Goal: Navigation & Orientation: Find specific page/section

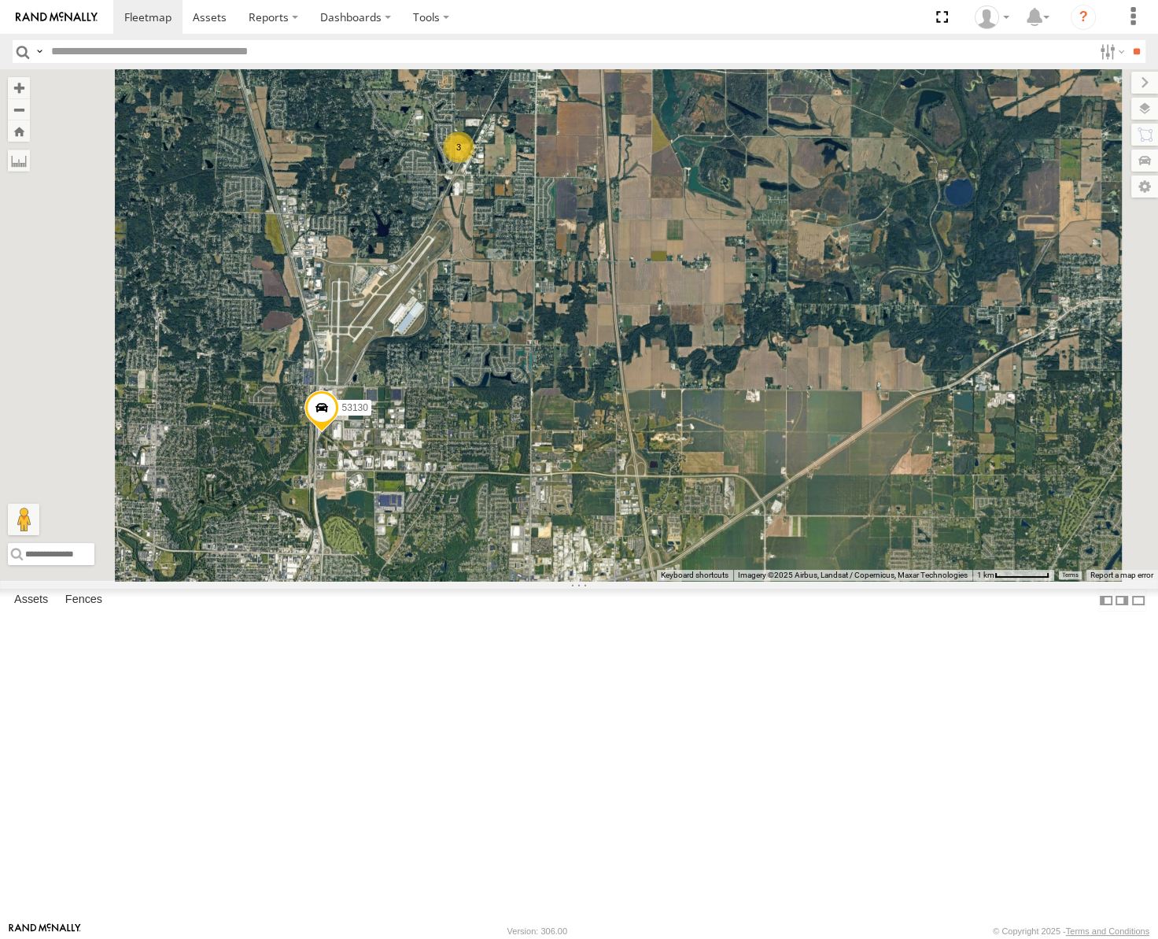
drag, startPoint x: 611, startPoint y: 425, endPoint x: 676, endPoint y: 344, distance: 104.1
click at [676, 344] on div "53256 53217 53247 53141 53134 53144 53271 53230 53151 53203 53278 53254 53211 5…" at bounding box center [579, 324] width 1158 height 511
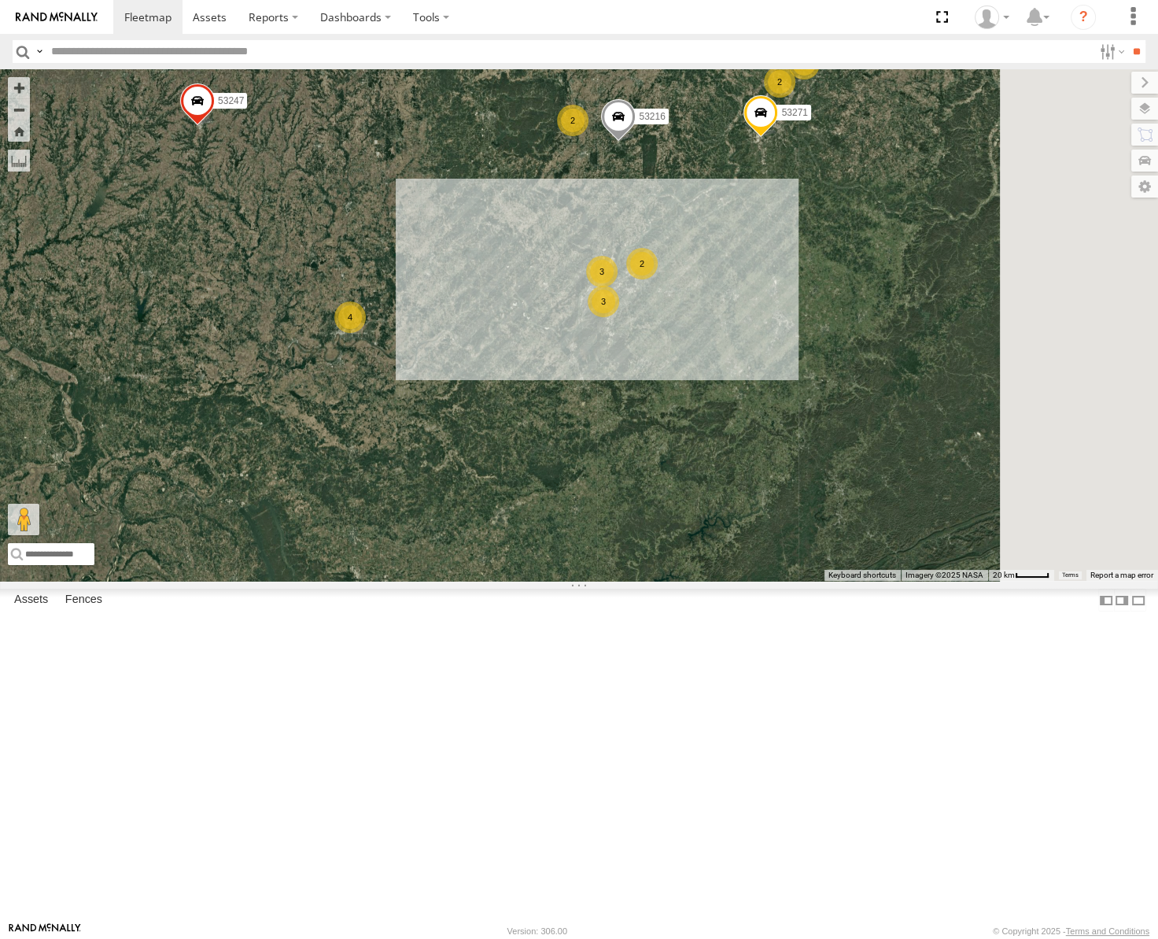
drag, startPoint x: 836, startPoint y: 357, endPoint x: 645, endPoint y: 490, distance: 232.2
click at [647, 491] on div "53256 53217 53247 53141 53134 53144 53271 53230 53151 53203 53278 53254 53211 5…" at bounding box center [579, 324] width 1158 height 511
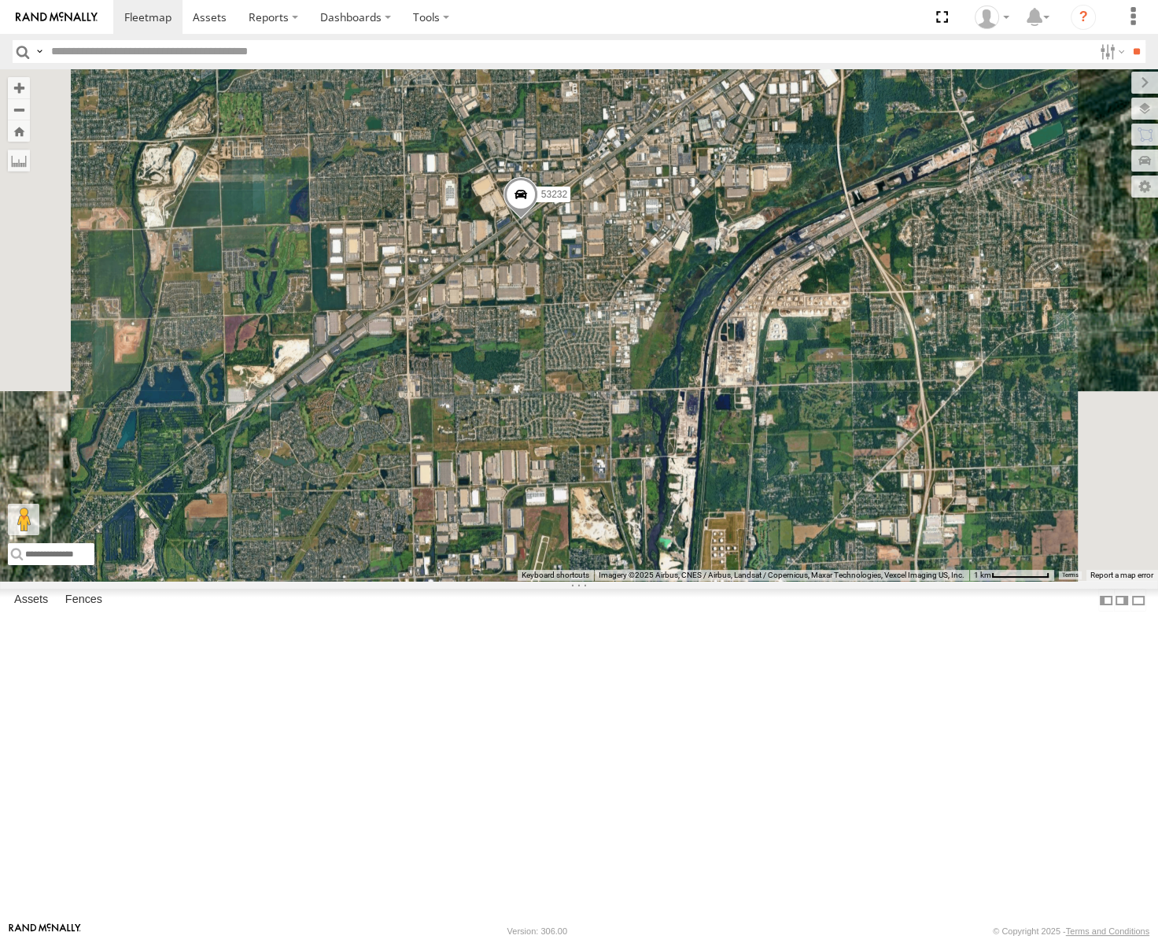
drag, startPoint x: 623, startPoint y: 551, endPoint x: 813, endPoint y: 422, distance: 229.4
click at [813, 422] on div "53247 53256 53217 53235 53141 53134 53151 53203 53270 53211 53144 53273 53244 5…" at bounding box center [579, 324] width 1158 height 511
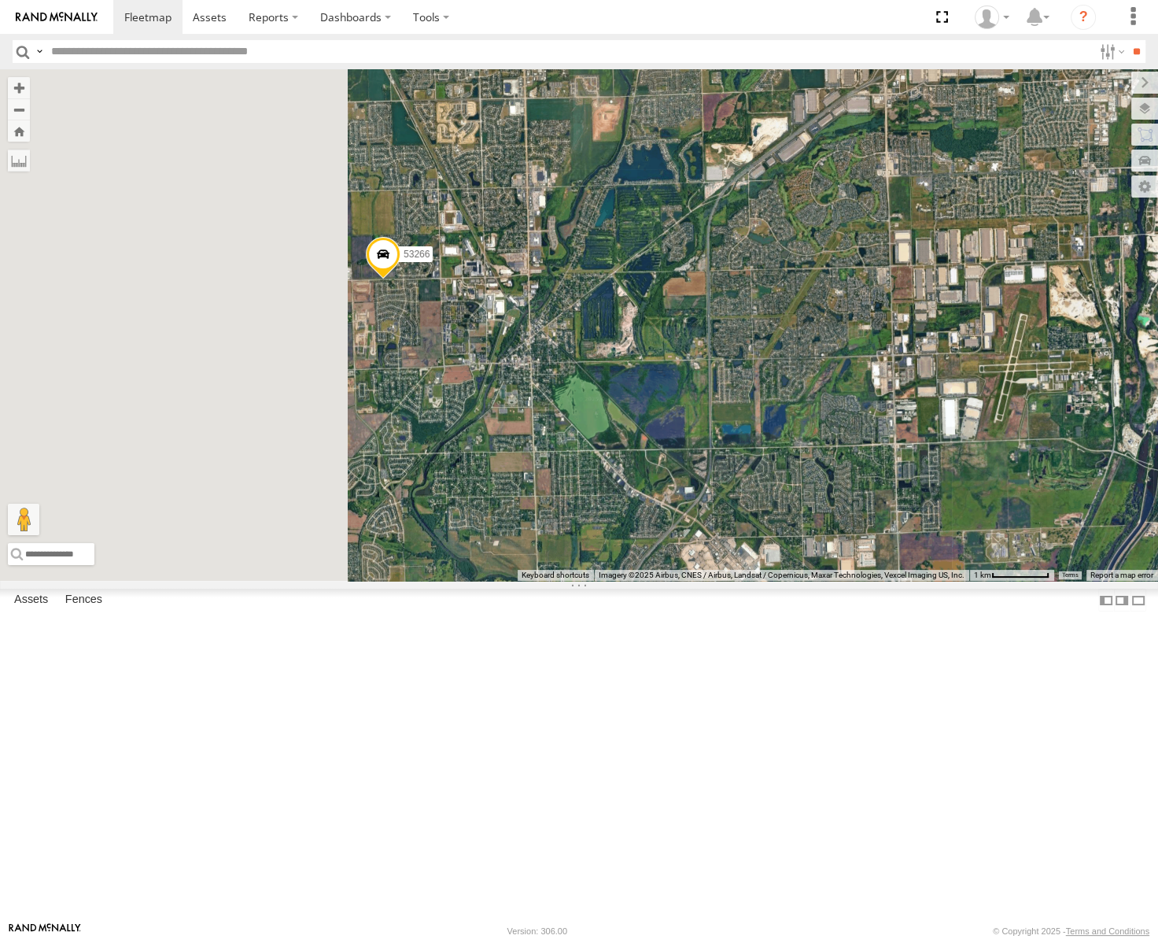
drag, startPoint x: 860, startPoint y: 436, endPoint x: 873, endPoint y: 433, distance: 13.0
click at [873, 433] on div "53247 53256 53217 53235 53141 53134 53151 53203 53270 53211 53144 53273 53244 5…" at bounding box center [579, 324] width 1158 height 511
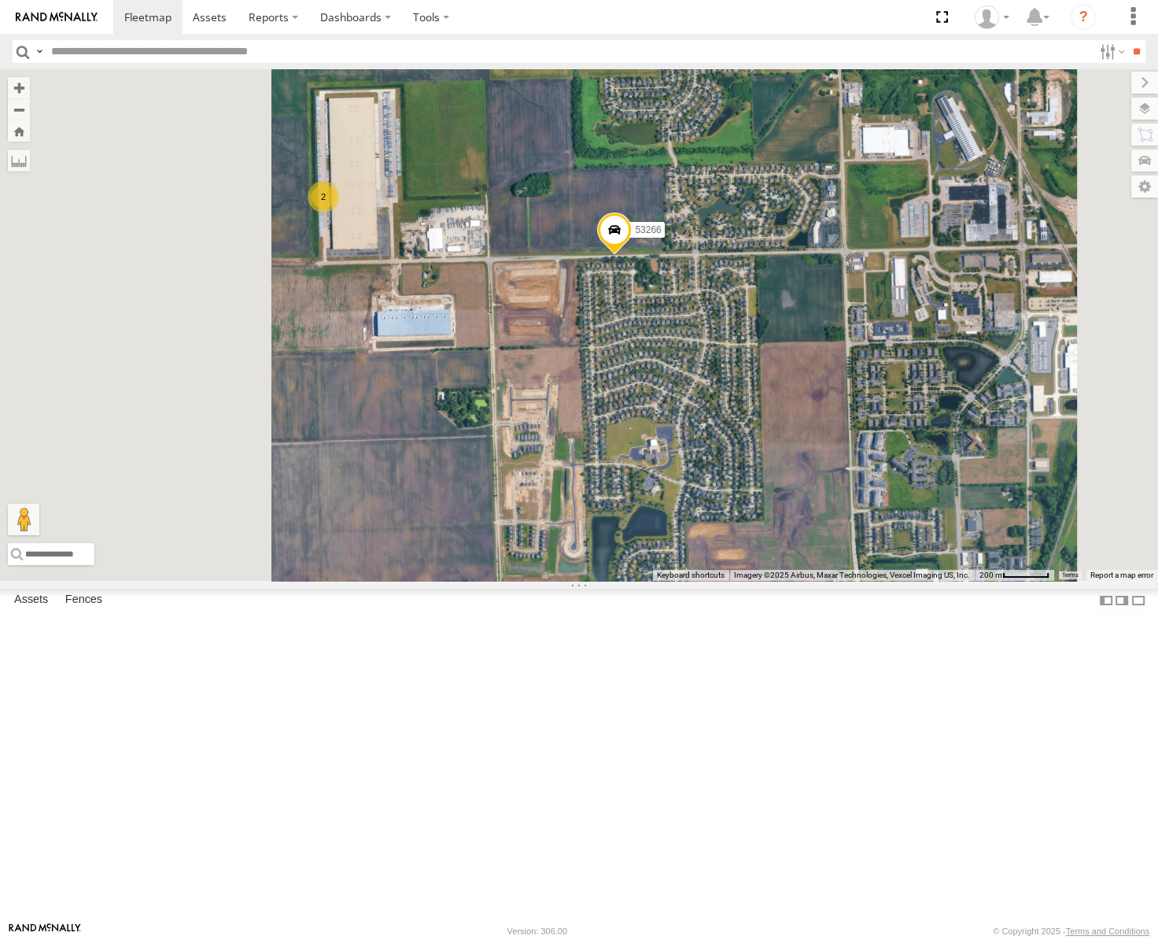
drag, startPoint x: 536, startPoint y: 441, endPoint x: 647, endPoint y: 404, distance: 116.7
click at [647, 404] on div "53247 53256 53217 53235 53141 53134 53151 53203 53270 53211 53144 53273 53244 5…" at bounding box center [579, 324] width 1158 height 511
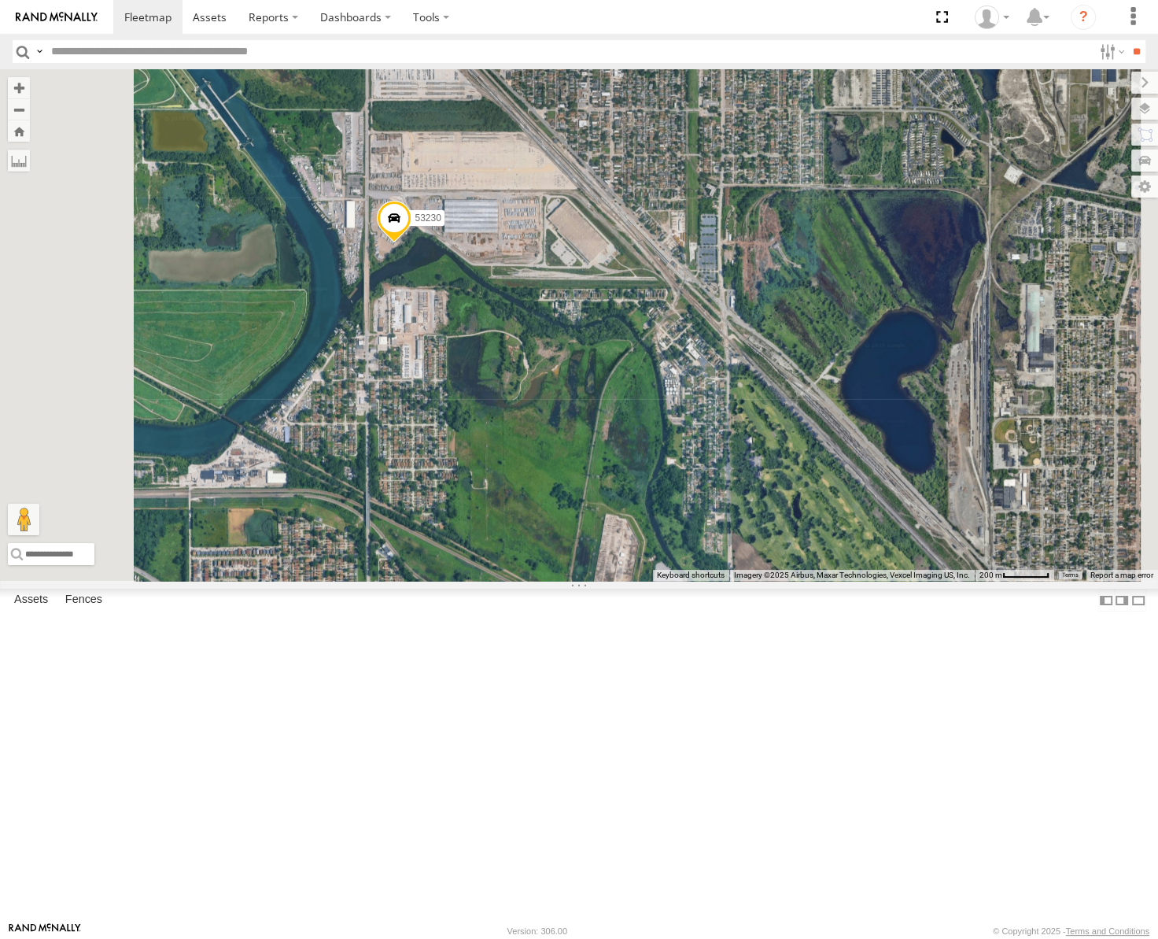
click at [412, 243] on span at bounding box center [394, 222] width 35 height 42
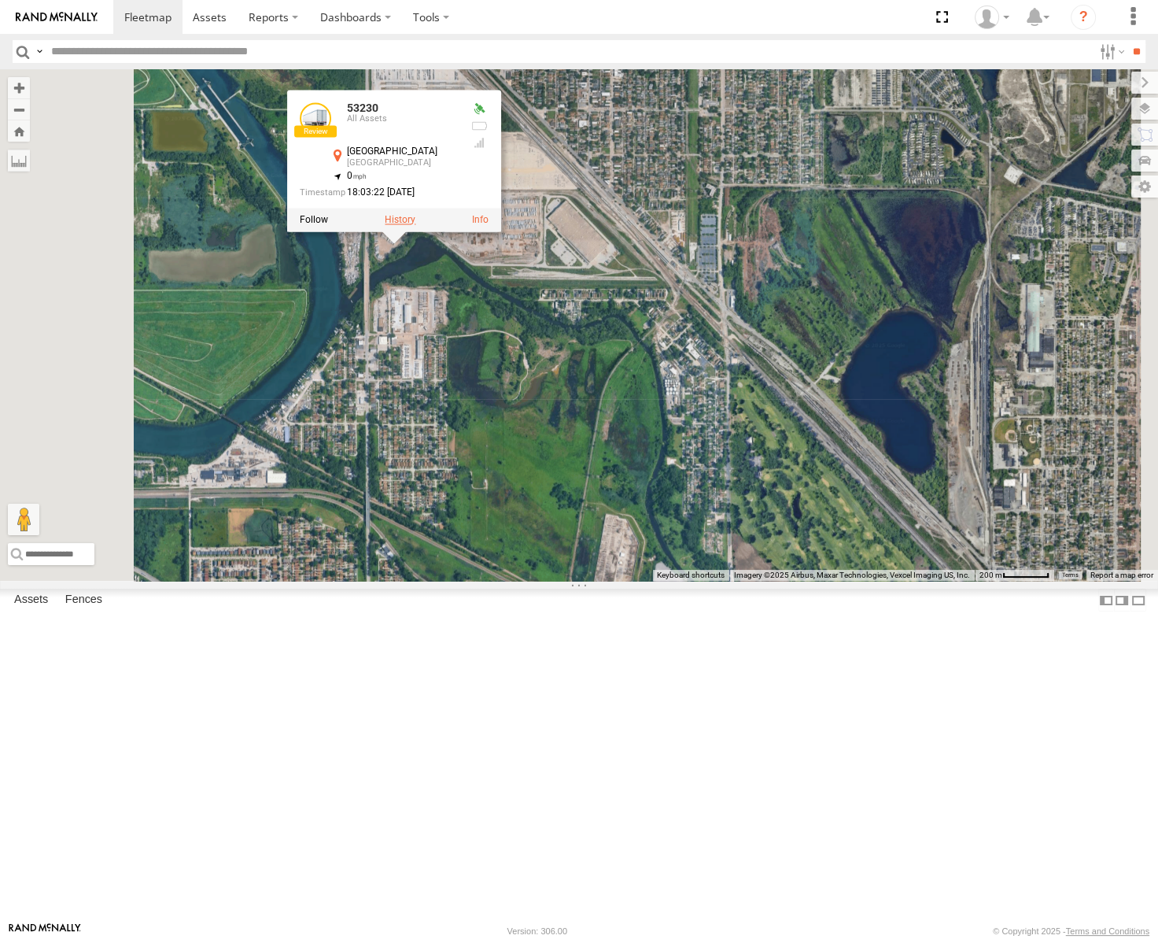
click at [415, 225] on label at bounding box center [400, 219] width 31 height 11
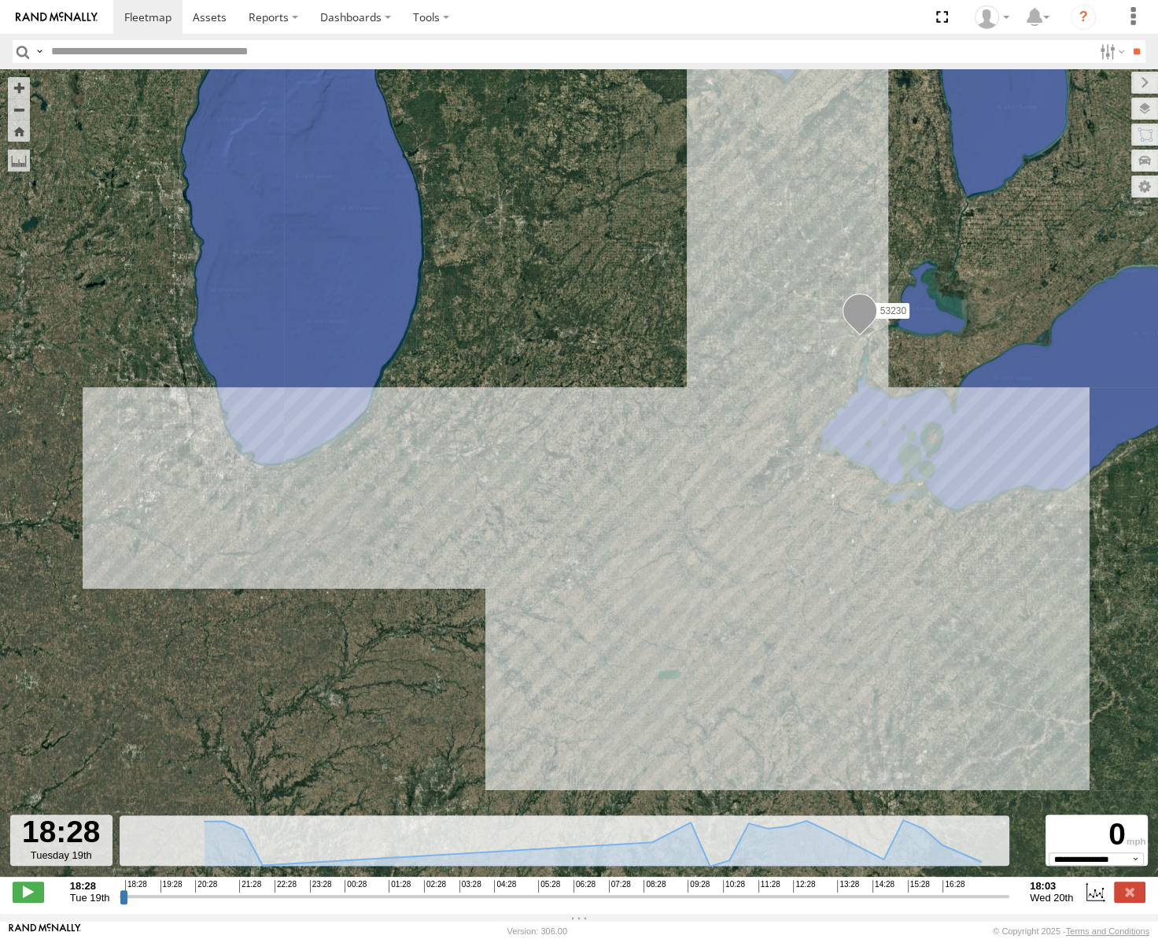
drag, startPoint x: 226, startPoint y: 521, endPoint x: 420, endPoint y: 581, distance: 203.6
click at [420, 581] on div "53230" at bounding box center [579, 481] width 1158 height 824
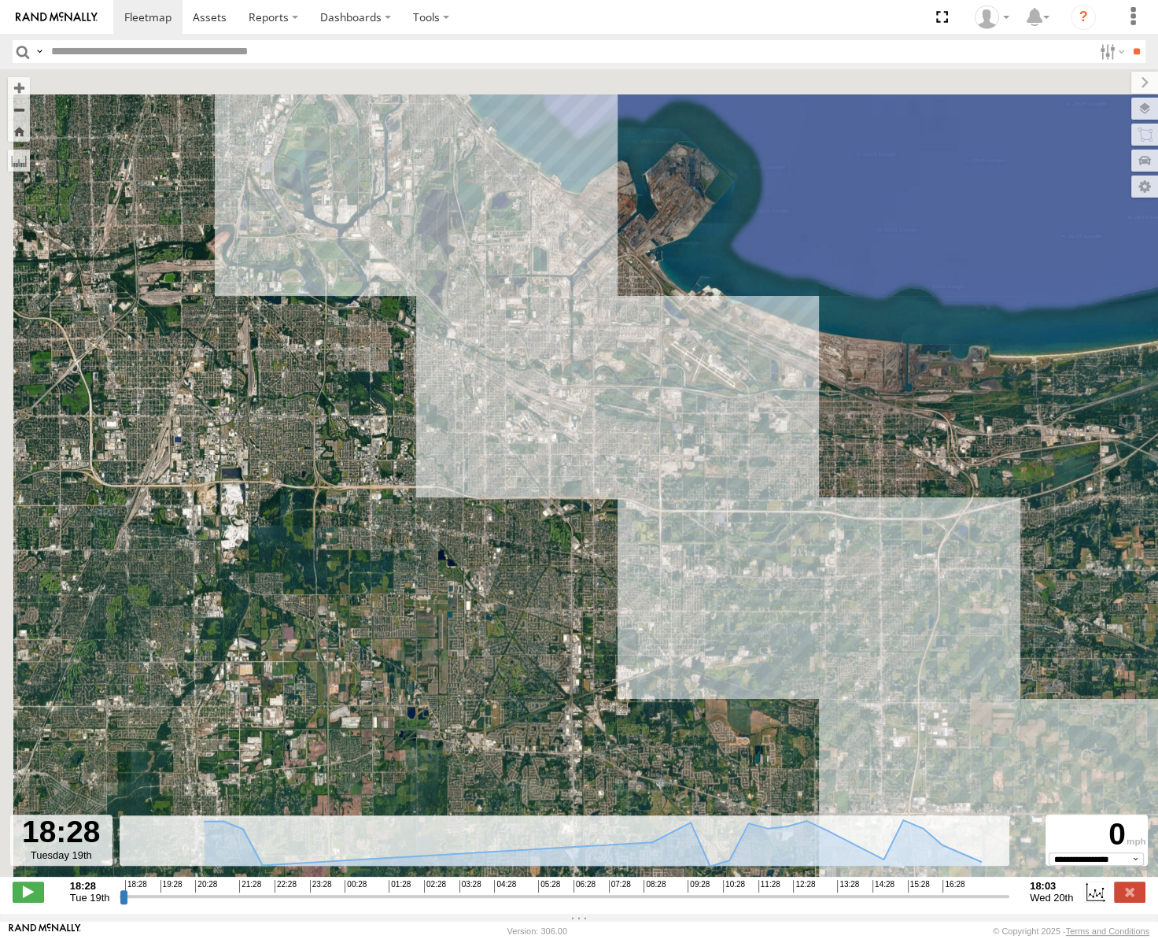
drag, startPoint x: 483, startPoint y: 364, endPoint x: 541, endPoint y: 452, distance: 105.8
click at [541, 452] on div "53230" at bounding box center [579, 481] width 1158 height 824
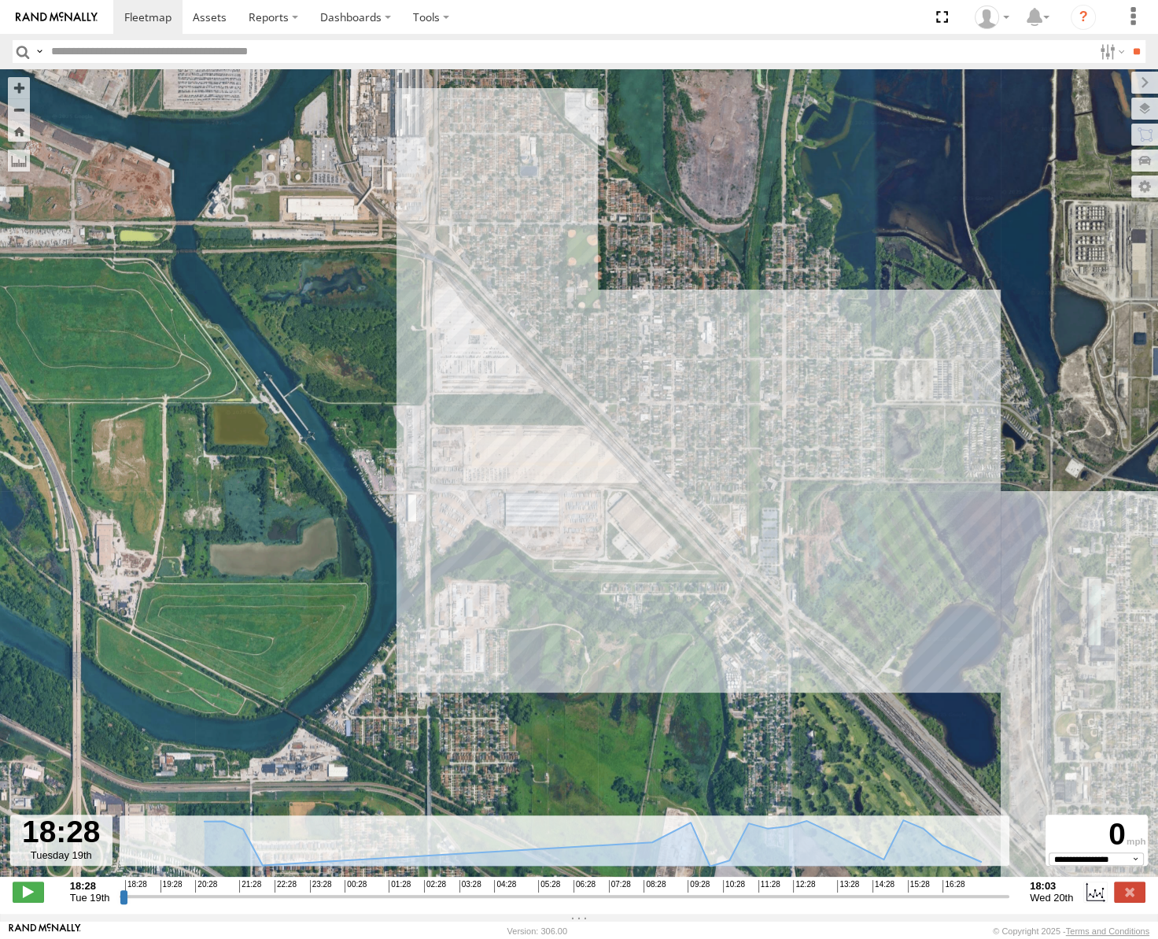
drag, startPoint x: 494, startPoint y: 452, endPoint x: 510, endPoint y: 371, distance: 82.6
click at [509, 372] on div "53230" at bounding box center [579, 481] width 1158 height 824
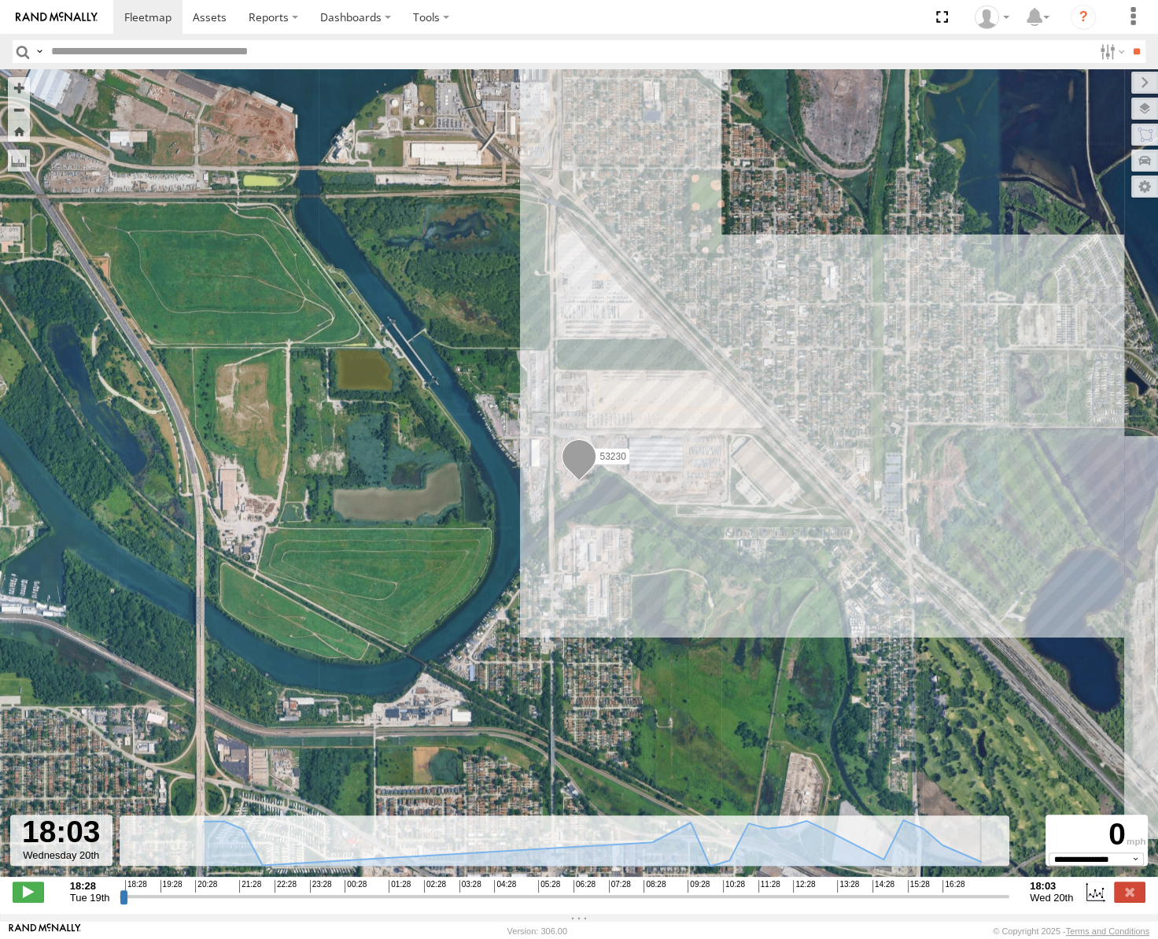
drag, startPoint x: 122, startPoint y: 900, endPoint x: 1020, endPoint y: 915, distance: 897.9
type input "**********"
click at [1009, 903] on input "range" at bounding box center [565, 895] width 890 height 15
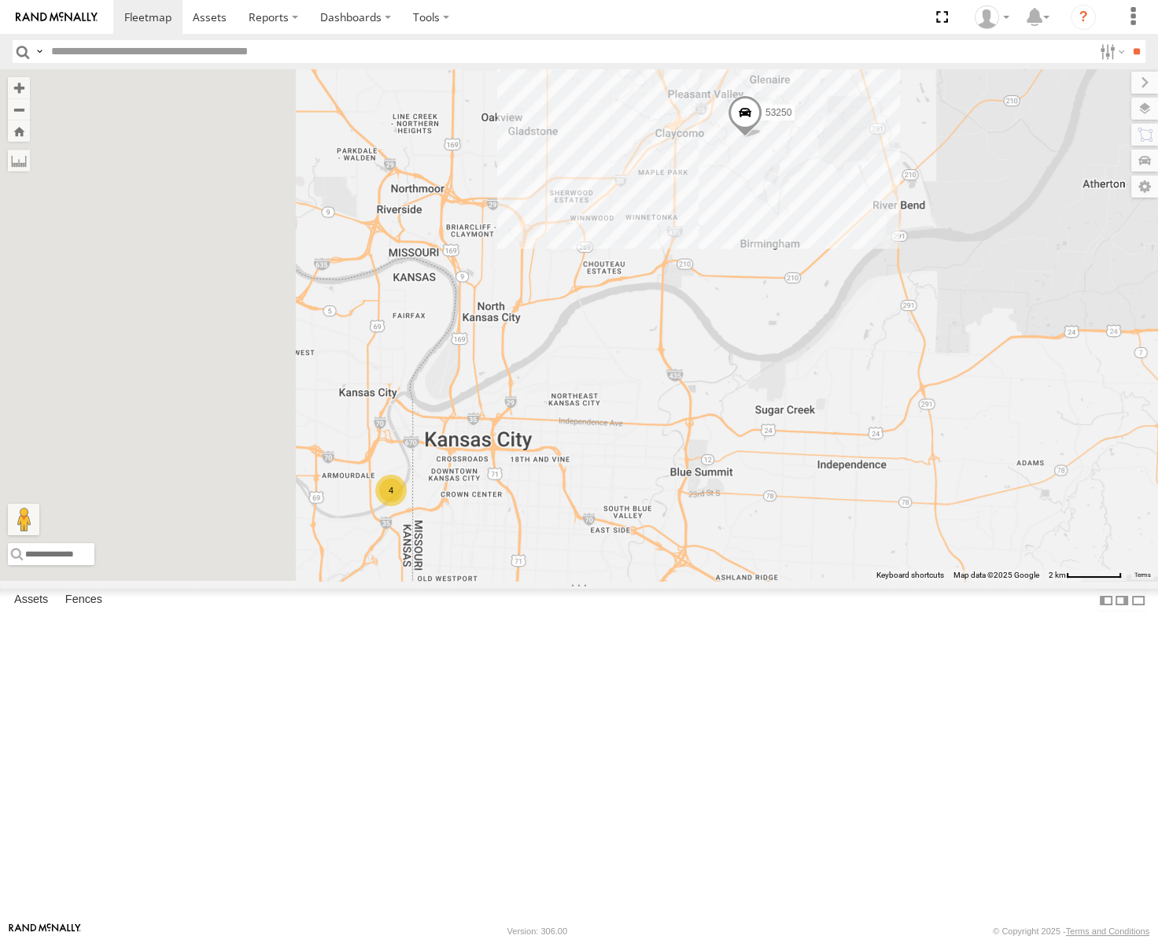
drag, startPoint x: 600, startPoint y: 591, endPoint x: 796, endPoint y: 447, distance: 243.1
click at [796, 447] on div "53217 53256 53235 53134 53250 4" at bounding box center [579, 324] width 1158 height 511
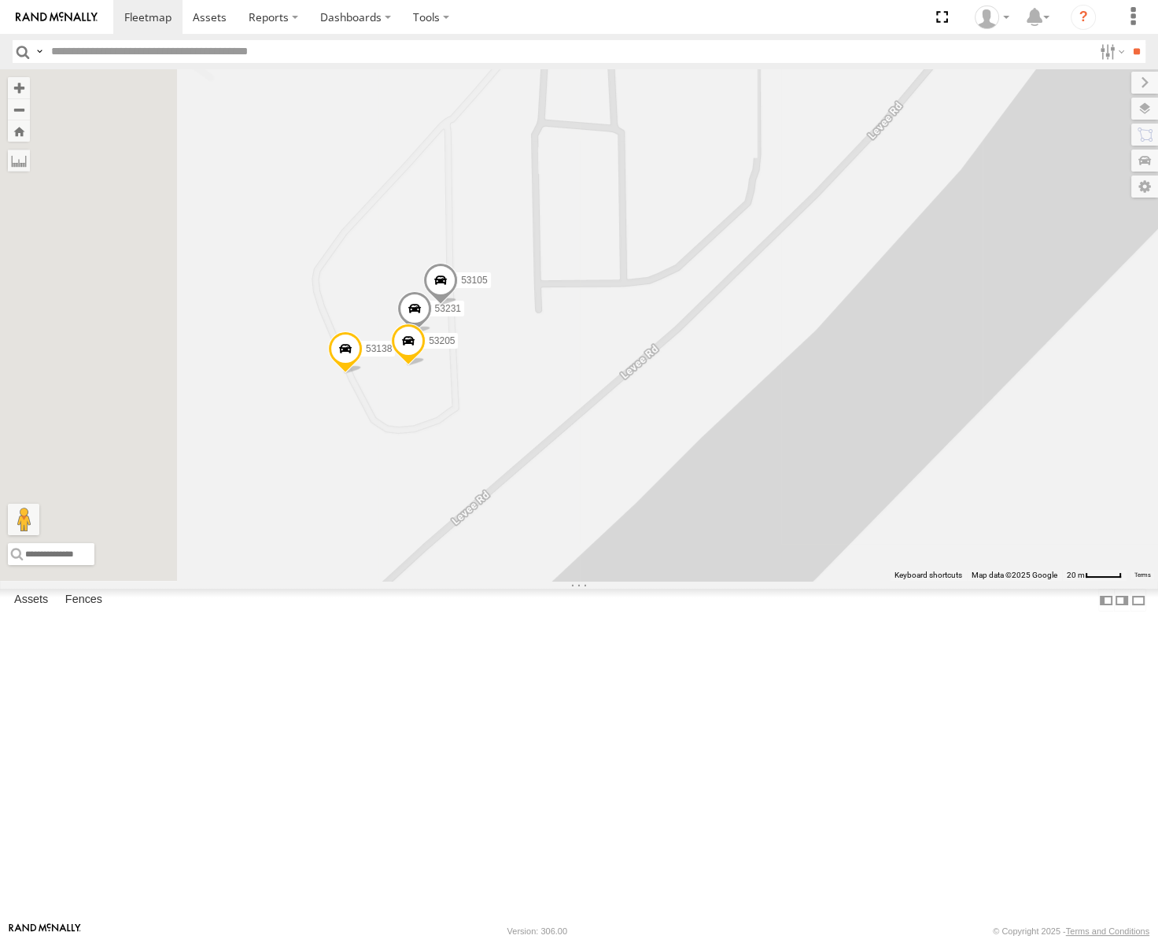
drag, startPoint x: 640, startPoint y: 579, endPoint x: 807, endPoint y: 579, distance: 166.8
click at [807, 579] on div "53217 53256 53235 53134 53250 53138 53231 53105 53205" at bounding box center [579, 324] width 1158 height 511
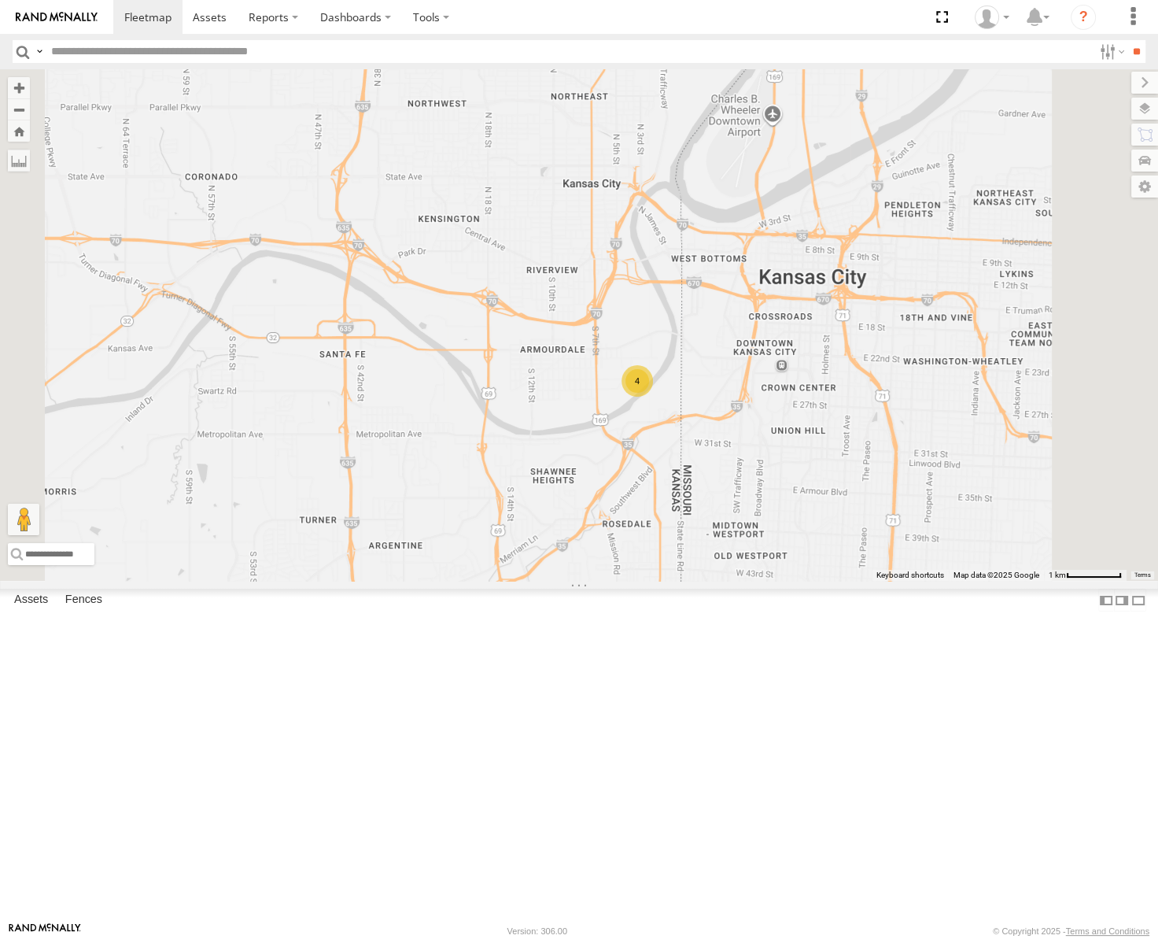
drag, startPoint x: 971, startPoint y: 370, endPoint x: 752, endPoint y: 545, distance: 280.4
click at [752, 545] on div "53217 53256 53235 53134 53250 4" at bounding box center [579, 324] width 1158 height 511
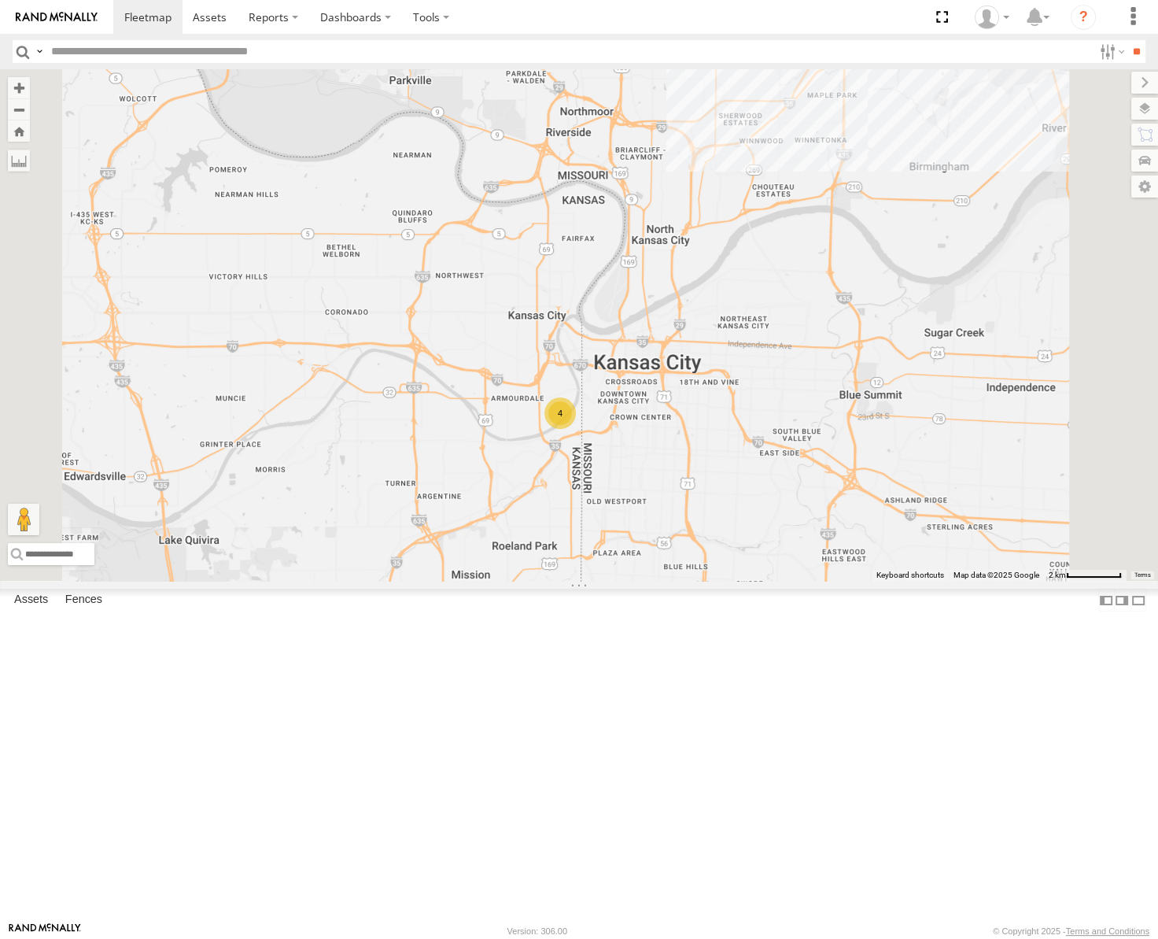
drag, startPoint x: 948, startPoint y: 373, endPoint x: 723, endPoint y: 616, distance: 331.3
click at [723, 581] on div "53217 53256 53235 53134 53250 4" at bounding box center [579, 324] width 1158 height 511
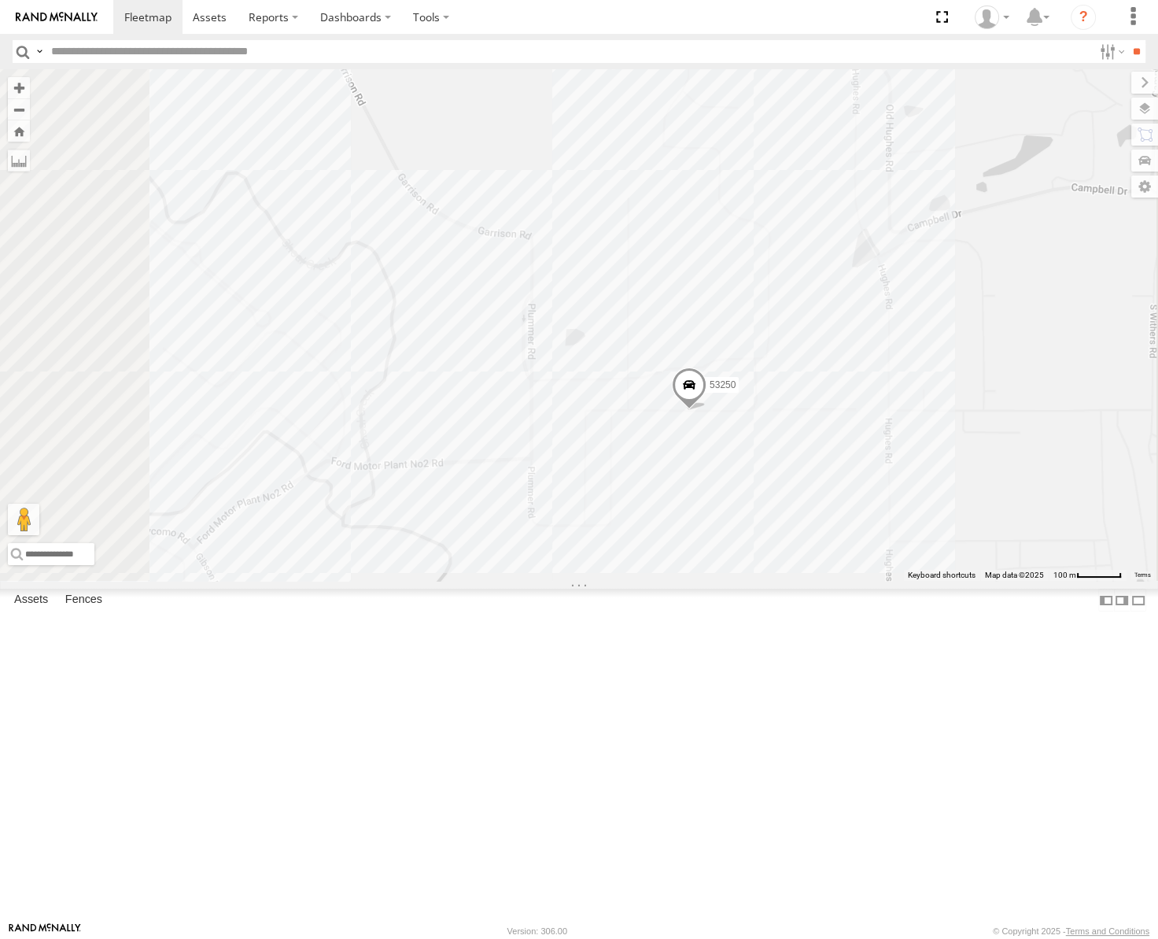
click at [707, 410] on span at bounding box center [689, 388] width 35 height 42
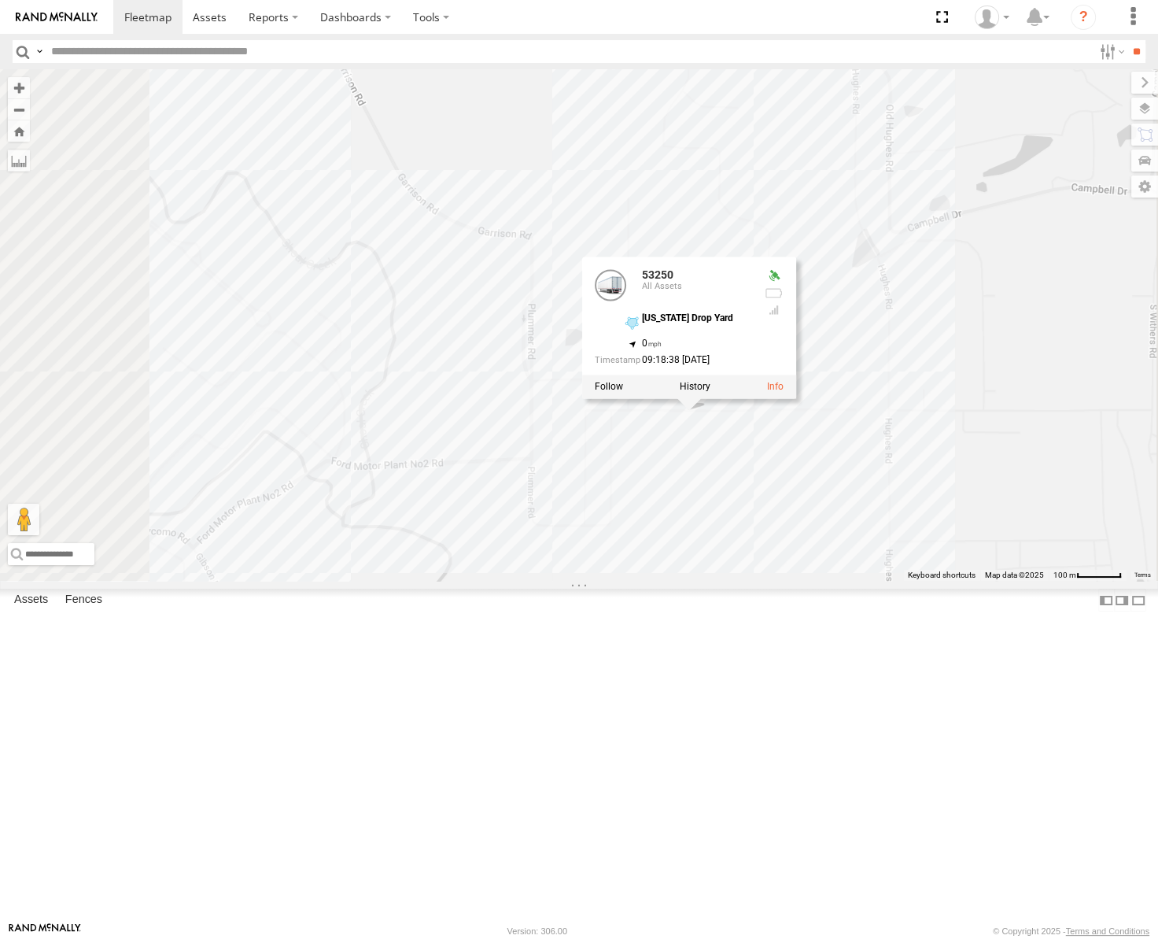
click at [796, 398] on div at bounding box center [689, 387] width 214 height 24
click at [710, 392] on label at bounding box center [695, 386] width 31 height 11
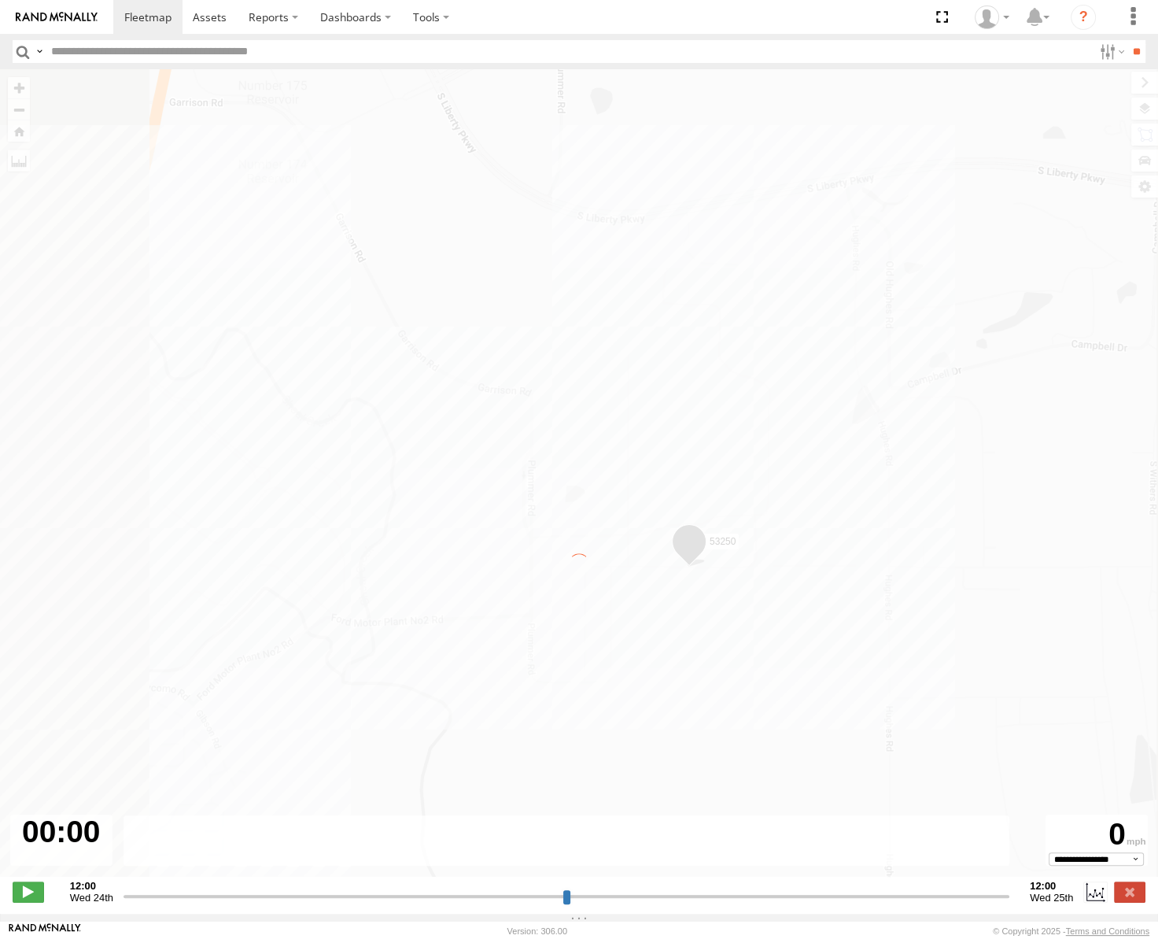
type input "**********"
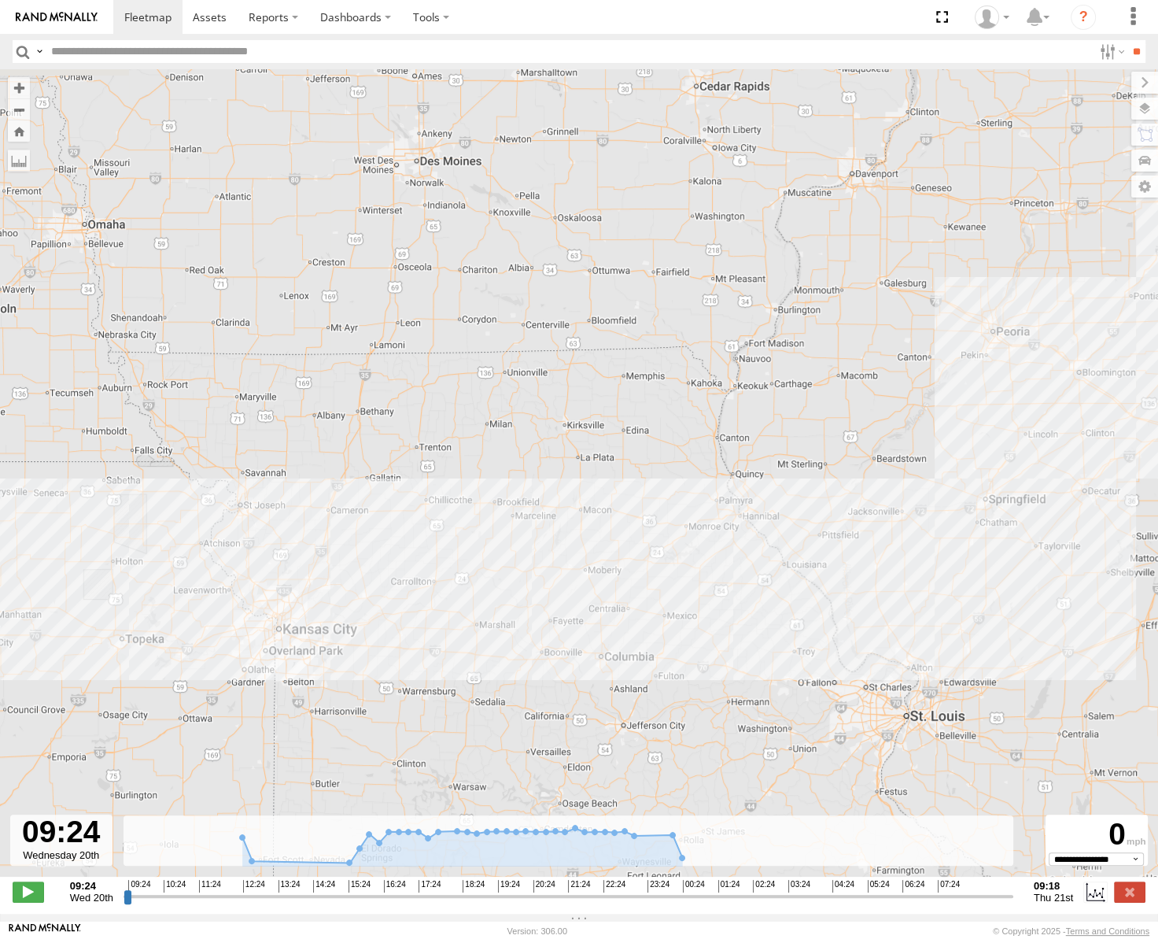
drag, startPoint x: 575, startPoint y: 563, endPoint x: 827, endPoint y: 482, distance: 264.7
click at [827, 482] on div "53250" at bounding box center [579, 481] width 1158 height 824
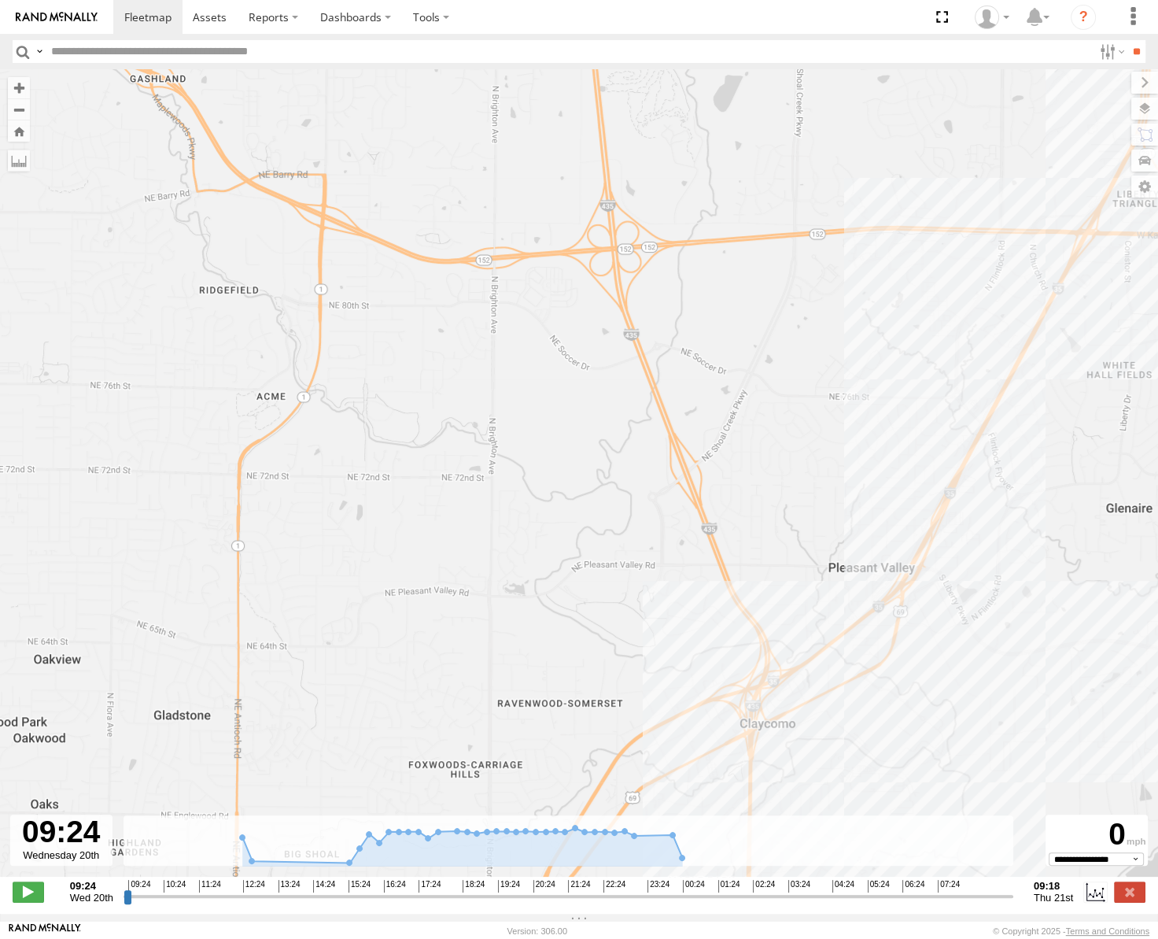
drag, startPoint x: 1024, startPoint y: 722, endPoint x: 921, endPoint y: 577, distance: 177.7
click at [923, 580] on div "53250" at bounding box center [579, 481] width 1158 height 824
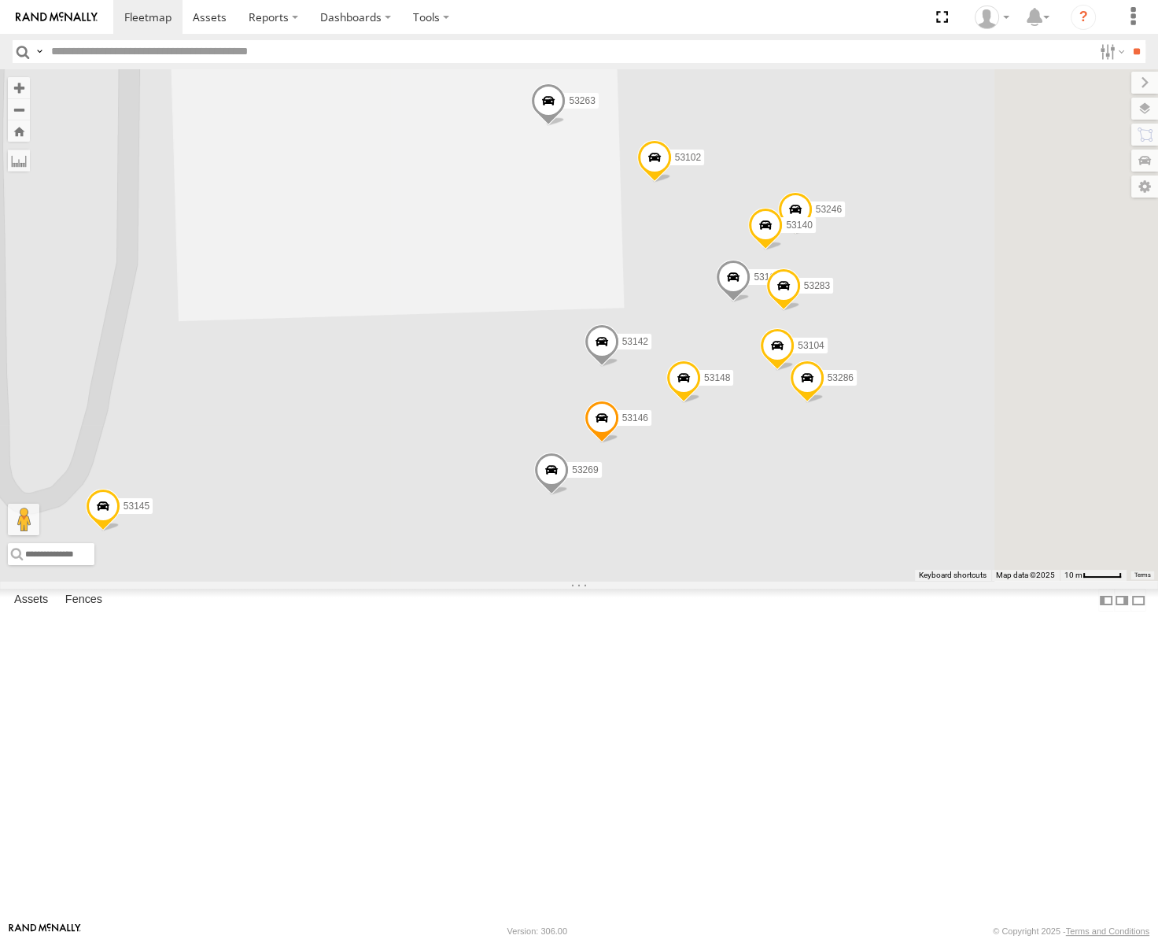
drag, startPoint x: 757, startPoint y: 368, endPoint x: 744, endPoint y: 363, distance: 14.5
click at [744, 363] on div "53256 53217 53235 53134 53151 53221 53270 53281 53144 53145 53263 53131 53246 5…" at bounding box center [579, 324] width 1158 height 511
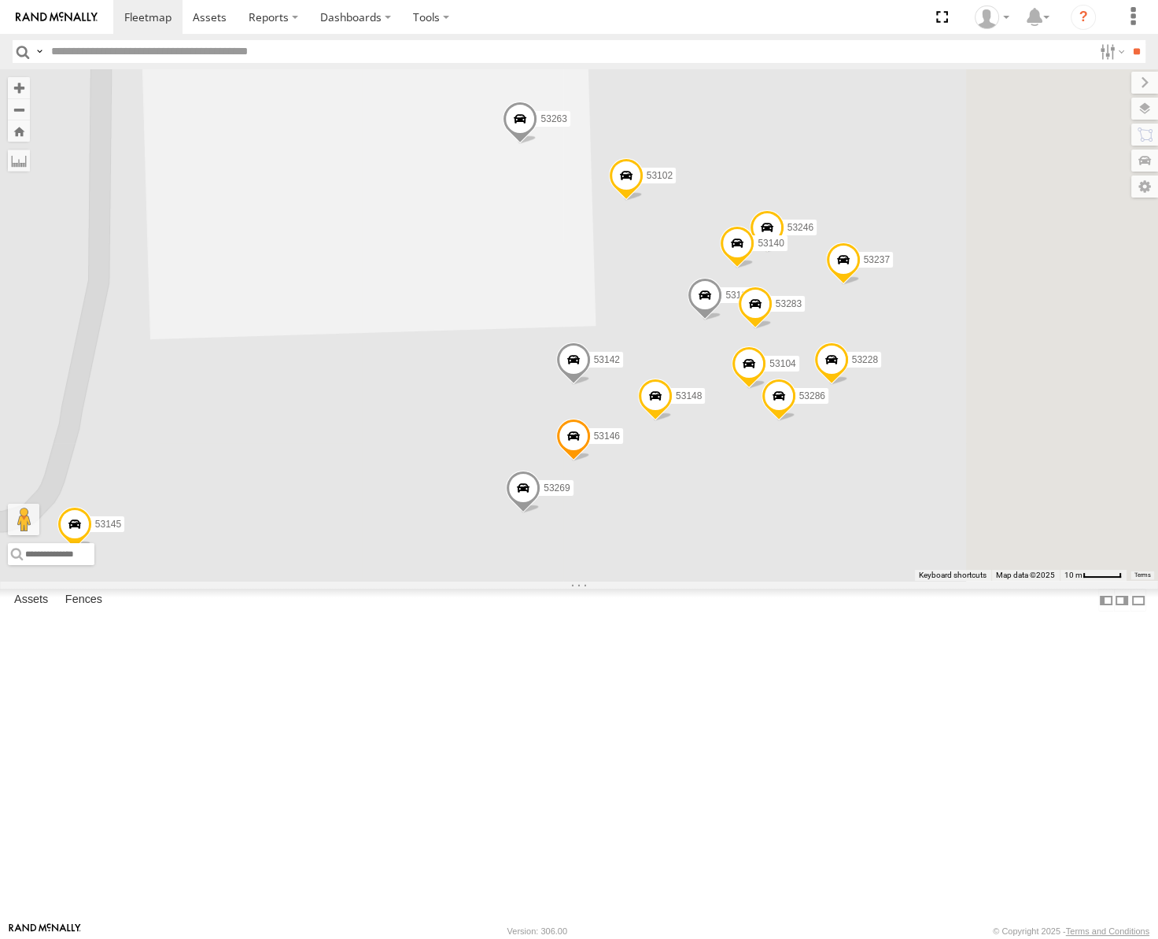
drag, startPoint x: 947, startPoint y: 585, endPoint x: 877, endPoint y: 622, distance: 78.9
click at [881, 581] on div "53256 53217 53235 53134 53151 53221 53270 53281 53144 53145 53263 53131 53246 5…" at bounding box center [579, 324] width 1158 height 511
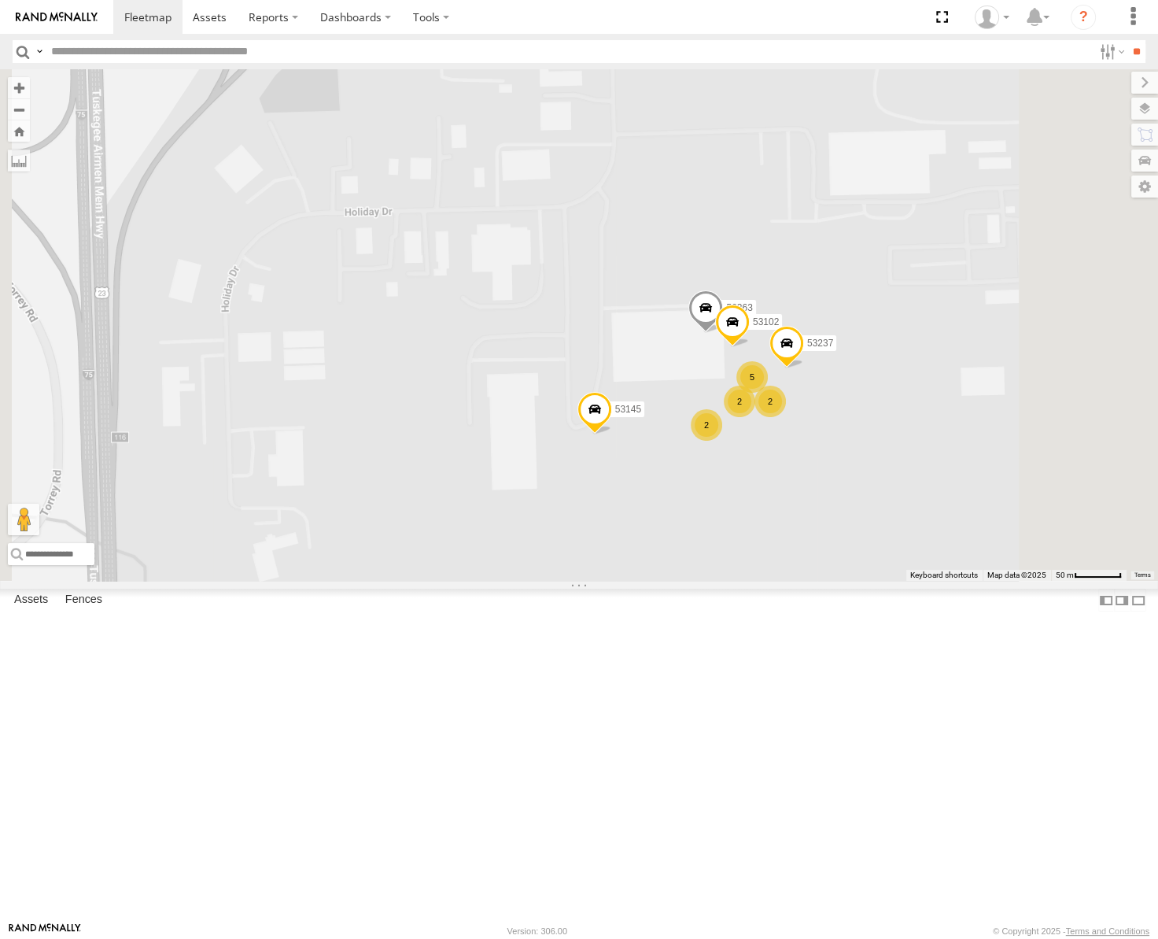
drag, startPoint x: 1028, startPoint y: 575, endPoint x: 1017, endPoint y: 582, distance: 13.1
click at [1017, 581] on div "53256 53217 53235 53134 53151 53221 53270 53281 53144 53145 53263 53102 53237 5…" at bounding box center [579, 324] width 1158 height 511
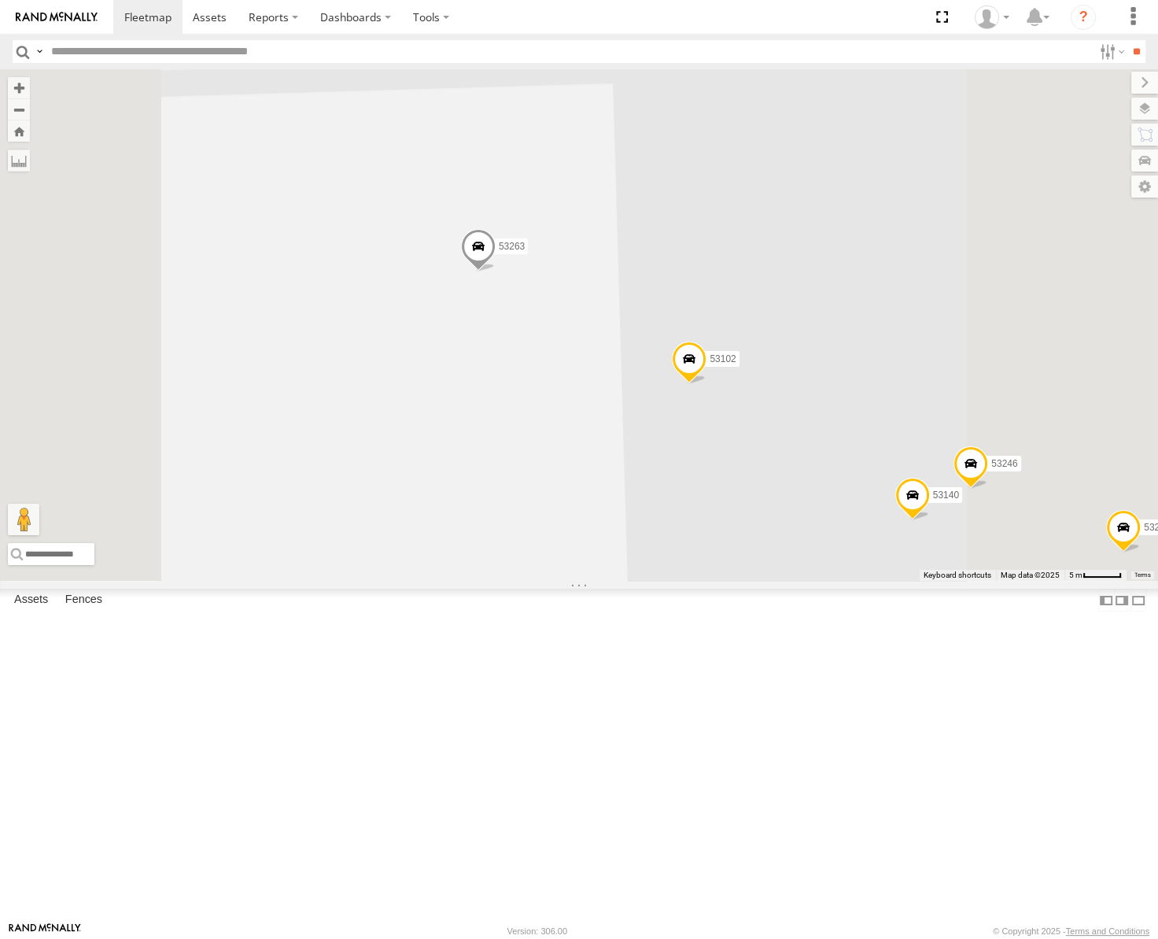
click at [707, 384] on span at bounding box center [689, 362] width 35 height 42
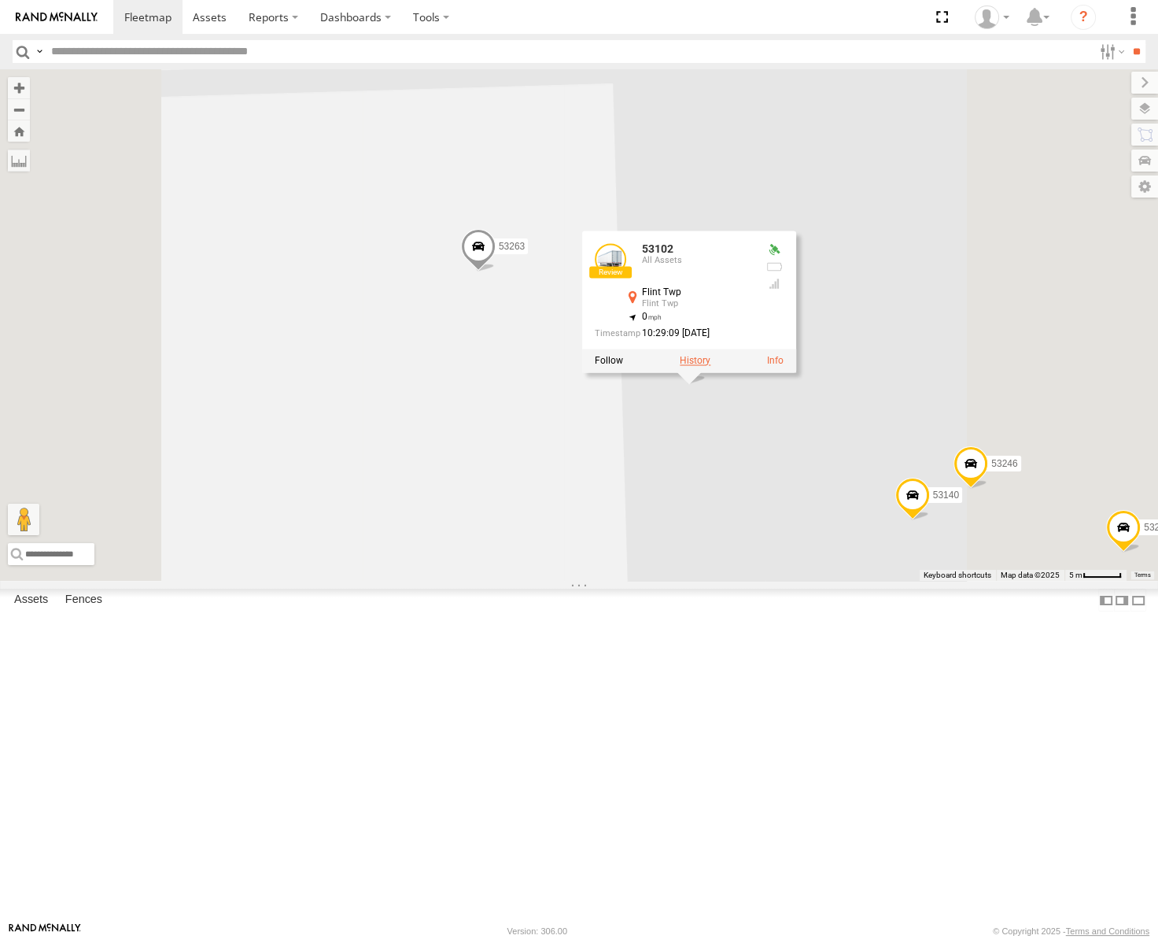
click at [710, 366] on label at bounding box center [695, 360] width 31 height 11
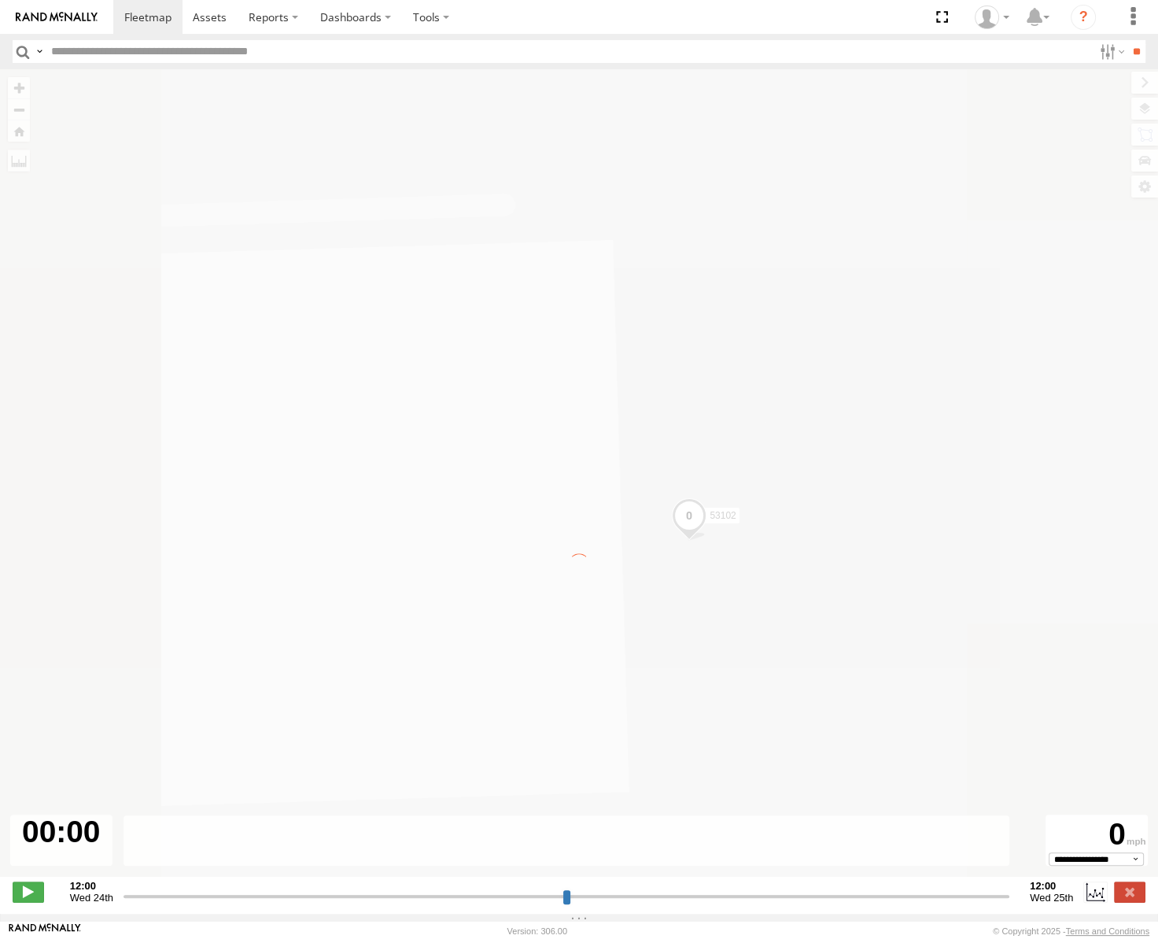
type input "**********"
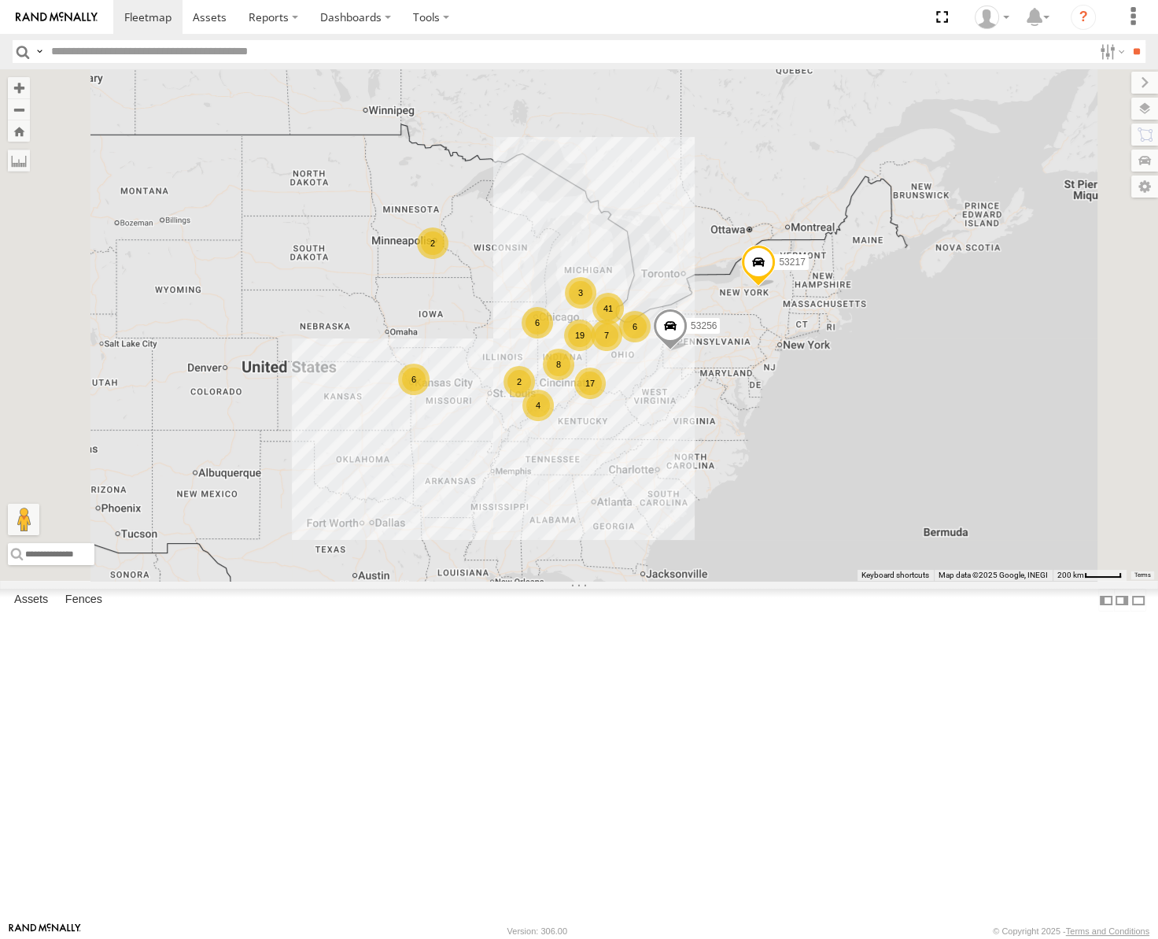
click at [95, 46] on input "text" at bounding box center [569, 51] width 1048 height 23
type input "*****"
click at [1128, 40] on input "**" at bounding box center [1137, 51] width 18 height 23
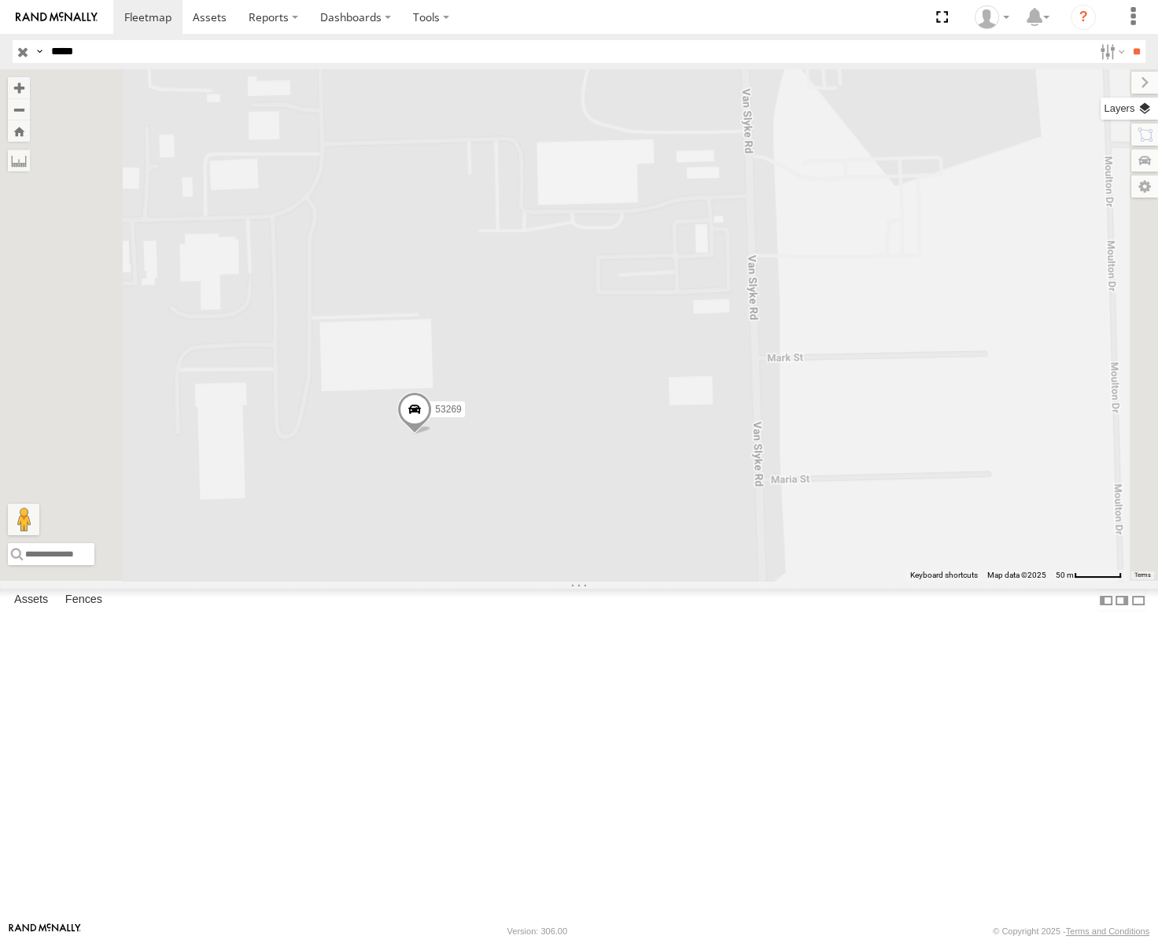
click at [1145, 103] on label at bounding box center [1129, 109] width 57 height 22
click at [0, 0] on span "Basemaps" at bounding box center [0, 0] width 0 height 0
click at [0, 0] on span "Satellite" at bounding box center [0, 0] width 0 height 0
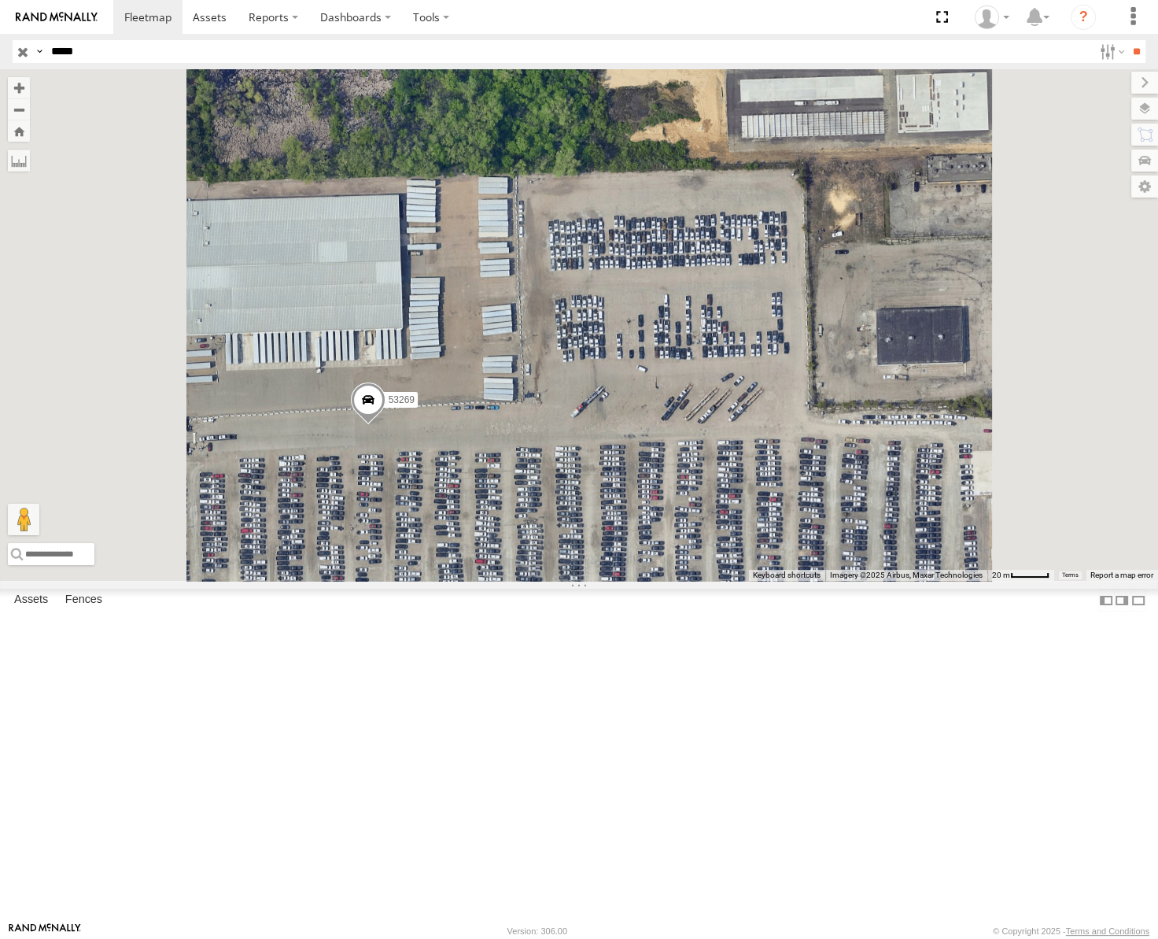
click at [386, 426] on span at bounding box center [368, 404] width 35 height 42
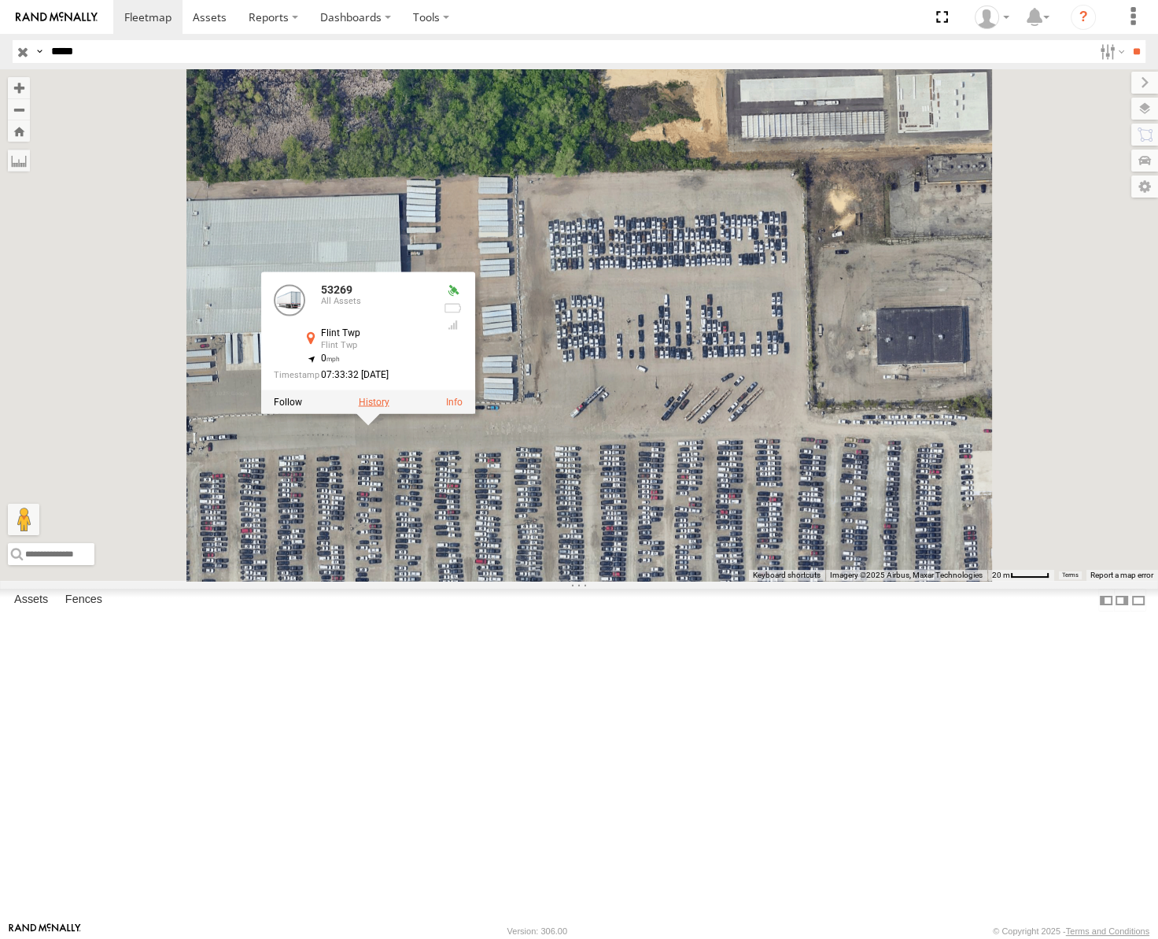
click at [389, 408] on label at bounding box center [374, 402] width 31 height 11
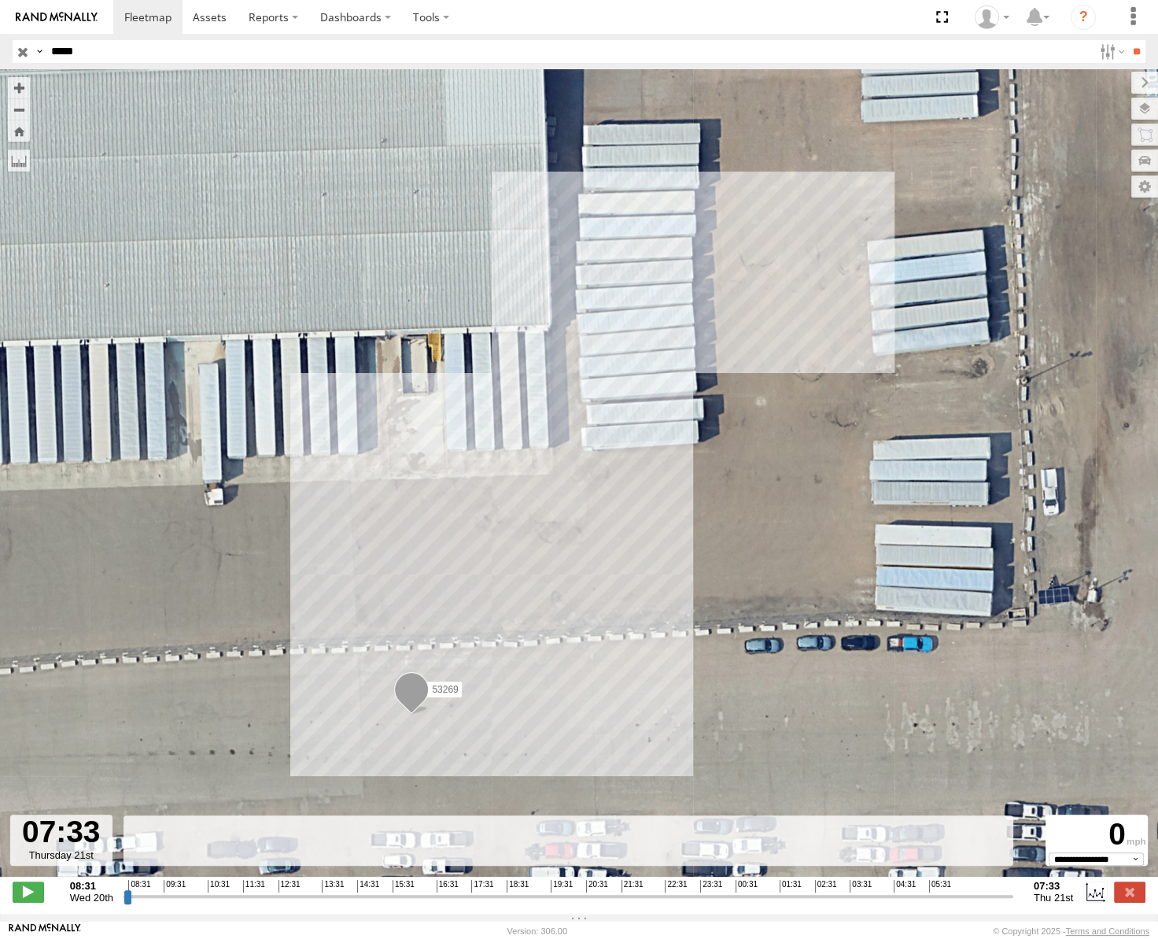
drag, startPoint x: 125, startPoint y: 902, endPoint x: 1046, endPoint y: 913, distance: 920.6
type input "**********"
click at [1013, 903] on input "range" at bounding box center [569, 895] width 890 height 15
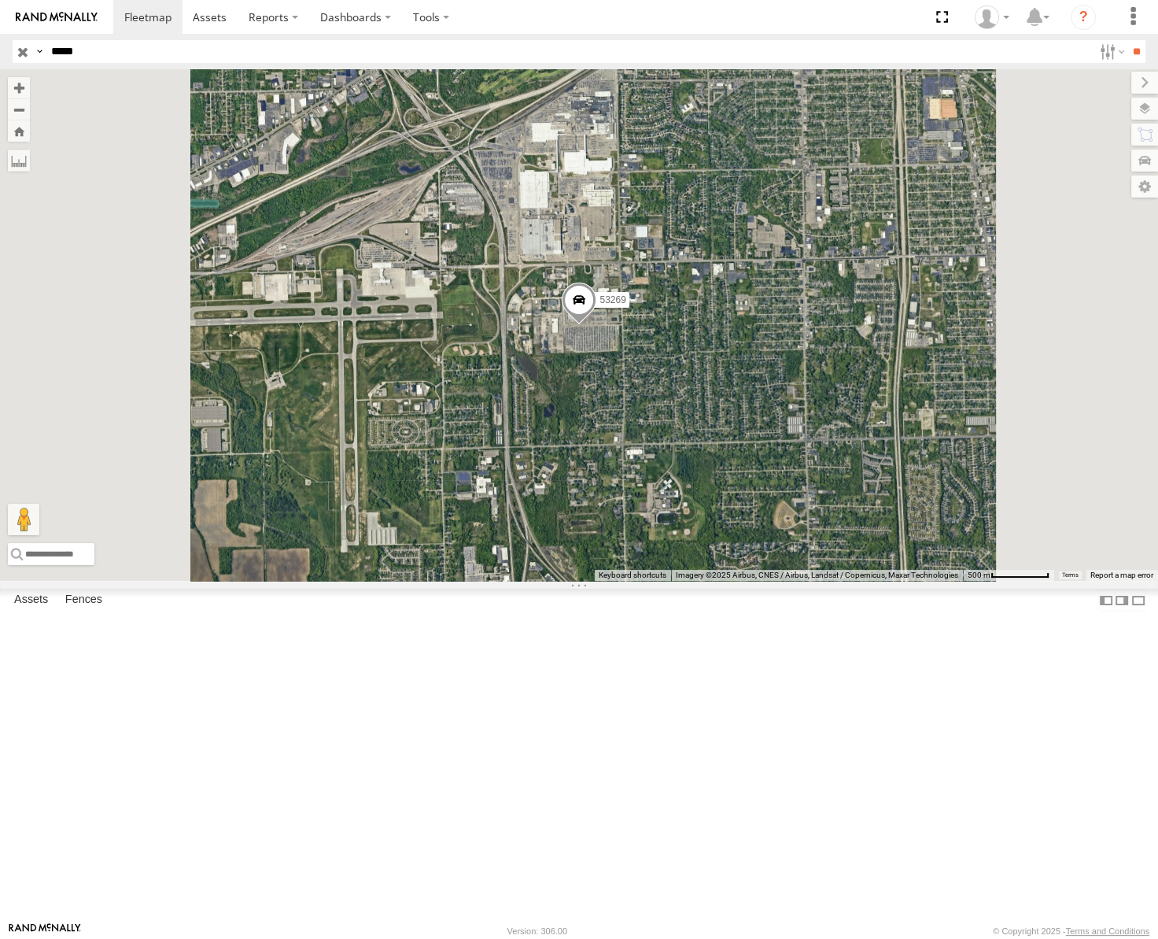
click at [20, 48] on input "button" at bounding box center [23, 51] width 20 height 23
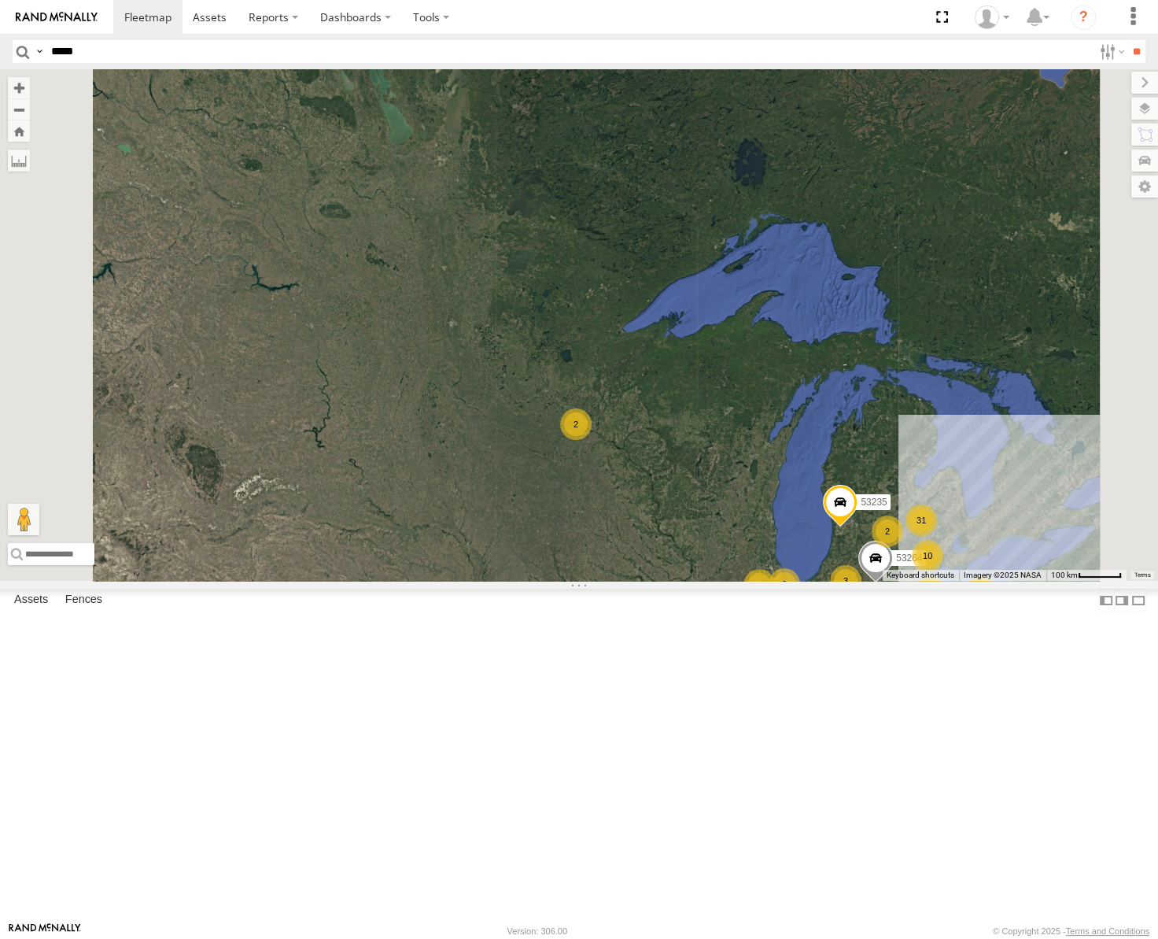
click at [259, 59] on input "*****" at bounding box center [569, 51] width 1048 height 23
type input "*****"
click at [1128, 40] on input "**" at bounding box center [1137, 51] width 18 height 23
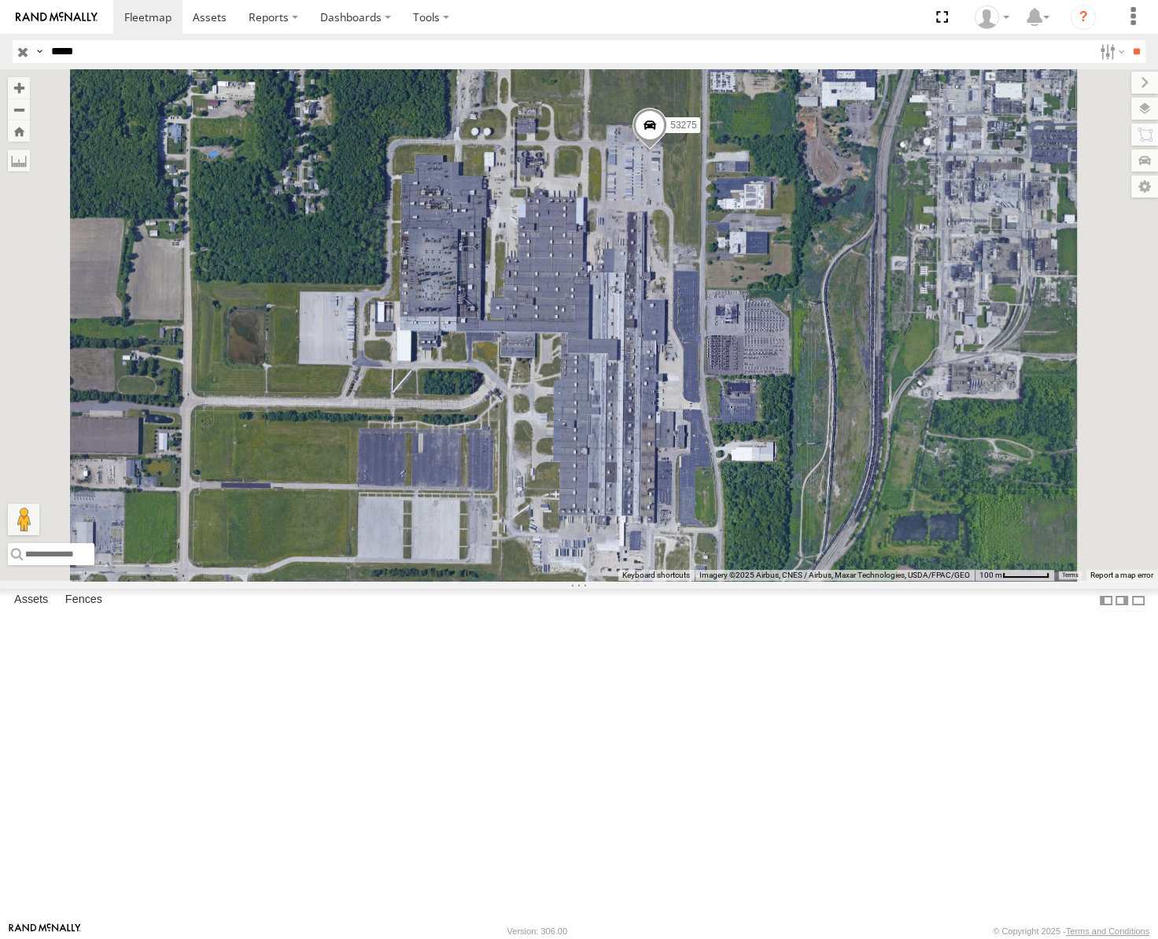
drag, startPoint x: 698, startPoint y: 606, endPoint x: 761, endPoint y: 415, distance: 200.5
click at [761, 415] on div "53275" at bounding box center [579, 324] width 1158 height 511
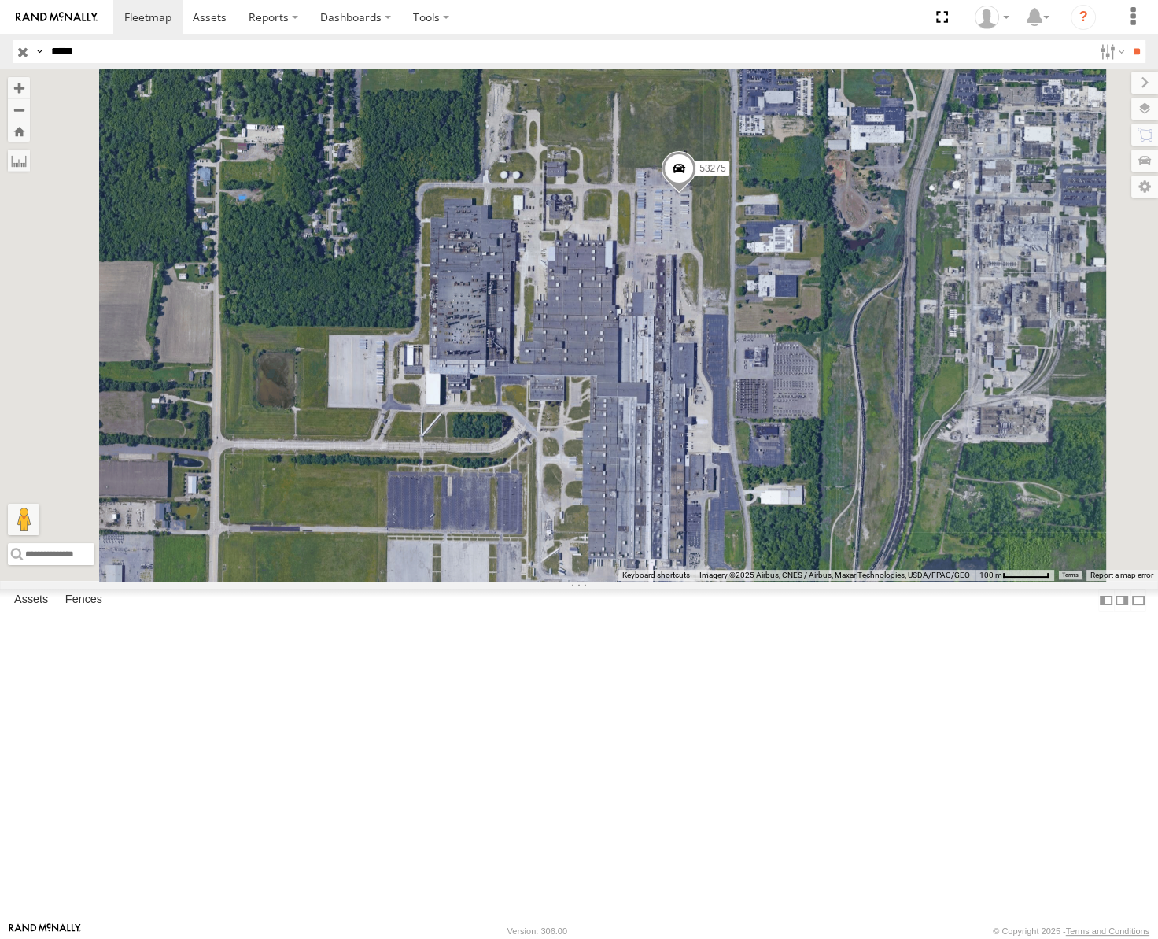
drag, startPoint x: 806, startPoint y: 424, endPoint x: 837, endPoint y: 467, distance: 52.9
click at [836, 467] on div "53275" at bounding box center [579, 324] width 1158 height 511
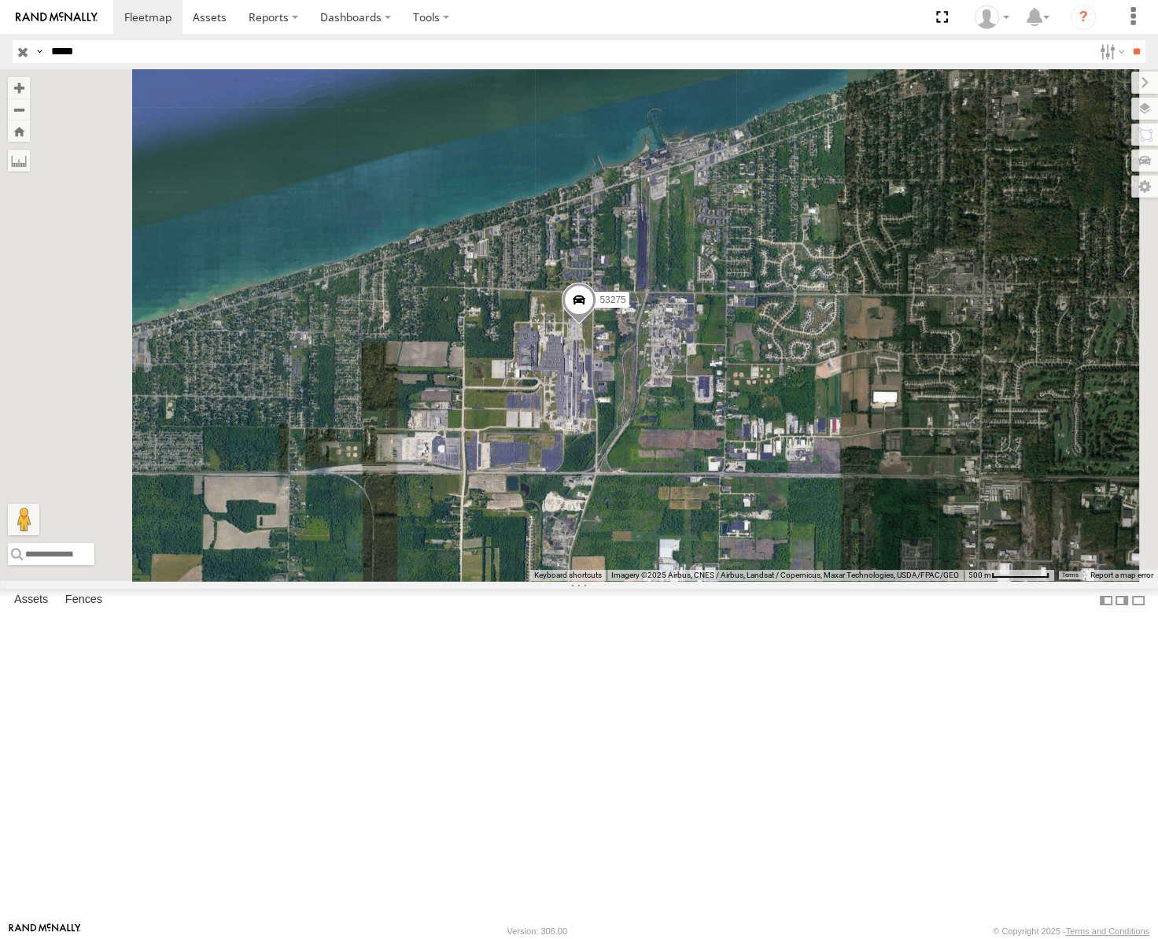
click at [18, 51] on input "button" at bounding box center [23, 51] width 20 height 23
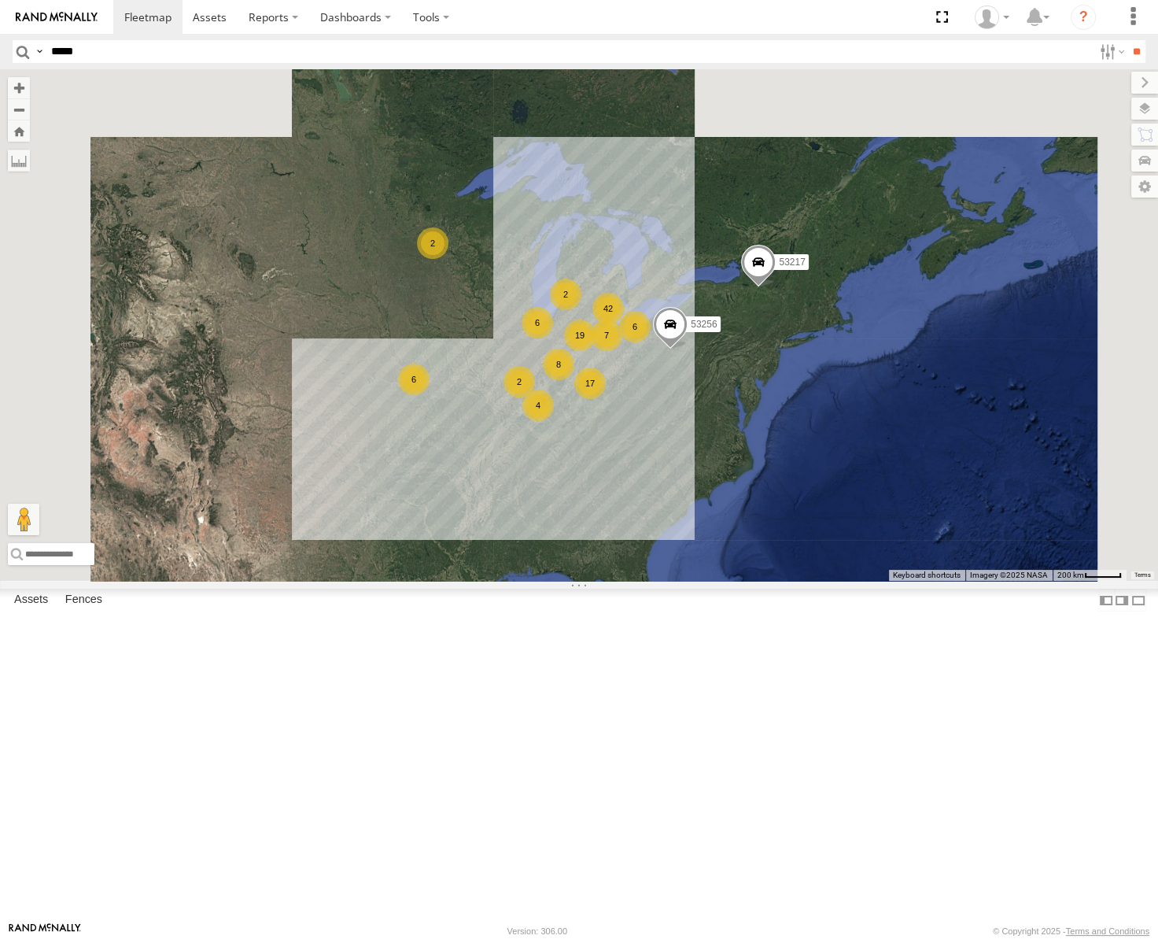
click at [80, 53] on input "*****" at bounding box center [569, 51] width 1048 height 23
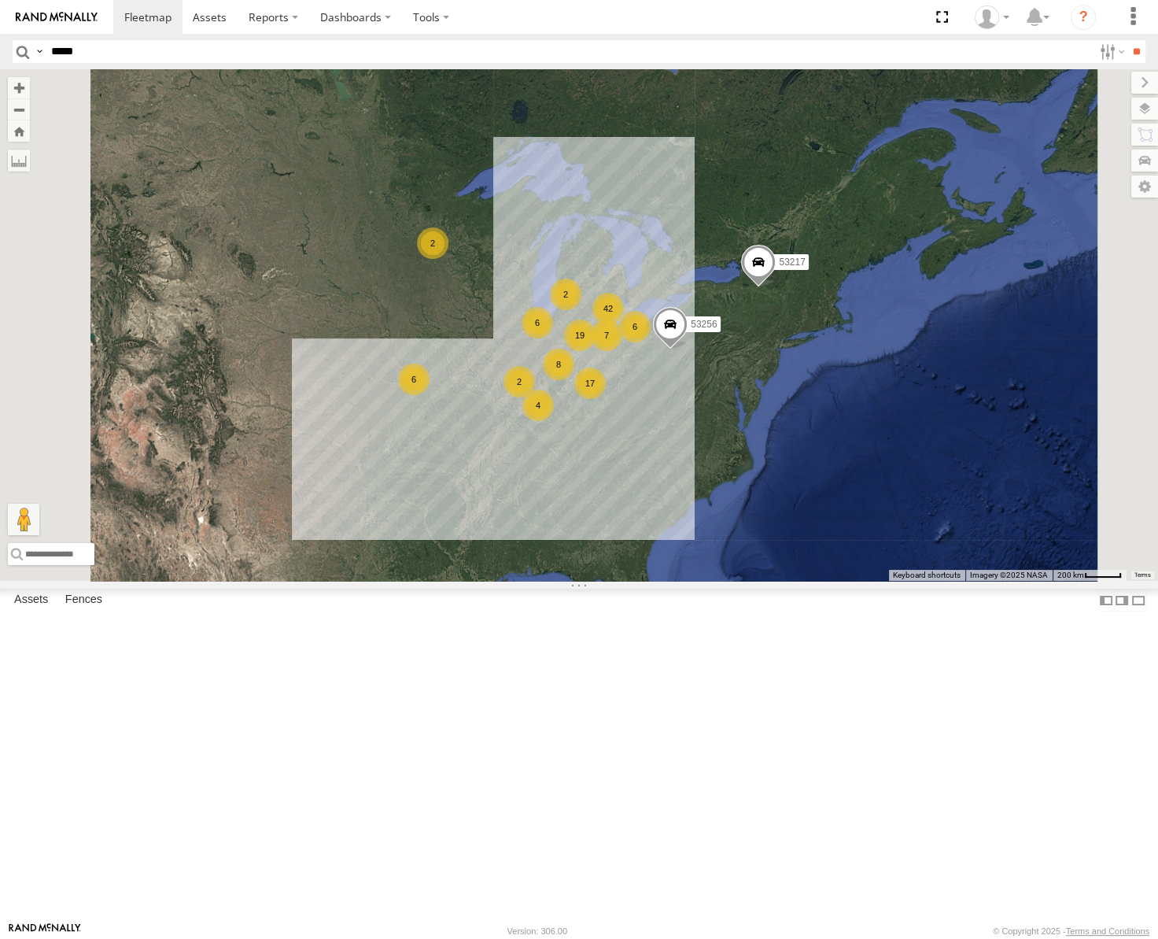
type input "*****"
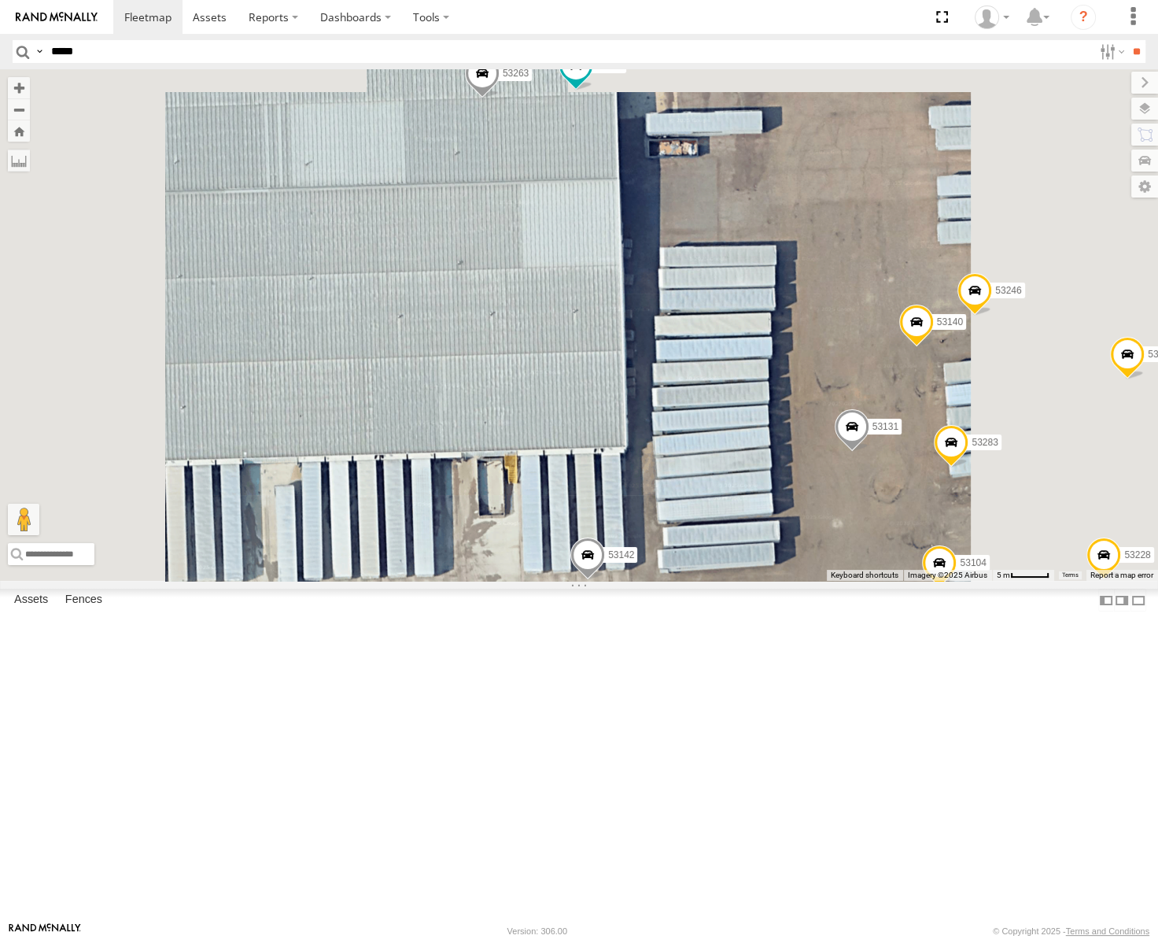
drag, startPoint x: 741, startPoint y: 163, endPoint x: 744, endPoint y: 409, distance: 246.3
click at [744, 409] on div "53256 53217 53247 53235 53141 53264 53230 53151 53222 53203 53270 53254 53211 5…" at bounding box center [579, 324] width 1158 height 511
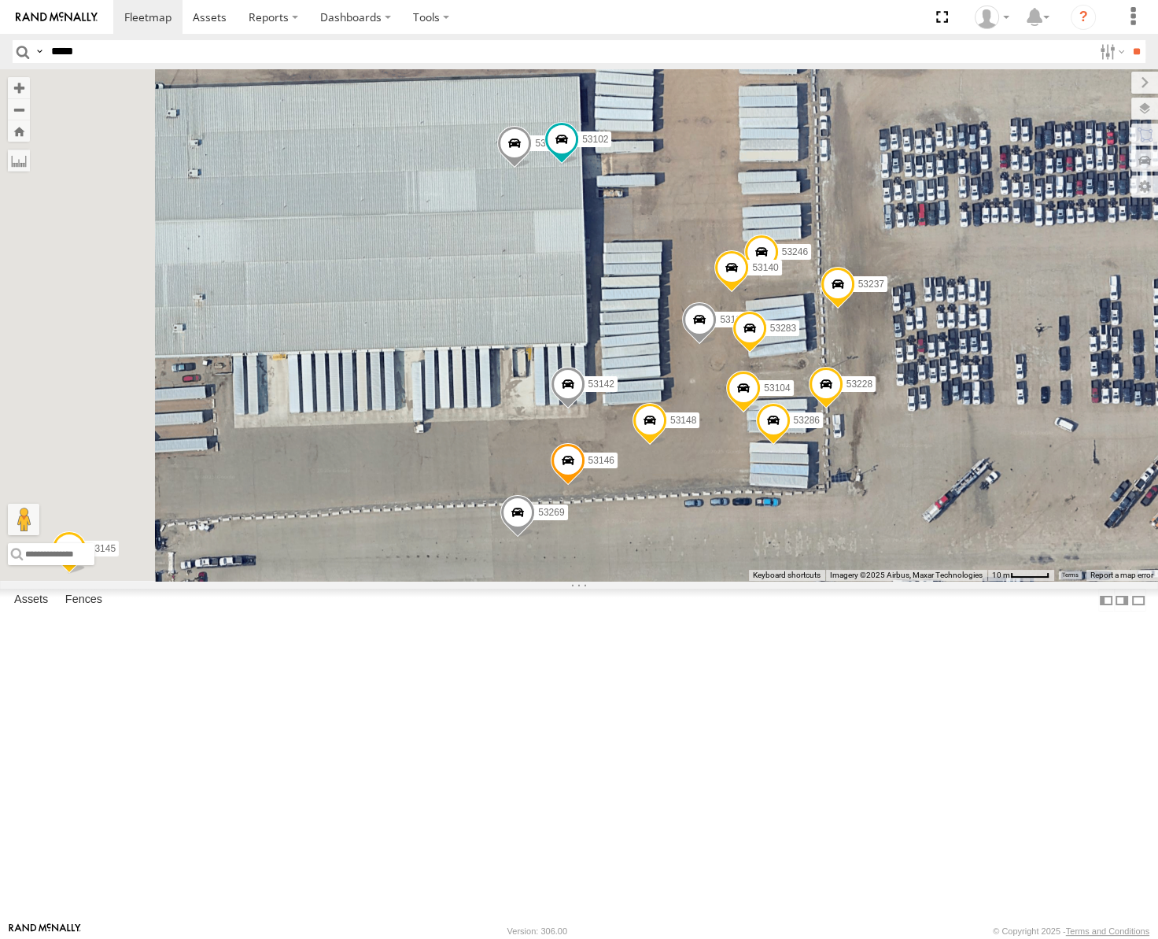
click at [532, 168] on span at bounding box center [514, 147] width 35 height 42
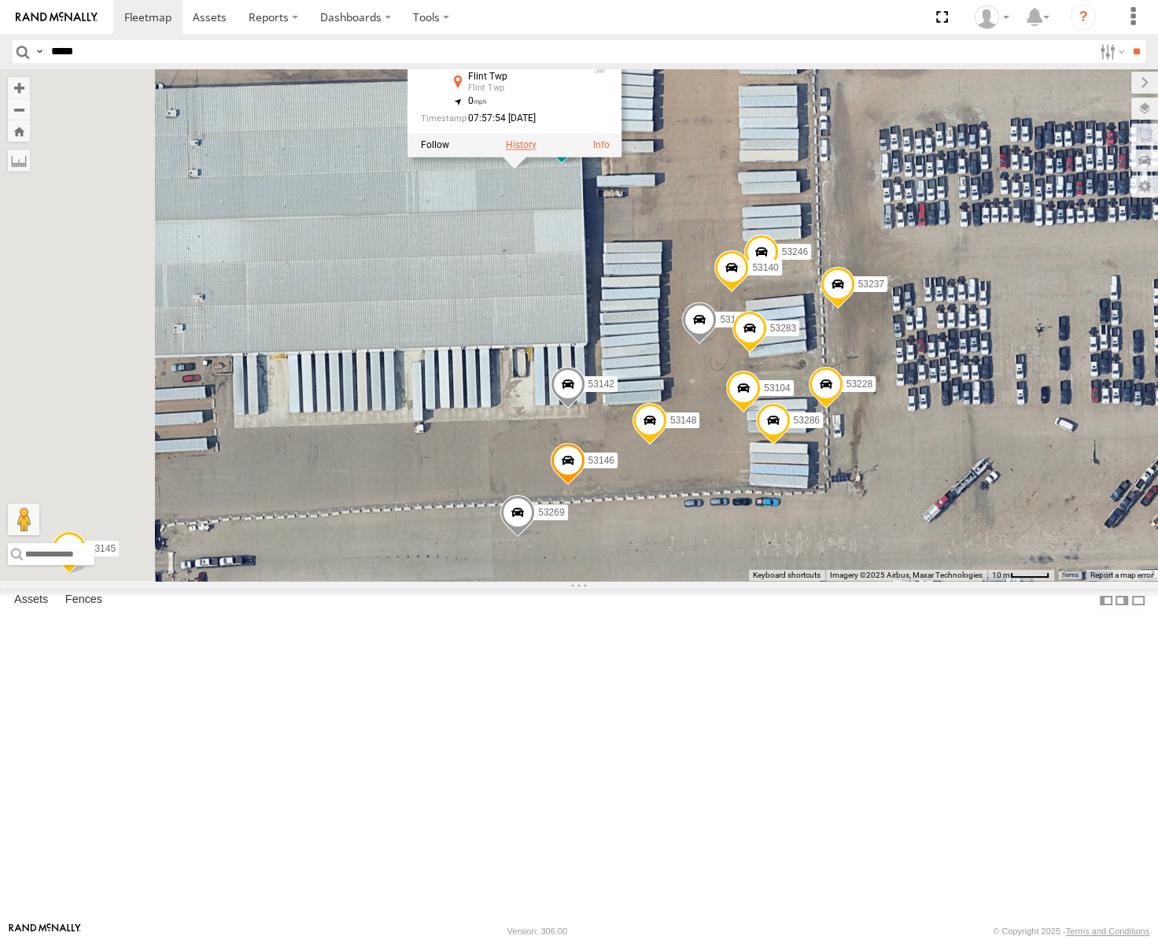
click at [536, 150] on label at bounding box center [520, 144] width 31 height 11
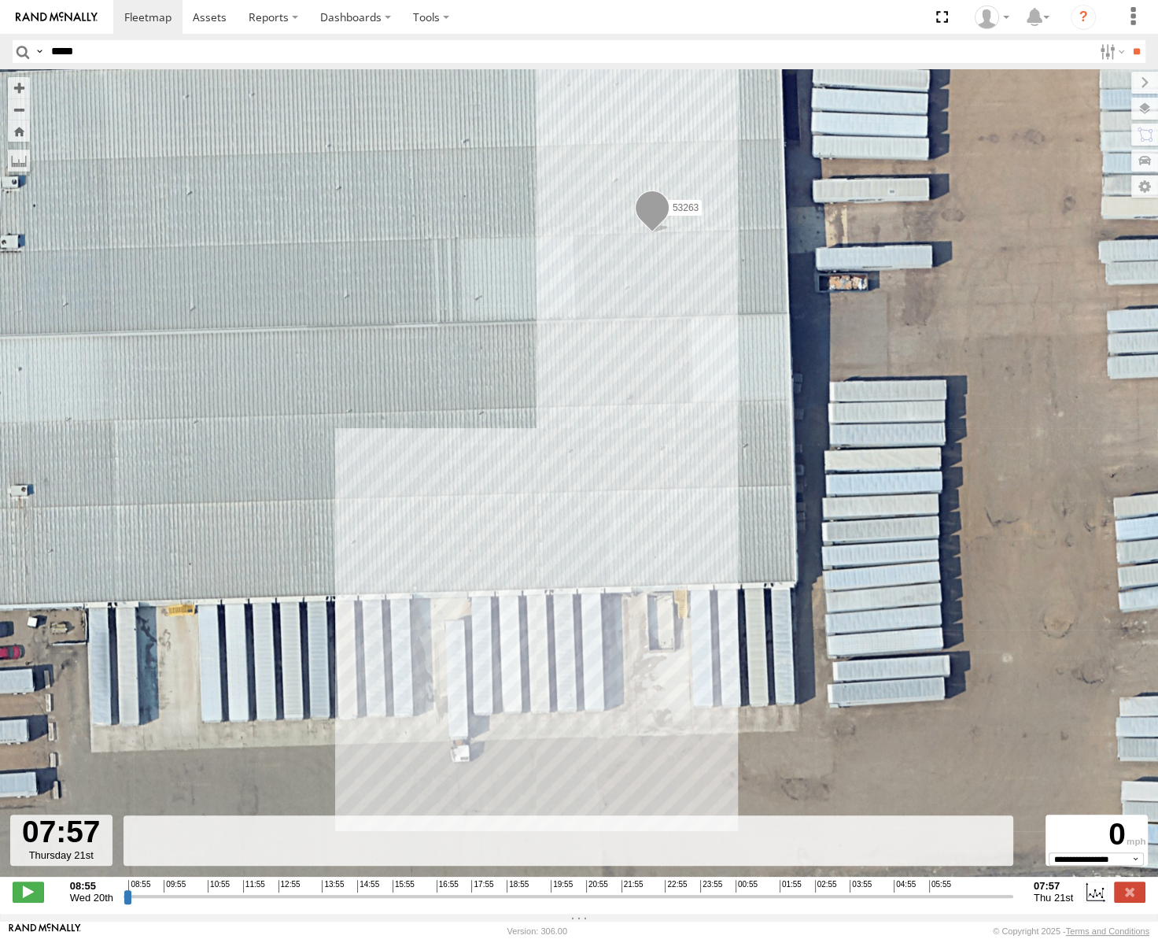
drag, startPoint x: 127, startPoint y: 903, endPoint x: 1025, endPoint y: 907, distance: 897.8
type input "**********"
click at [1013, 903] on input "range" at bounding box center [569, 895] width 890 height 15
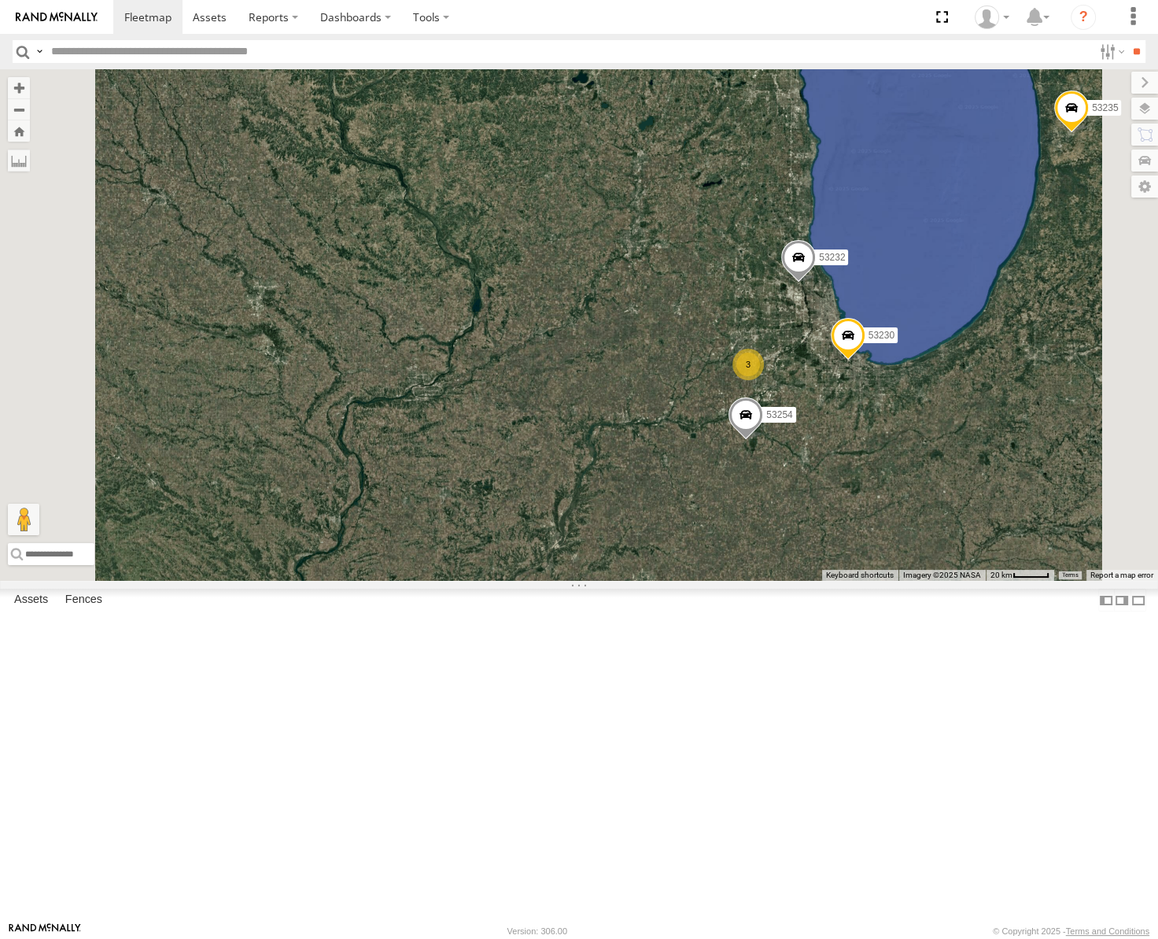
drag, startPoint x: 818, startPoint y: 585, endPoint x: 663, endPoint y: 163, distance: 450.1
click at [665, 166] on div "53247 53256 53217 53235 53141 53264 53134 53144 53230 3 2 53254 53232" at bounding box center [579, 324] width 1158 height 511
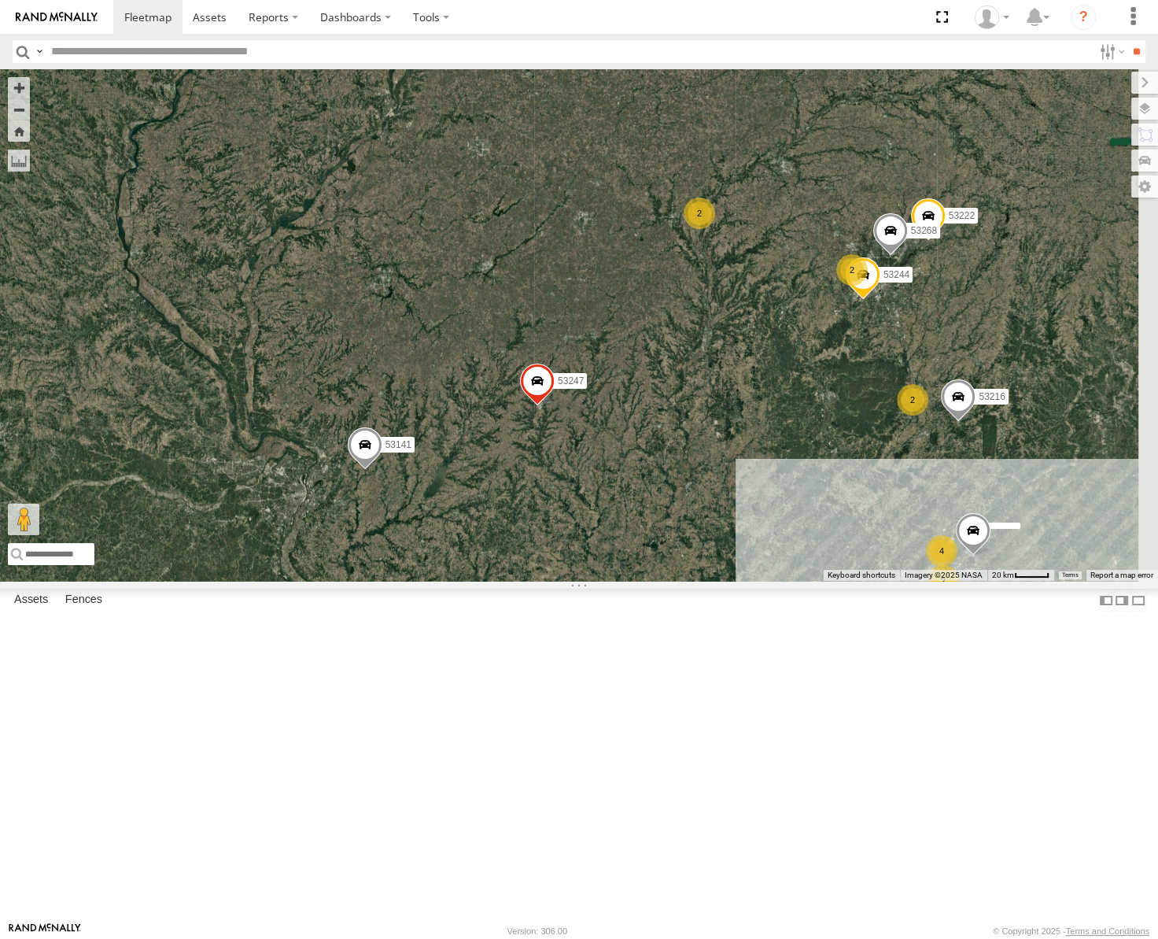
drag, startPoint x: 960, startPoint y: 311, endPoint x: 711, endPoint y: 259, distance: 254.0
click at [711, 259] on div "53247 53256 53217 53235 53141 53264 53134 53144 53230 3 2 53254 53232 4 53216 2…" at bounding box center [579, 324] width 1158 height 511
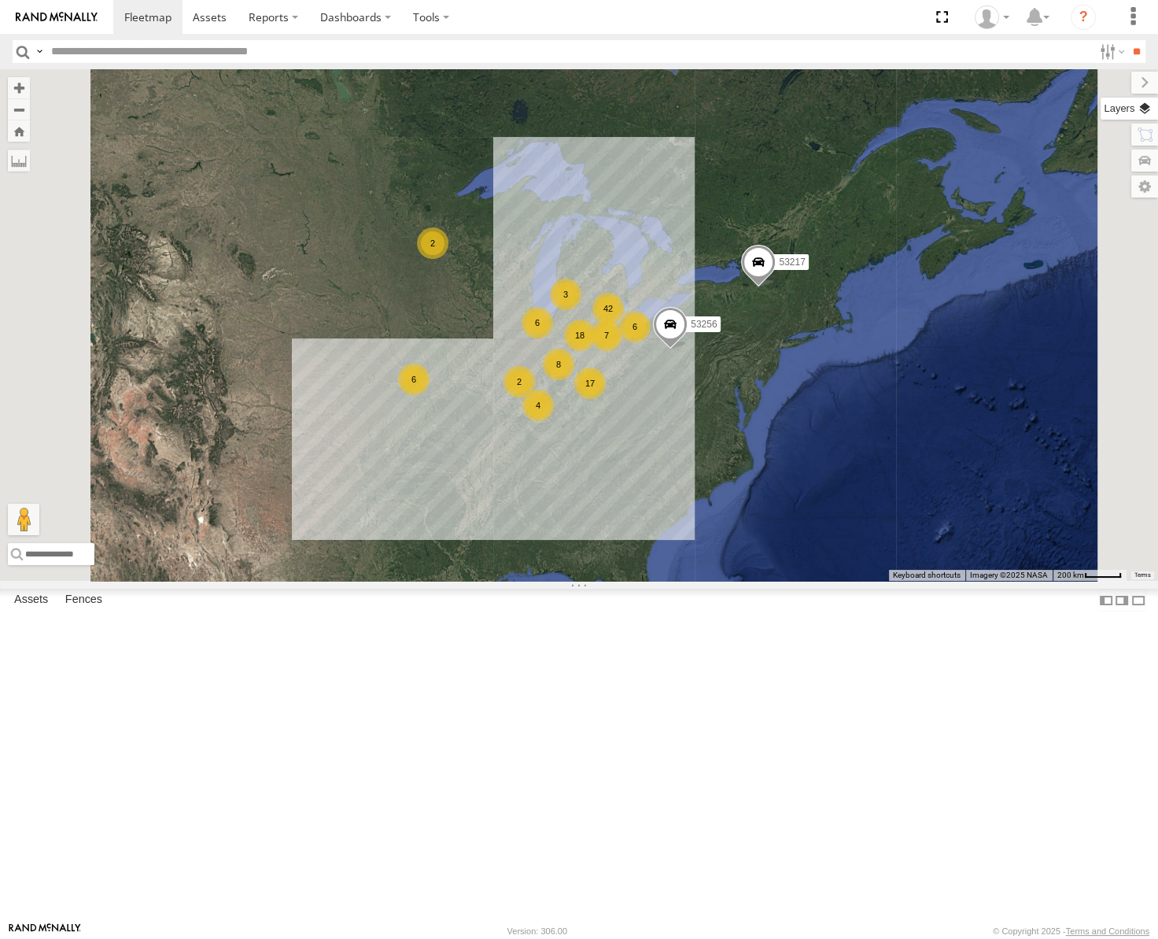
click at [1142, 113] on label at bounding box center [1129, 109] width 57 height 22
click at [0, 0] on span "Basemaps" at bounding box center [0, 0] width 0 height 0
click at [0, 0] on div "Roadmap" at bounding box center [0, 0] width 0 height 0
click at [0, 0] on span "Roadmap" at bounding box center [0, 0] width 0 height 0
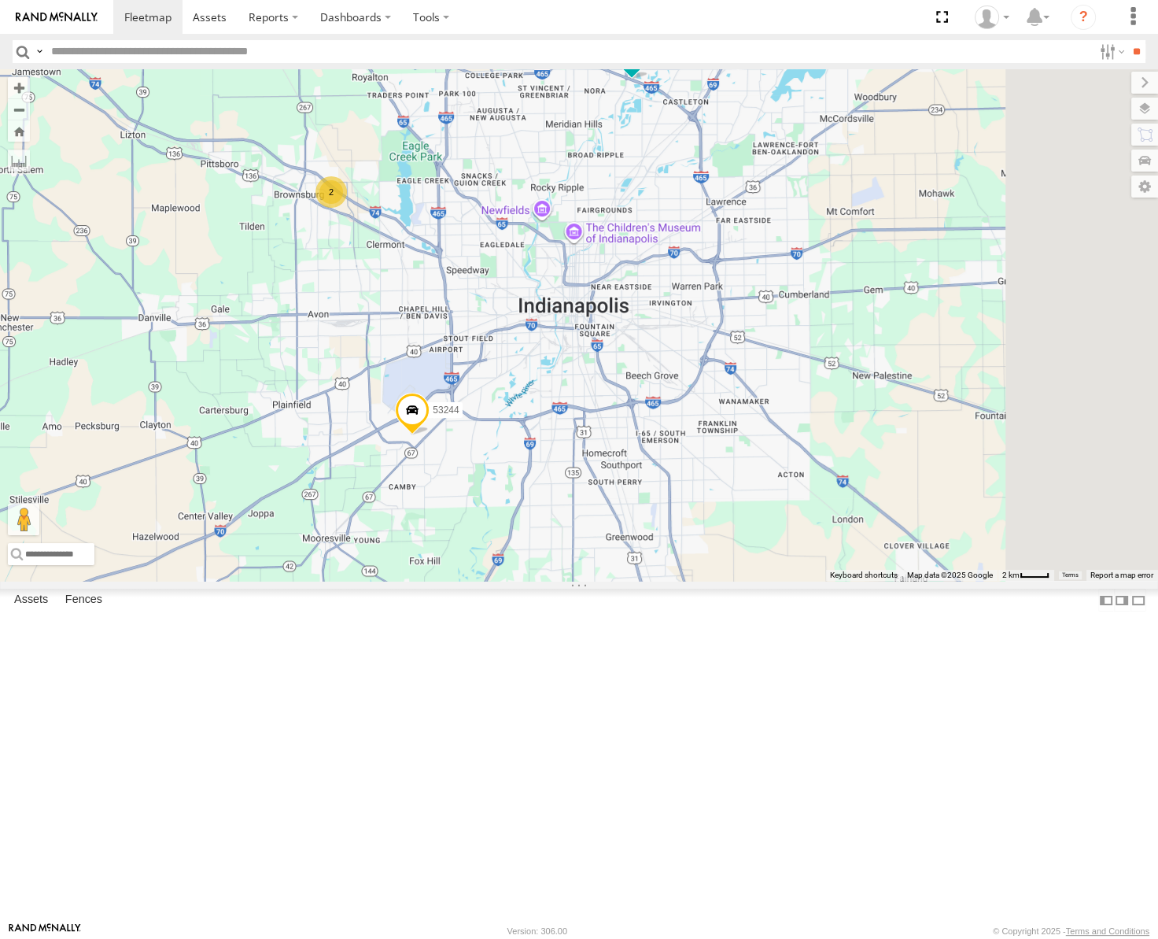
drag, startPoint x: 680, startPoint y: 496, endPoint x: 684, endPoint y: 463, distance: 34.1
click at [684, 465] on div "53256 53217 53247 53235 53141 53264 53134 53144 53230 53151 53222 53203 53270 5…" at bounding box center [579, 324] width 1158 height 511
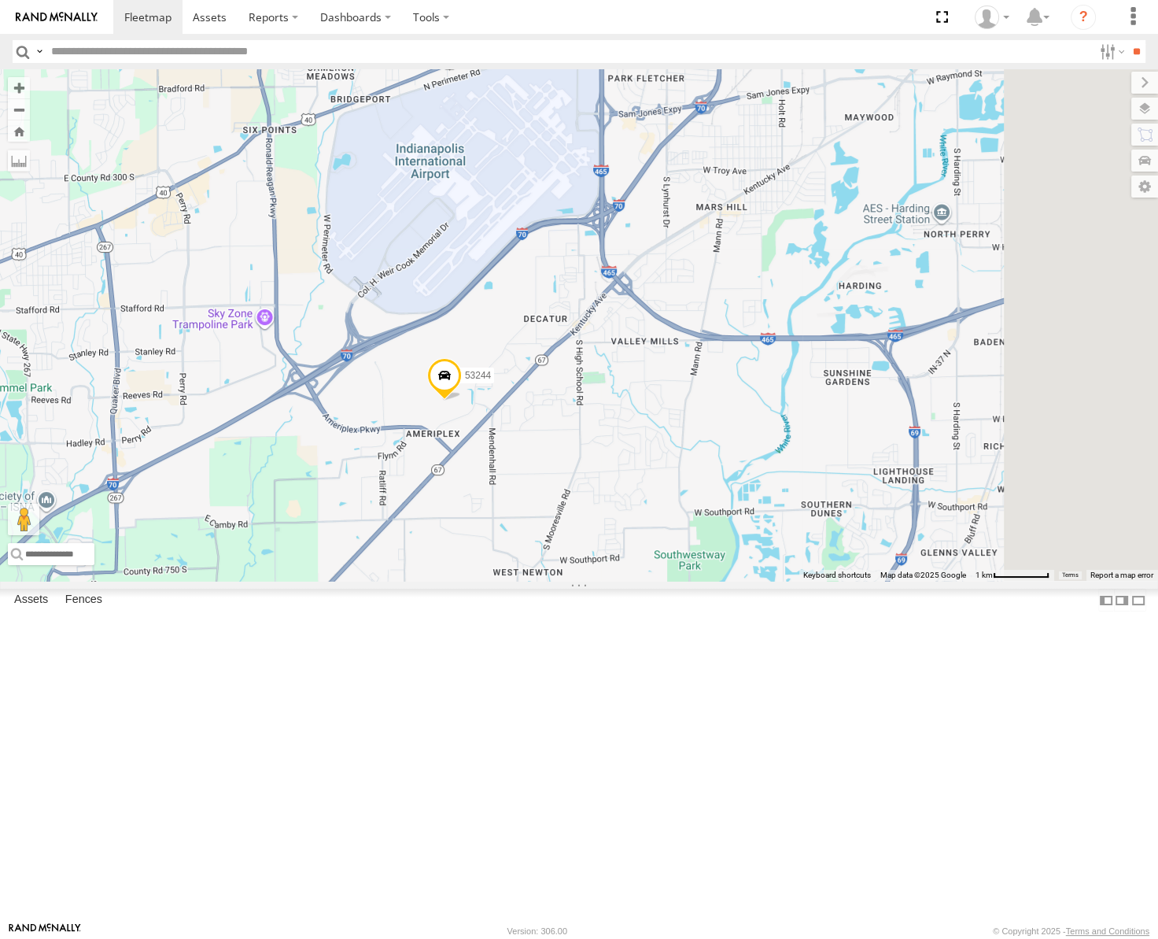
click at [0, 0] on div "Satellite" at bounding box center [0, 0] width 0 height 0
click at [0, 0] on span "Satellite" at bounding box center [0, 0] width 0 height 0
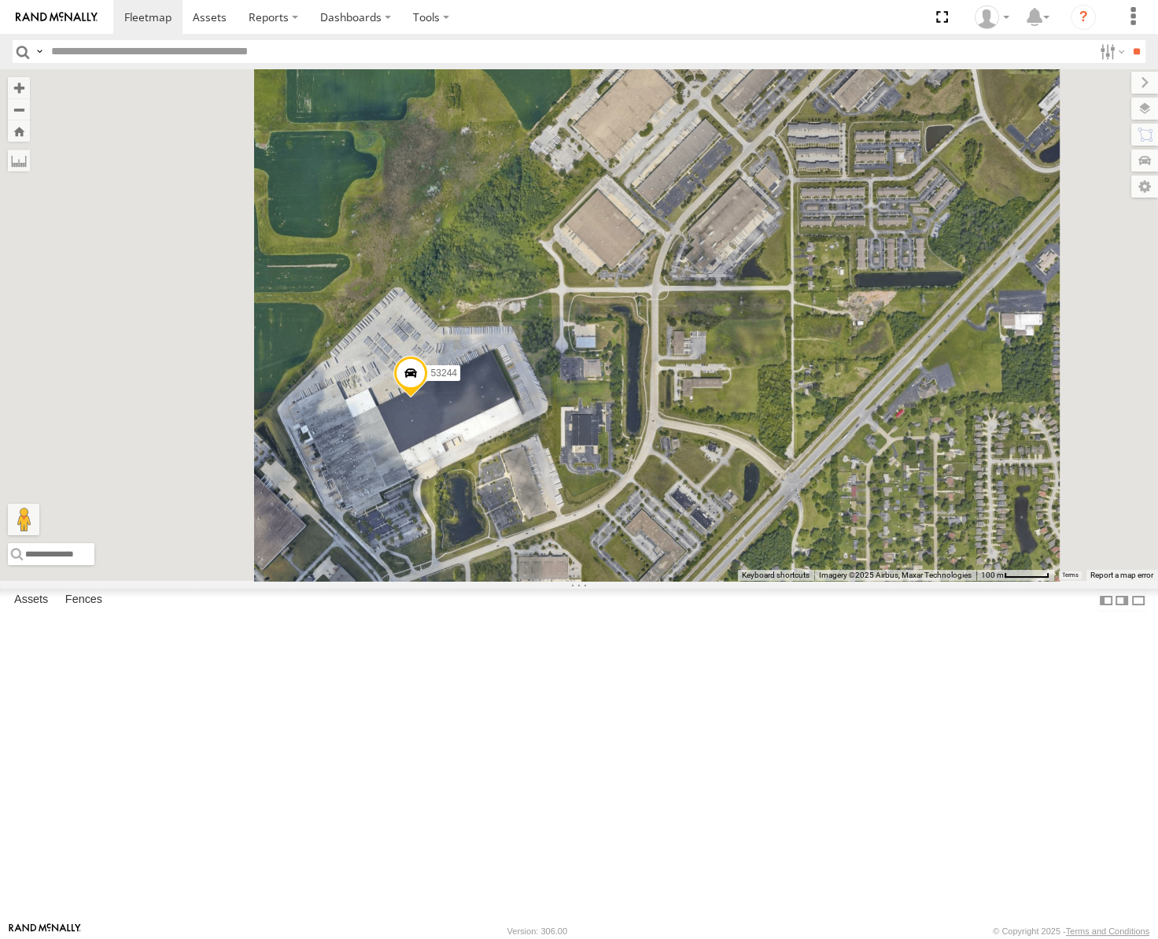
drag, startPoint x: 589, startPoint y: 634, endPoint x: 676, endPoint y: 593, distance: 96.4
click at [676, 581] on div "53256 53217 53247 53235 53141 53264 53134 53144 53230 53151 53222 53203 53270 5…" at bounding box center [579, 324] width 1158 height 511
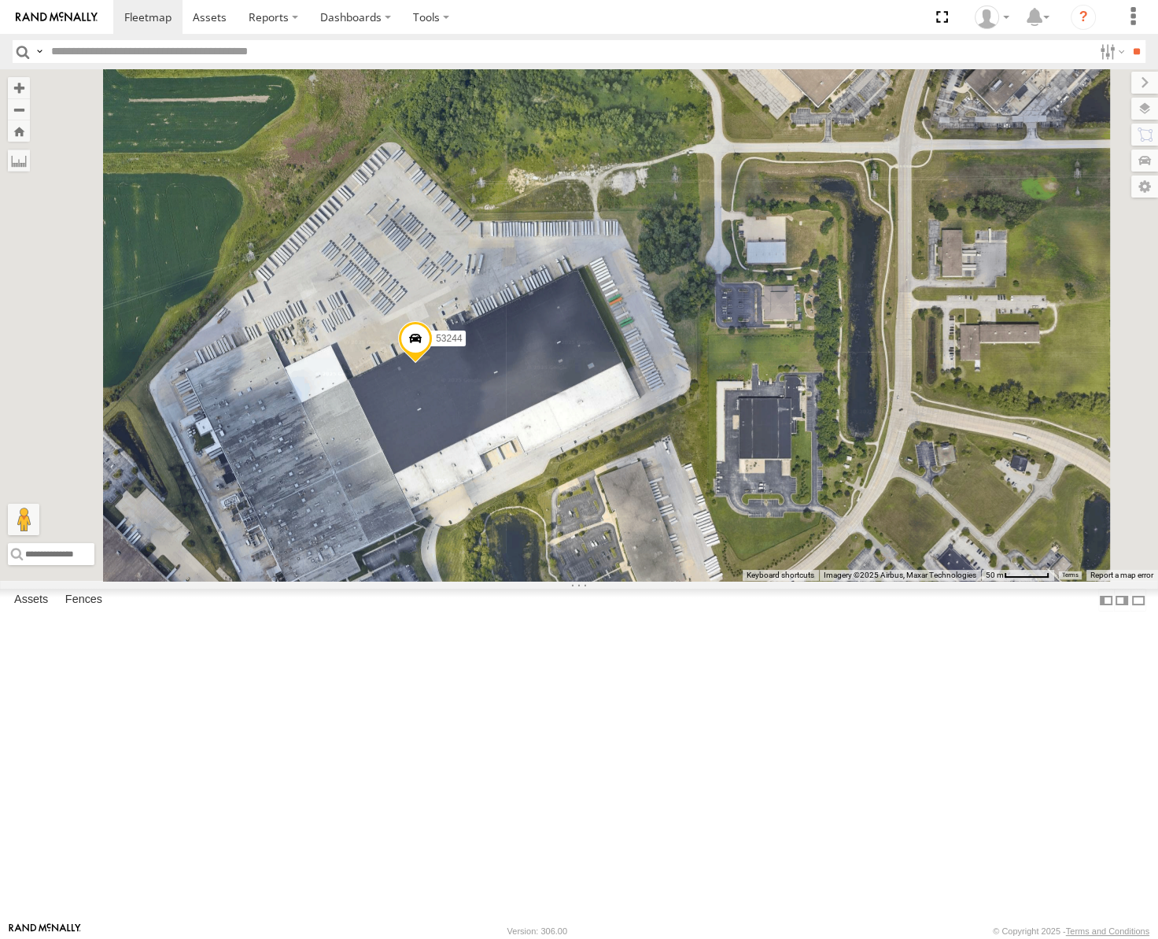
click at [433, 364] on span at bounding box center [415, 342] width 35 height 42
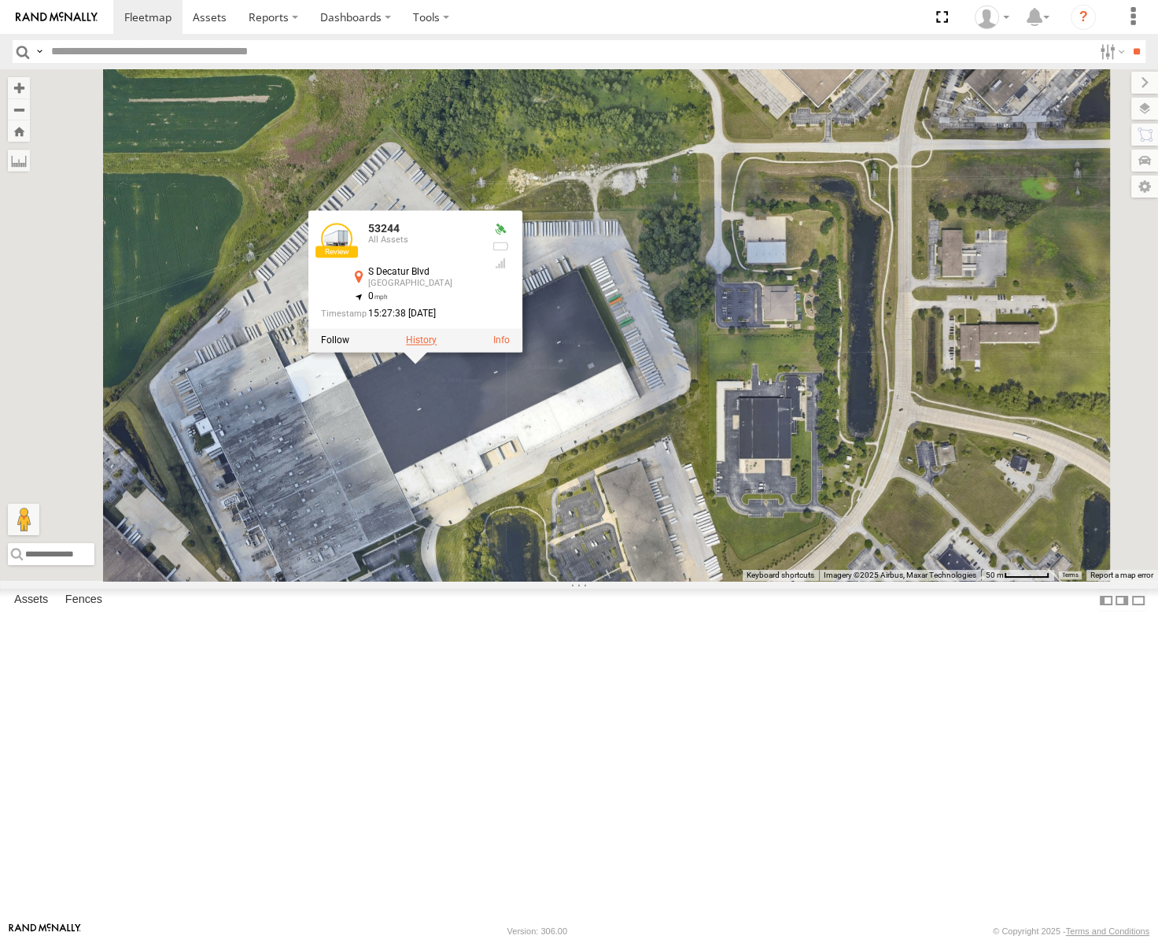
click at [437, 345] on label at bounding box center [421, 339] width 31 height 11
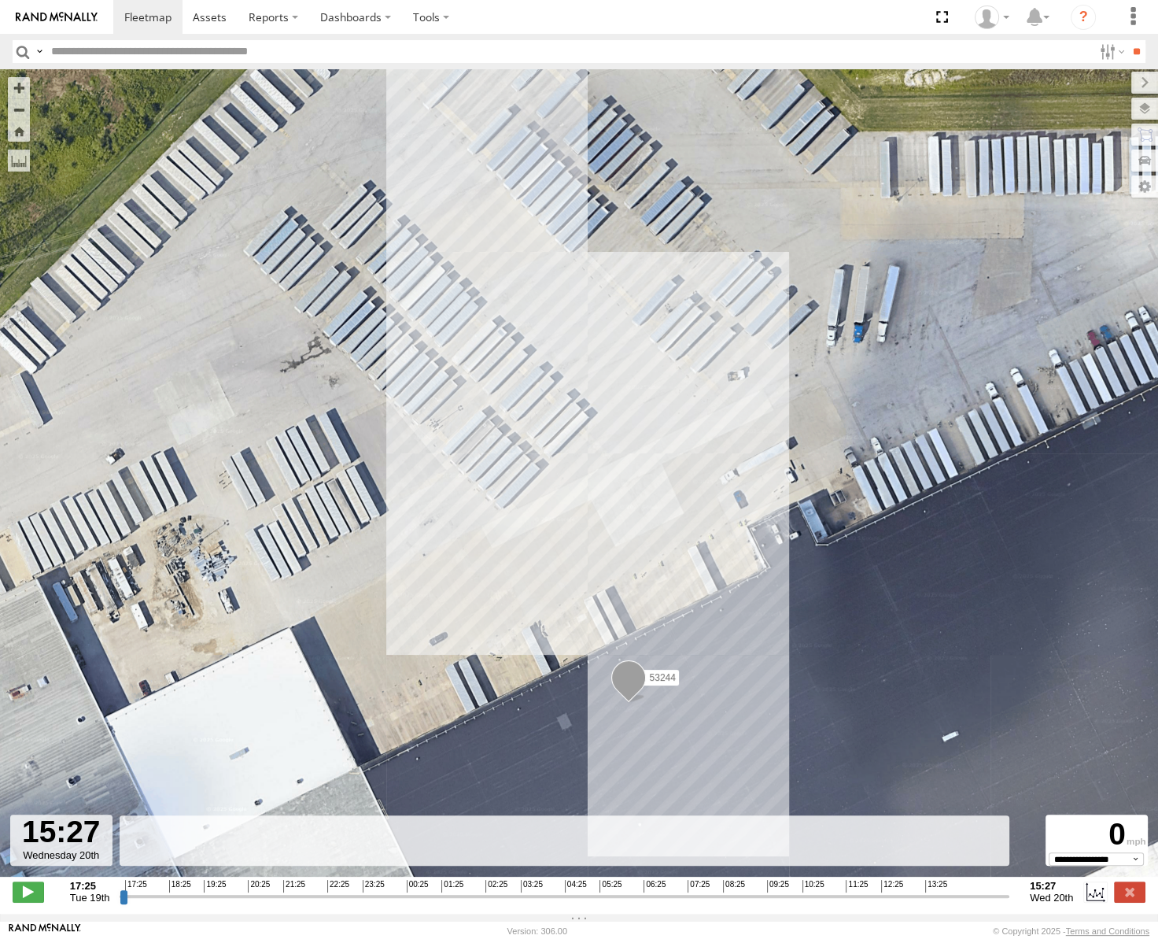
drag, startPoint x: 122, startPoint y: 902, endPoint x: 1023, endPoint y: 921, distance: 901.1
type input "**********"
click at [1009, 903] on input "range" at bounding box center [565, 895] width 890 height 15
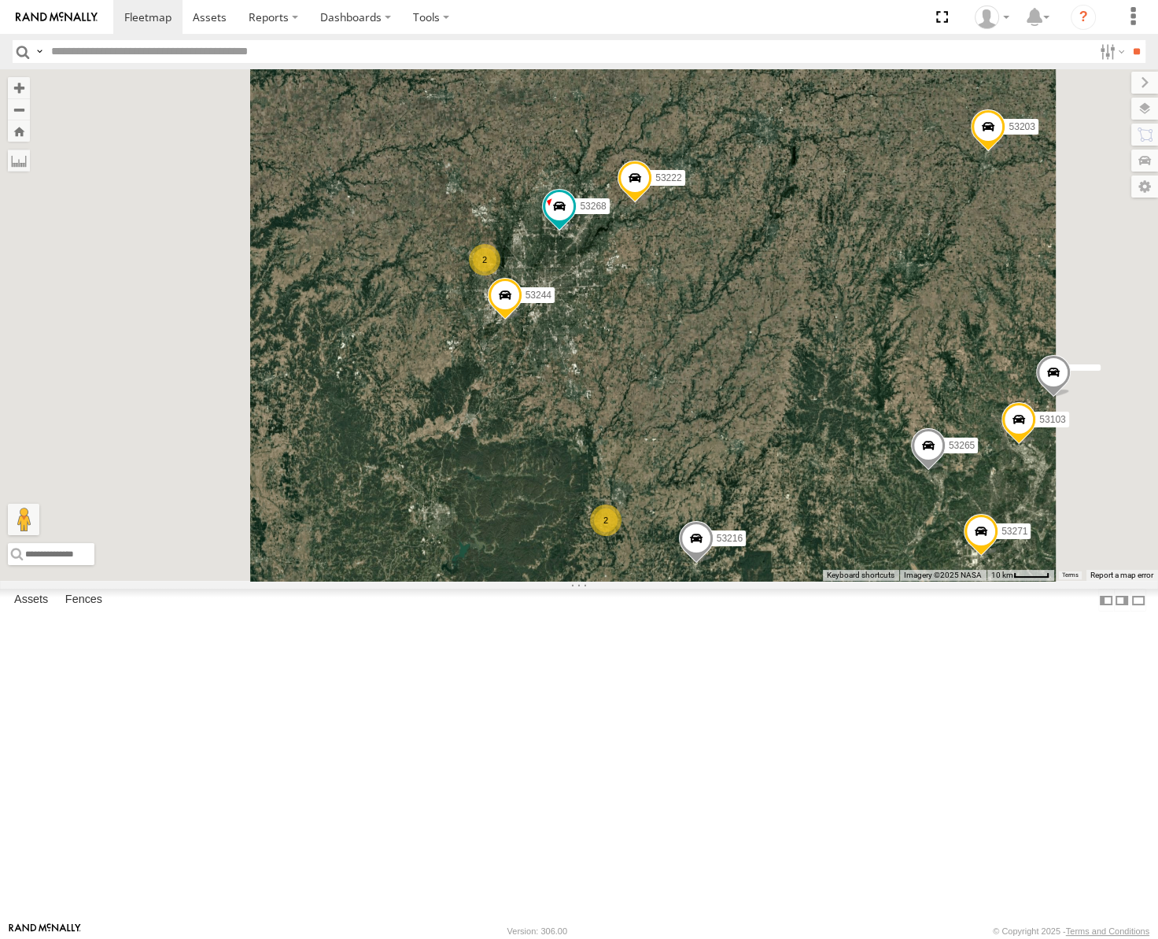
drag, startPoint x: 715, startPoint y: 578, endPoint x: 775, endPoint y: 513, distance: 88.0
click at [775, 513] on div "53217 53256 53247 53235 53141 53264 53134 53144 53230 53151 53222 53203 53270 5…" at bounding box center [579, 324] width 1158 height 511
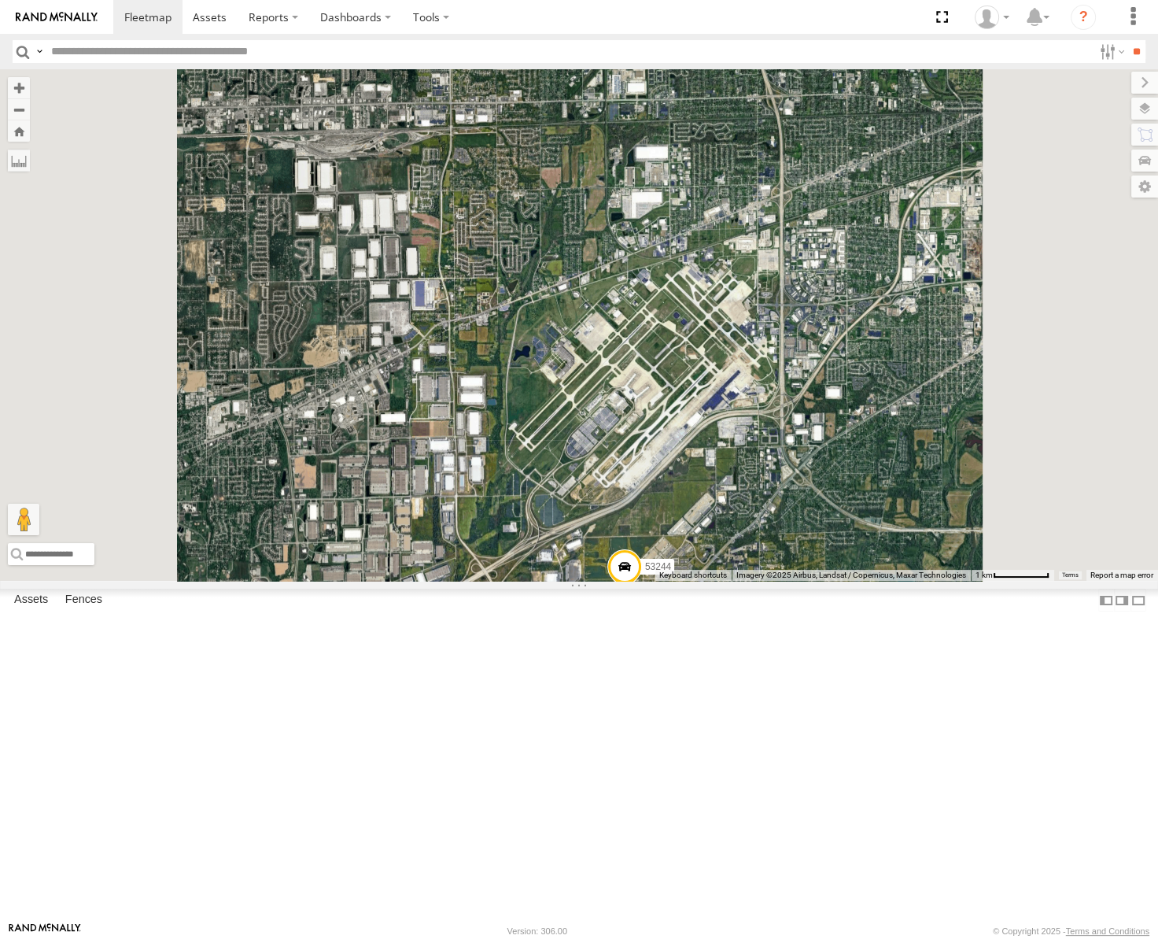
drag, startPoint x: 935, startPoint y: 751, endPoint x: 888, endPoint y: 523, distance: 232.1
click at [892, 542] on div "53217 53256 53247 53235 53141 53264 53134 53144 53230 53151 53222 53203 53270 5…" at bounding box center [579, 324] width 1158 height 511
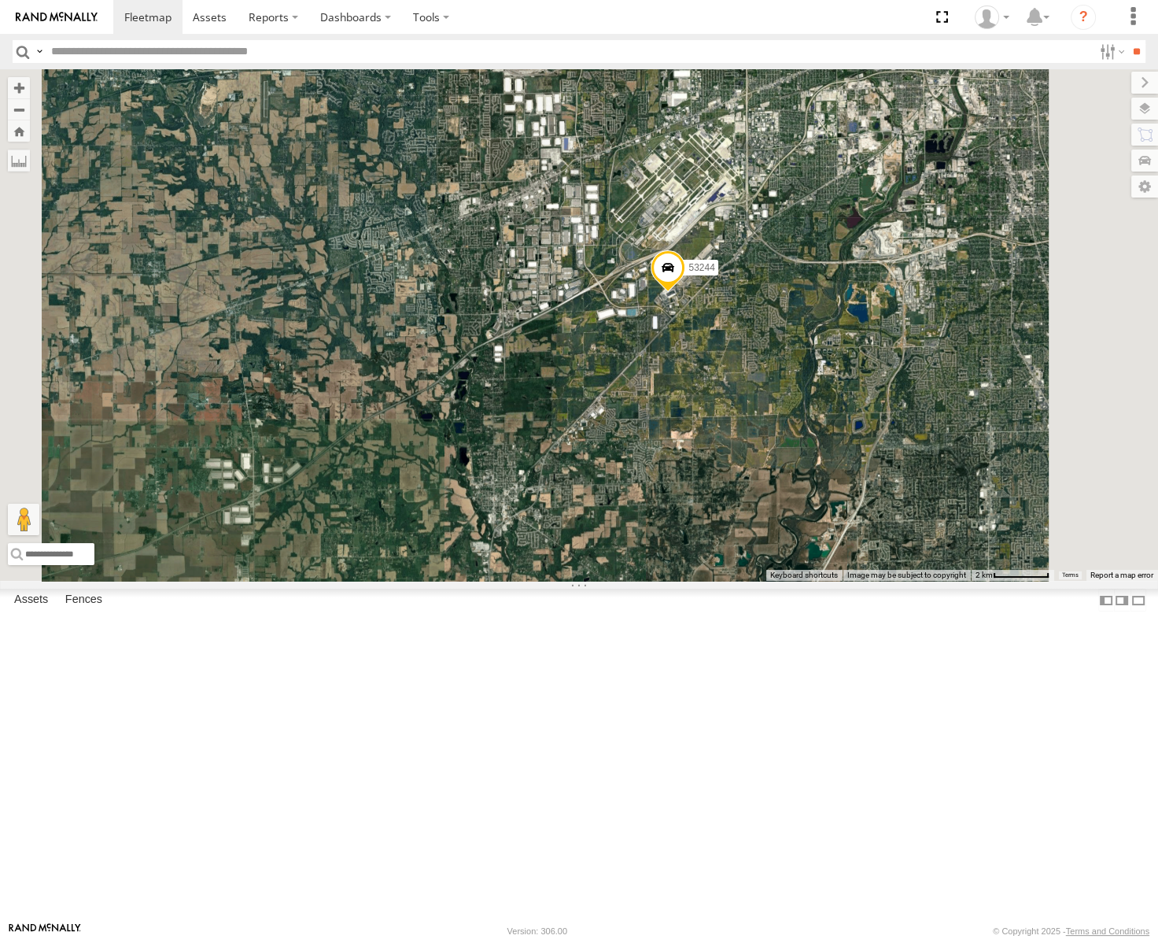
click at [109, 47] on input "text" at bounding box center [569, 51] width 1048 height 23
type input "*****"
click at [1128, 40] on input "**" at bounding box center [1137, 51] width 18 height 23
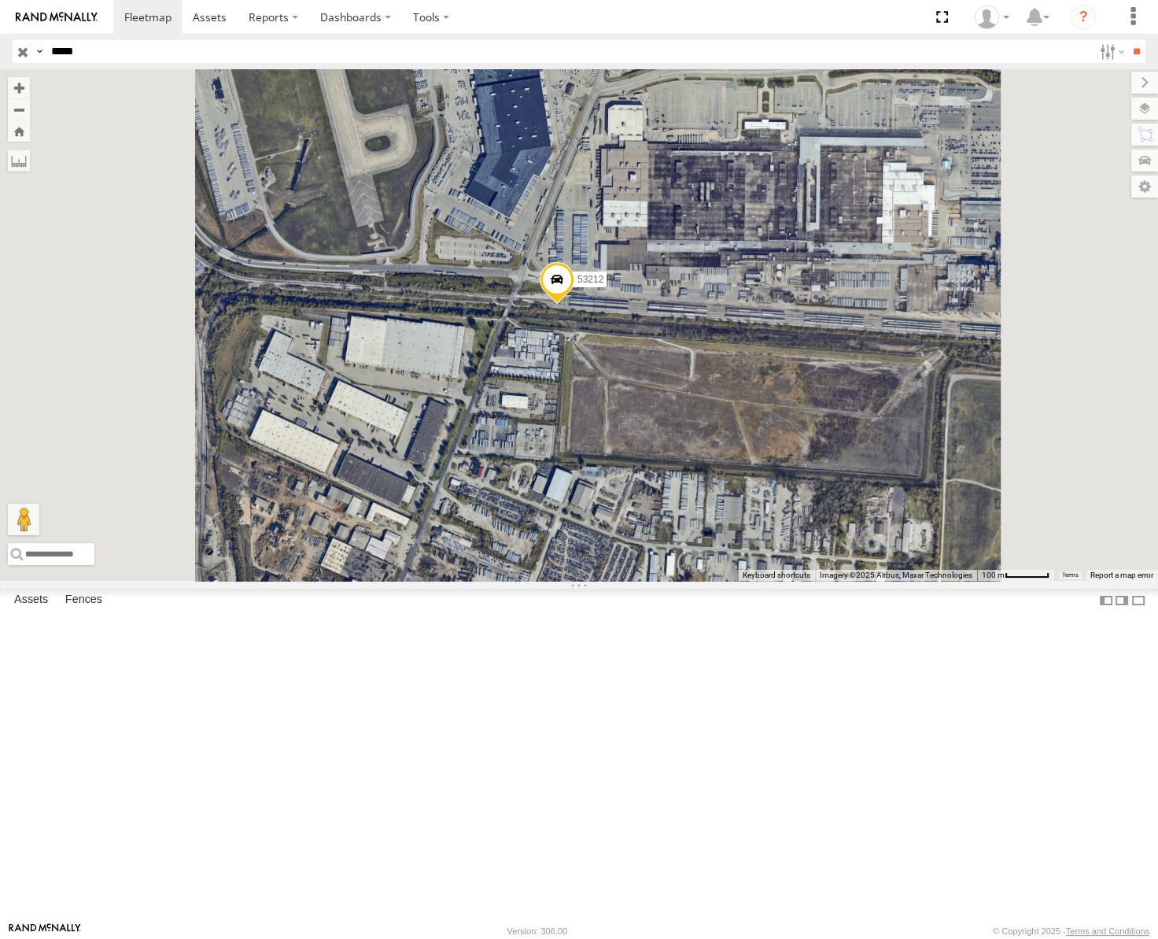
drag, startPoint x: 898, startPoint y: 478, endPoint x: 766, endPoint y: 515, distance: 137.1
click at [778, 515] on div "53212" at bounding box center [579, 324] width 1158 height 511
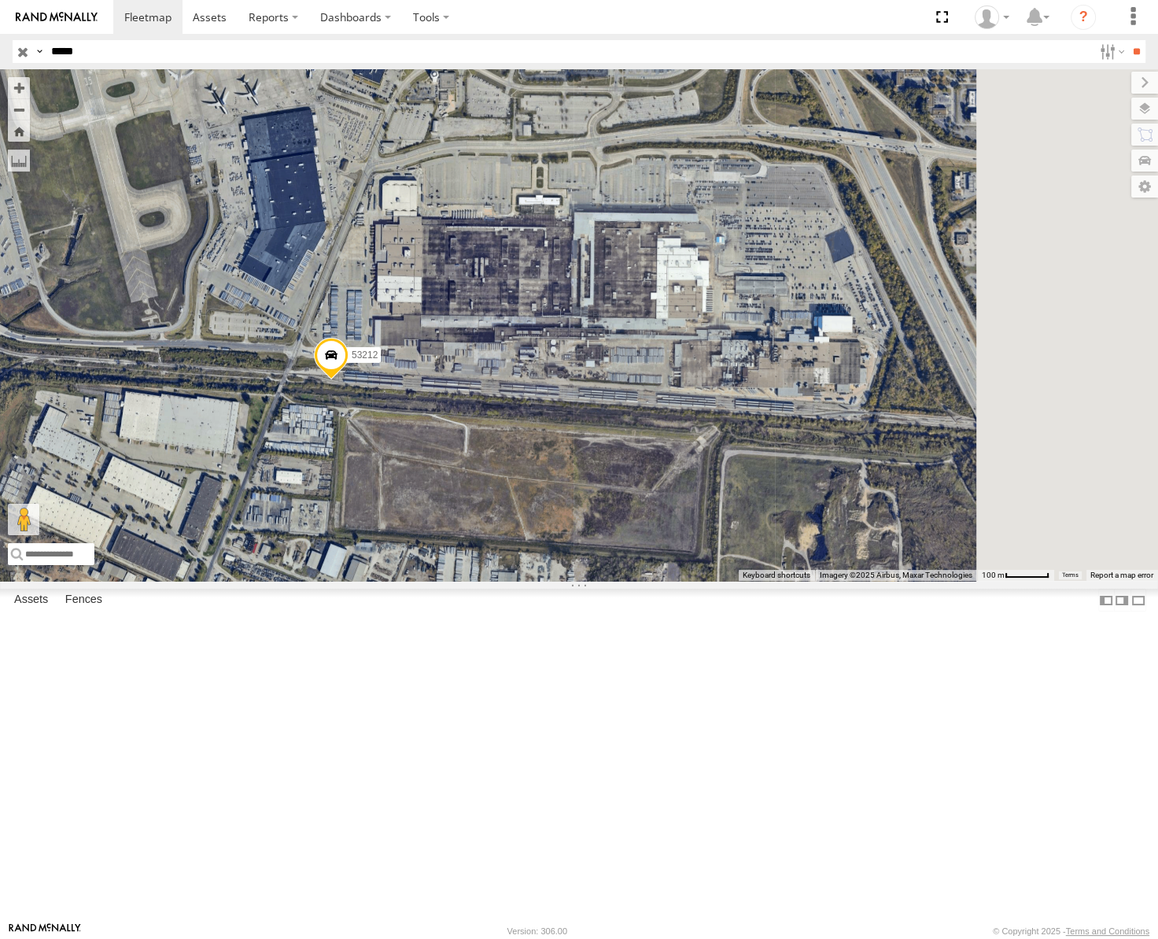
drag, startPoint x: 873, startPoint y: 535, endPoint x: 679, endPoint y: 570, distance: 197.5
click at [679, 570] on div "53212" at bounding box center [579, 324] width 1158 height 511
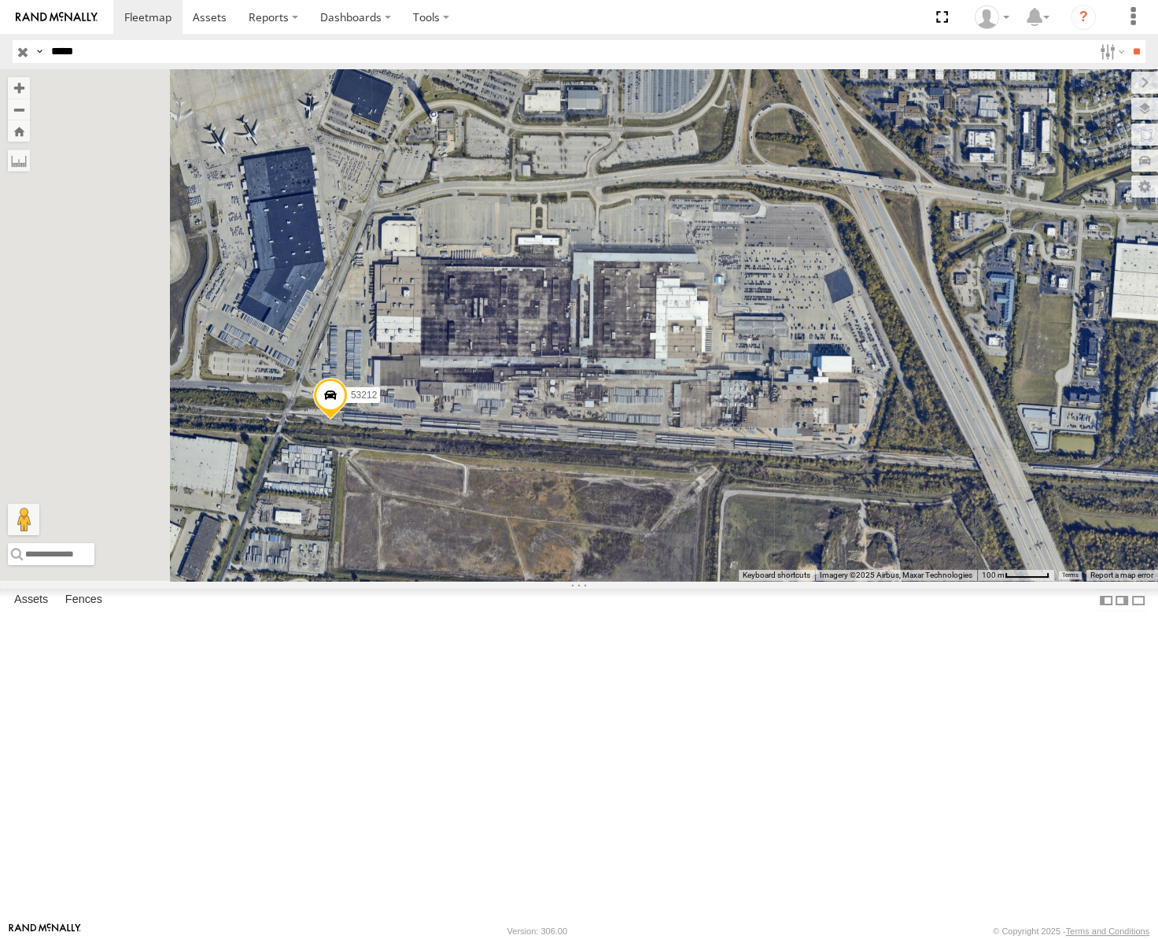
drag, startPoint x: 728, startPoint y: 688, endPoint x: 749, endPoint y: 676, distance: 24.7
click at [749, 581] on div "53212" at bounding box center [579, 324] width 1158 height 511
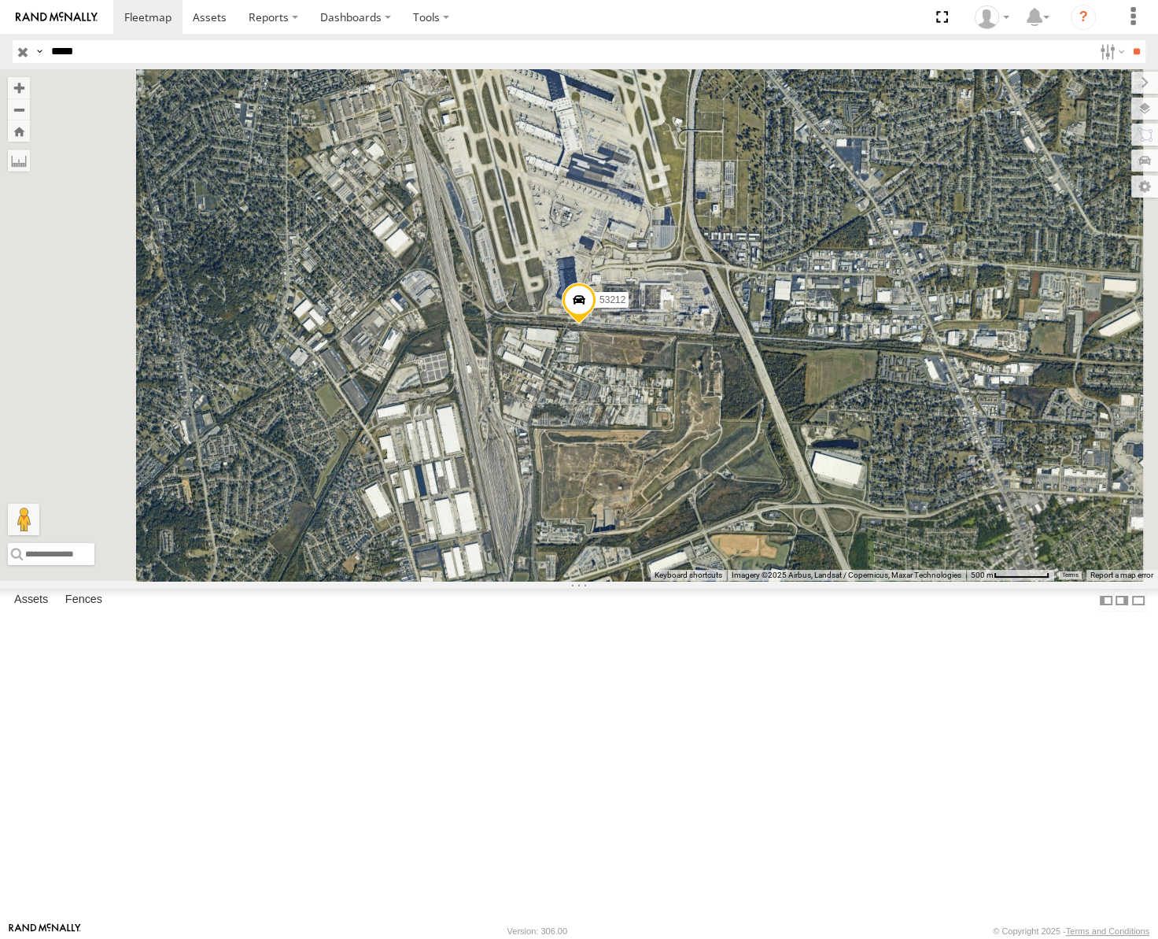
click at [23, 56] on input "button" at bounding box center [23, 51] width 20 height 23
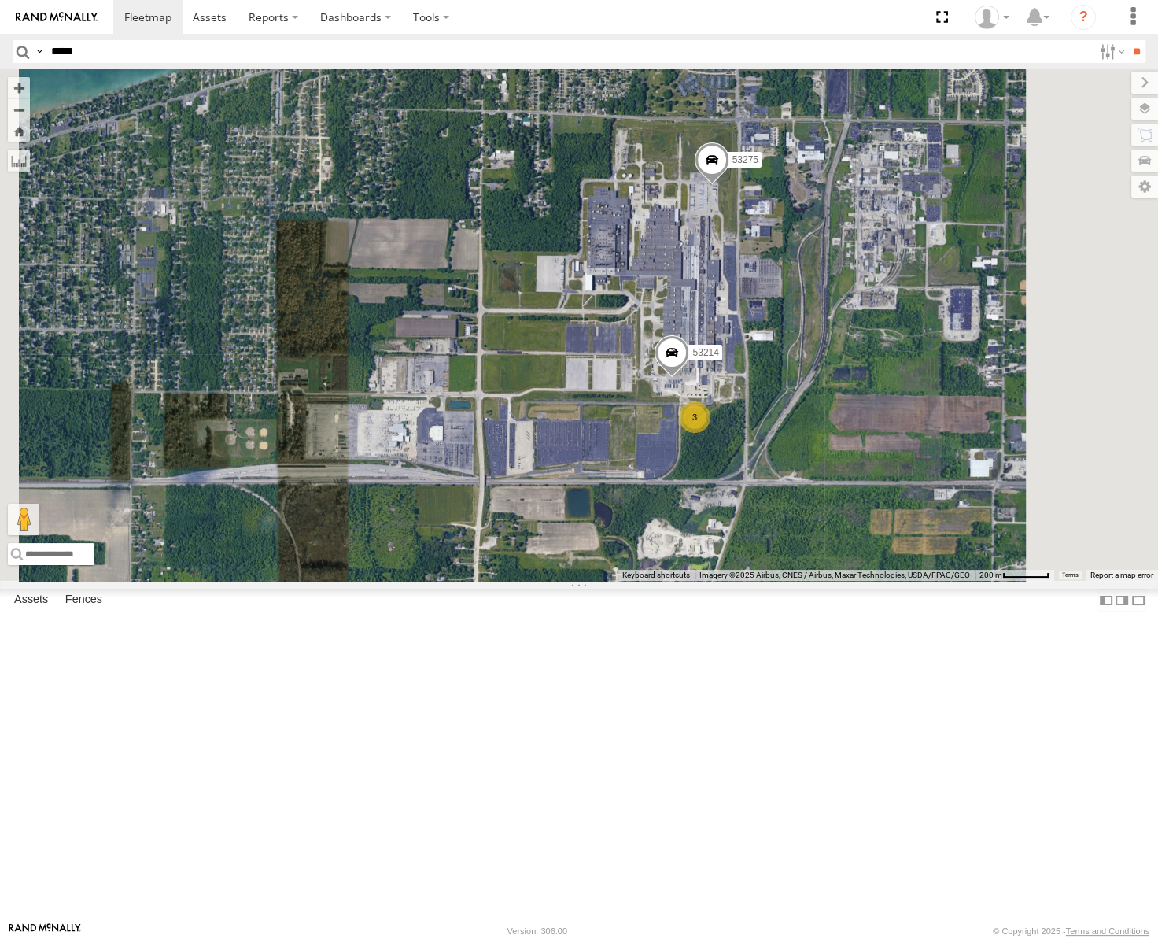
drag, startPoint x: 949, startPoint y: 495, endPoint x: 964, endPoint y: 450, distance: 47.3
click at [963, 451] on div "53247 53256 53217 53141 53151 53211 53258 53103 53221 53270 53281 53275 3 53214" at bounding box center [579, 324] width 1158 height 511
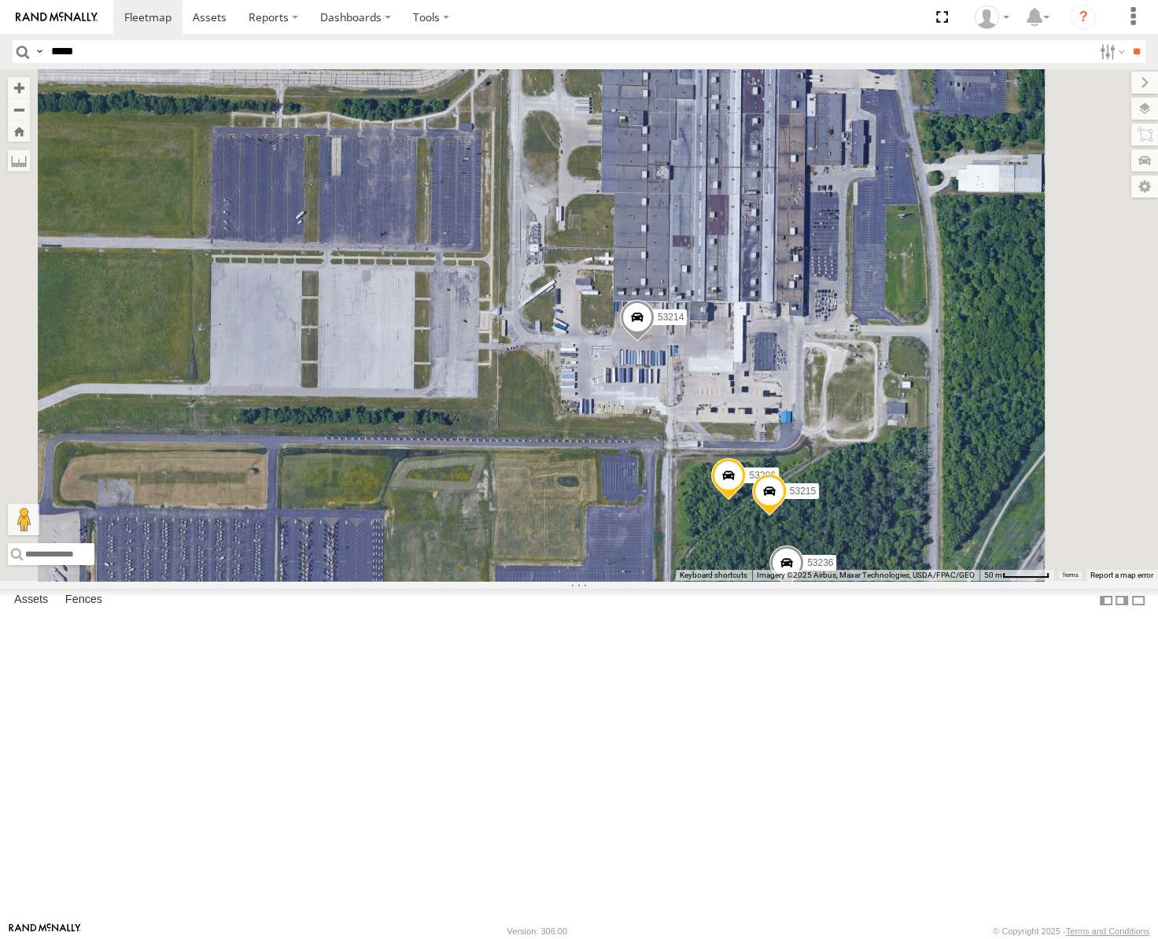
click at [655, 342] on span at bounding box center [637, 321] width 35 height 42
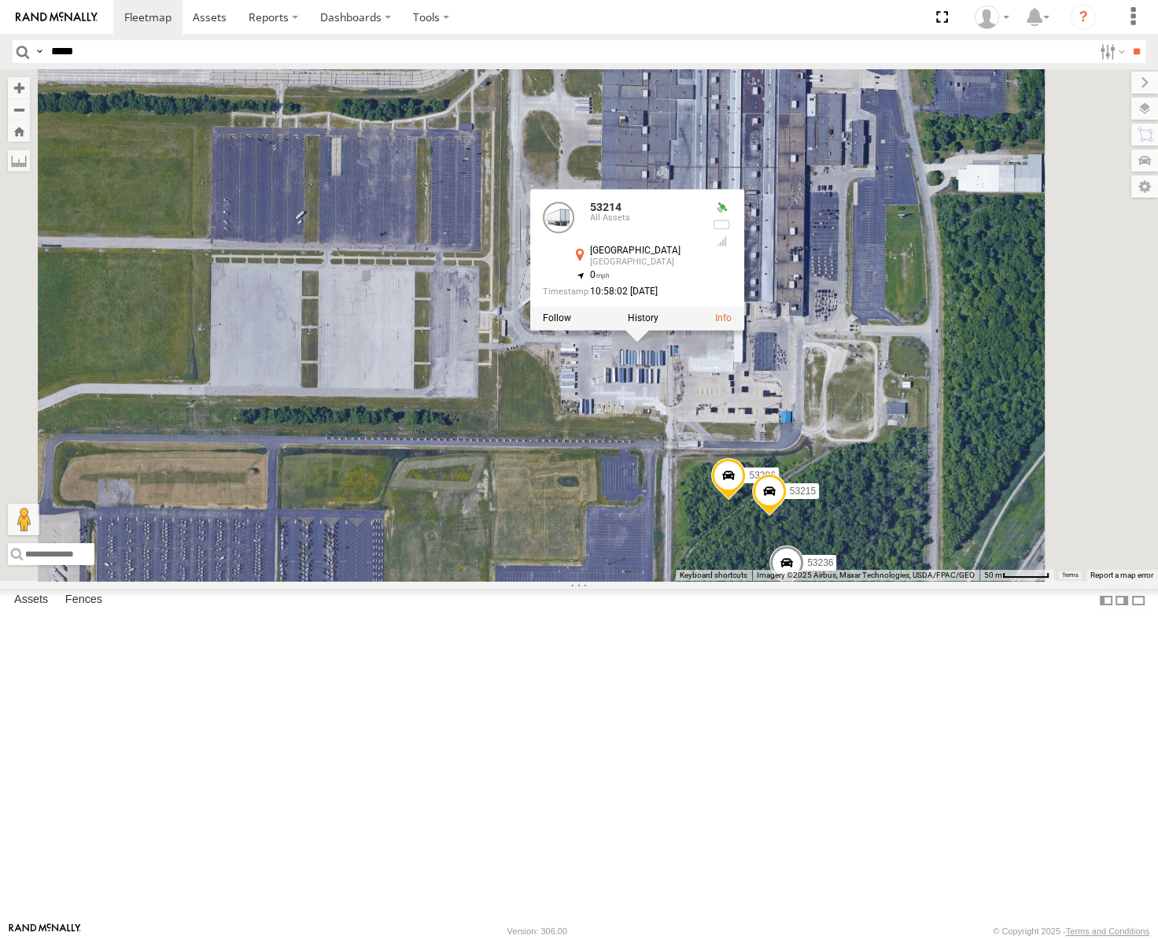
click at [659, 324] on label at bounding box center [643, 318] width 31 height 11
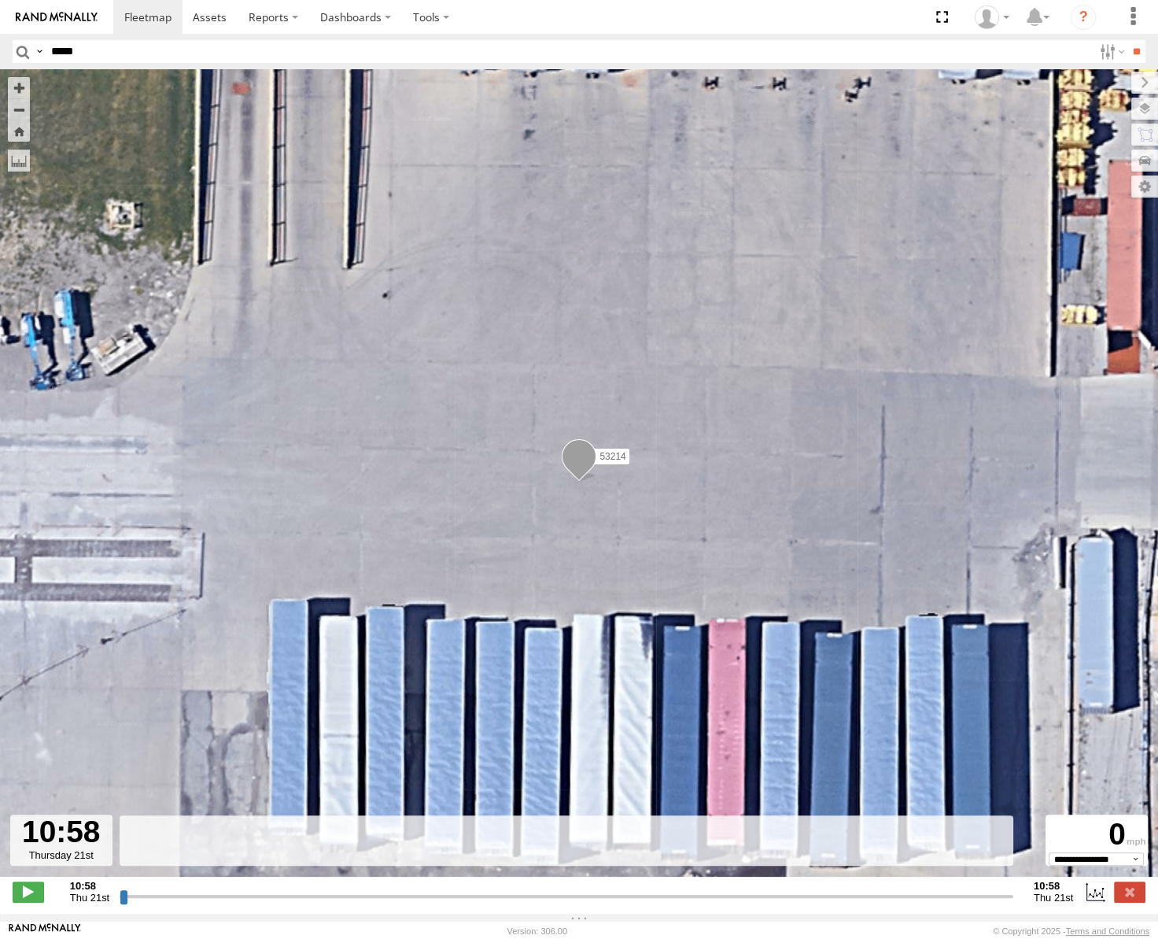
click at [118, 903] on div "10:58 Thu 21st Created with Highcharts 6.0.7 Highcharts.com 10:58 Thu 21st" at bounding box center [579, 892] width 1133 height 24
drag, startPoint x: 124, startPoint y: 903, endPoint x: 268, endPoint y: 915, distance: 144.5
click at [349, 903] on input "range" at bounding box center [567, 895] width 894 height 15
drag, startPoint x: 123, startPoint y: 902, endPoint x: 271, endPoint y: 889, distance: 148.5
click at [260, 895] on input "range" at bounding box center [567, 895] width 894 height 15
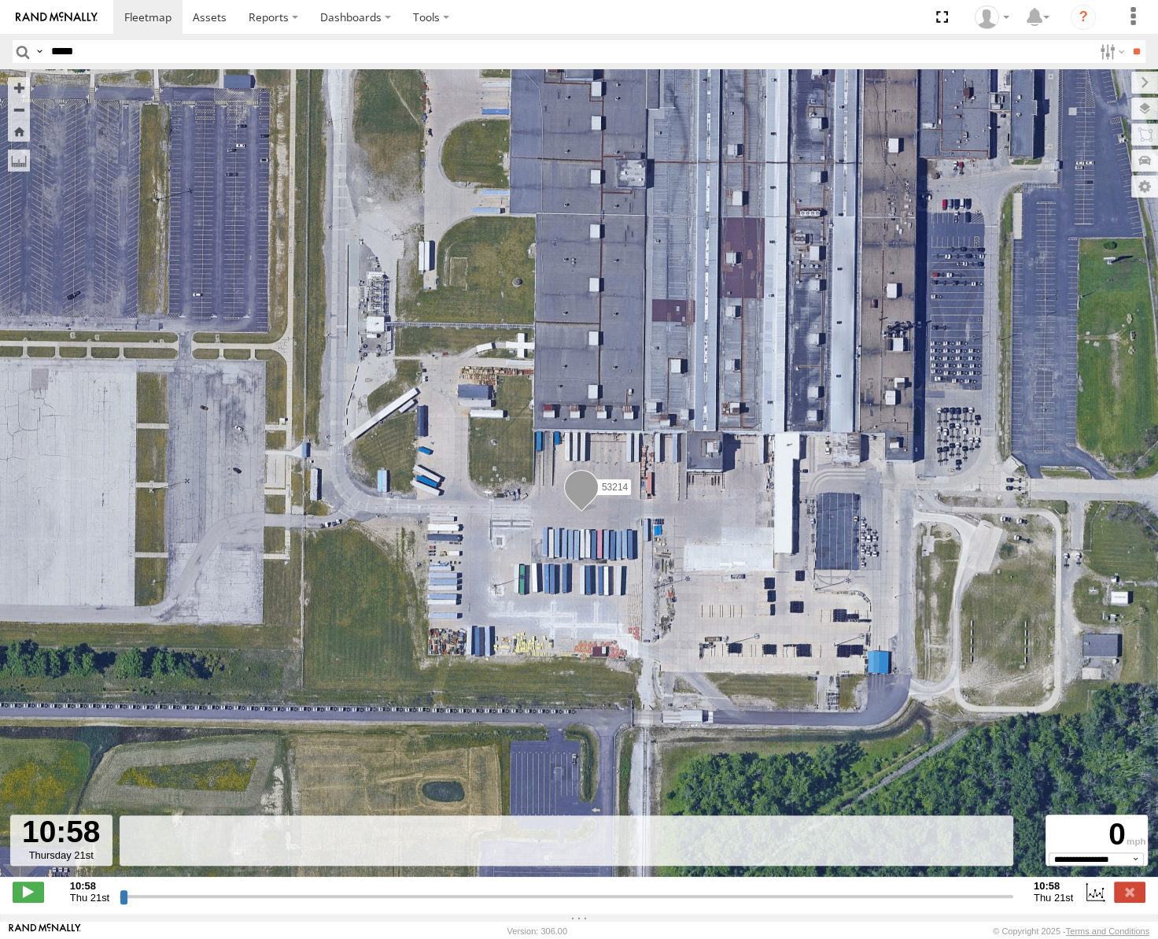
drag, startPoint x: 120, startPoint y: 902, endPoint x: 504, endPoint y: 859, distance: 386.4
click at [493, 888] on input "range" at bounding box center [567, 895] width 894 height 15
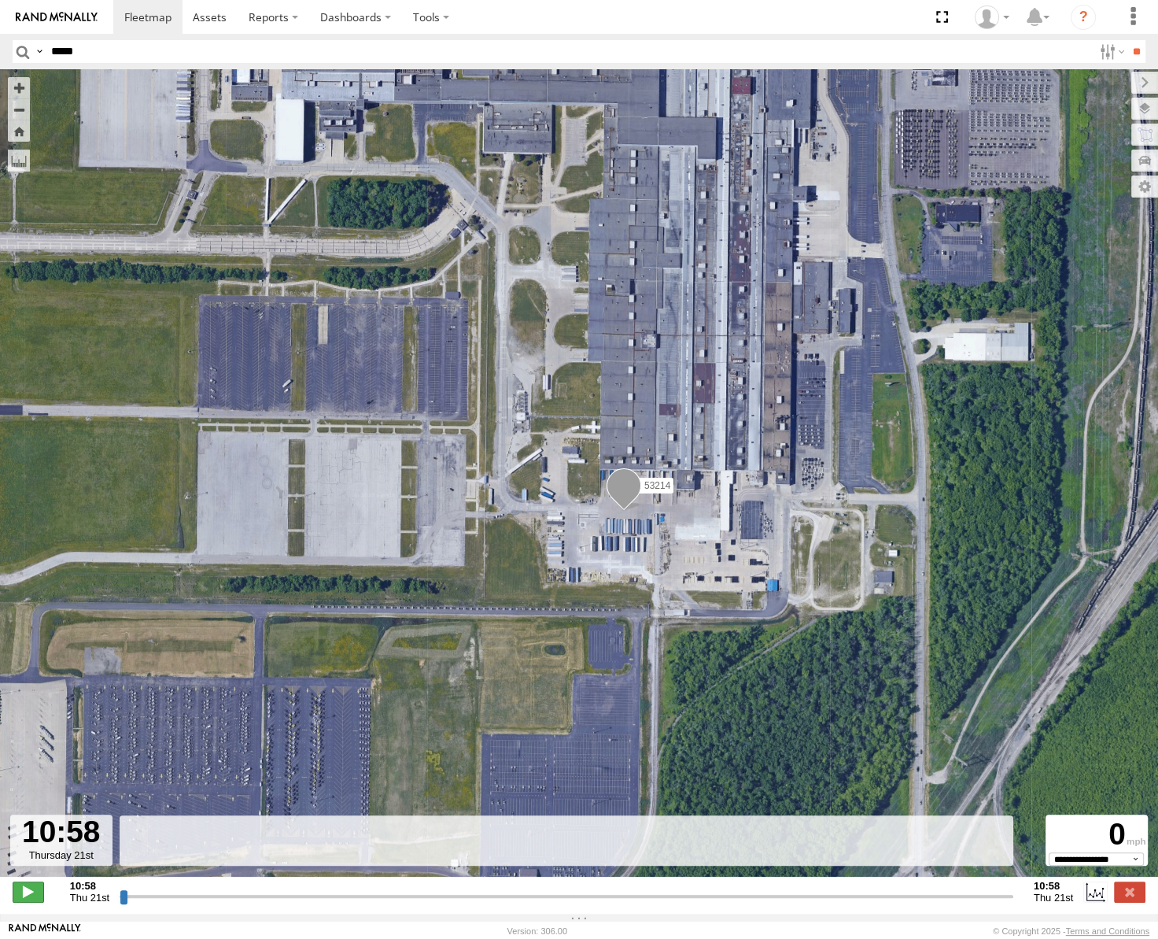
click at [35, 898] on span at bounding box center [28, 891] width 31 height 20
type input "**********"
click at [637, 496] on span at bounding box center [624, 488] width 35 height 42
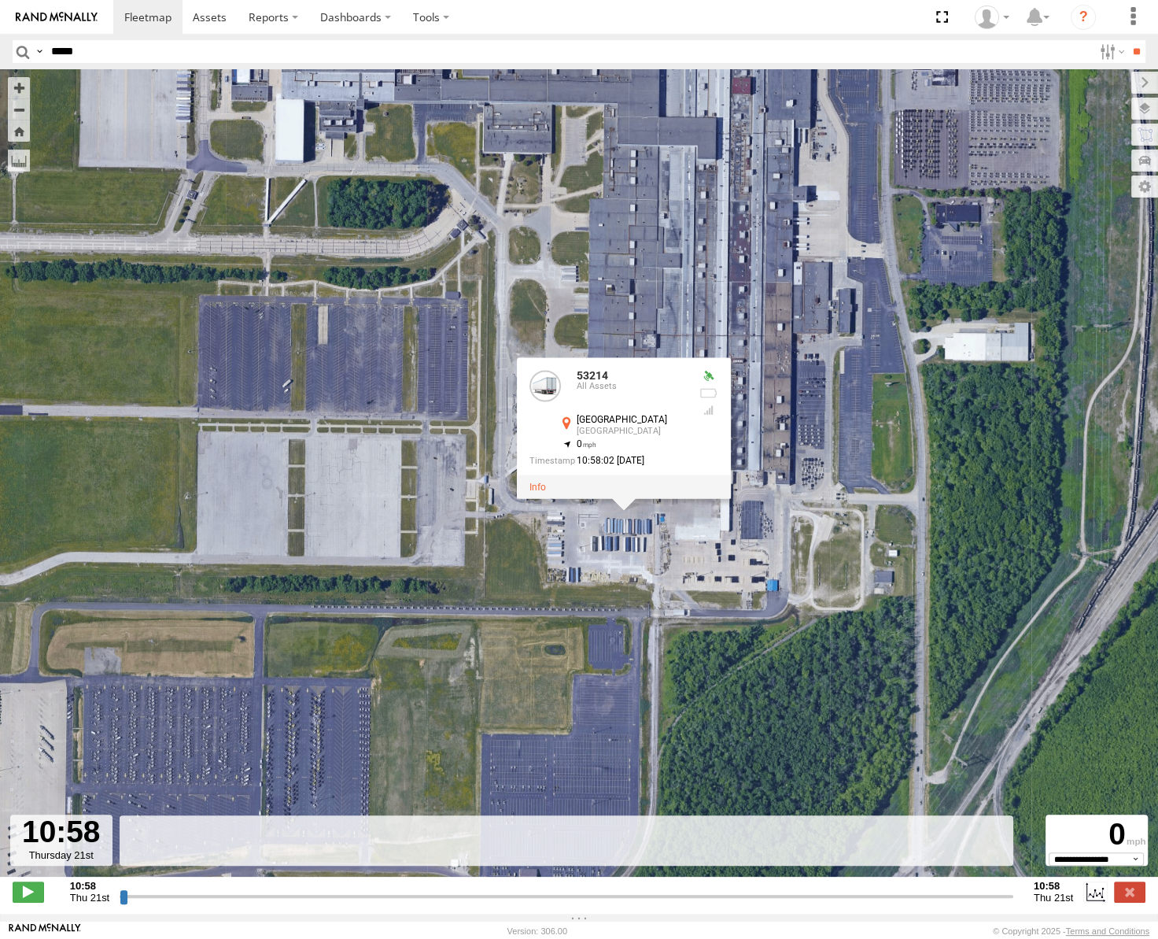
click at [778, 622] on div "53214 53214 All Assets Avon Lake Avon Lake 41.48293 , -82.06519 0 10:58:02 08/2…" at bounding box center [579, 481] width 1158 height 824
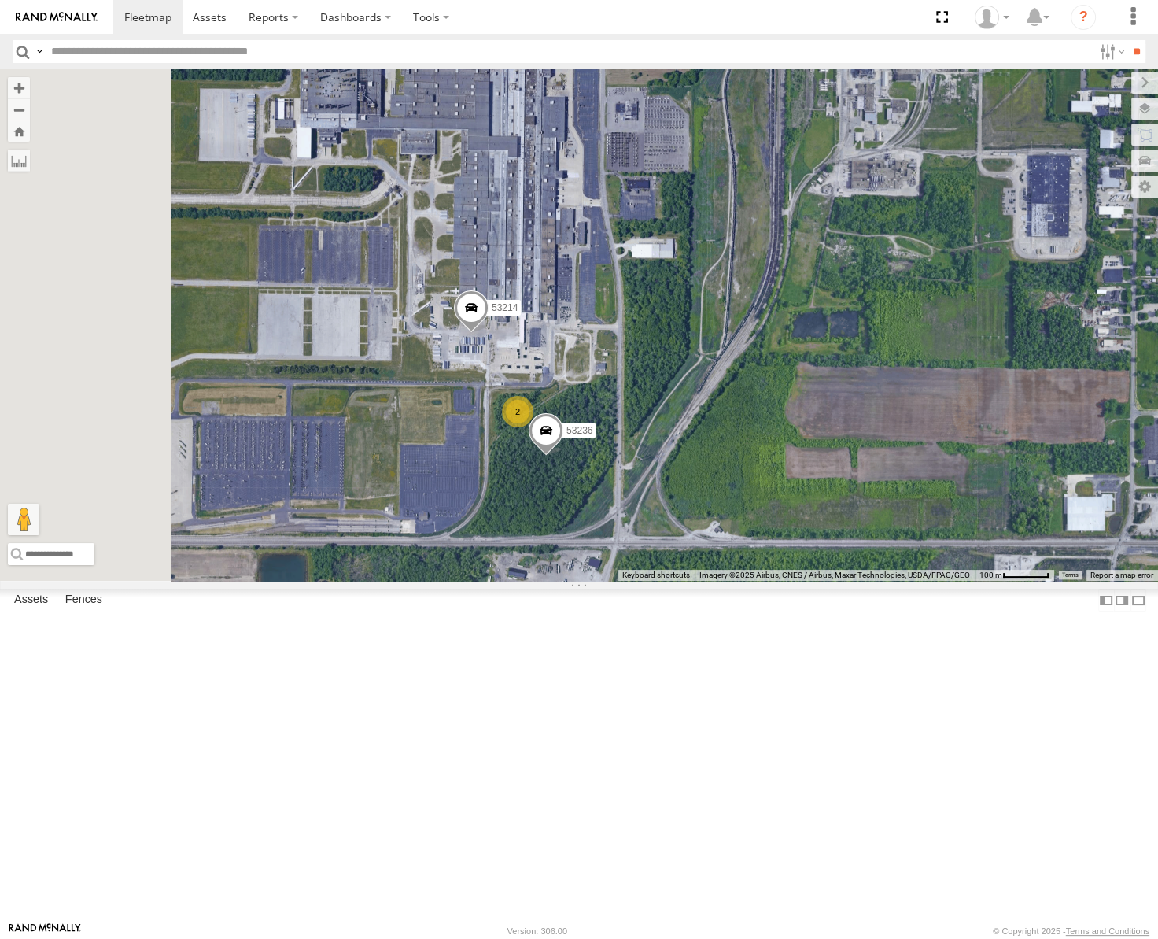
drag, startPoint x: 858, startPoint y: 427, endPoint x: 866, endPoint y: 426, distance: 7.9
click at [866, 426] on div "53217 53247 53256 53141 53254 53277 53235 53230 53151 53222 53203 53292 53211 5…" at bounding box center [579, 324] width 1158 height 511
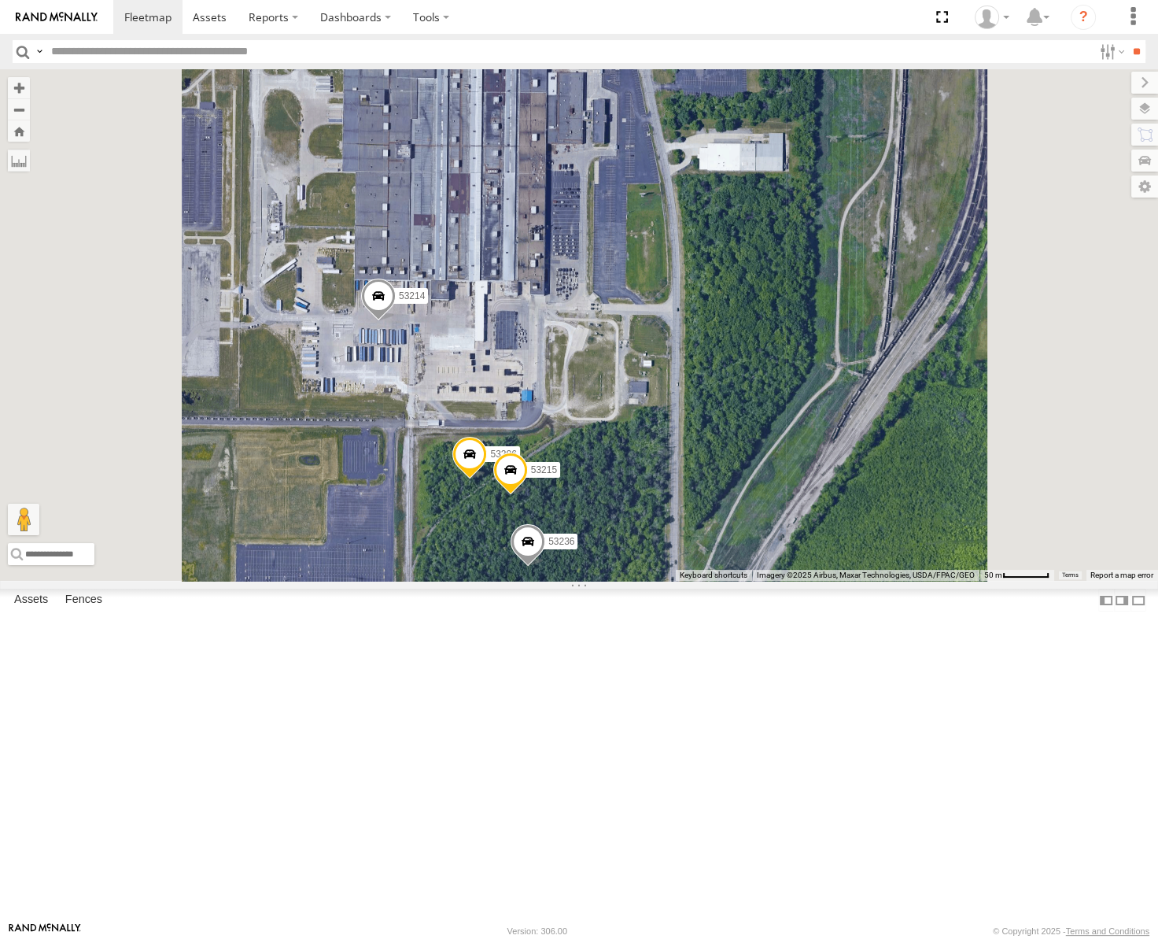
click at [545, 567] on span at bounding box center [528, 545] width 35 height 42
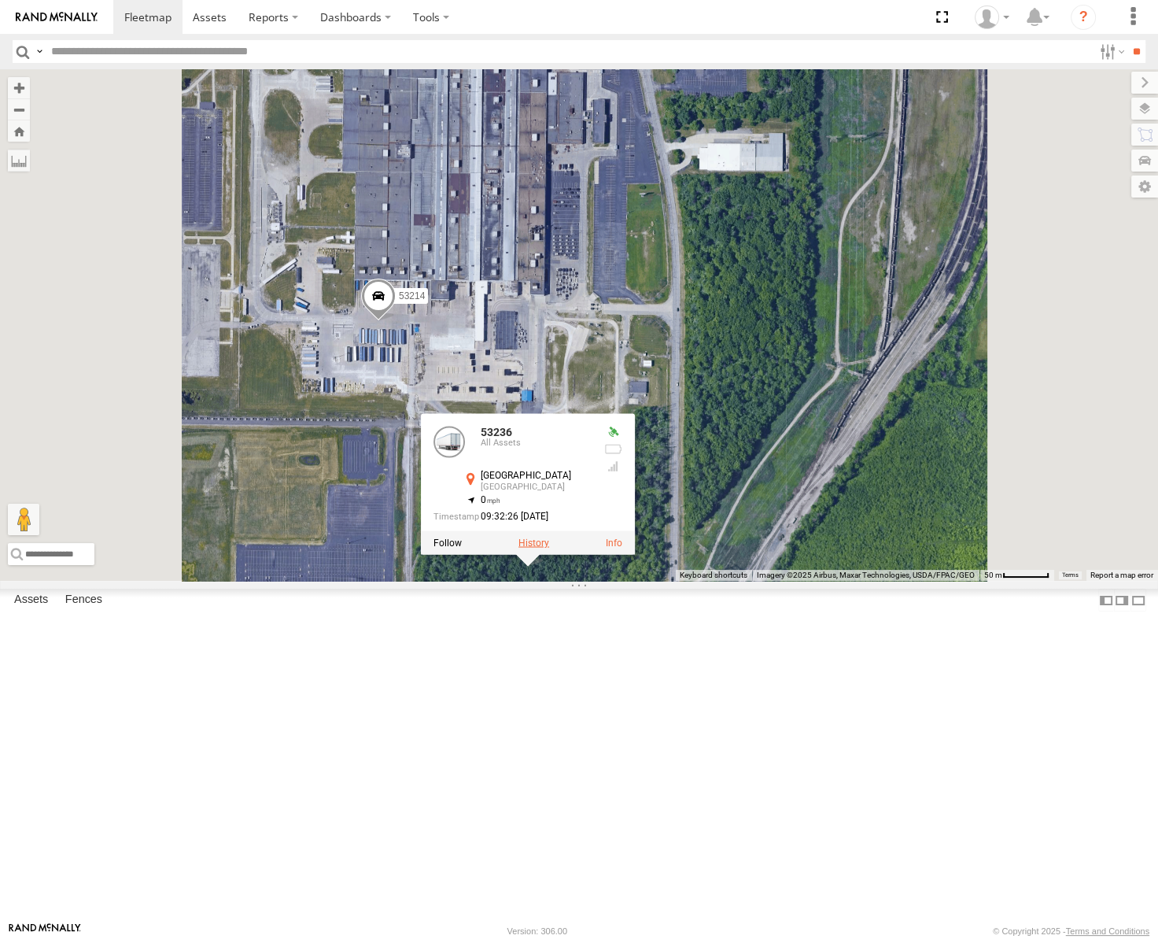
click at [549, 548] on label at bounding box center [534, 542] width 31 height 11
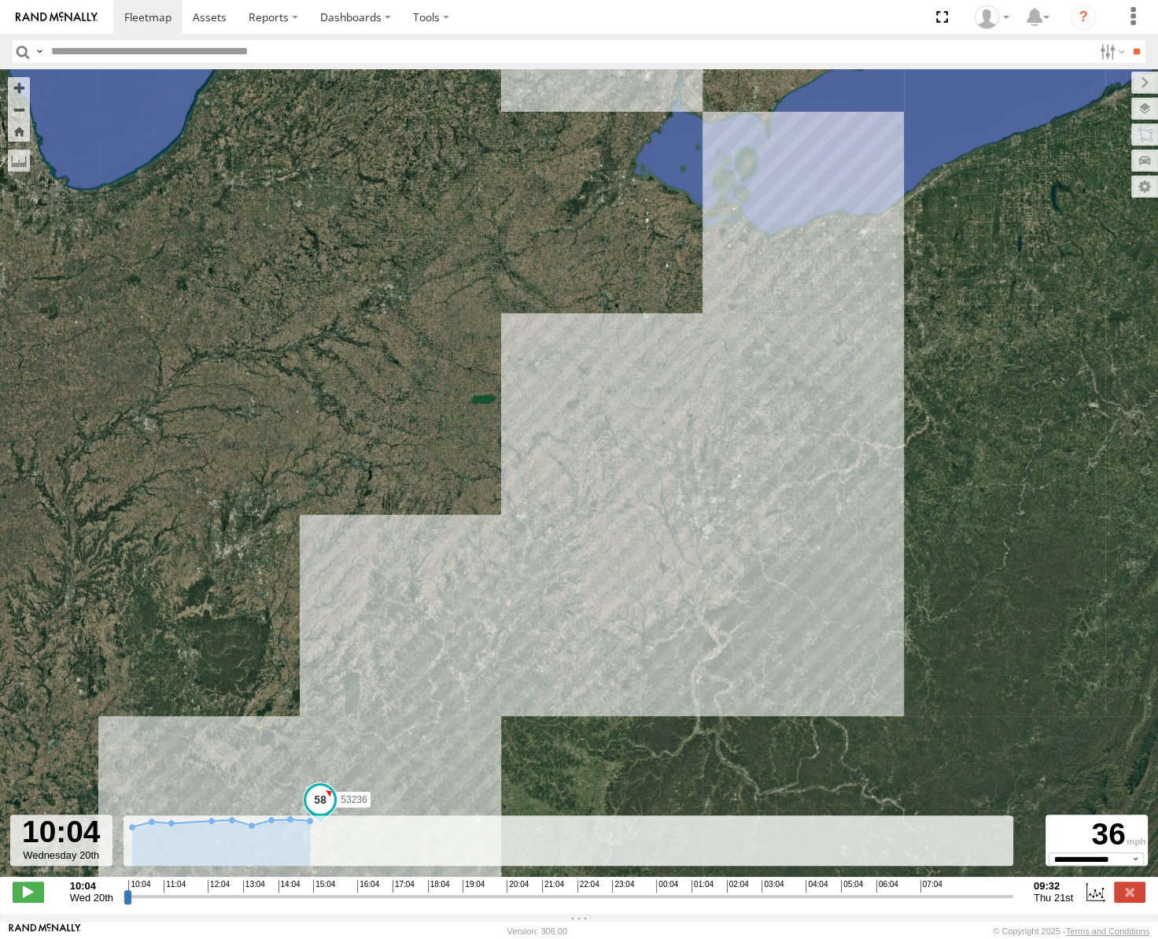
drag, startPoint x: 829, startPoint y: 268, endPoint x: 869, endPoint y: 460, distance: 196.9
click at [869, 463] on div "53236" at bounding box center [579, 481] width 1158 height 824
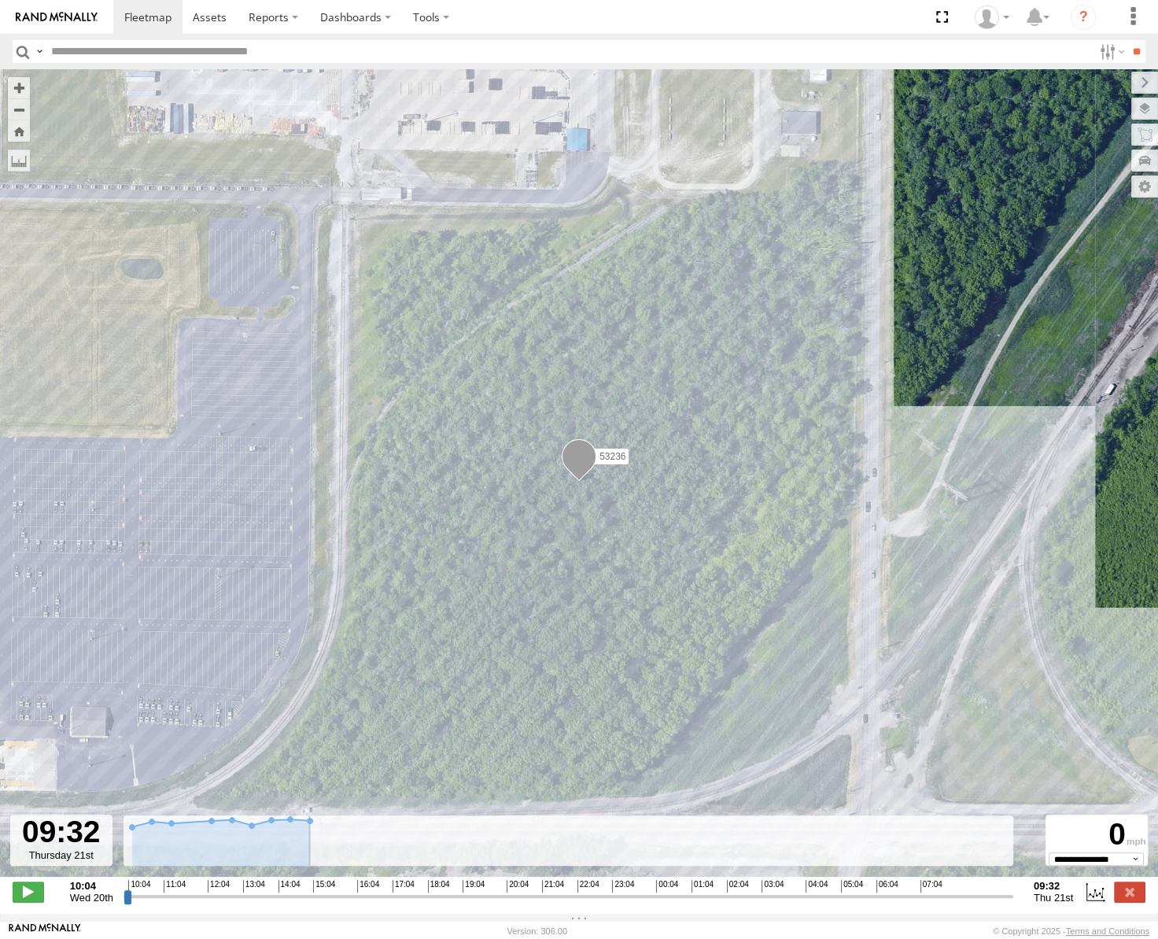
drag, startPoint x: 129, startPoint y: 900, endPoint x: 1113, endPoint y: 957, distance: 985.2
type input "**********"
click at [1013, 903] on input "range" at bounding box center [569, 895] width 890 height 15
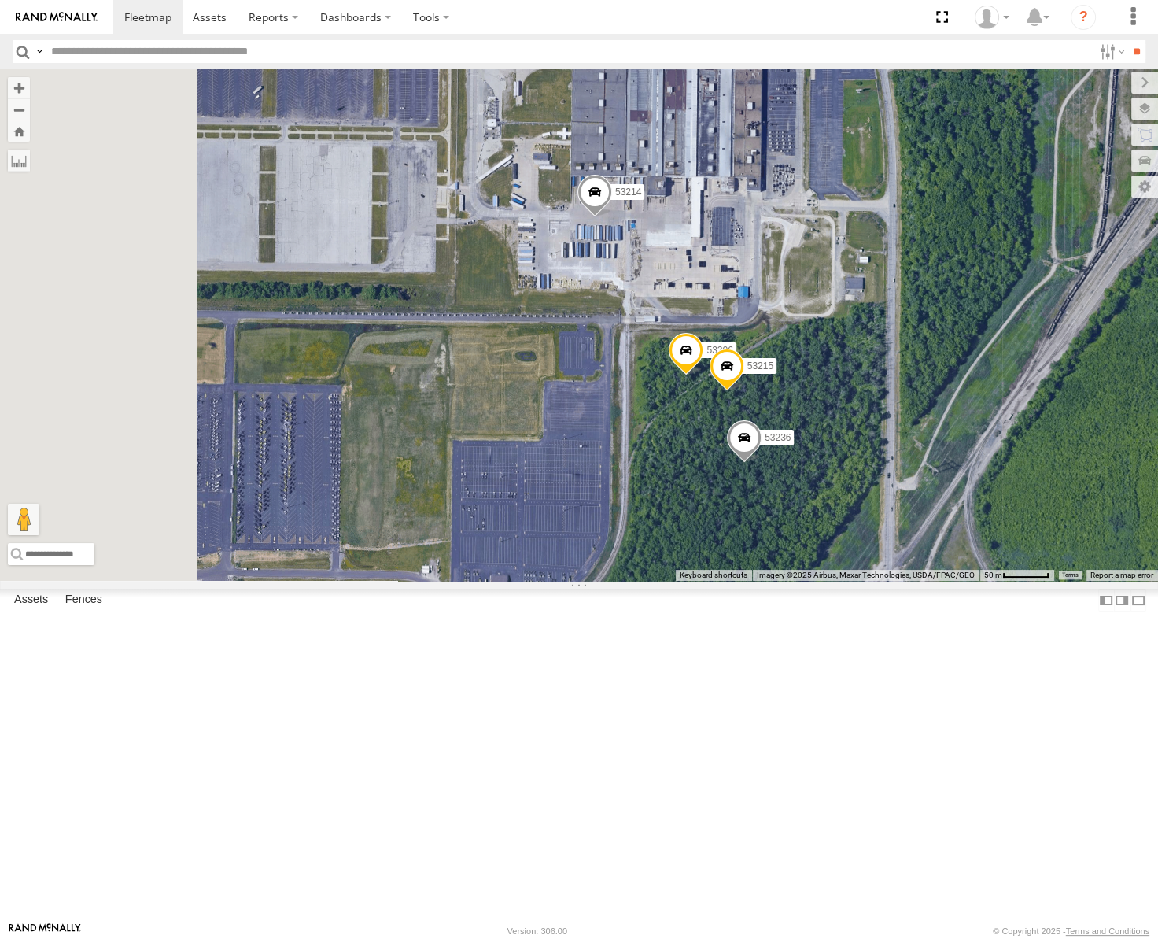
drag, startPoint x: 806, startPoint y: 526, endPoint x: 960, endPoint y: 430, distance: 181.0
click at [960, 430] on div "53217 53247 53256 53141 53254 53277 53235 53151 53203 53211 53258 53281 53275 5…" at bounding box center [579, 324] width 1158 height 511
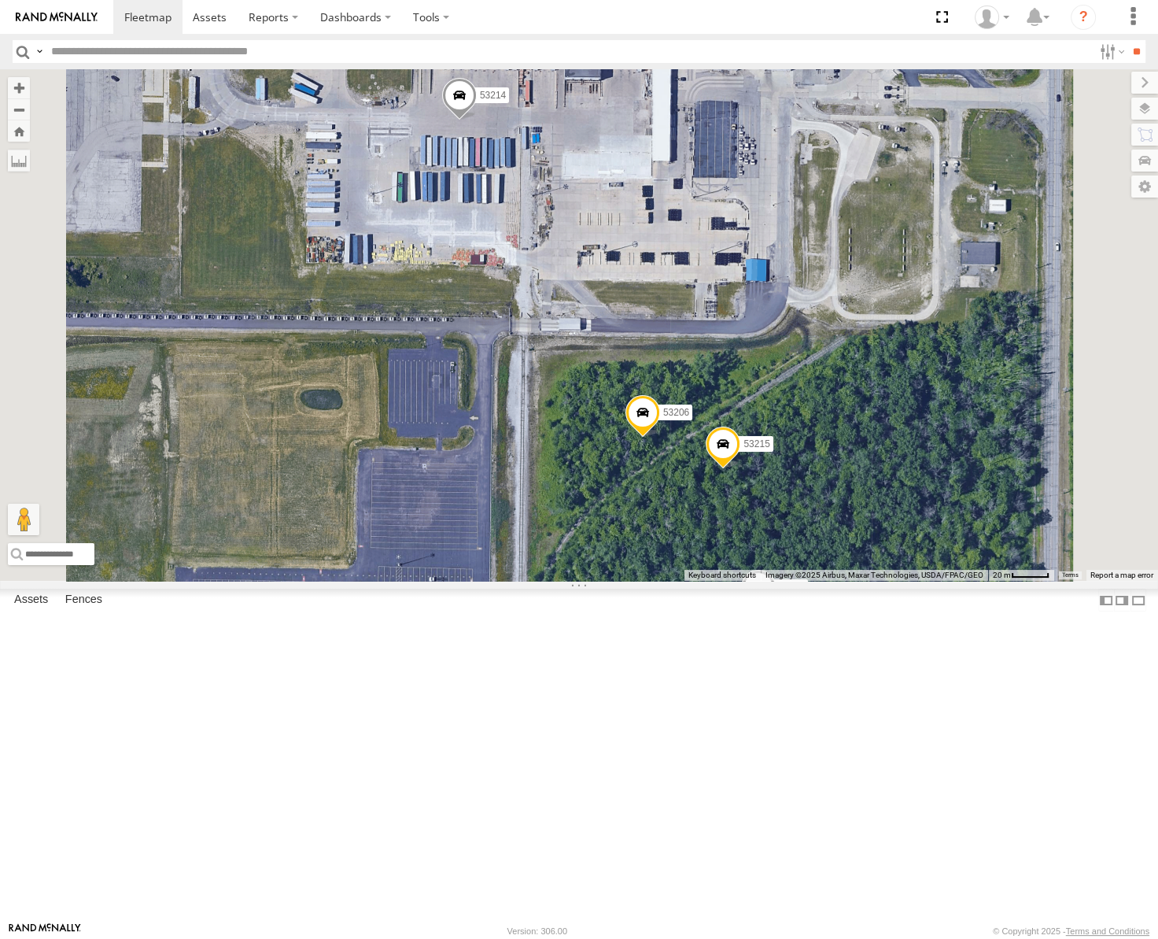
drag, startPoint x: 1016, startPoint y: 455, endPoint x: 1002, endPoint y: 490, distance: 38.1
click at [1002, 490] on div "53217 53247 53256 53141 53254 53277 53235 53151 53203 53211 53258 53281 53275 5…" at bounding box center [579, 324] width 1158 height 511
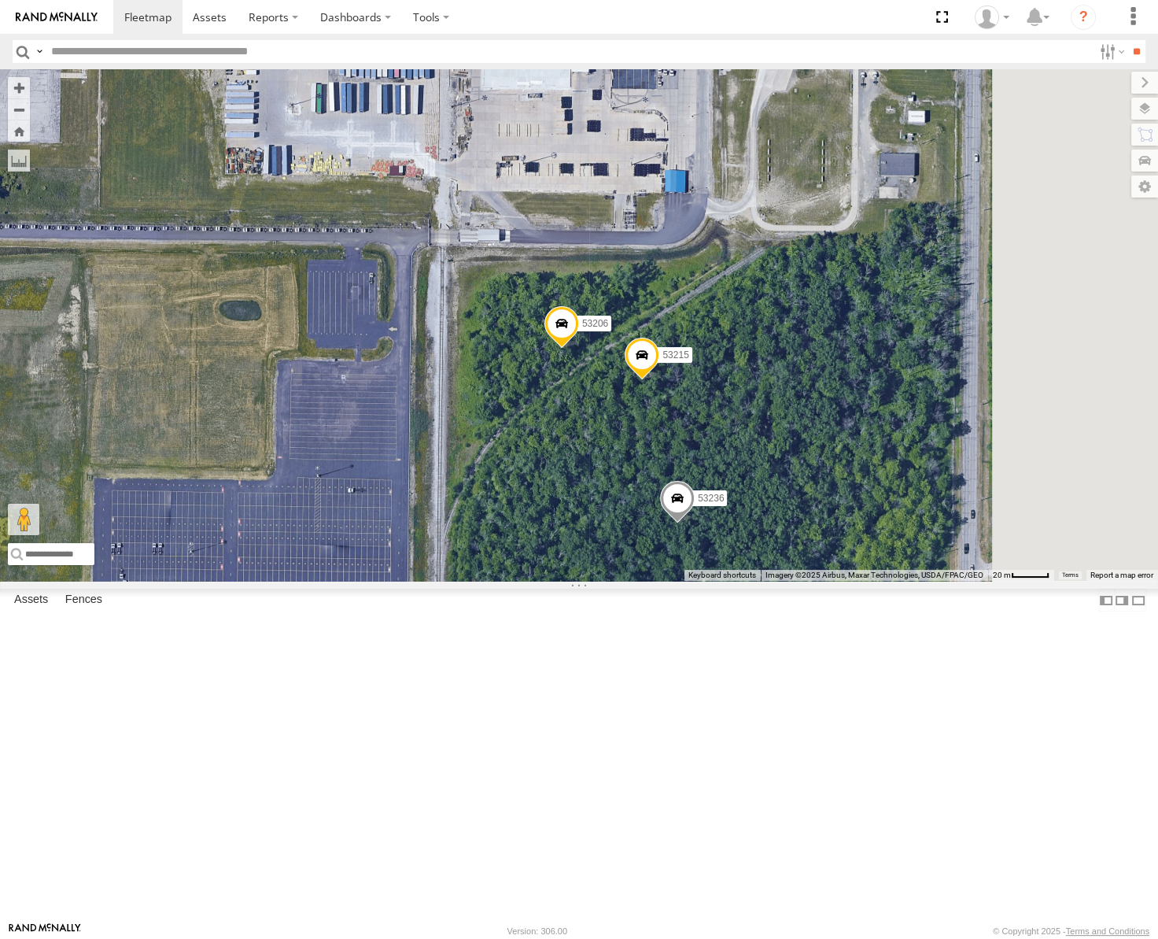
drag, startPoint x: 1007, startPoint y: 544, endPoint x: 913, endPoint y: 401, distance: 170.4
click at [913, 401] on div "53217 53247 53256 53141 53254 53277 53235 53151 53203 53211 53258 53281 53275 5…" at bounding box center [579, 324] width 1158 height 511
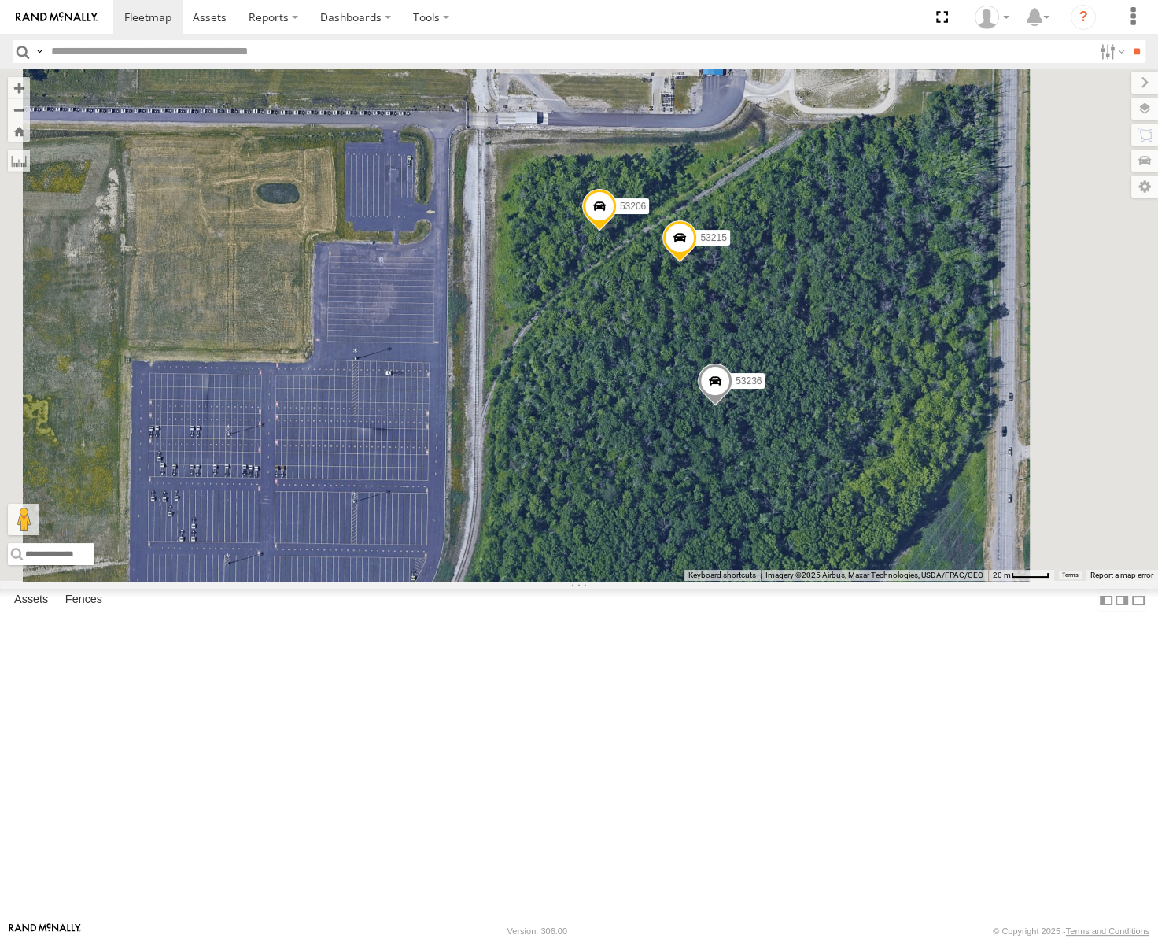
drag, startPoint x: 818, startPoint y: 360, endPoint x: 867, endPoint y: 533, distance: 180.8
click at [867, 533] on div "53247 53256 53217 53254 53141 53235 53230 53151 53222 53203 53268 53211 53264 5…" at bounding box center [579, 324] width 1158 height 511
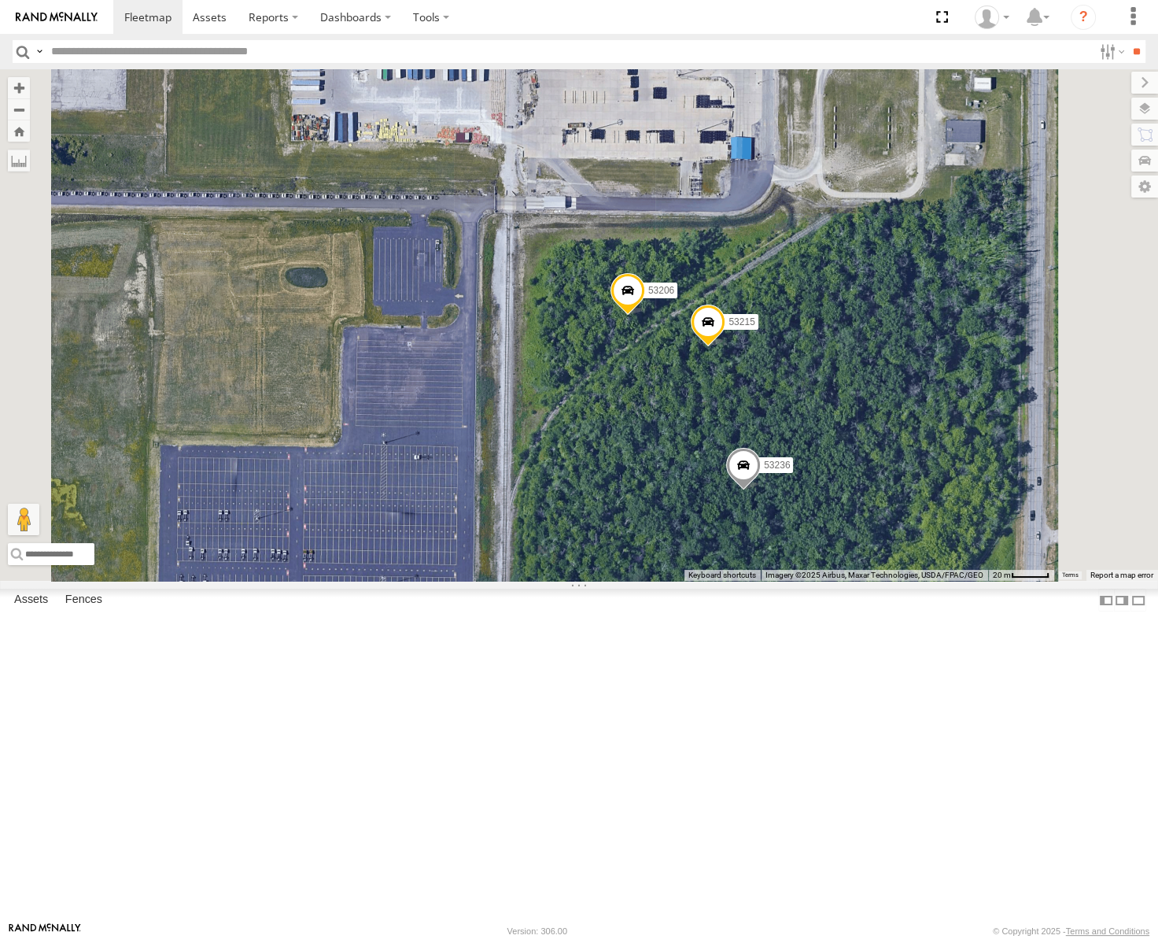
click at [725, 347] on span at bounding box center [708, 325] width 35 height 42
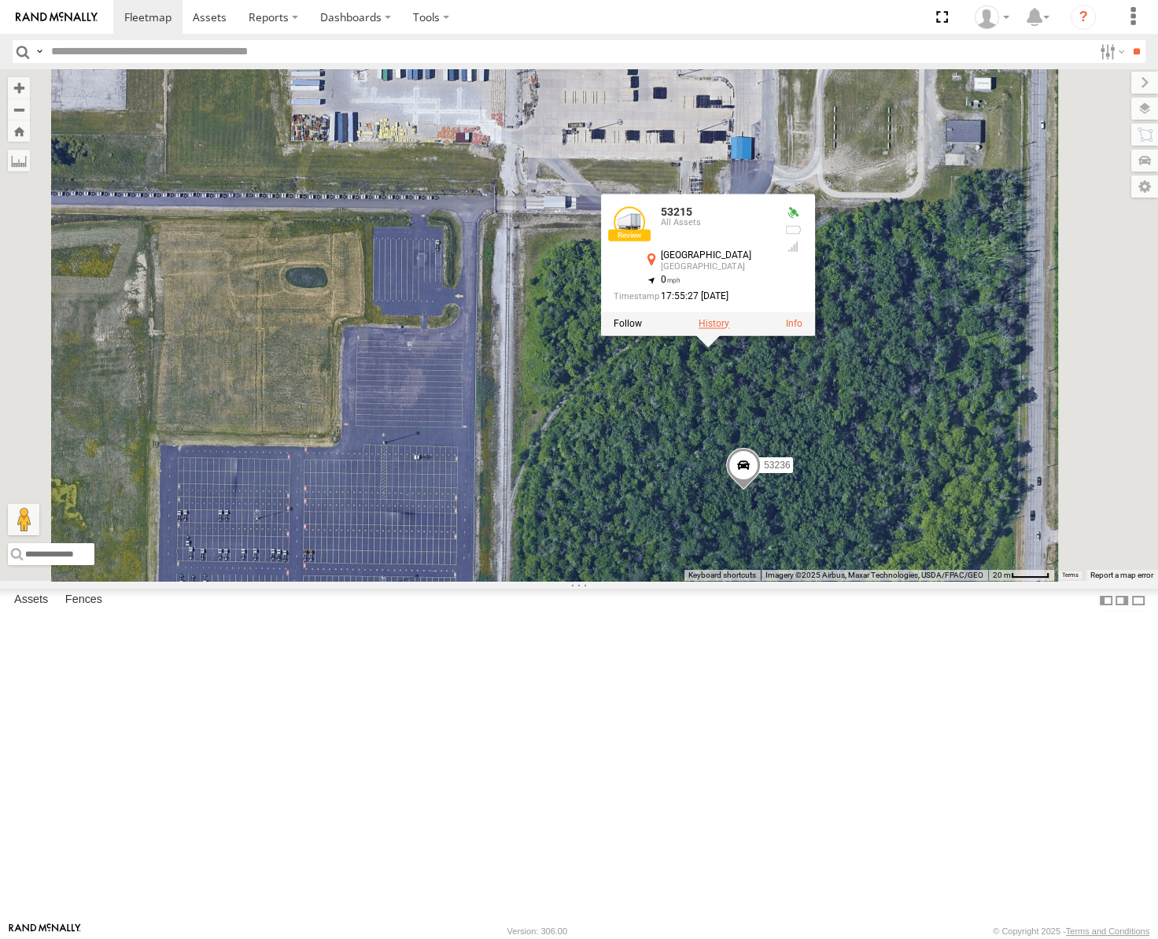
click at [729, 329] on label at bounding box center [714, 323] width 31 height 11
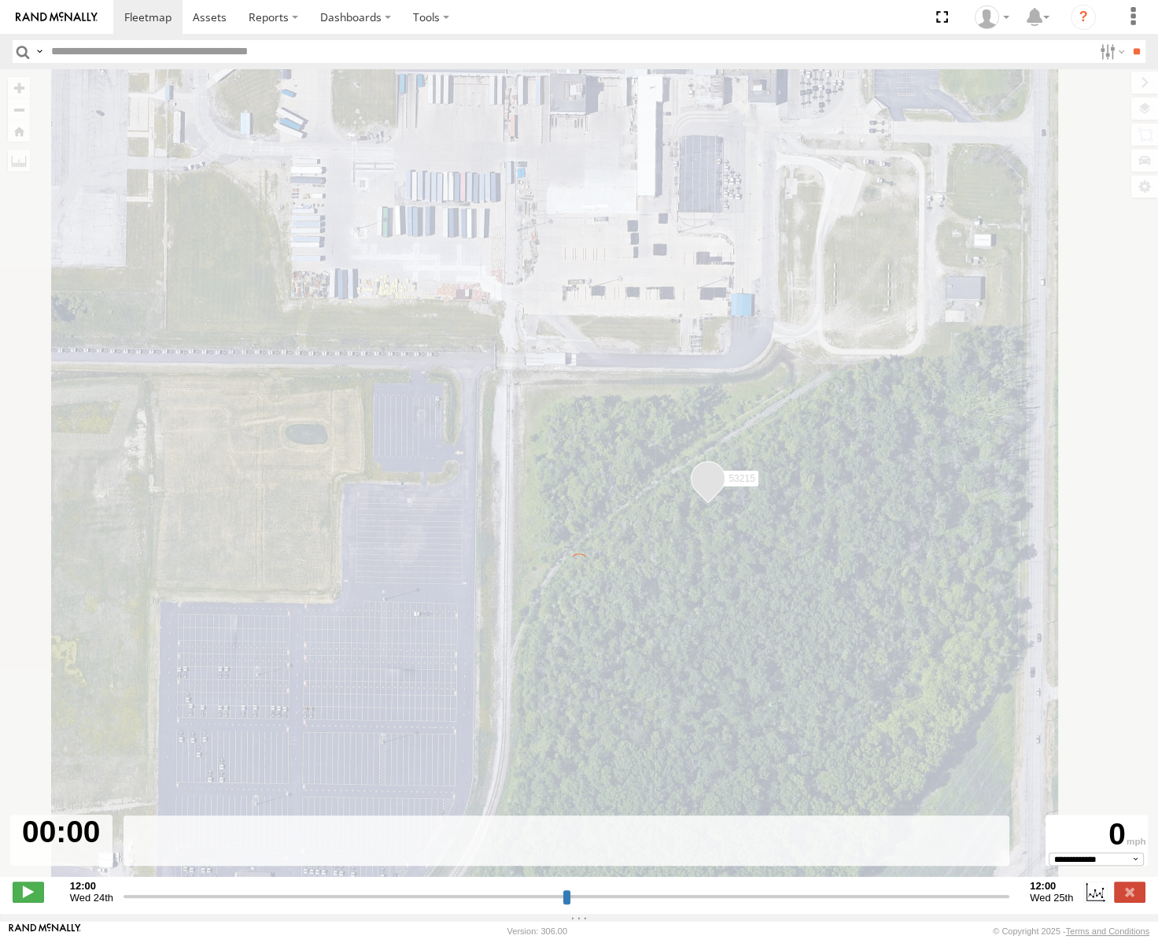
type input "**********"
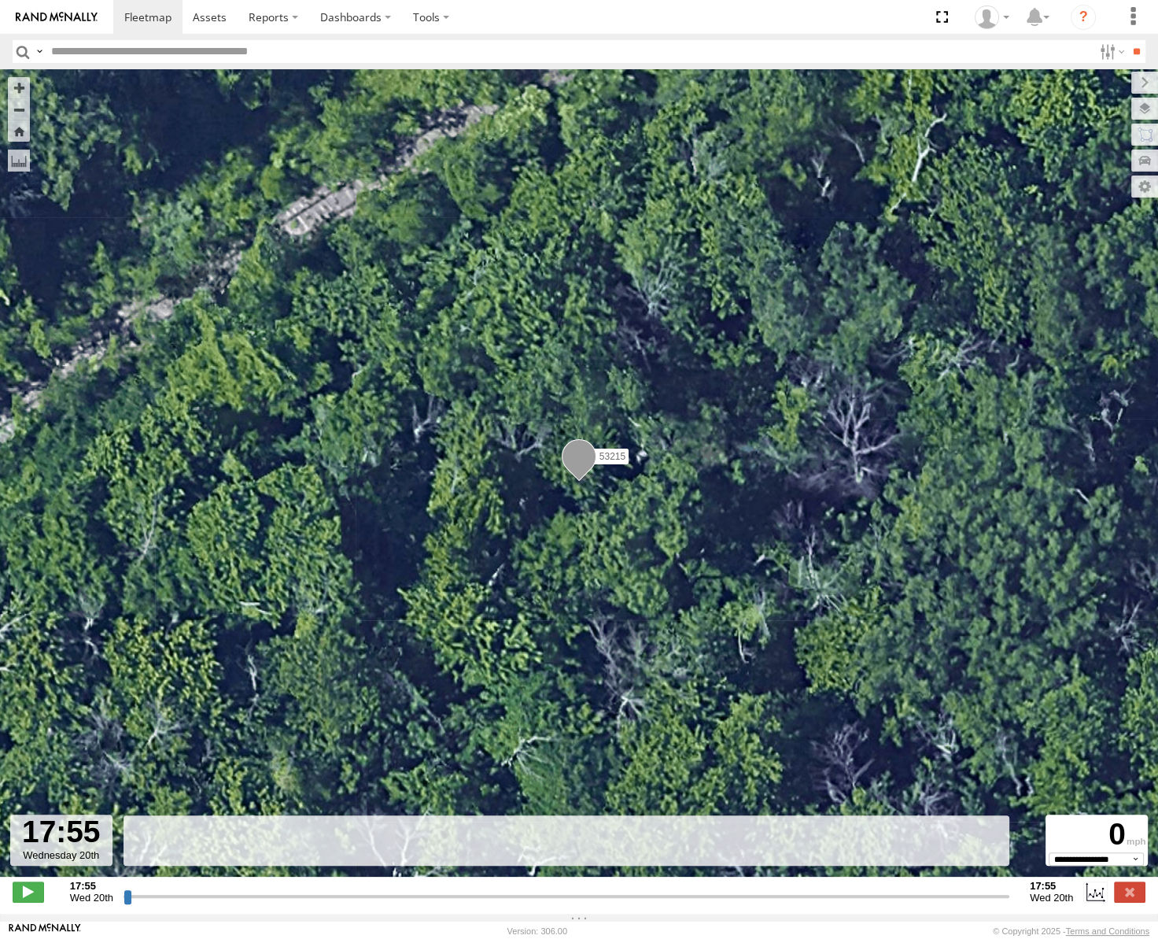
drag, startPoint x: 127, startPoint y: 901, endPoint x: 438, endPoint y: 887, distance: 311.9
click at [437, 891] on input "range" at bounding box center [567, 895] width 886 height 15
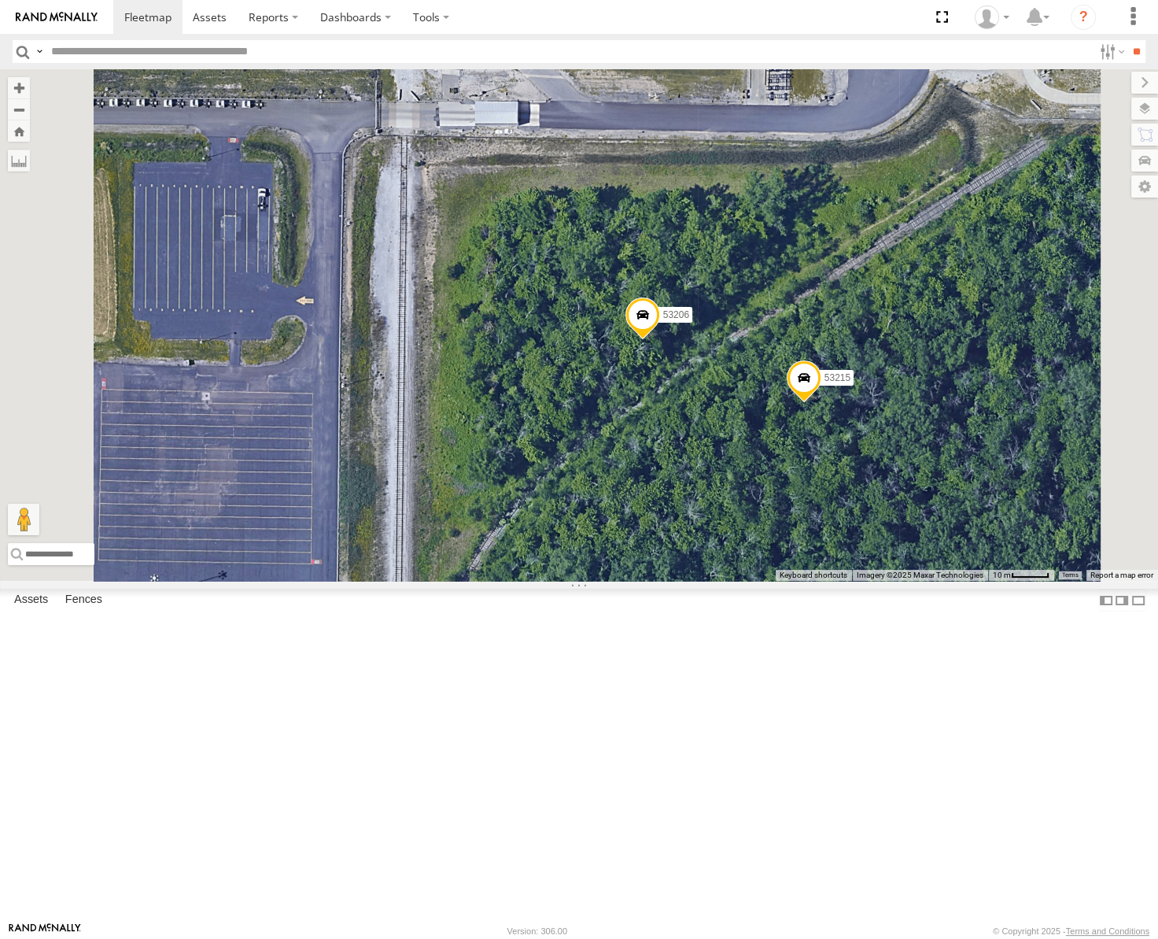
click at [660, 341] on span at bounding box center [643, 319] width 35 height 42
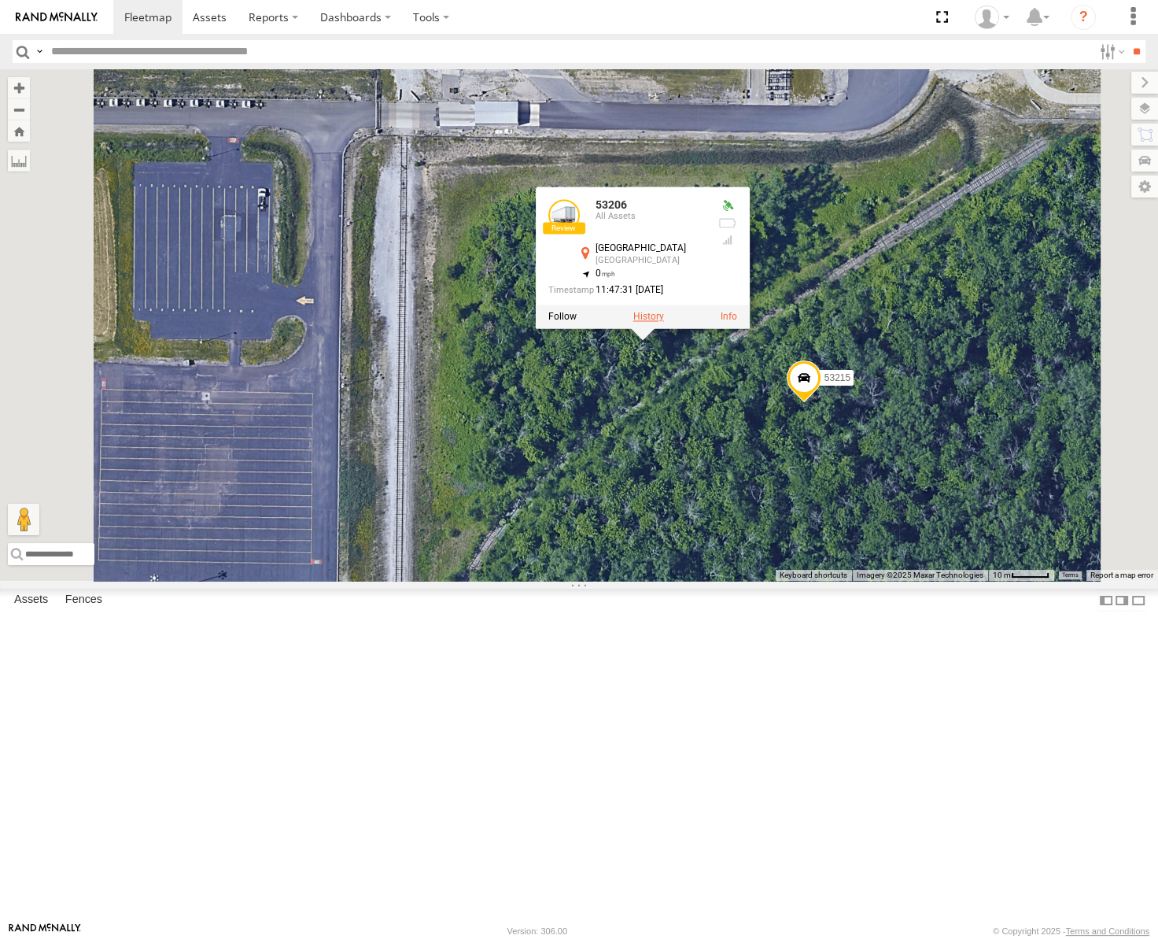
click at [664, 323] on label at bounding box center [648, 317] width 31 height 11
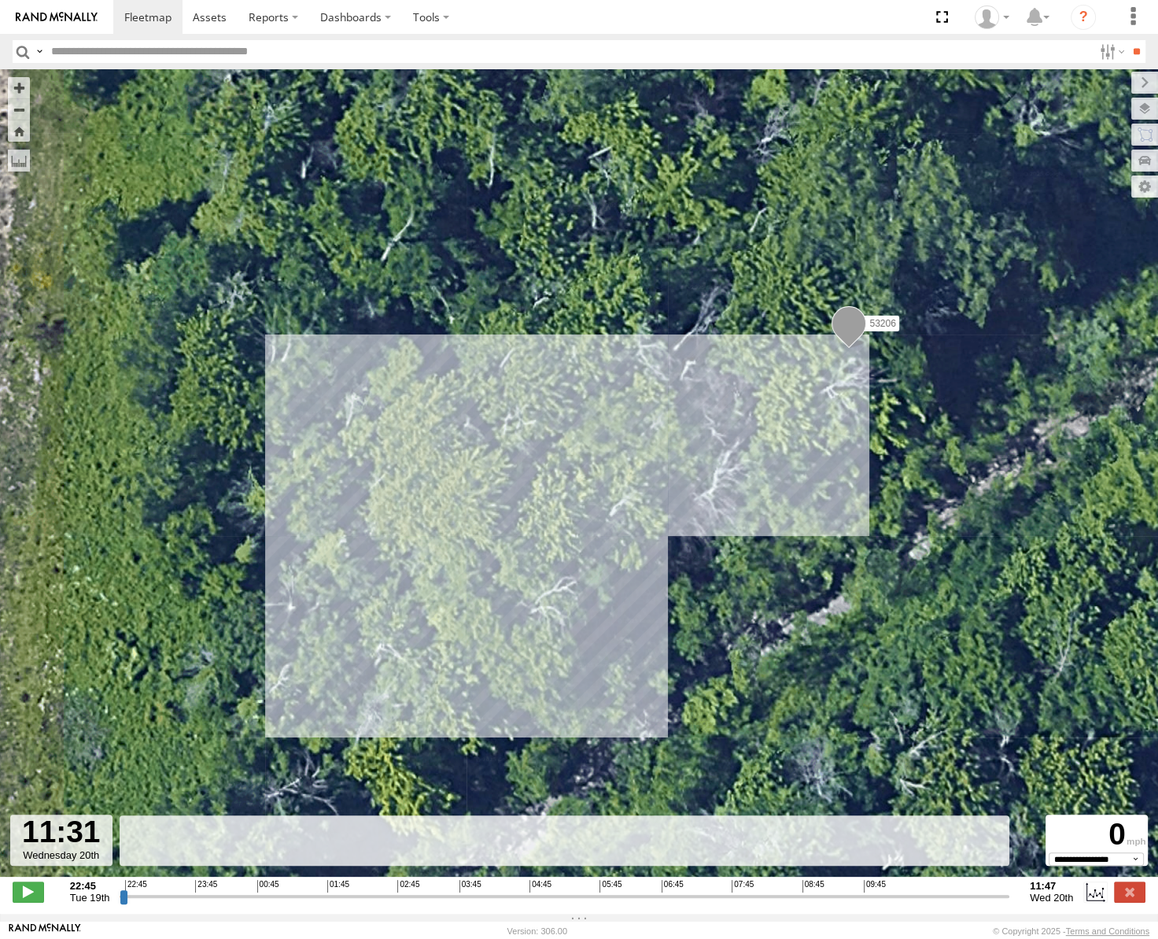
drag, startPoint x: 120, startPoint y: 904, endPoint x: 986, endPoint y: 904, distance: 866.3
type input "**********"
click at [986, 903] on input "range" at bounding box center [565, 895] width 890 height 15
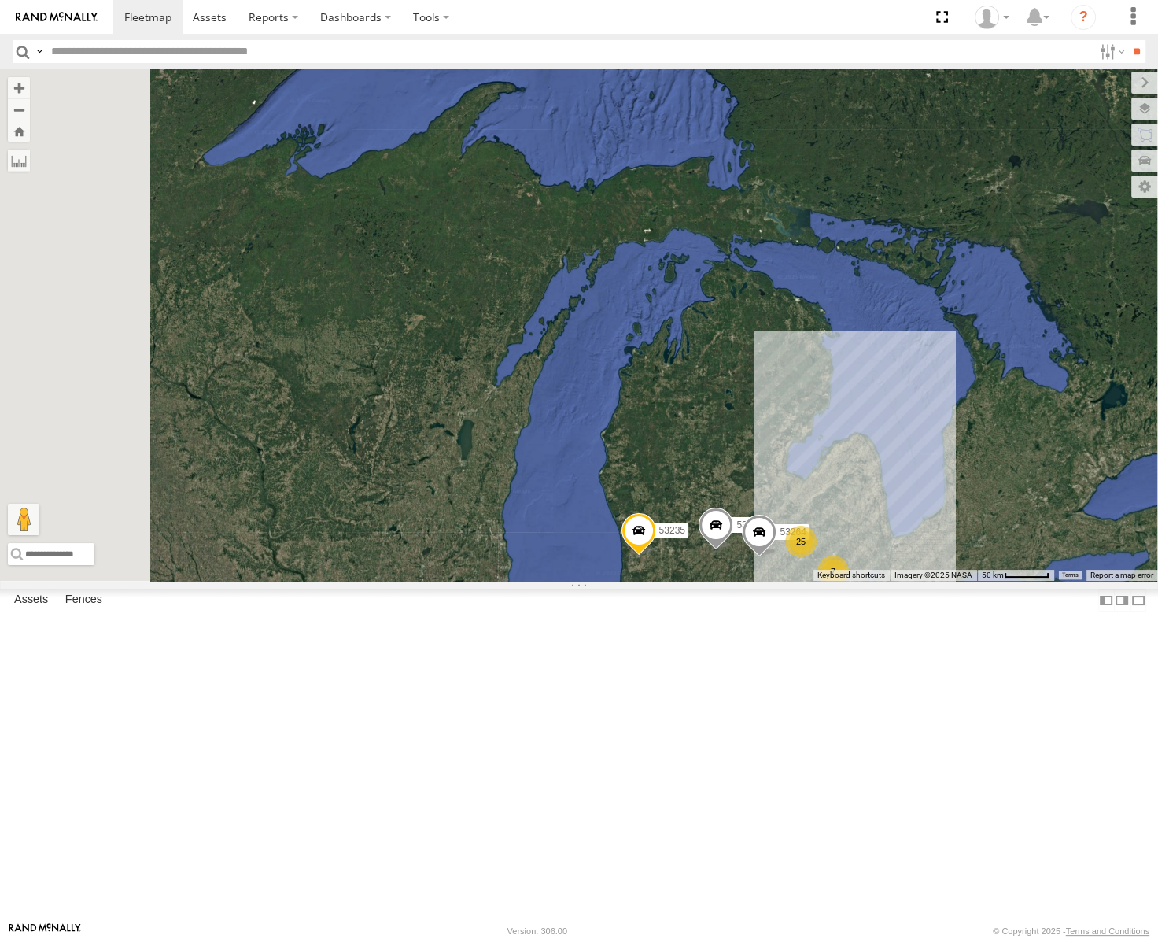
drag, startPoint x: 827, startPoint y: 753, endPoint x: 1019, endPoint y: 533, distance: 291.6
click at [1013, 541] on div "53247 53256 53217 53254 53141 53268 53235 53144 6 11 9 25 7 53230 3 2 2 2 53270…" at bounding box center [579, 324] width 1158 height 511
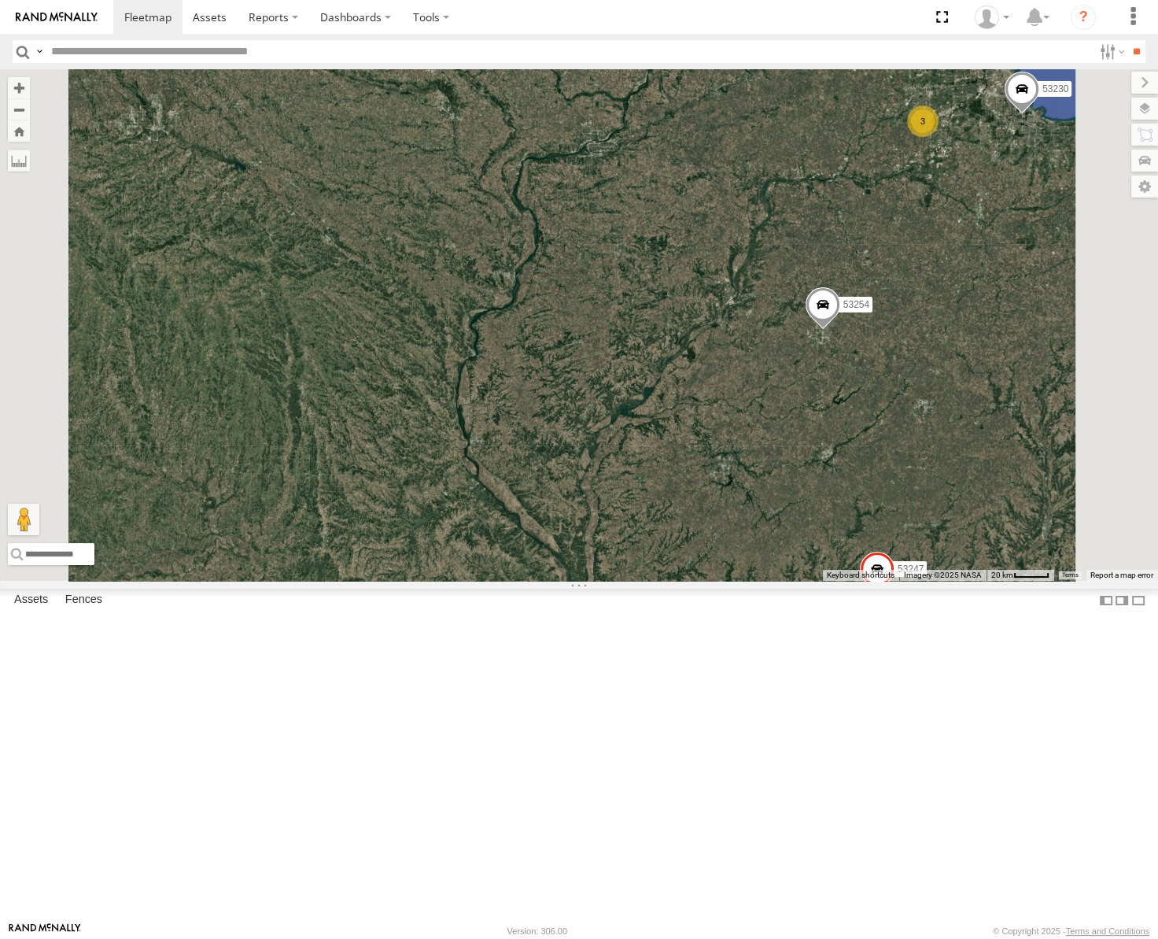
drag, startPoint x: 724, startPoint y: 700, endPoint x: 1113, endPoint y: 513, distance: 432.2
click at [1113, 513] on div "53247 53256 53217 53254 53141 53268 53235 53144 53230 53151 53270 53240 53264 5…" at bounding box center [579, 324] width 1158 height 511
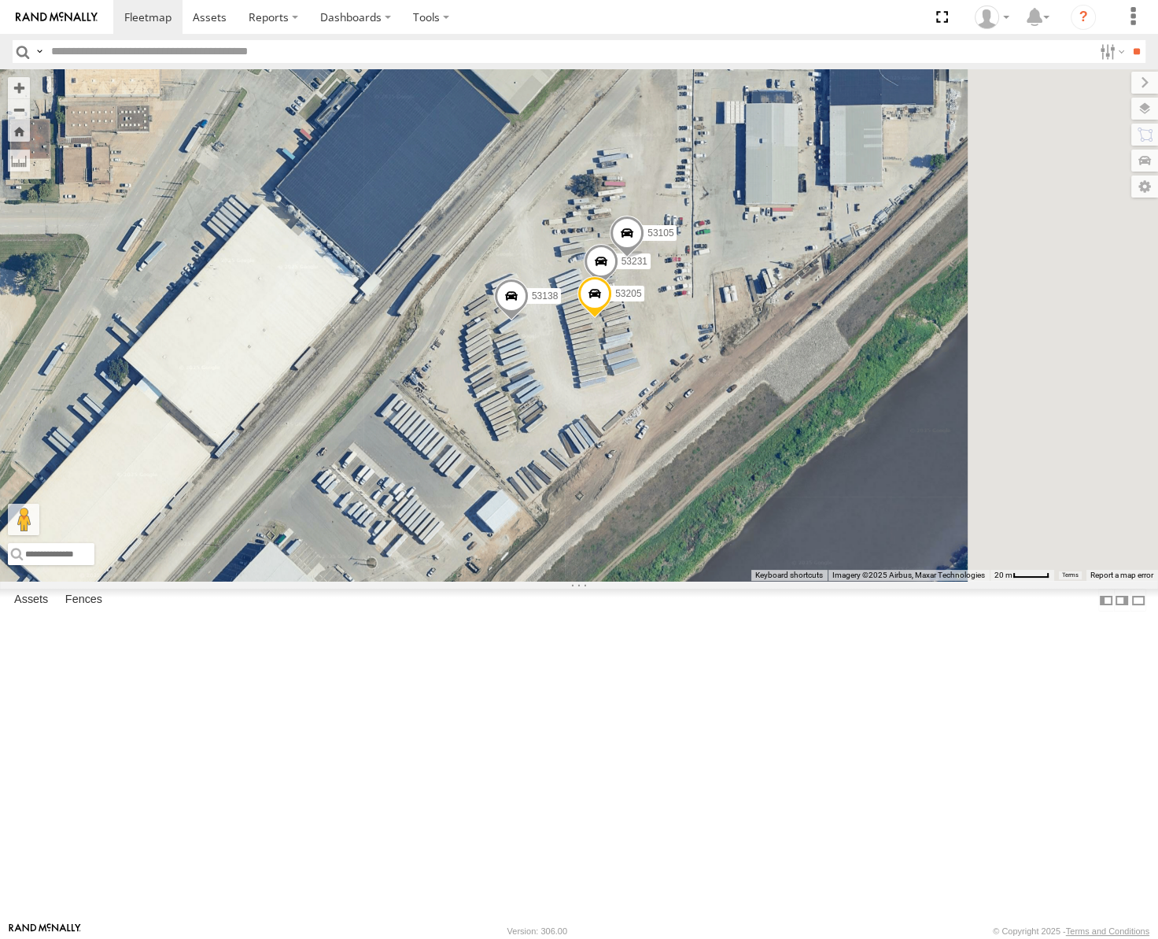
drag, startPoint x: 976, startPoint y: 388, endPoint x: 937, endPoint y: 437, distance: 62.8
click at [937, 437] on div "53247 53256 53217 53254 53141 53268 53235 53144 53230 53151 53270 53240 53264 5…" at bounding box center [579, 324] width 1158 height 511
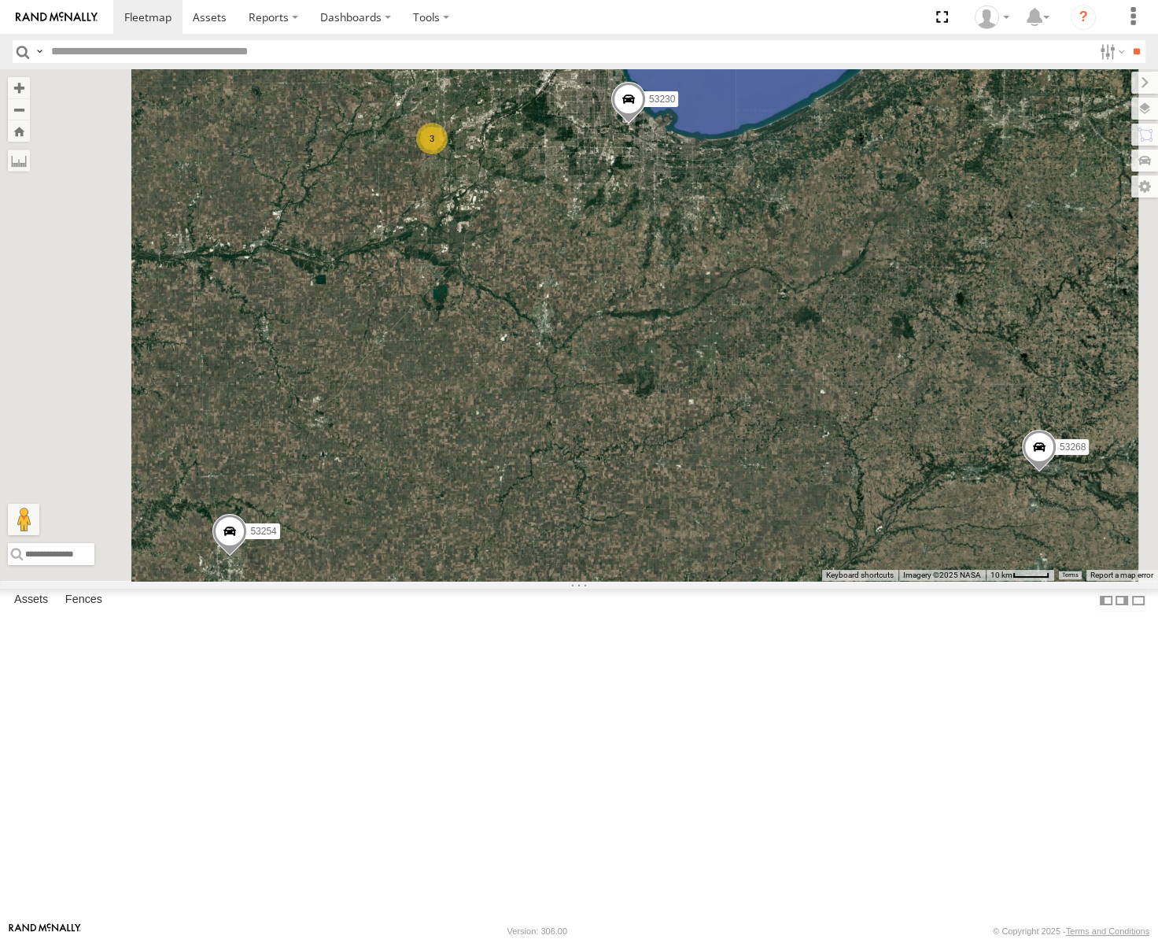
drag, startPoint x: 698, startPoint y: 496, endPoint x: 808, endPoint y: 511, distance: 111.2
click at [808, 511] on div "53247 53256 53268 53217 53254 53235 53141 53144 53230 53151 53222 53203 53270 5…" at bounding box center [579, 324] width 1158 height 511
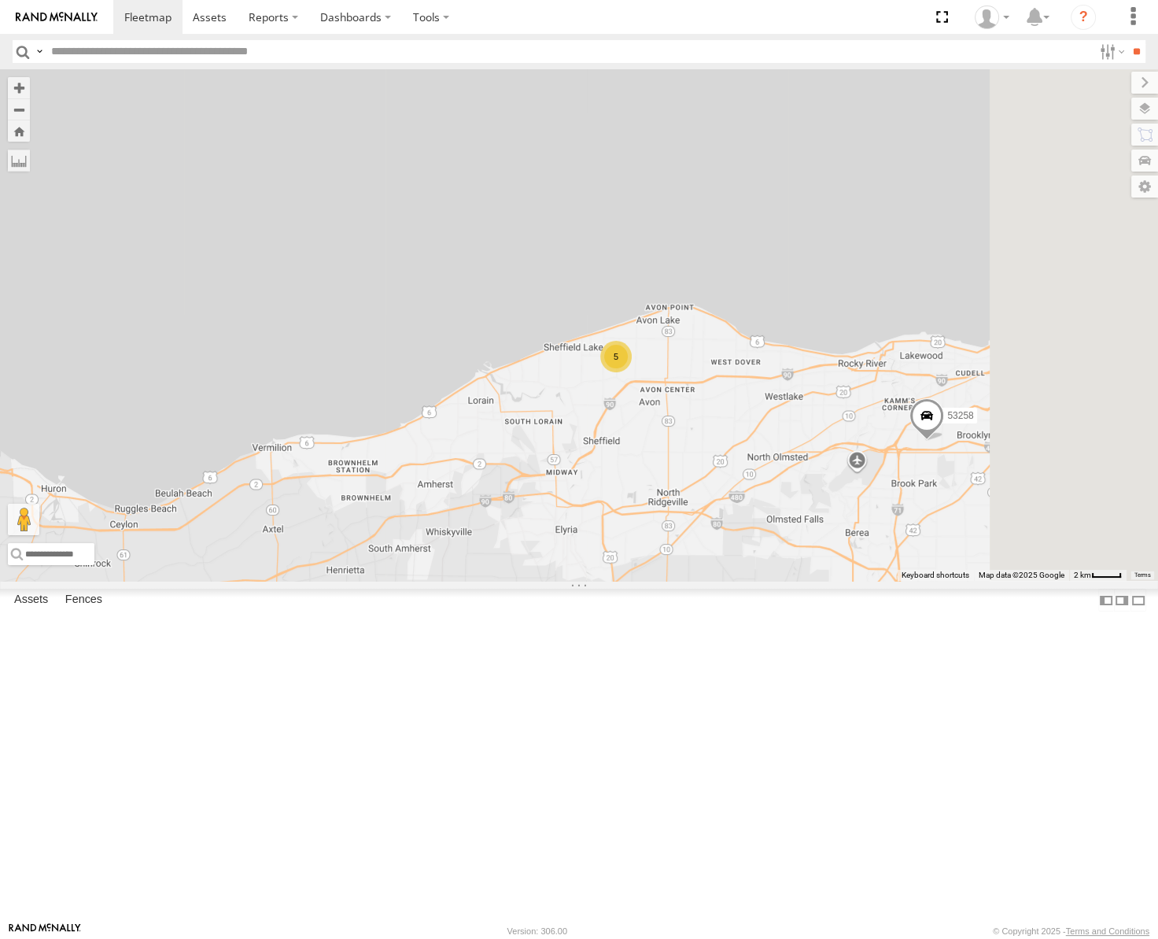
drag, startPoint x: 998, startPoint y: 551, endPoint x: 936, endPoint y: 619, distance: 92.5
click at [936, 581] on div "53217 53247 53256 53268 53254 53235 53141 53144 53151 53203 53270 53277 53211 5…" at bounding box center [579, 324] width 1158 height 511
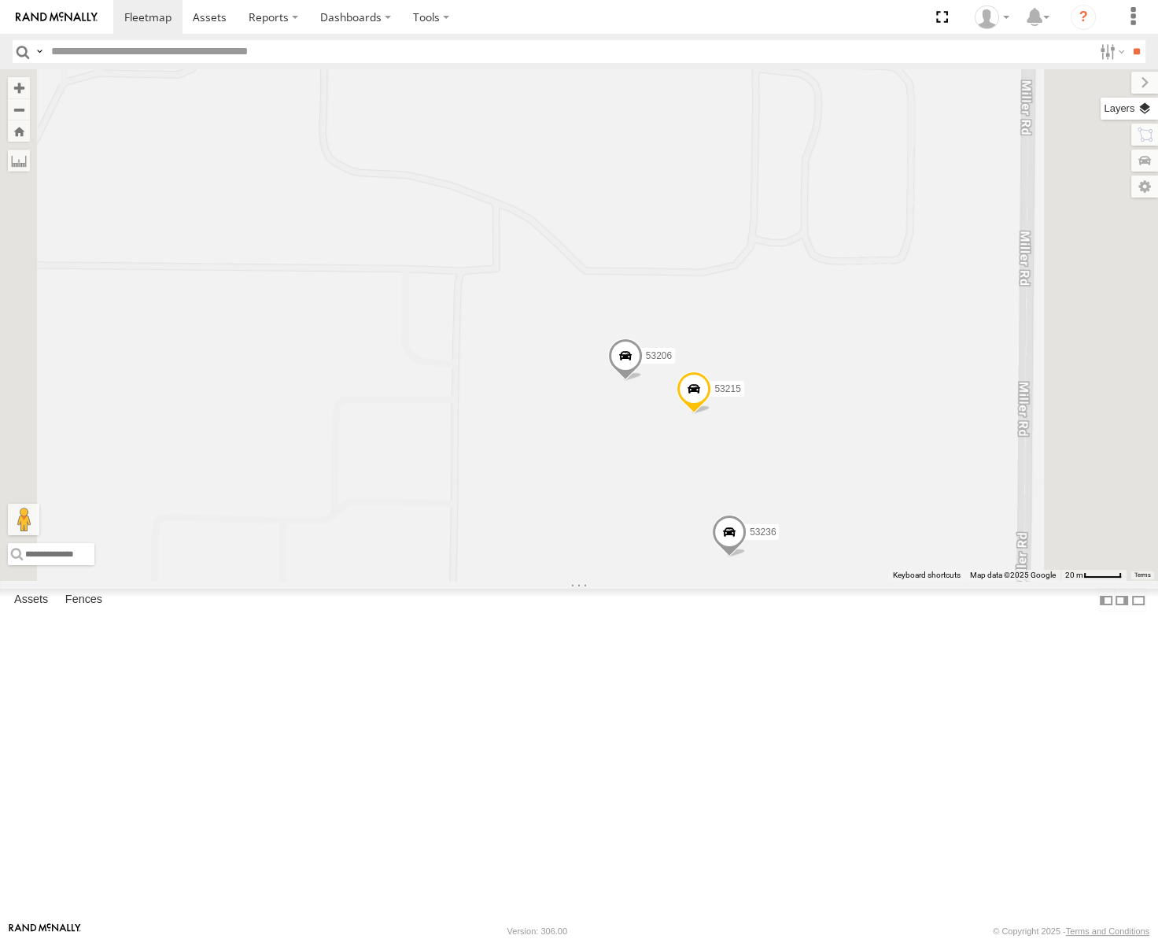
click at [1146, 109] on label at bounding box center [1129, 109] width 57 height 22
click at [0, 0] on span "Basemaps" at bounding box center [0, 0] width 0 height 0
click at [0, 0] on span "Satellite" at bounding box center [0, 0] width 0 height 0
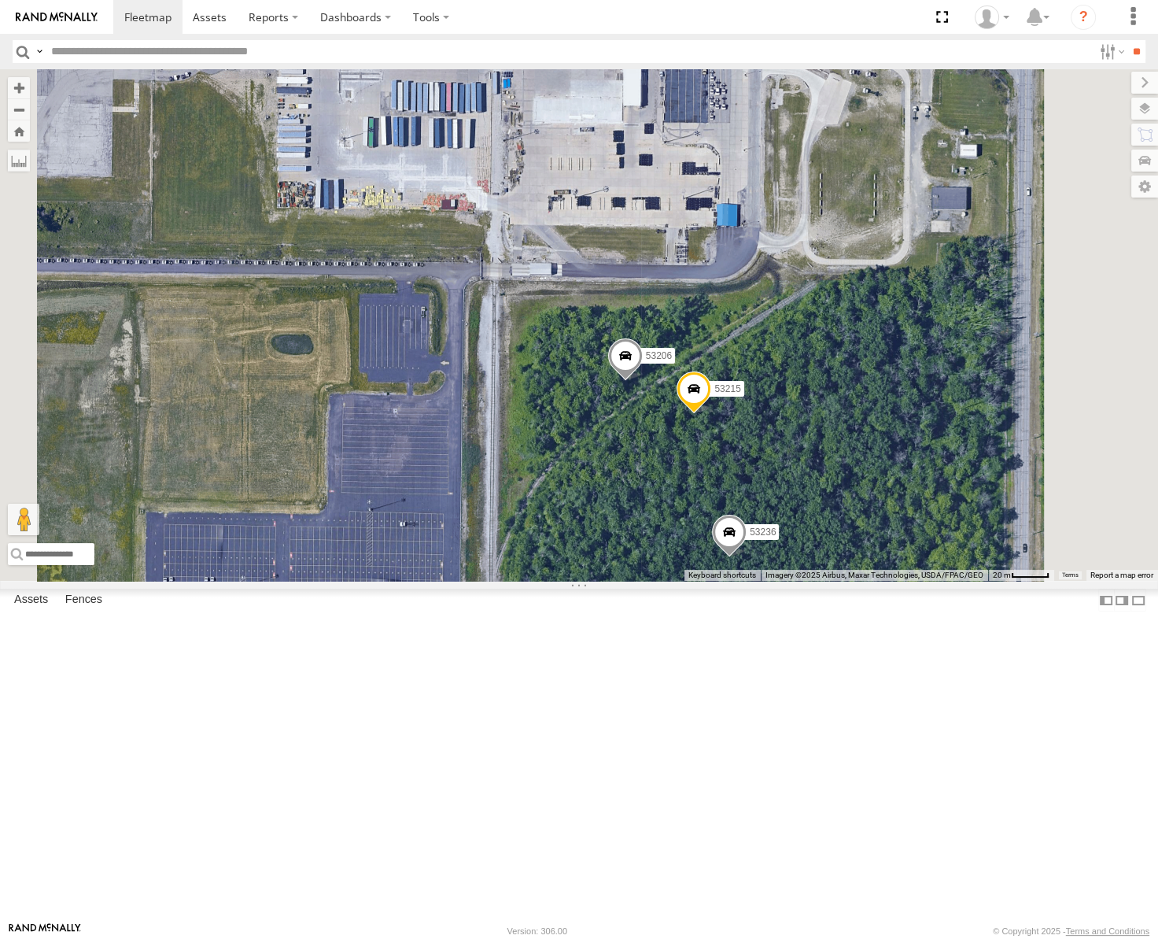
click at [643, 381] on span at bounding box center [625, 359] width 35 height 42
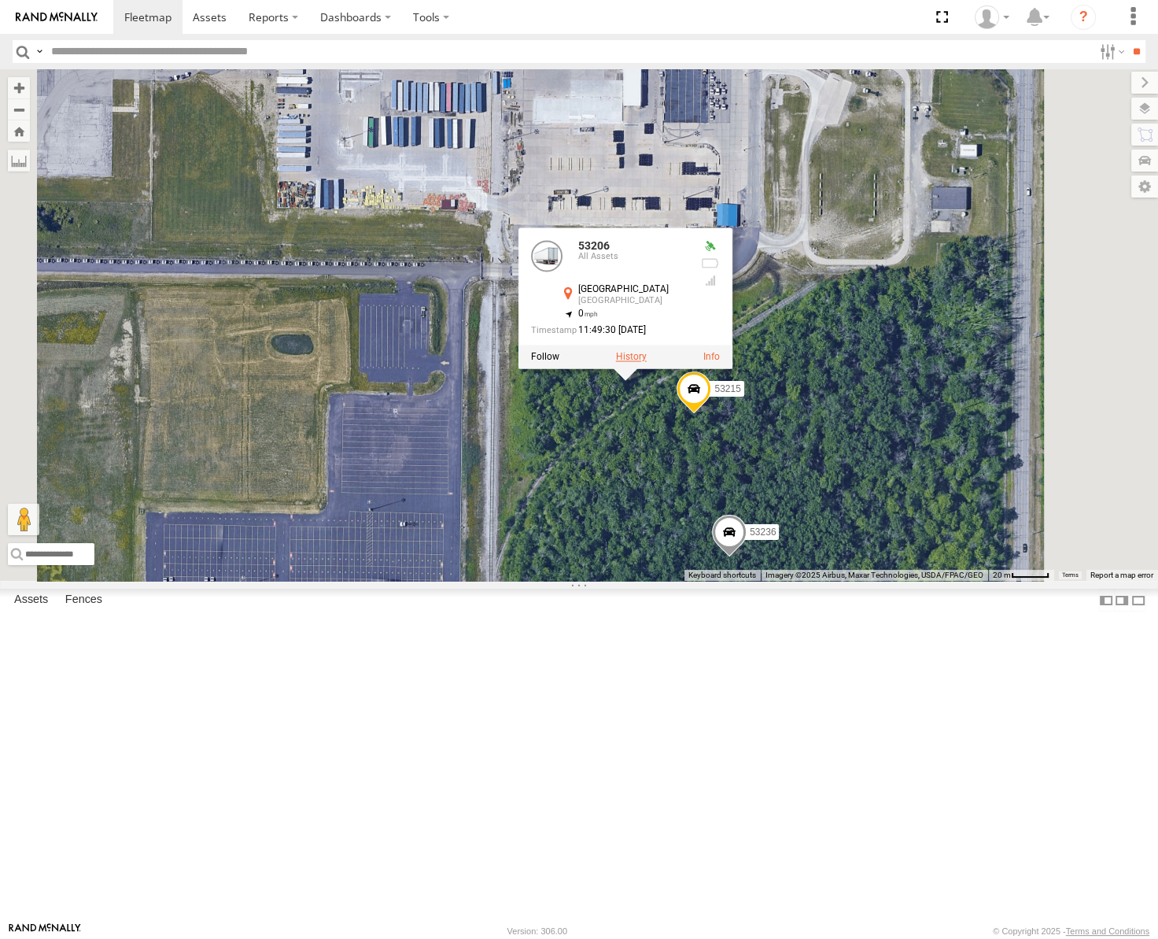
click at [647, 363] on label at bounding box center [631, 357] width 31 height 11
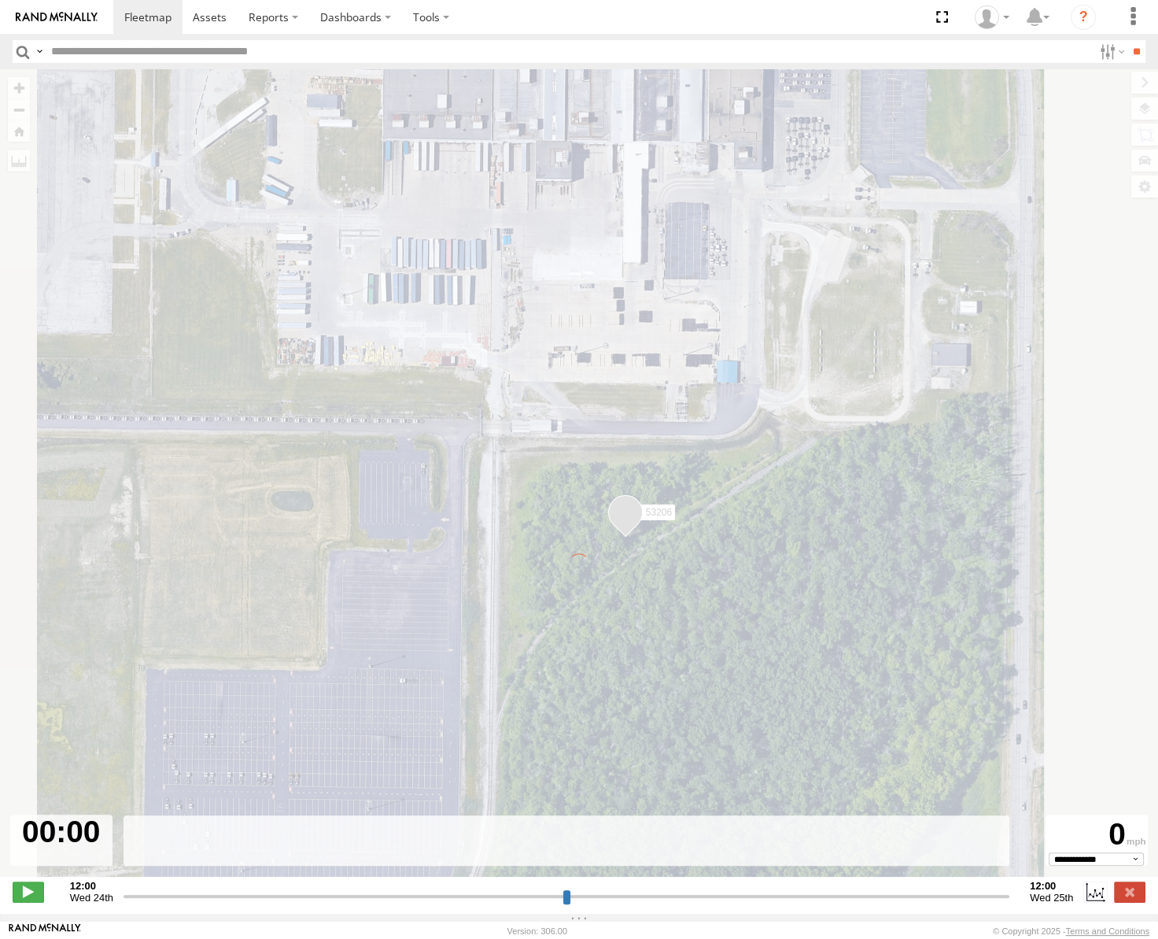
type input "**********"
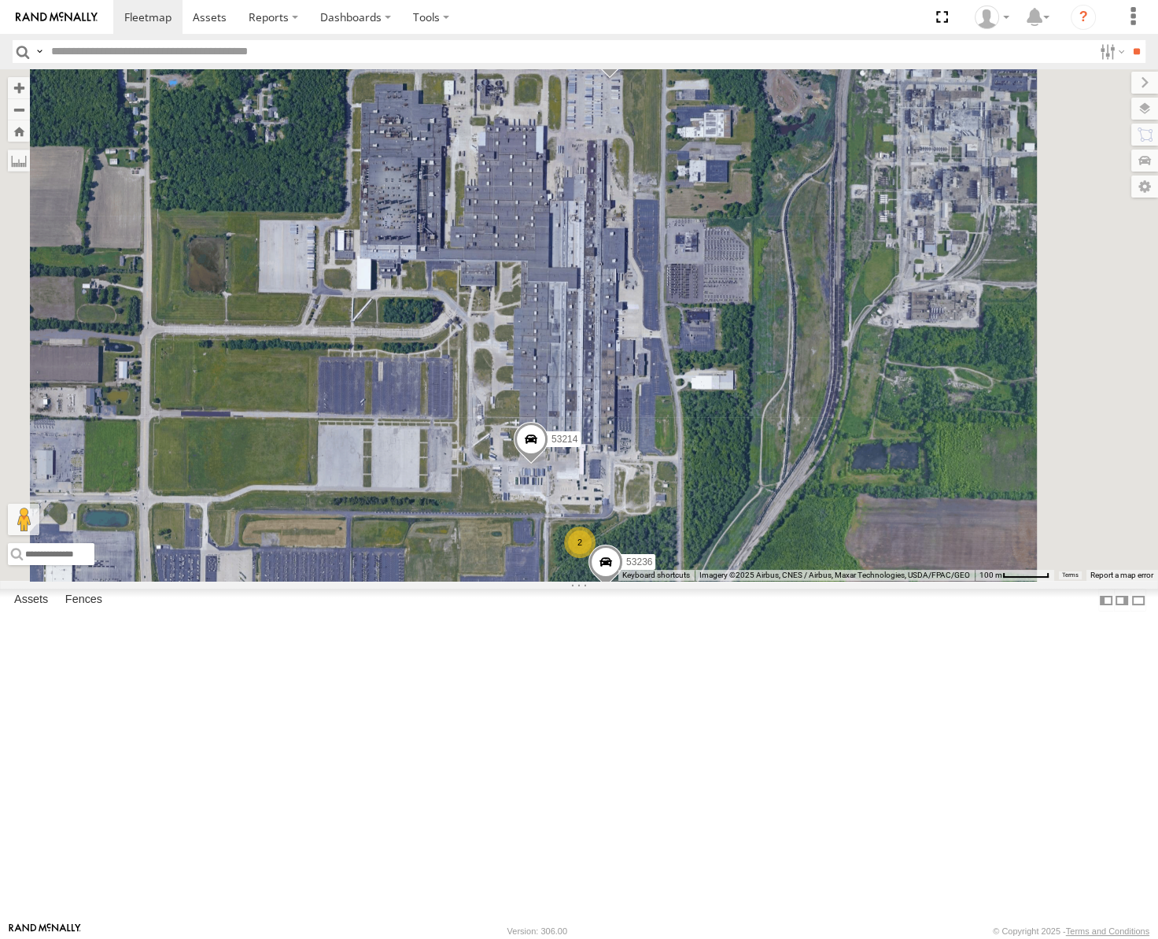
drag, startPoint x: 770, startPoint y: 526, endPoint x: 810, endPoint y: 421, distance: 113.1
click at [810, 421] on div "53217 53247 53256 53268 53254 53235 53141 53144 53230 53151 53222 53203 53270 5…" at bounding box center [579, 324] width 1158 height 511
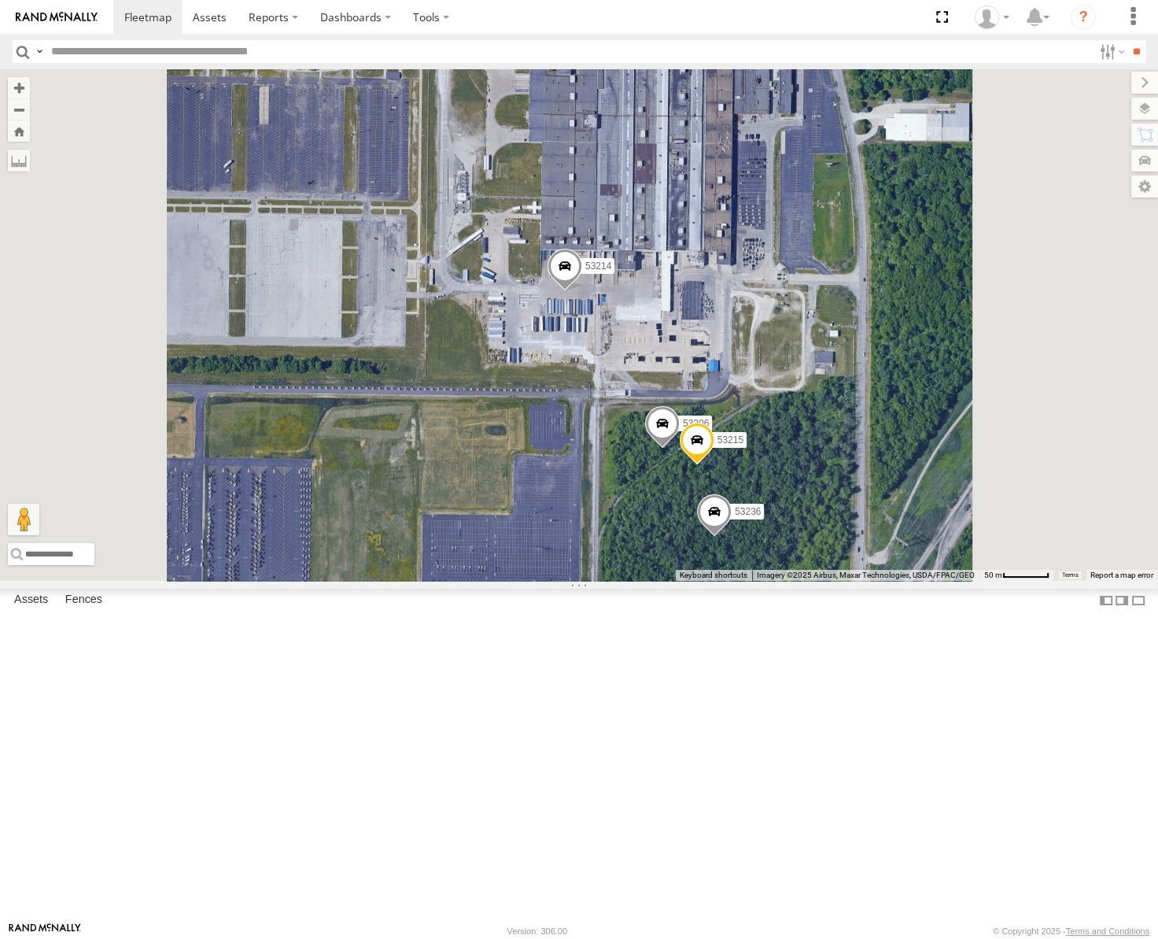
click at [582, 291] on span at bounding box center [565, 270] width 35 height 42
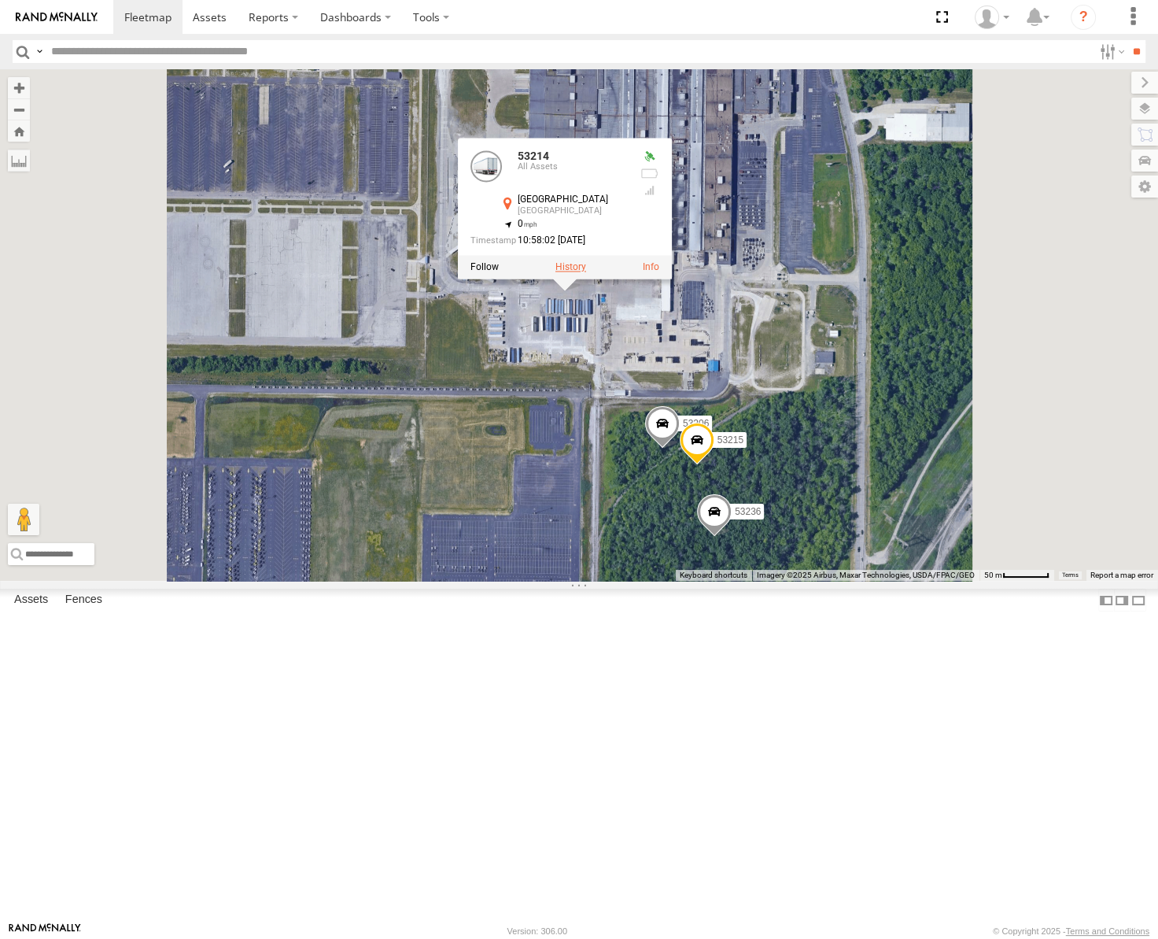
click at [586, 273] on label at bounding box center [570, 267] width 31 height 11
type input "**********"
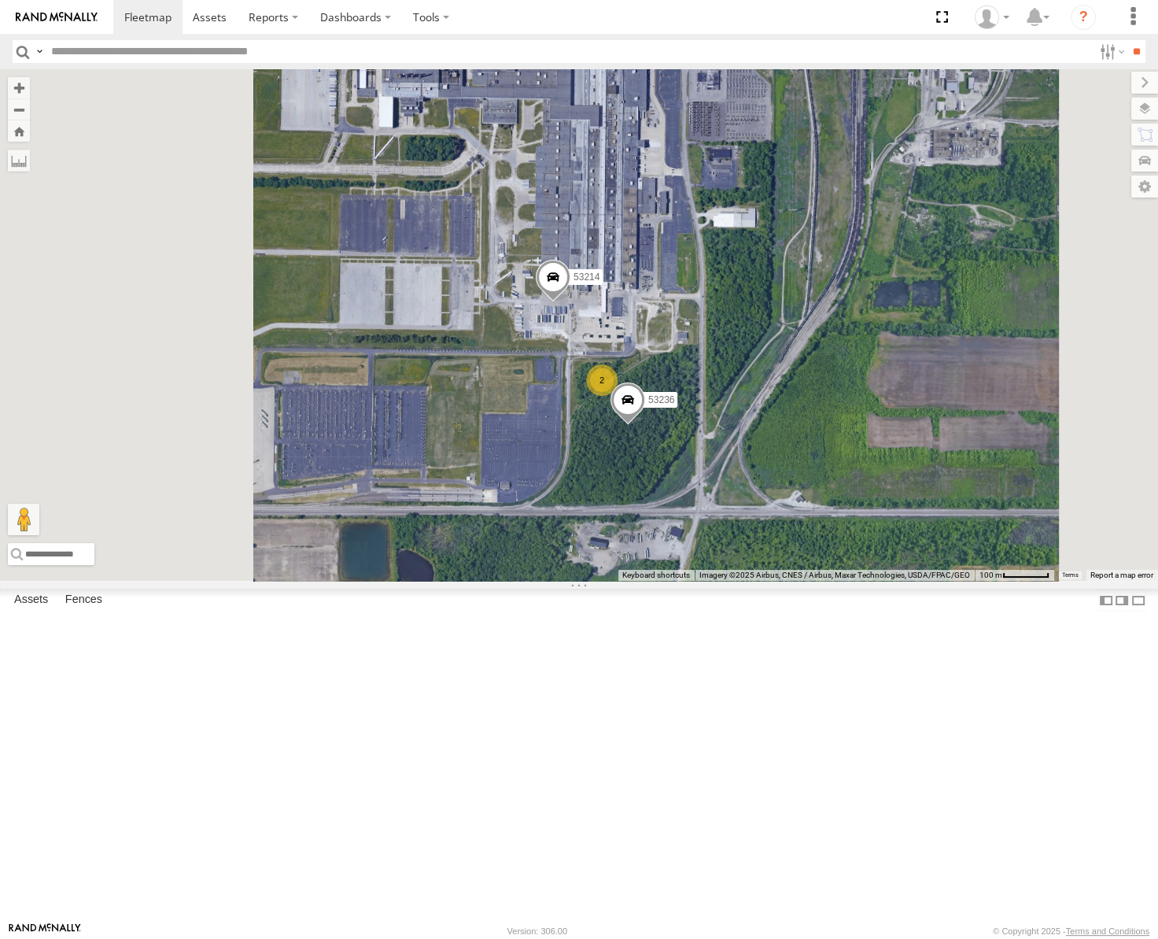
drag, startPoint x: 840, startPoint y: 522, endPoint x: 943, endPoint y: 448, distance: 125.8
click at [943, 448] on div "53217 53247 53256 53268 53254 53235 53141 53144 53271 53151 53258 53103 53203 5…" at bounding box center [579, 324] width 1158 height 511
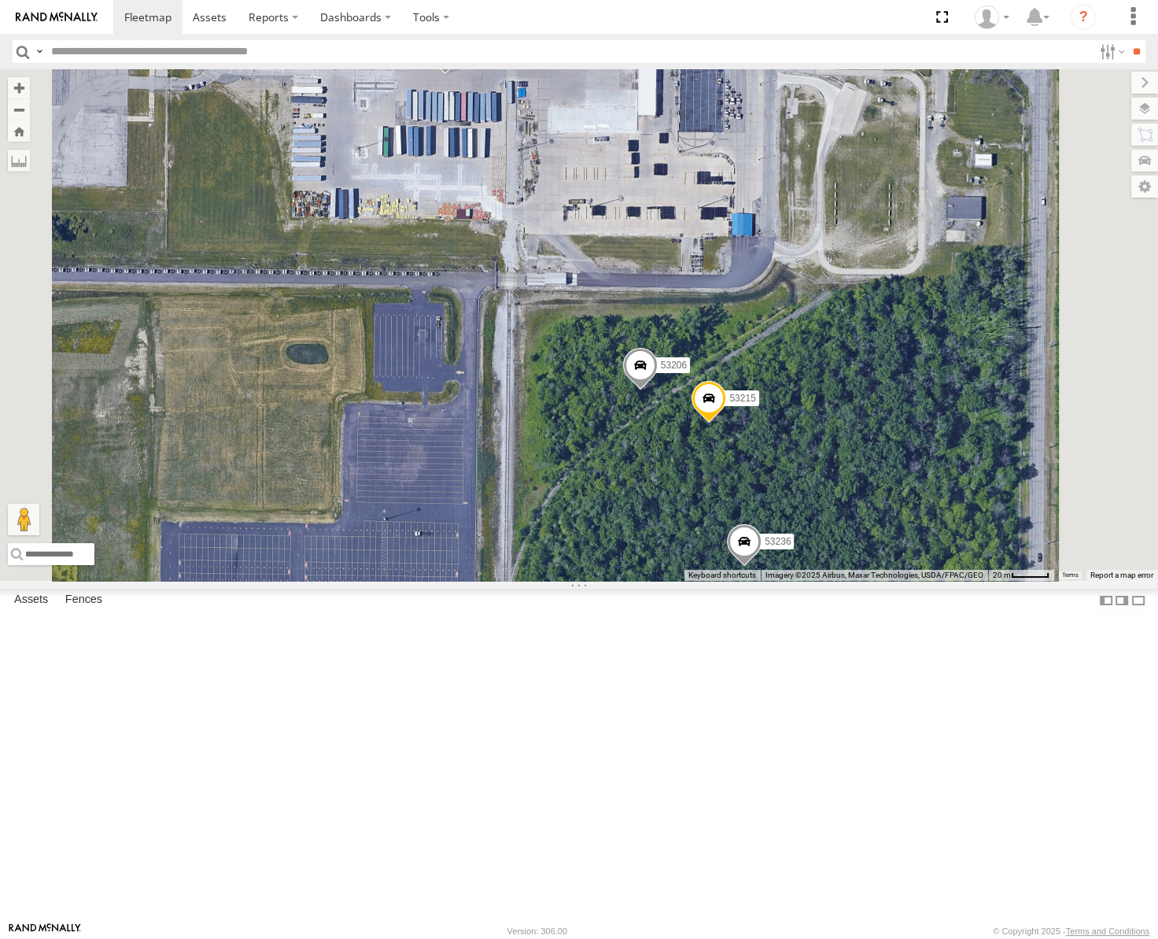
drag, startPoint x: 842, startPoint y: 397, endPoint x: 760, endPoint y: 341, distance: 99.1
click at [760, 341] on div "53217 53247 53256 53268 53254 53235 53141 53144 53271 53151 53258 53103 53203 5…" at bounding box center [579, 324] width 1158 height 511
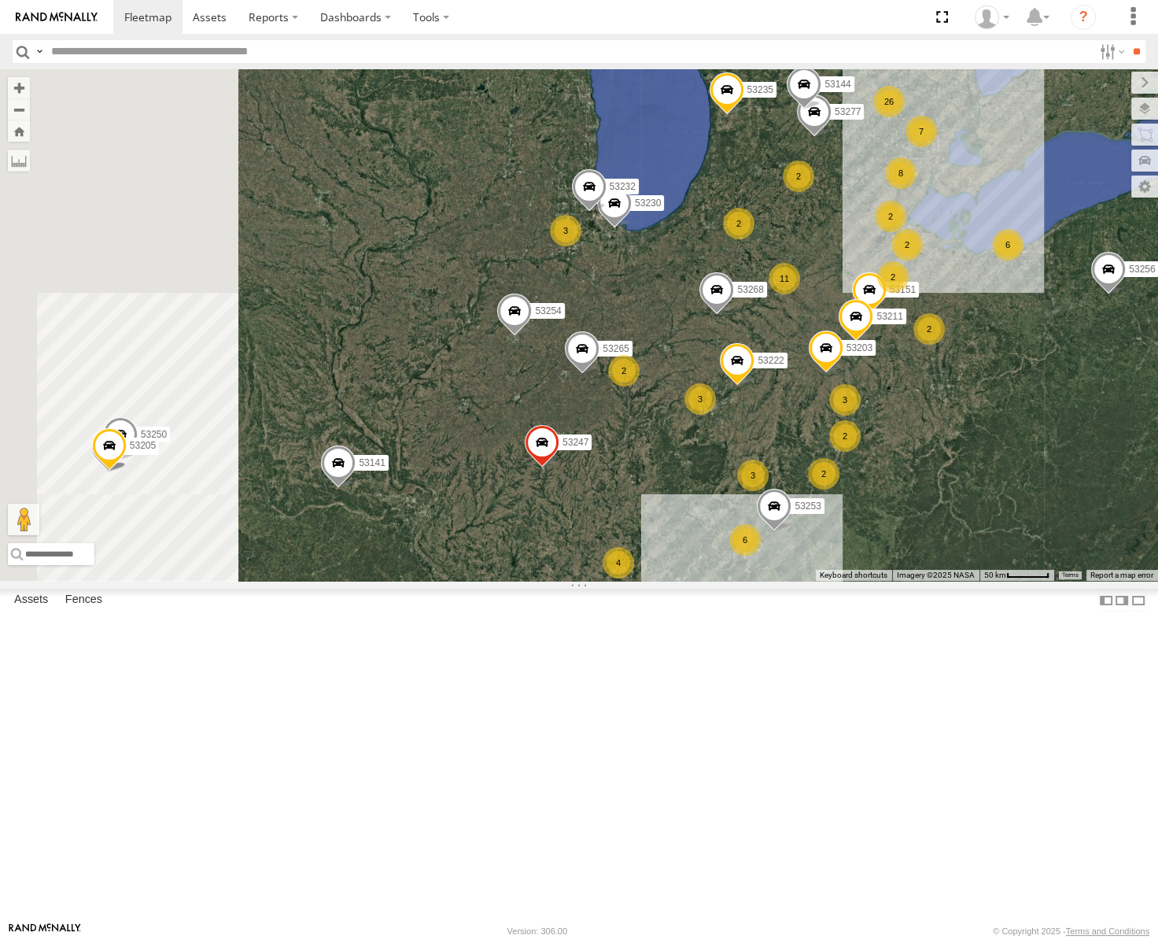
drag, startPoint x: 754, startPoint y: 445, endPoint x: 922, endPoint y: 328, distance: 204.7
click at [921, 330] on div "53272 53230 53247 53151 53222 53250 53203 53256 53231 53268 53105 53291 53217 5…" at bounding box center [579, 324] width 1158 height 511
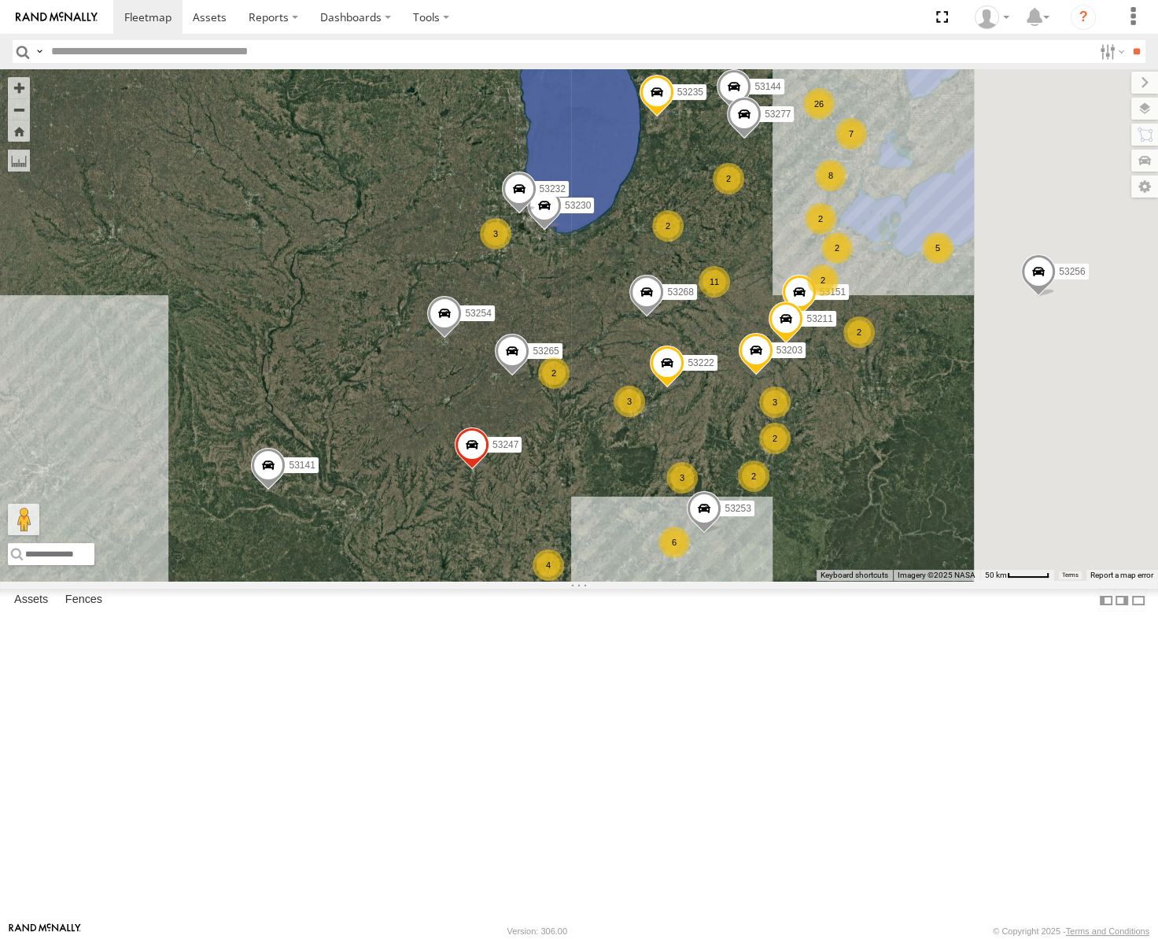
click at [836, 149] on div "7" at bounding box center [851, 133] width 31 height 31
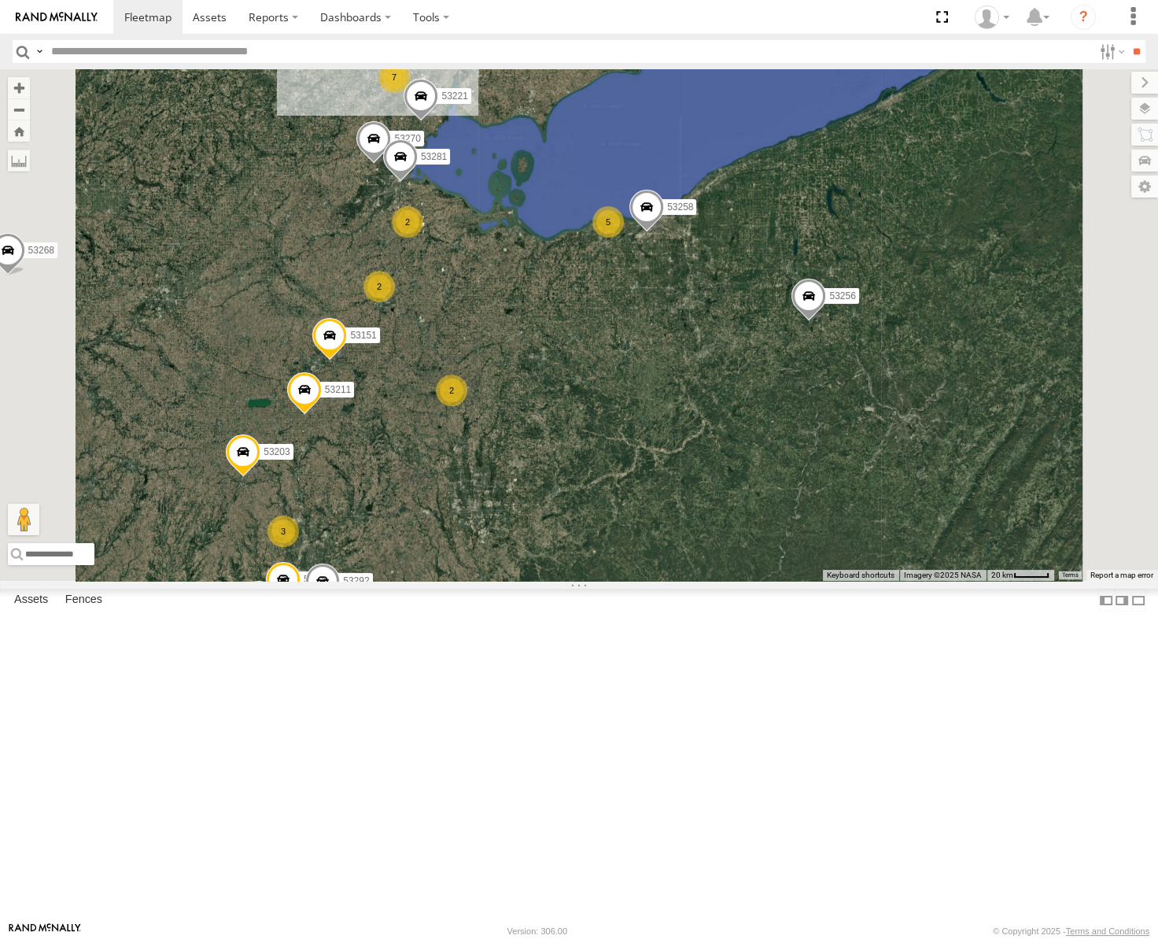
drag, startPoint x: 666, startPoint y: 323, endPoint x: 913, endPoint y: 519, distance: 314.7
click at [913, 522] on div "53247 53256 53268 53217 53254 53235 53141 53144 5 7 53271 26 7 3 53225 53151 53…" at bounding box center [579, 324] width 1158 height 511
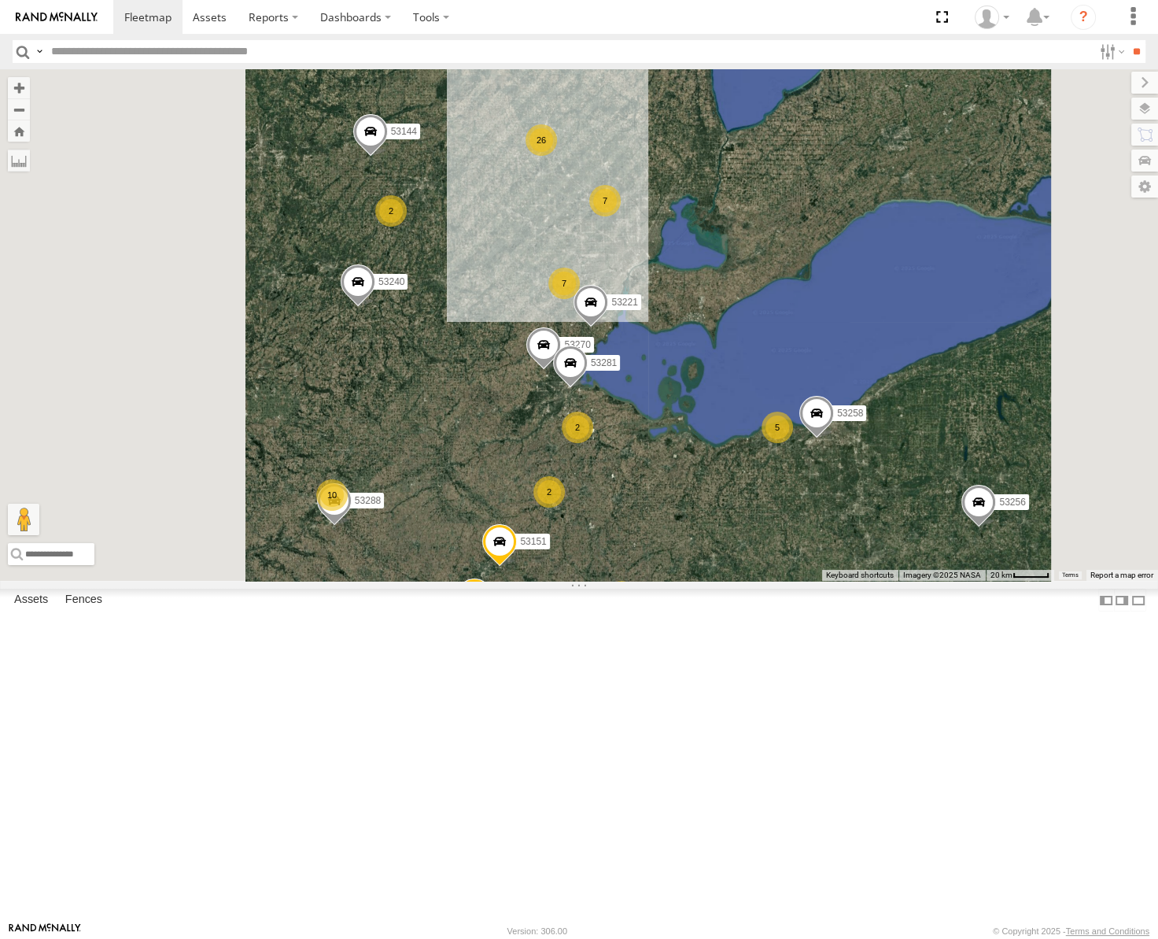
drag, startPoint x: 592, startPoint y: 577, endPoint x: 891, endPoint y: 534, distance: 301.2
click at [890, 536] on div "53221 53270 53281 5 10 7 26 7 3 53151 53258 53203 2 53256 2 2 2 53211 53240 532…" at bounding box center [579, 324] width 1158 height 511
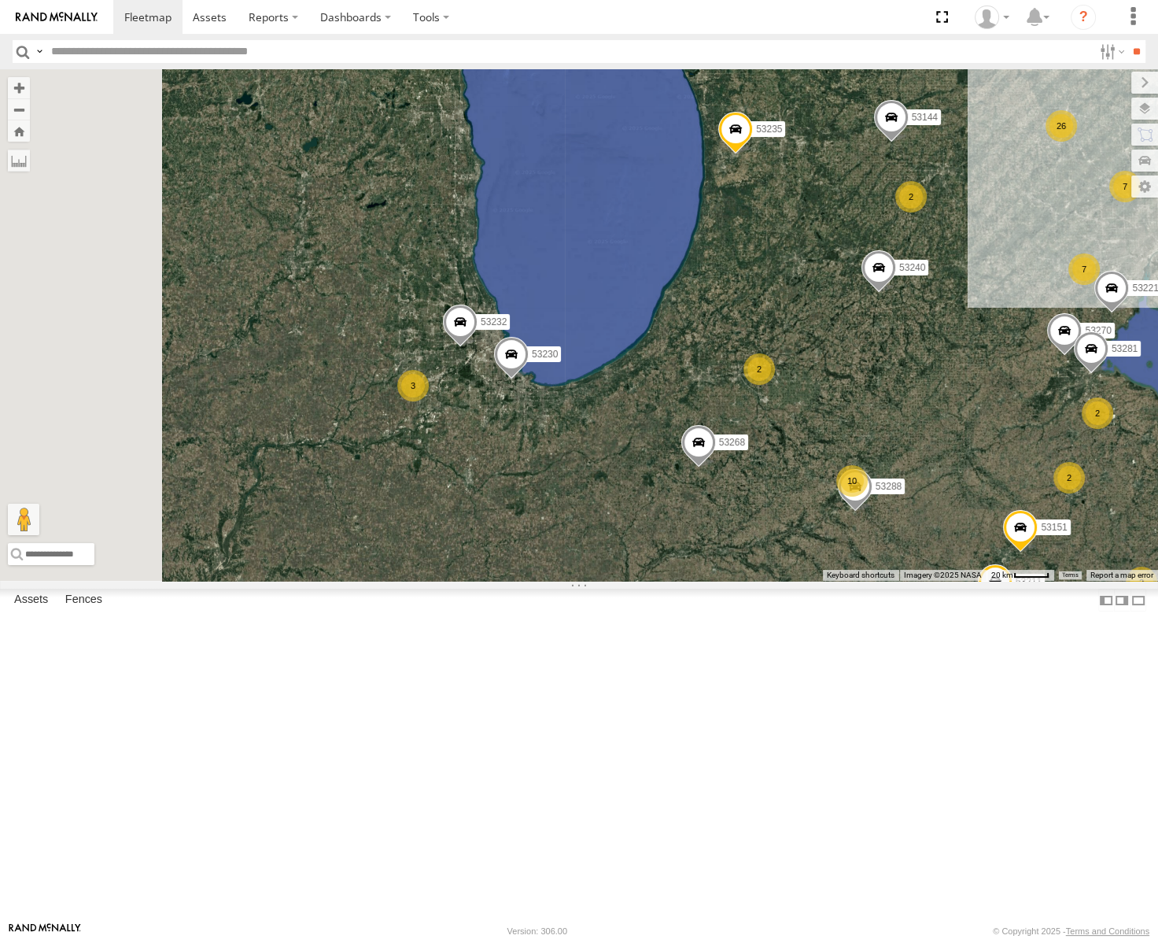
drag, startPoint x: 794, startPoint y: 560, endPoint x: 827, endPoint y: 567, distance: 33.6
click at [827, 567] on div "53221 53270 53281 5 10 7 26 7 3 53151 53258 53203 2 53256 2 2 2 53211 53240 532…" at bounding box center [579, 324] width 1158 height 511
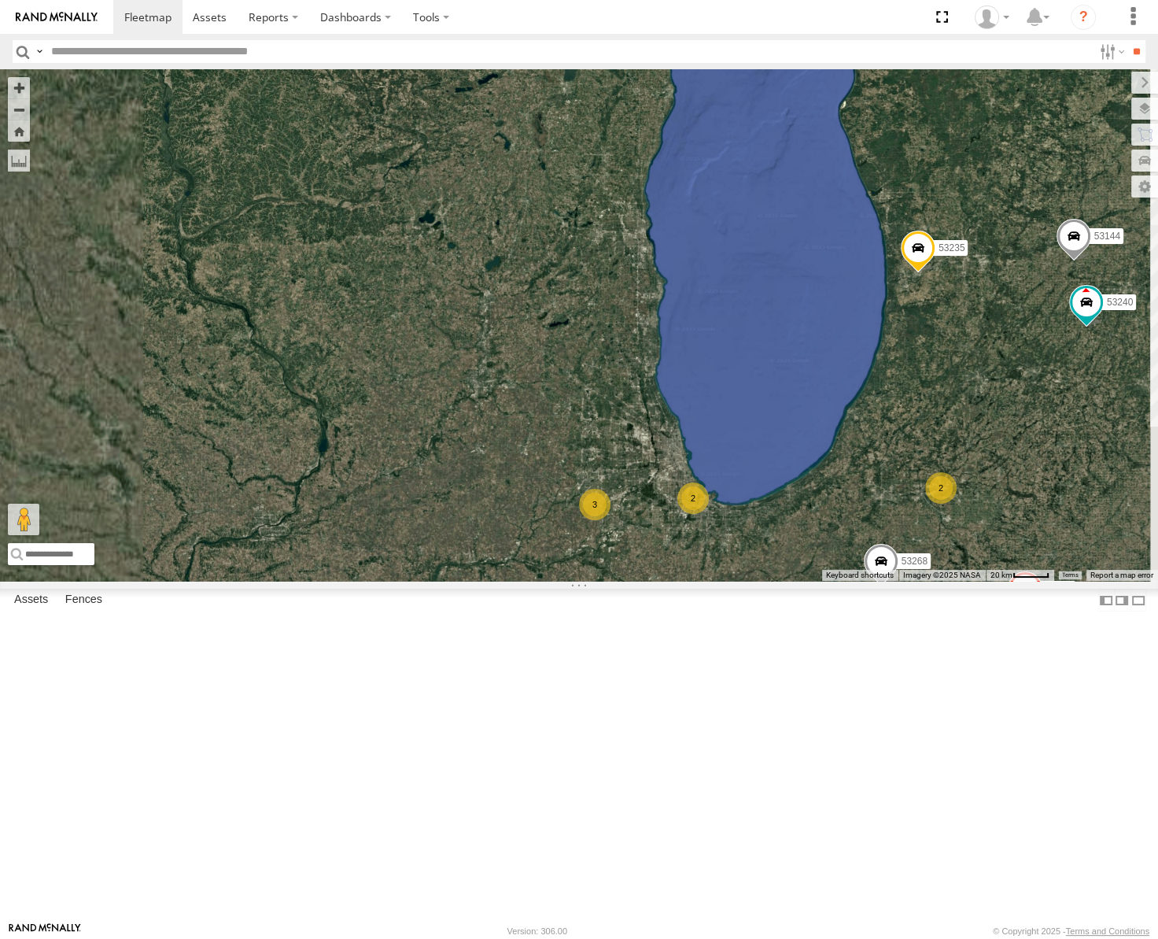
drag, startPoint x: 922, startPoint y: 452, endPoint x: 689, endPoint y: 337, distance: 260.0
click at [690, 338] on div "53271 53216 53272 53247 53225 53151 53222 53258 53103 53250 53203 53256 53289 5…" at bounding box center [579, 324] width 1158 height 511
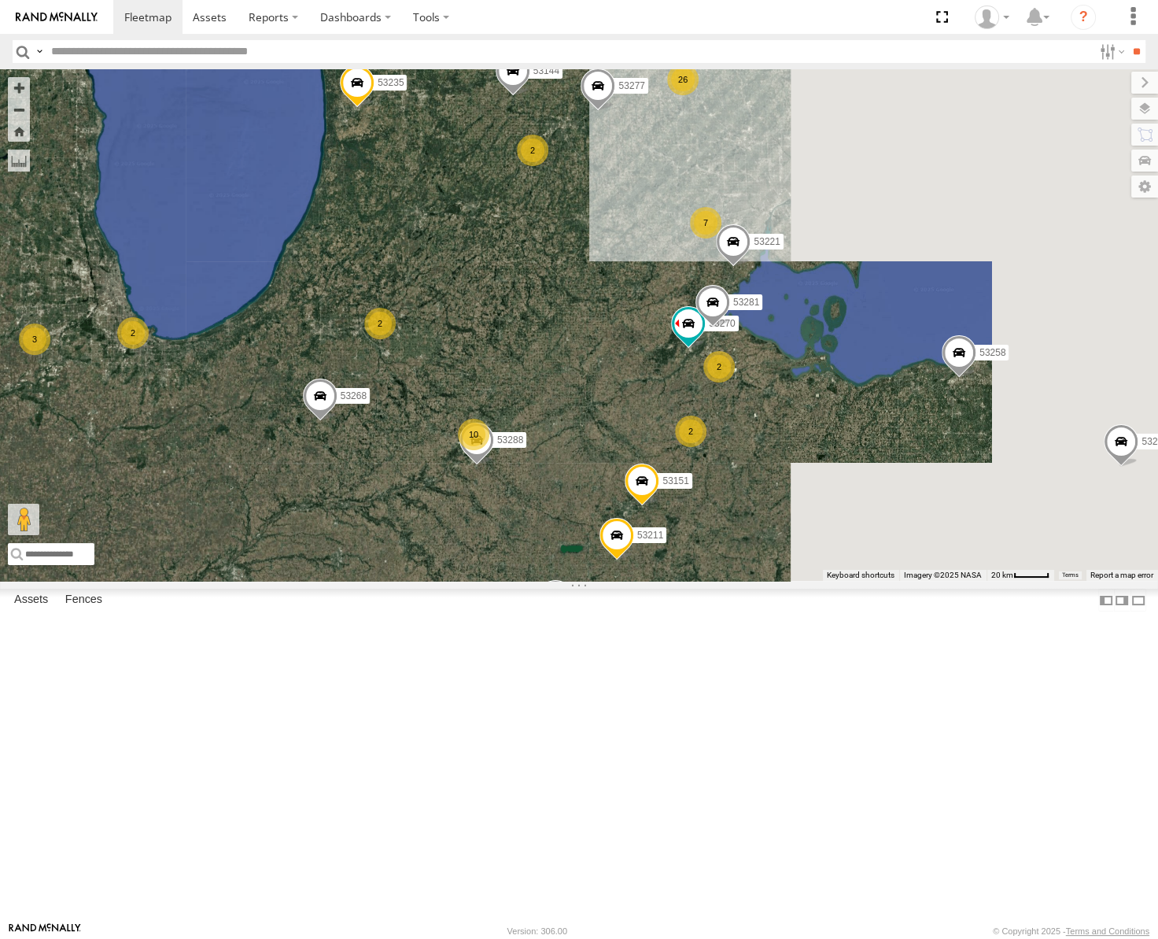
drag, startPoint x: 986, startPoint y: 516, endPoint x: 749, endPoint y: 497, distance: 237.6
click at [752, 498] on div "53271 53216 53272 53247 53225 53151 53222 53258 53103 53250 53203 53256 53221 5…" at bounding box center [579, 324] width 1158 height 511
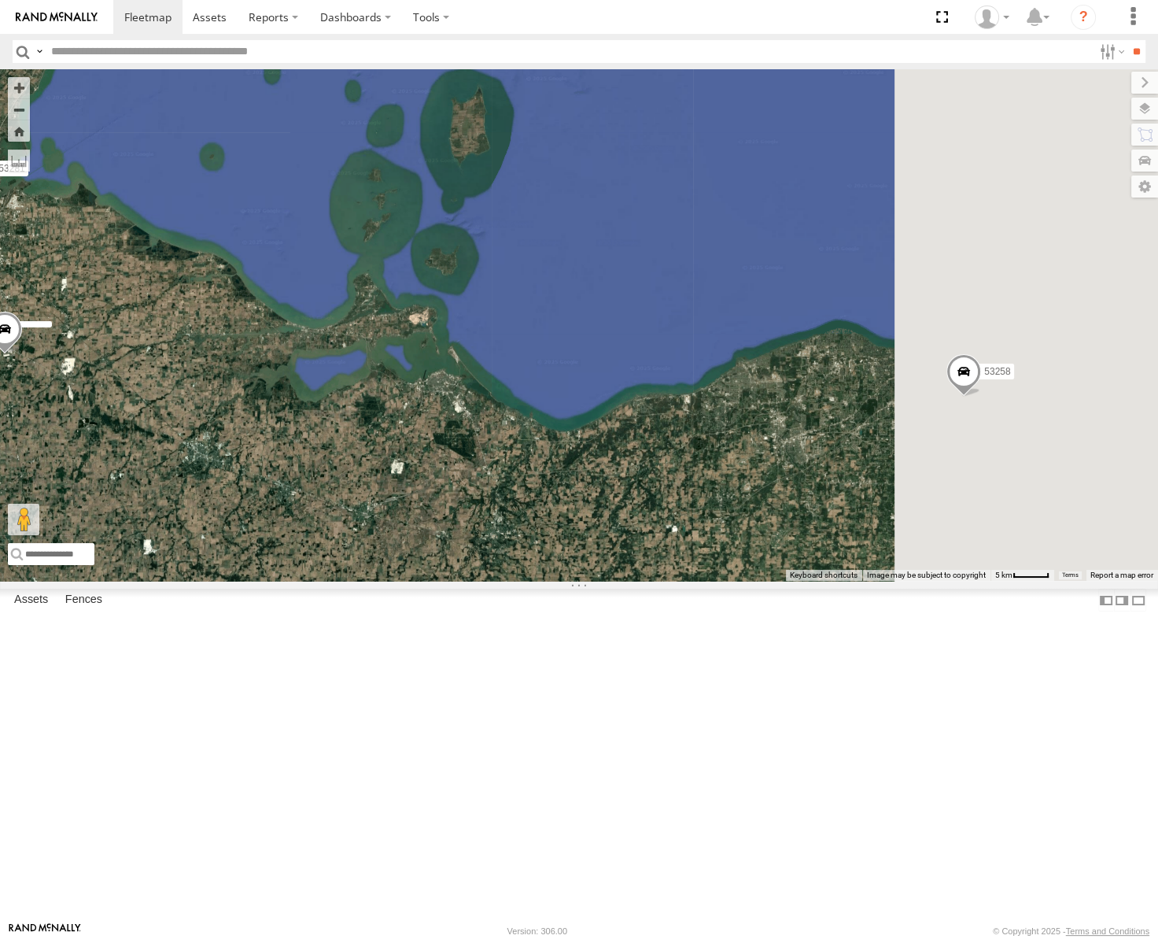
drag, startPoint x: 1091, startPoint y: 519, endPoint x: 696, endPoint y: 549, distance: 395.3
click at [699, 550] on div "53271 53216 53272 53247 53225 53151 53222 53258 53103 53250 53203 53256 53221 5…" at bounding box center [579, 324] width 1158 height 511
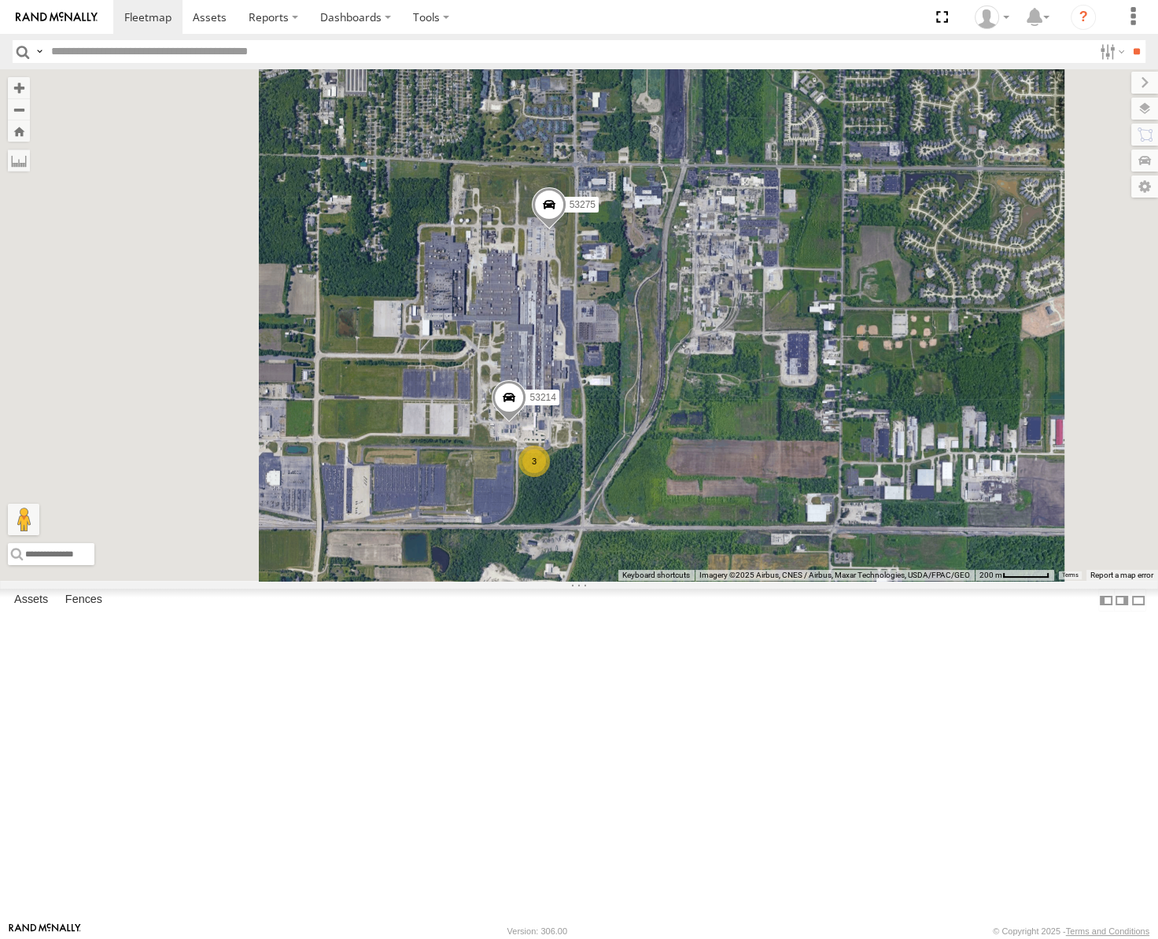
drag, startPoint x: 840, startPoint y: 463, endPoint x: 862, endPoint y: 441, distance: 31.2
click at [863, 441] on div "53271 53216 53272 53247 53225 53151 53222 53258 53103 53250 53203 53256 53221 5…" at bounding box center [579, 324] width 1158 height 511
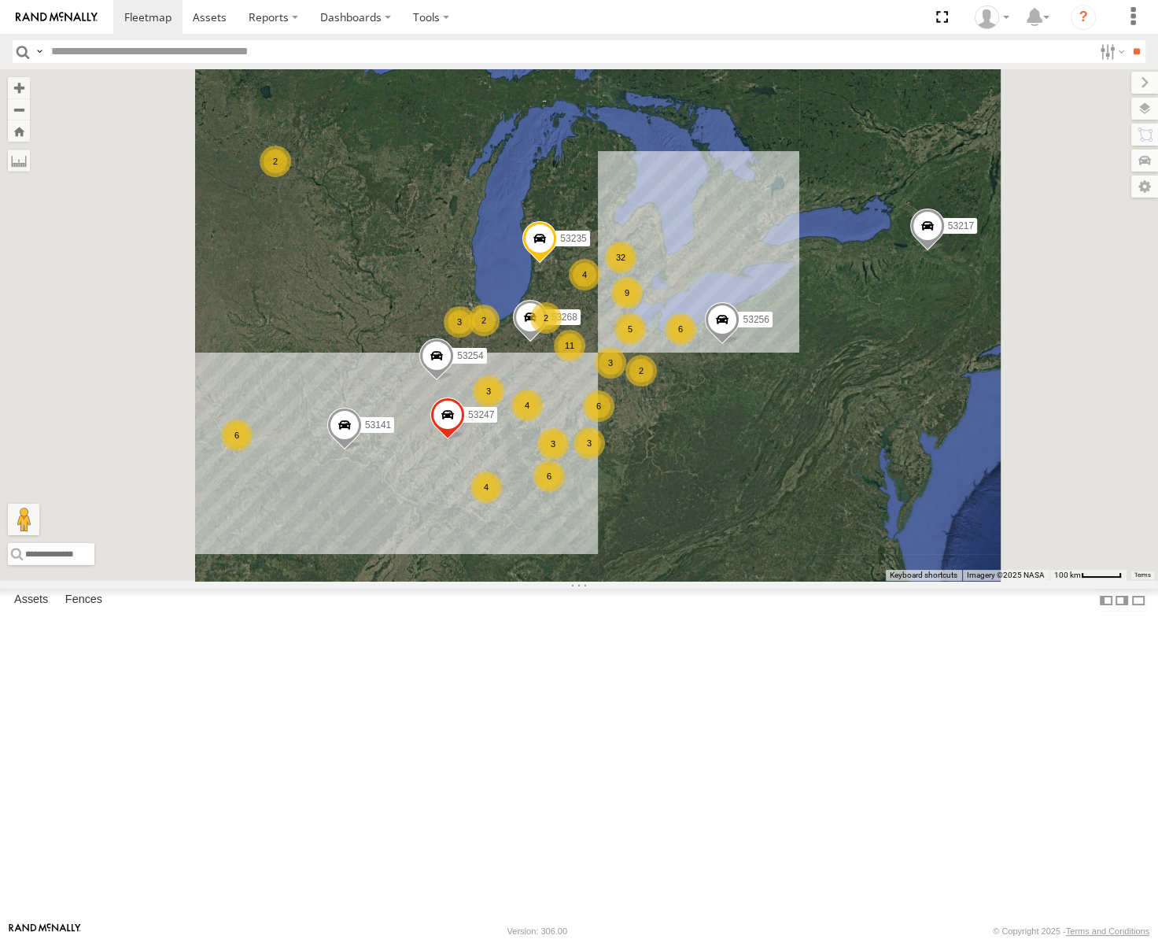
click at [119, 46] on input "text" at bounding box center [569, 51] width 1048 height 23
type input "*****"
click at [1128, 40] on input "**" at bounding box center [1137, 51] width 18 height 23
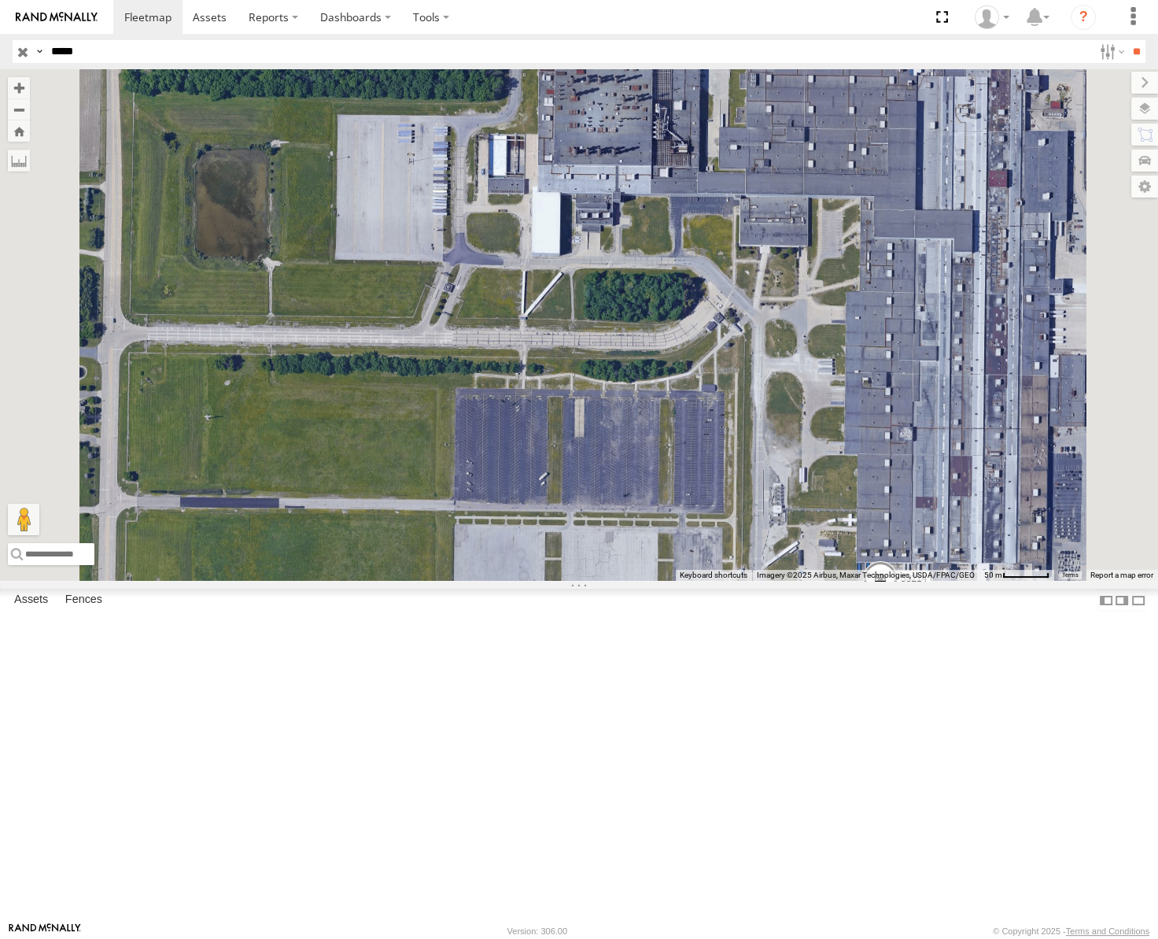
drag, startPoint x: 925, startPoint y: 515, endPoint x: 754, endPoint y: 567, distance: 178.2
click at [754, 567] on div "53214" at bounding box center [579, 324] width 1158 height 511
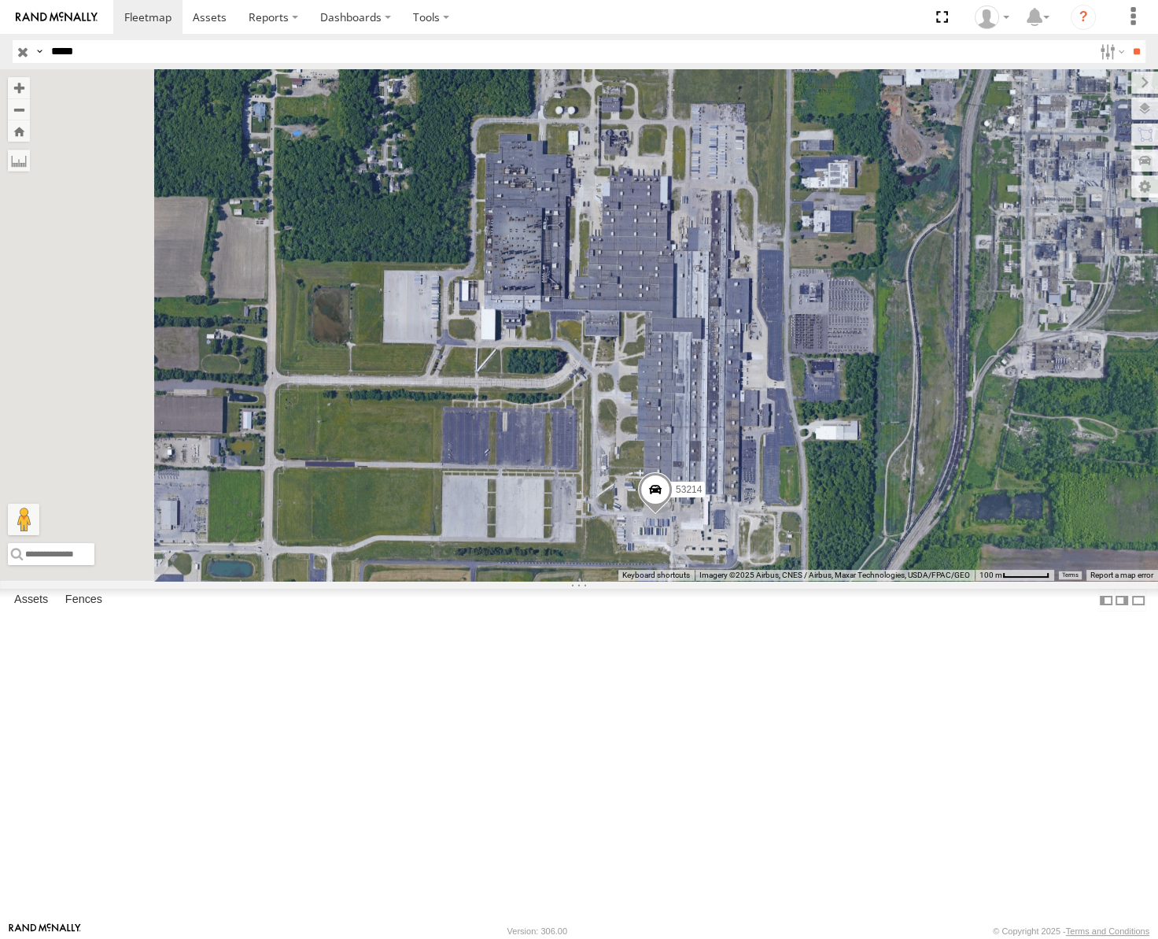
click at [28, 47] on input "button" at bounding box center [23, 51] width 20 height 23
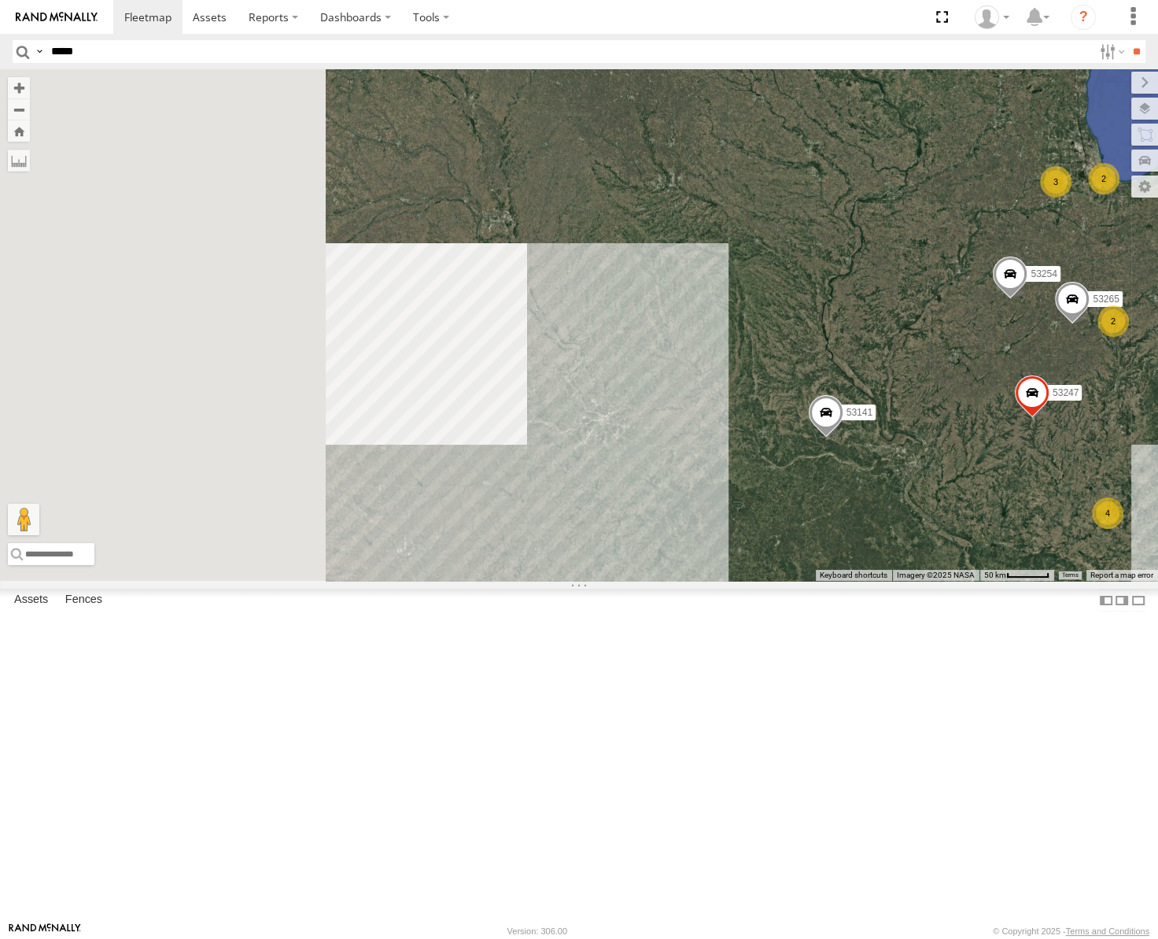
drag, startPoint x: 524, startPoint y: 510, endPoint x: 996, endPoint y: 405, distance: 483.6
click at [996, 405] on div "53247 53256 53268 53217 53254 53235 53141 4 11 8 53271 26 3 7 2 53272 2 3 3 3 5…" at bounding box center [579, 324] width 1158 height 511
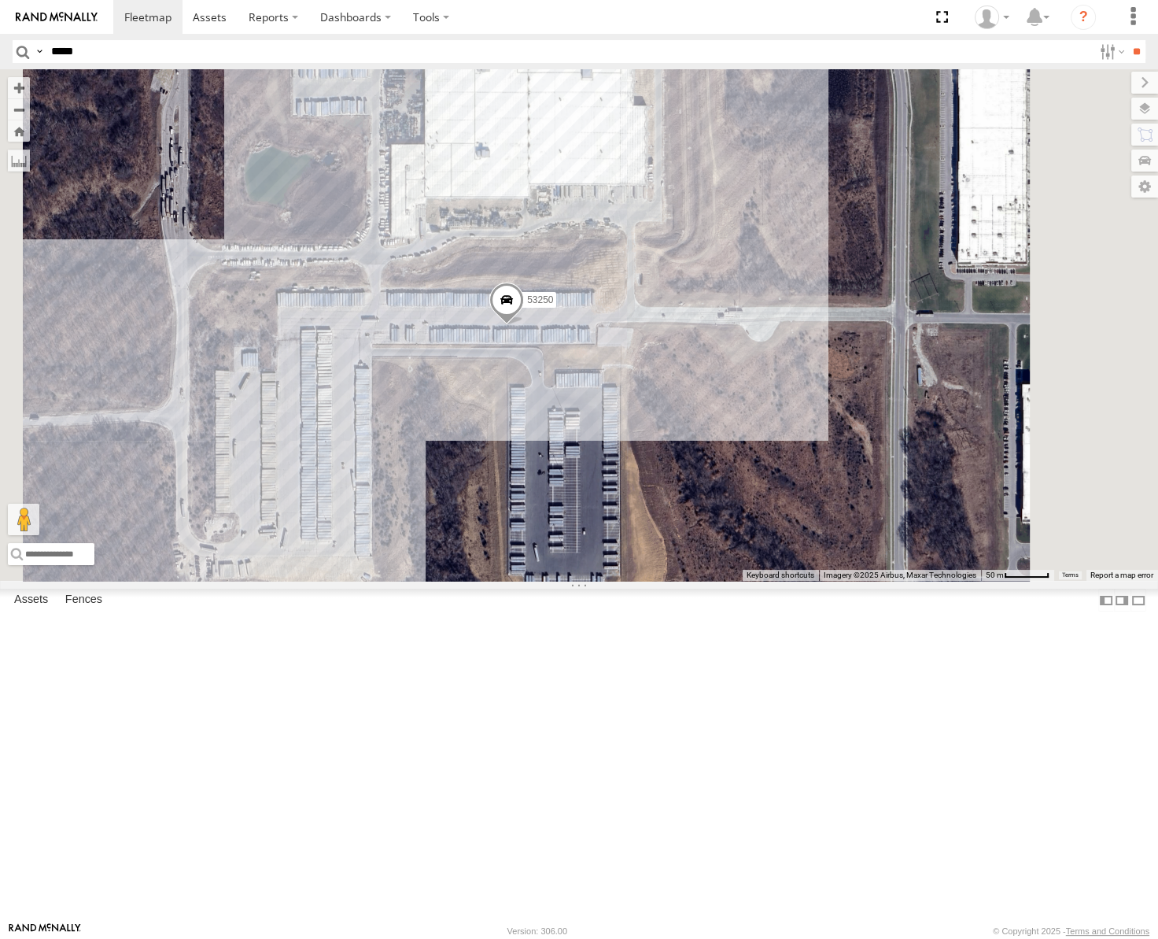
click at [524, 325] on span at bounding box center [506, 303] width 35 height 42
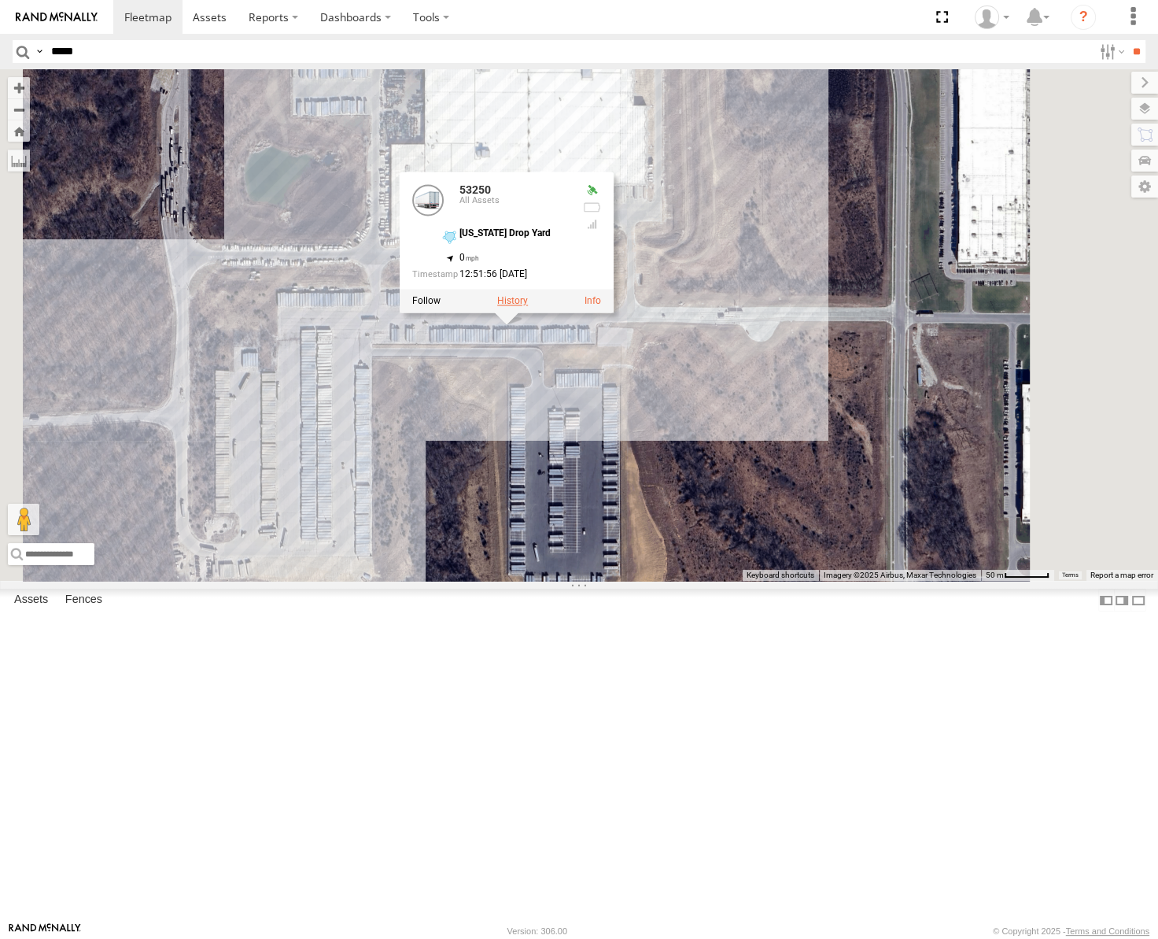
click at [528, 307] on label at bounding box center [512, 301] width 31 height 11
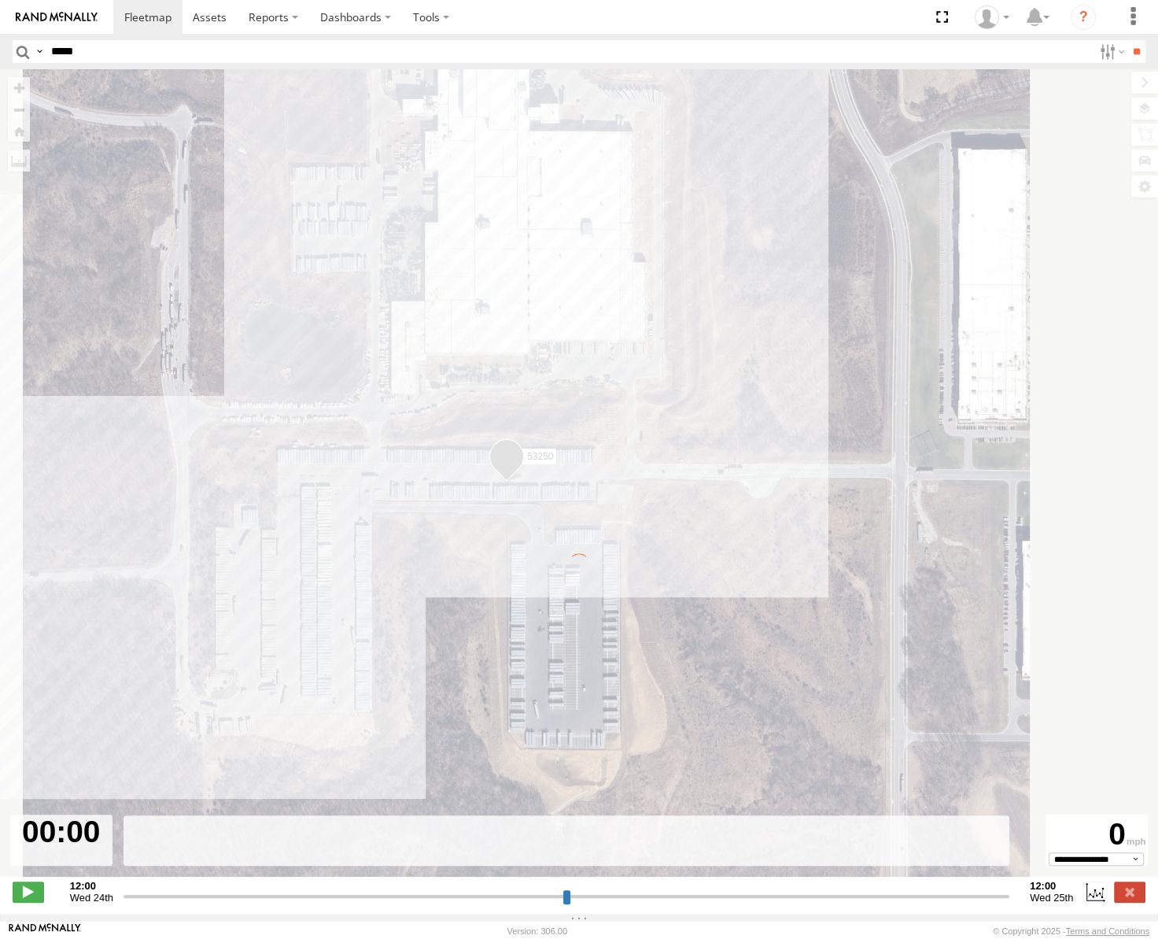
type input "**********"
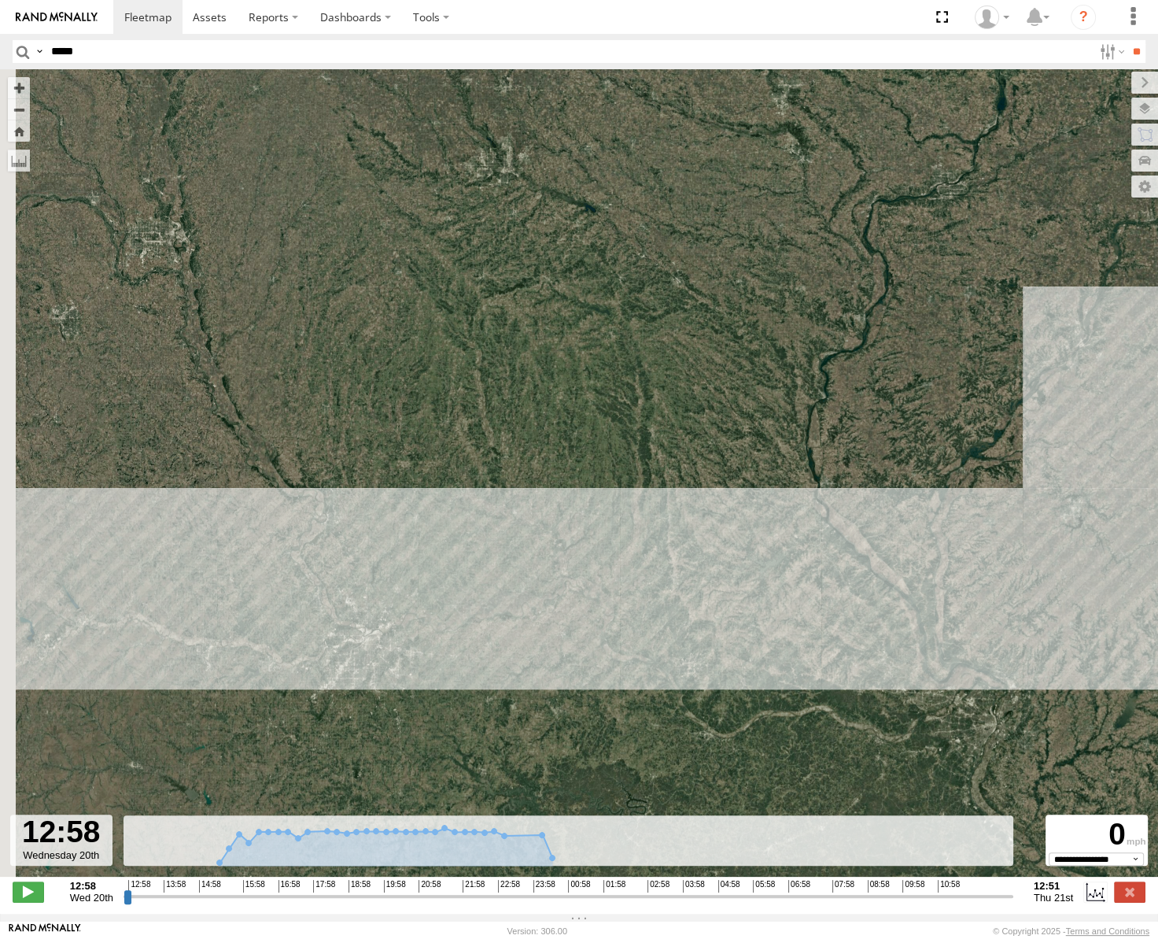
drag, startPoint x: 177, startPoint y: 651, endPoint x: 474, endPoint y: 572, distance: 307.9
click at [474, 572] on div "53250" at bounding box center [579, 481] width 1158 height 824
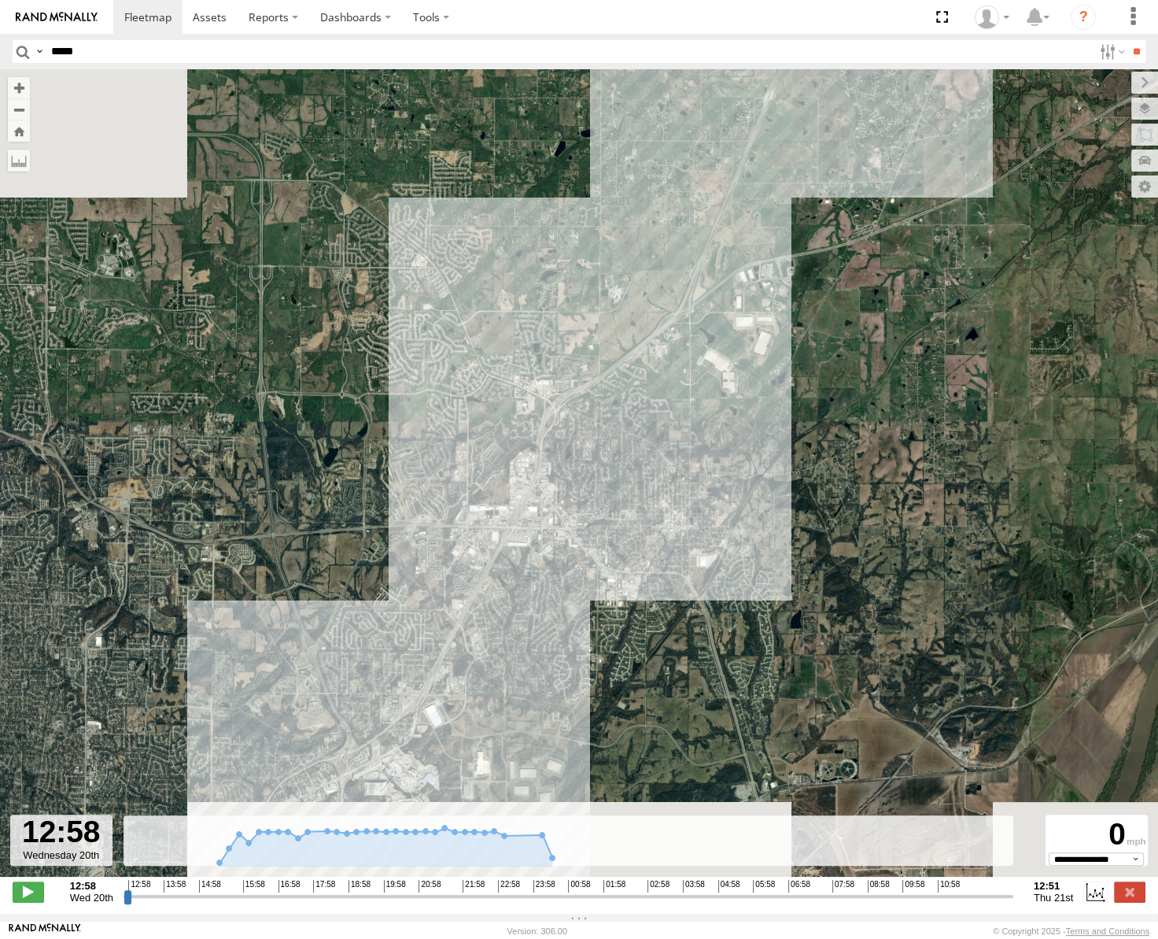
drag, startPoint x: 374, startPoint y: 703, endPoint x: 636, endPoint y: 438, distance: 372.2
click at [636, 439] on div "53250" at bounding box center [579, 481] width 1158 height 824
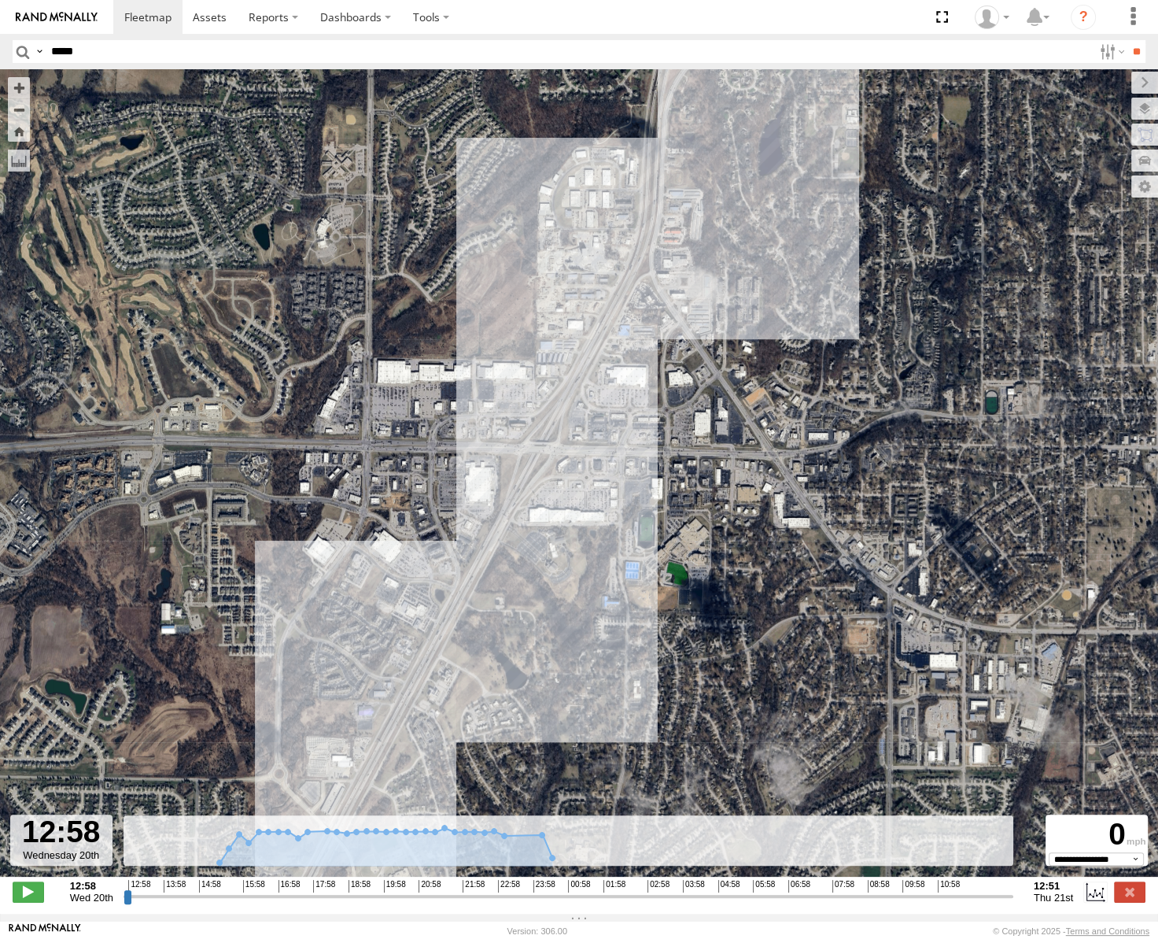
drag, startPoint x: 510, startPoint y: 606, endPoint x: 737, endPoint y: 285, distance: 393.4
click at [734, 293] on div "53250" at bounding box center [579, 481] width 1158 height 824
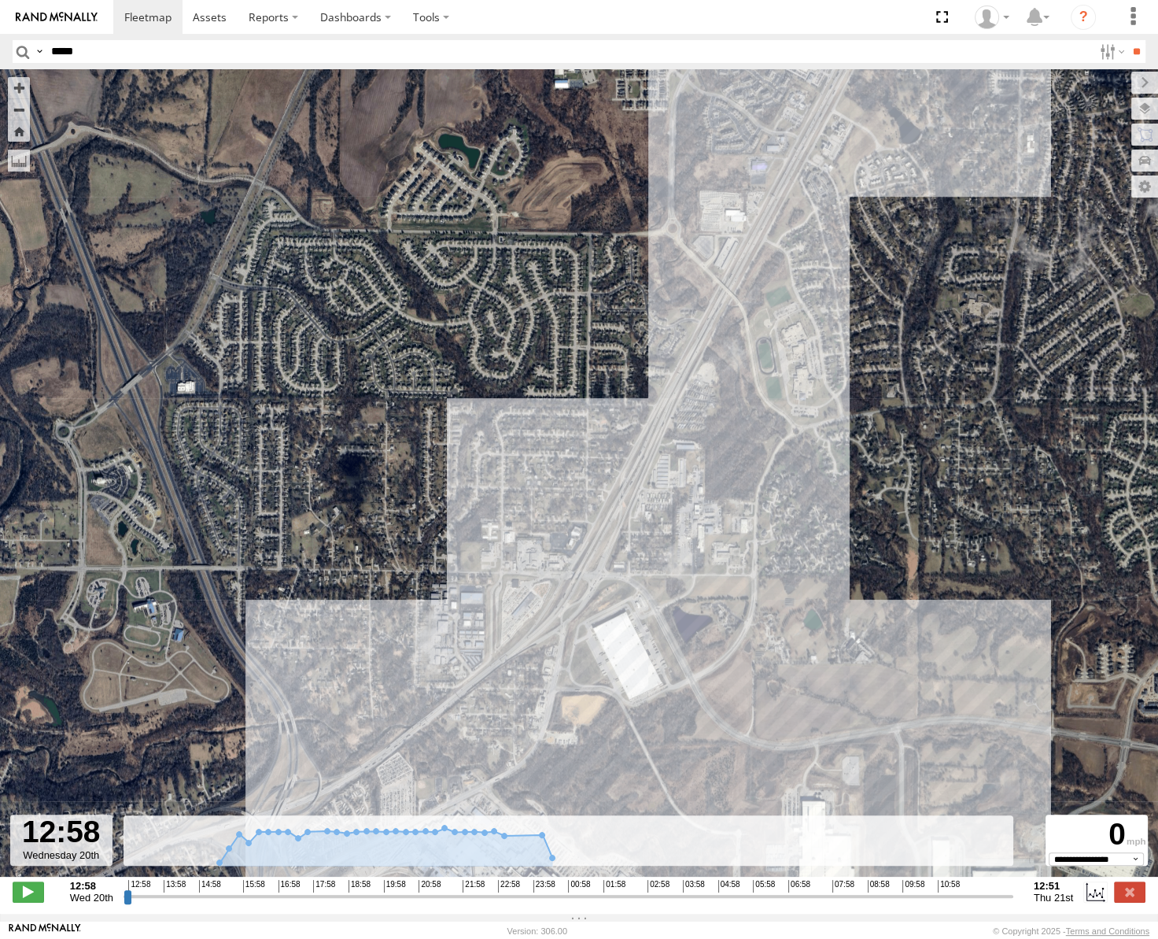
drag, startPoint x: 688, startPoint y: 463, endPoint x: 694, endPoint y: 442, distance: 22.2
click at [694, 442] on div "53250" at bounding box center [579, 481] width 1158 height 824
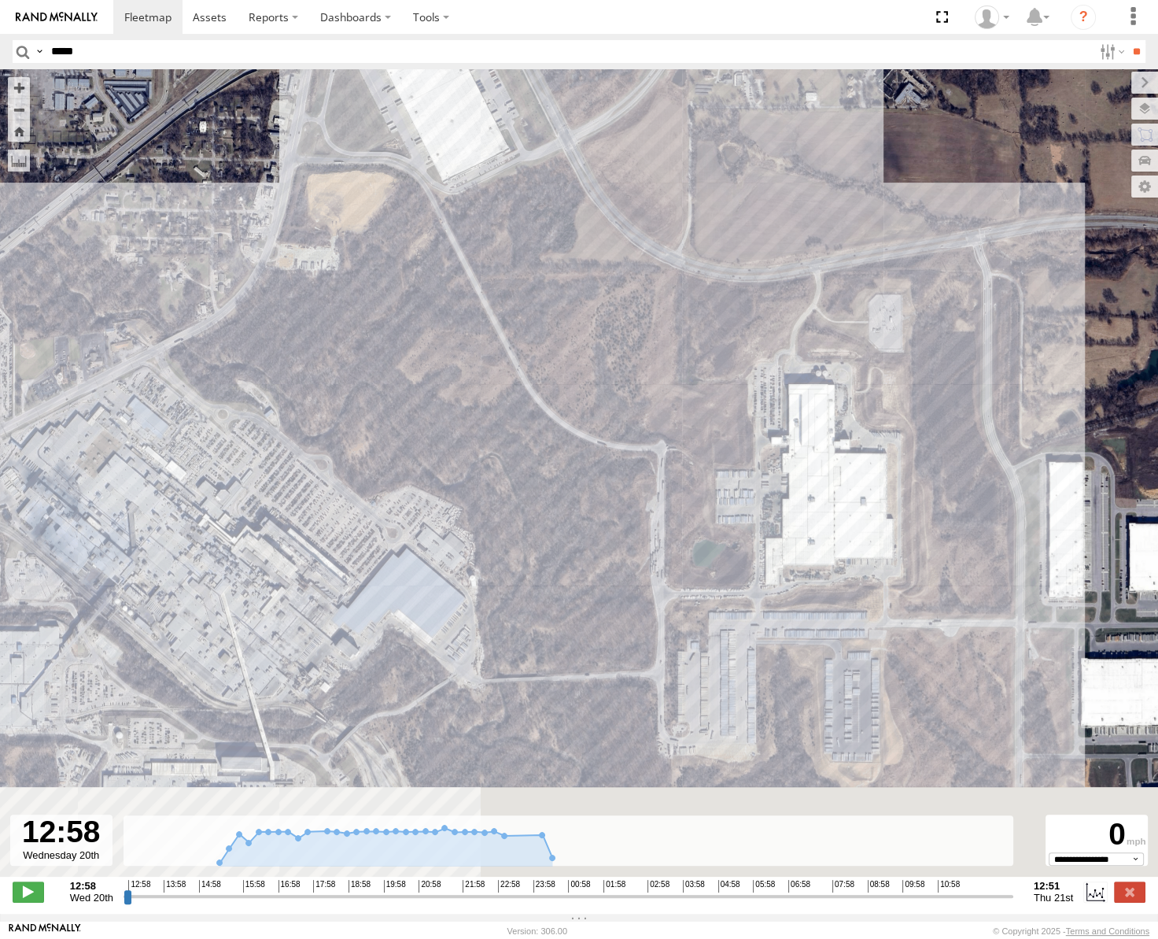
drag, startPoint x: 862, startPoint y: 689, endPoint x: 874, endPoint y: 574, distance: 115.6
click at [874, 574] on div "53250" at bounding box center [579, 481] width 1158 height 824
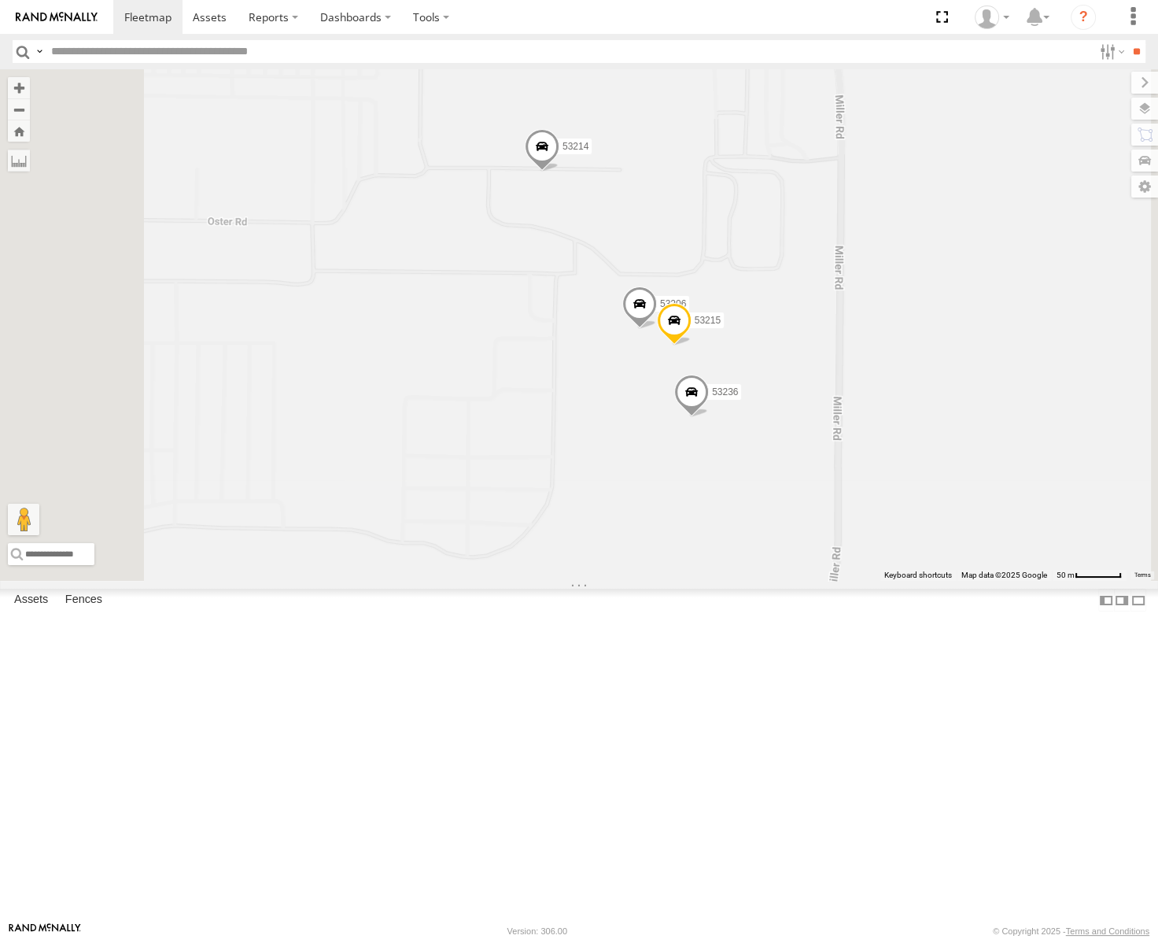
drag, startPoint x: 881, startPoint y: 397, endPoint x: 893, endPoint y: 331, distance: 67.1
click at [893, 333] on div "53217 53247 53151 53222 53203 53256 53268 53265 53292 53235 53144 53258 53221 5…" at bounding box center [579, 324] width 1158 height 511
click at [1141, 109] on label at bounding box center [1129, 109] width 57 height 22
click at [0, 0] on label "Basemaps" at bounding box center [0, 0] width 0 height 0
click at [0, 0] on span "Satellite" at bounding box center [0, 0] width 0 height 0
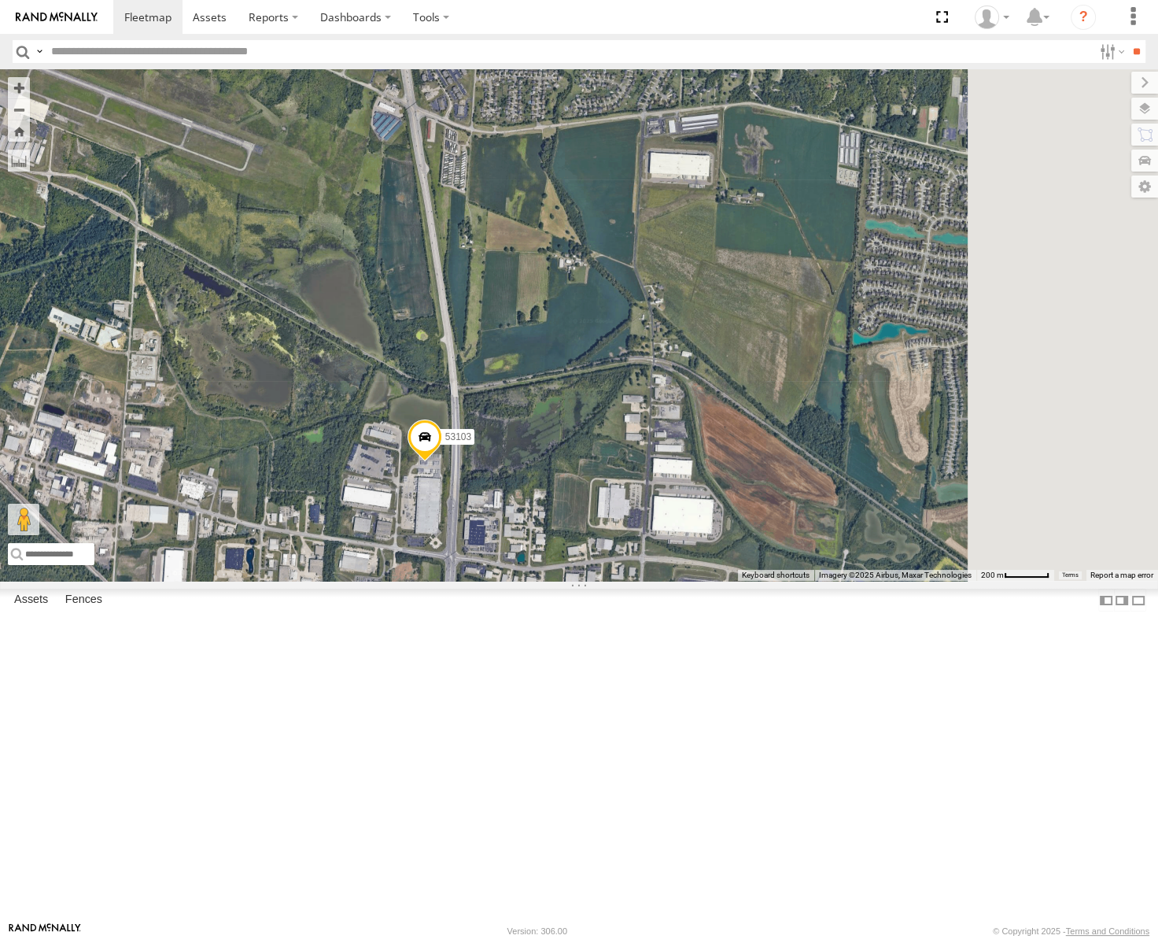
drag, startPoint x: 846, startPoint y: 323, endPoint x: 614, endPoint y: 499, distance: 291.4
click at [615, 498] on div "53247 53217 53254 53292 53235 53141 53151 53222 53203 53256 53268 53265 53144 5…" at bounding box center [579, 324] width 1158 height 511
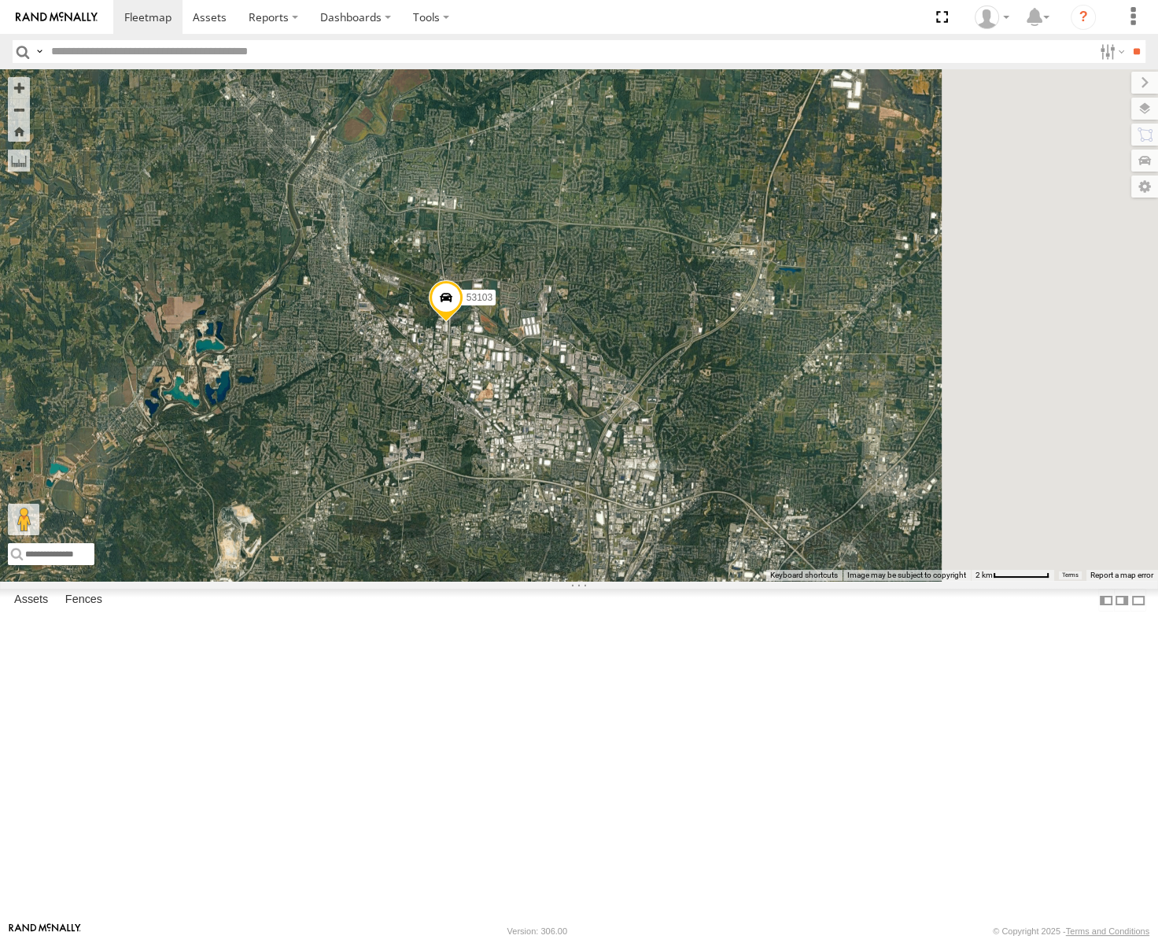
drag, startPoint x: 832, startPoint y: 416, endPoint x: 747, endPoint y: 431, distance: 85.5
click at [747, 432] on div "53247 53217 53254 53292 53235 53141 53151 53222 53203 53256 53268 53265 53144 5…" at bounding box center [579, 324] width 1158 height 511
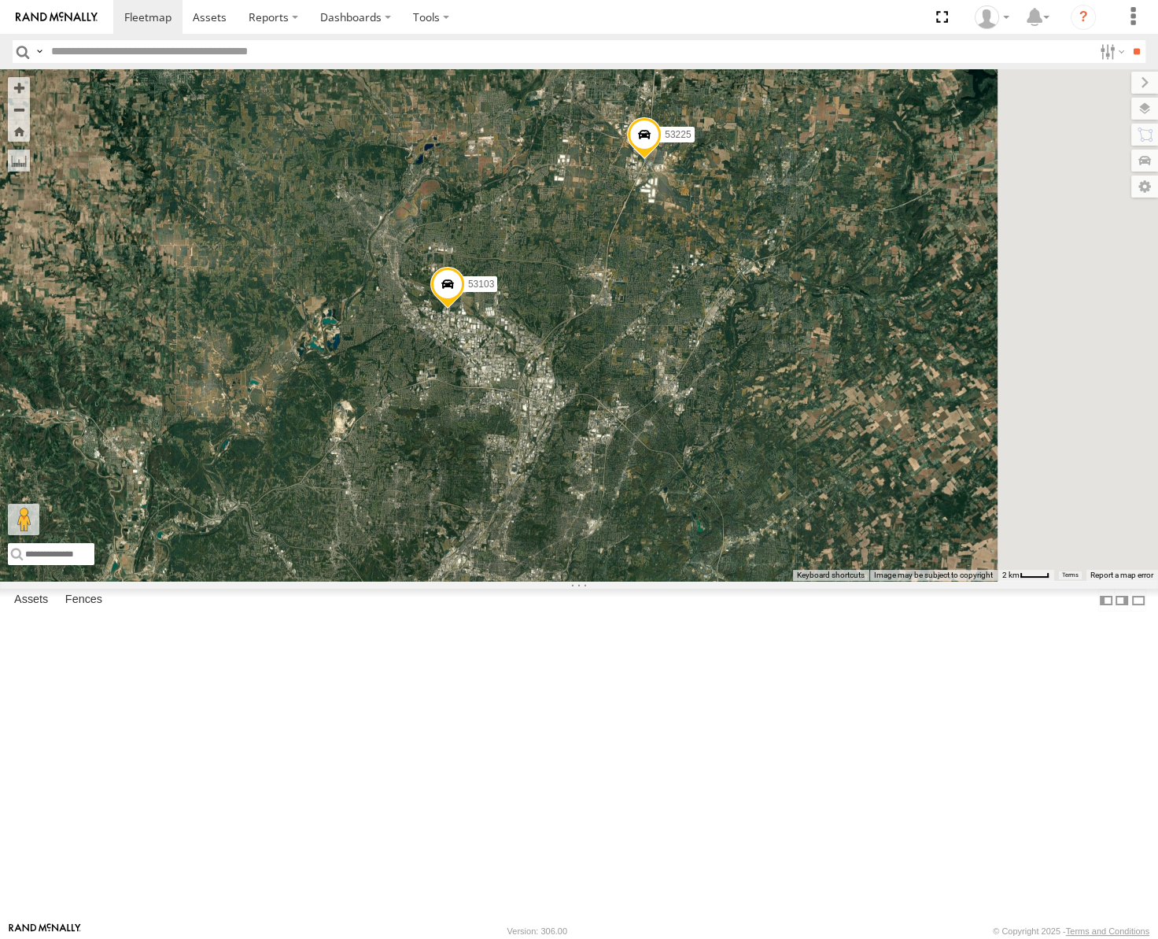
drag, startPoint x: 834, startPoint y: 382, endPoint x: 772, endPoint y: 456, distance: 96.6
click at [772, 456] on div "53247 53217 53254 53292 53235 53141 53151 53222 53203 53256 53268 53265 53144 5…" at bounding box center [579, 324] width 1158 height 511
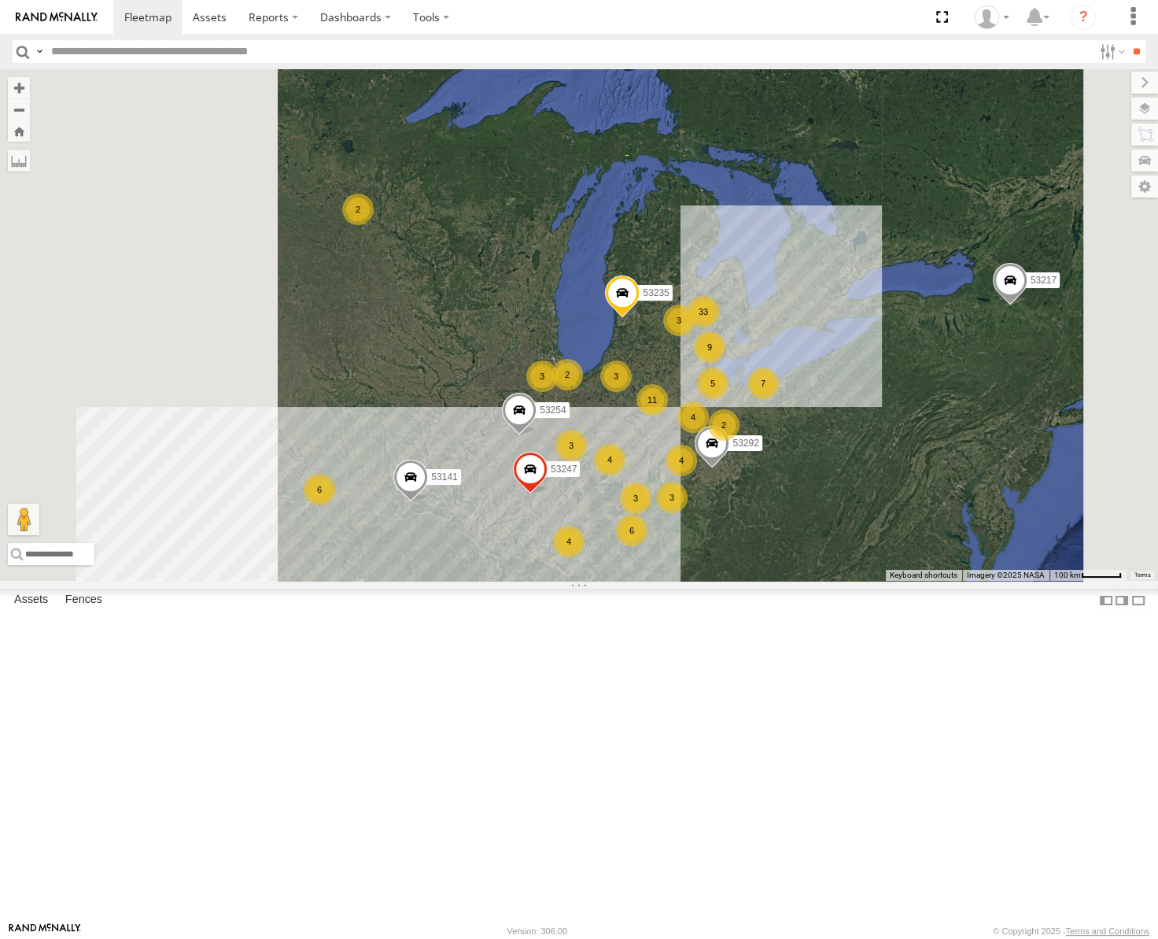
drag, startPoint x: 639, startPoint y: 347, endPoint x: 755, endPoint y: 420, distance: 136.9
click at [755, 420] on div "7 4 11 9 3 33 3 4 2 2 4 53247 3 4 6 6 2 5 3 53217 3 53254 53292 3 53235 53141" at bounding box center [579, 324] width 1158 height 511
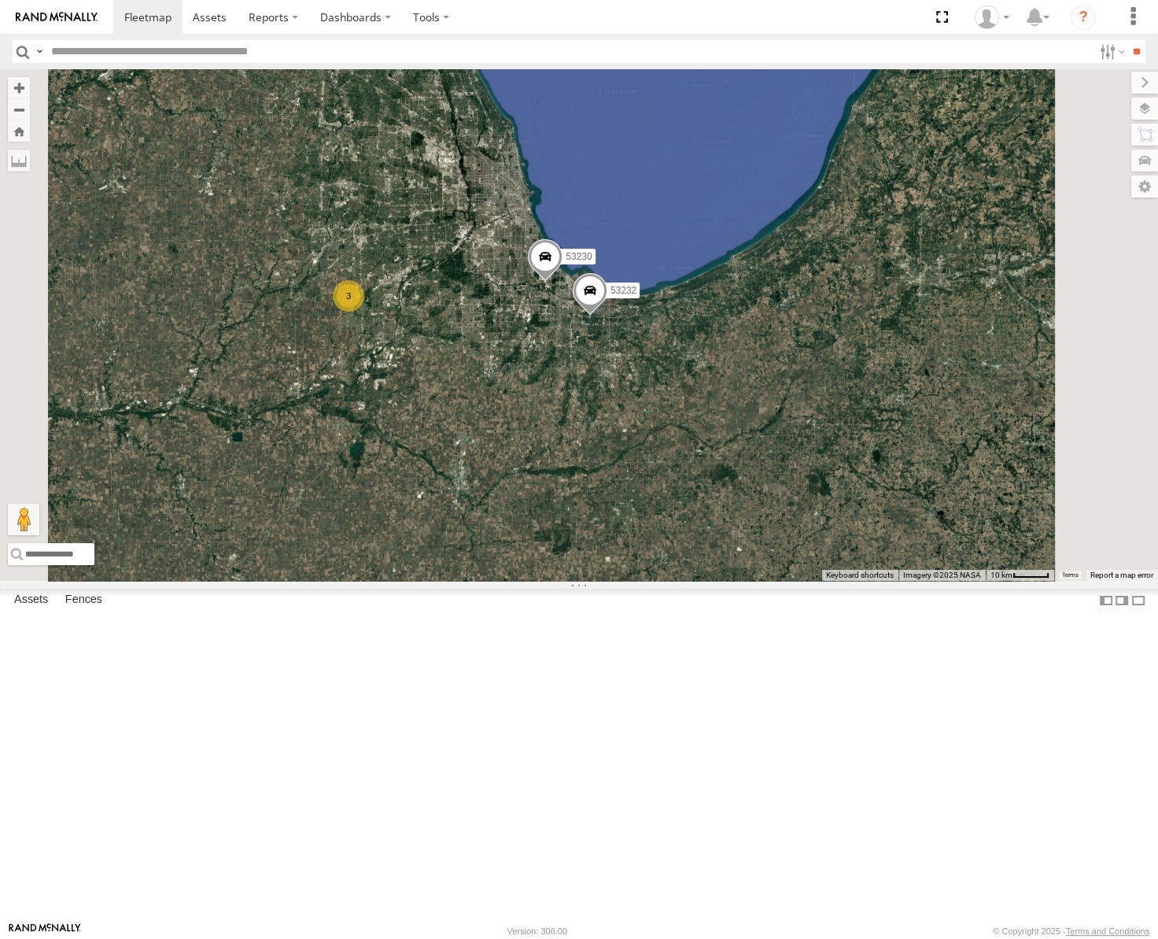
drag, startPoint x: 668, startPoint y: 589, endPoint x: 745, endPoint y: 425, distance: 181.6
click at [742, 430] on div "53217 53272 53247 53291 53254 53292 53235 53141 53271 53151 53222 53203 53256 5…" at bounding box center [579, 324] width 1158 height 511
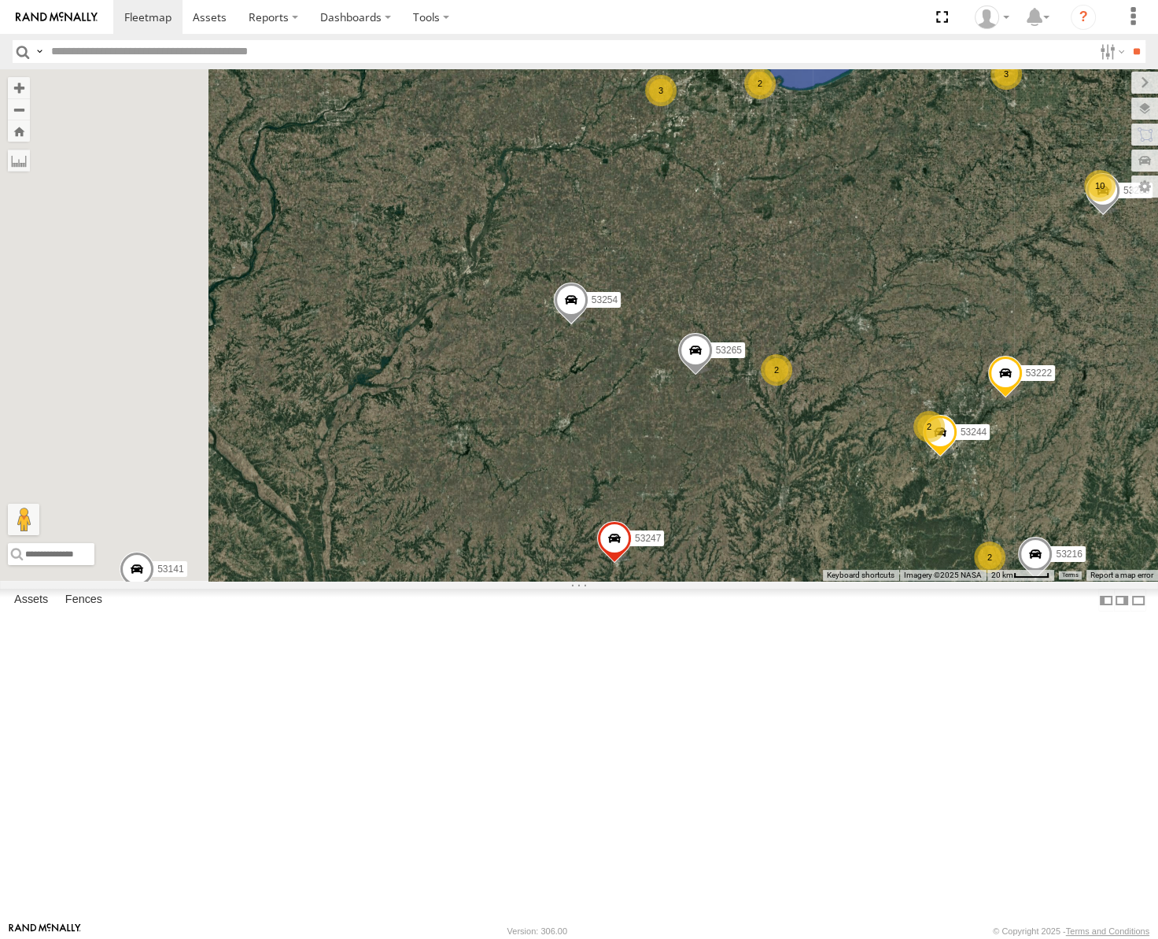
drag, startPoint x: 866, startPoint y: 640, endPoint x: 983, endPoint y: 608, distance: 121.4
click at [984, 581] on div "53217 53272 53247 53291 53254 53292 53235 53141 53271 53151 53222 53203 53256 5…" at bounding box center [579, 324] width 1158 height 511
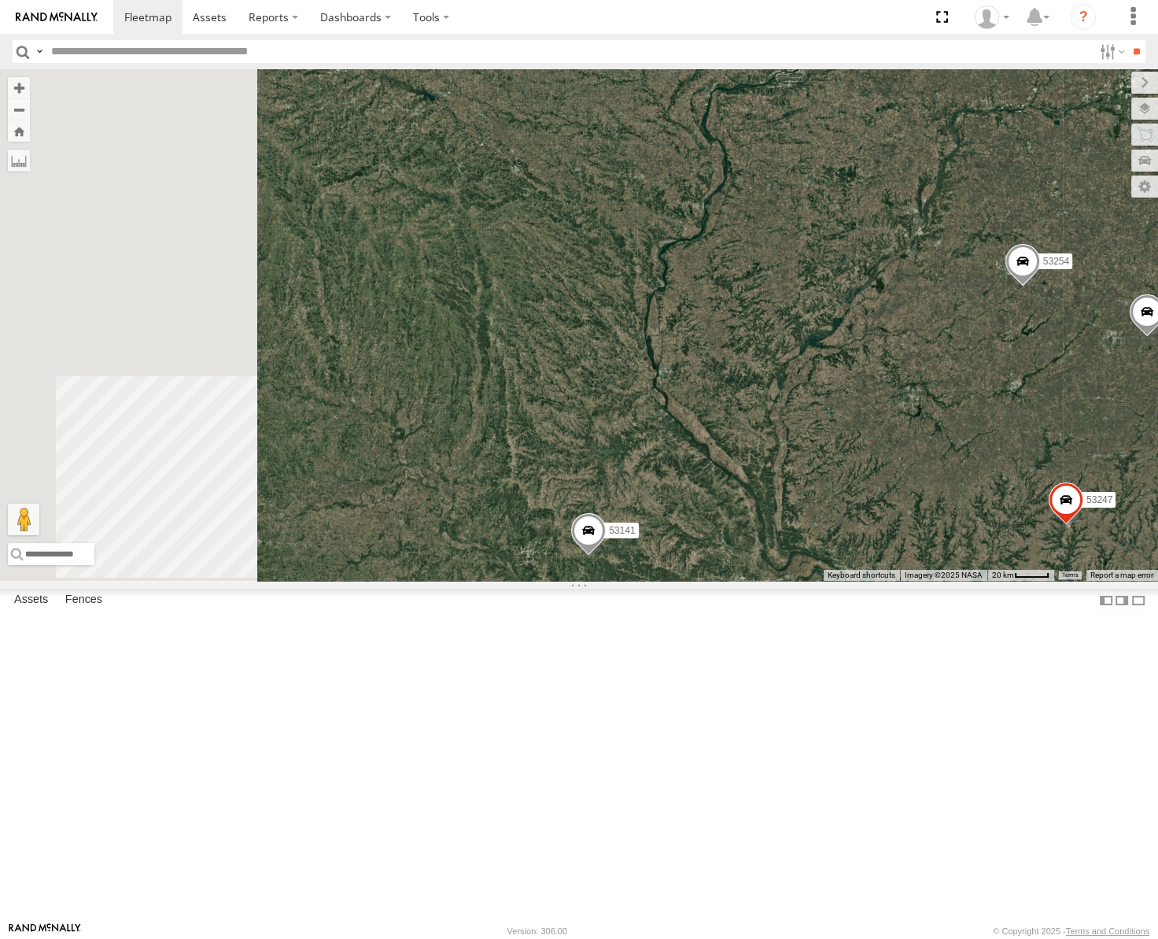
drag, startPoint x: 709, startPoint y: 600, endPoint x: 897, endPoint y: 608, distance: 188.2
click at [891, 581] on div "53217 53272 53247 53291 53254 53292 53235 53141 53271 53151 53222 53203 53256 5…" at bounding box center [579, 324] width 1158 height 511
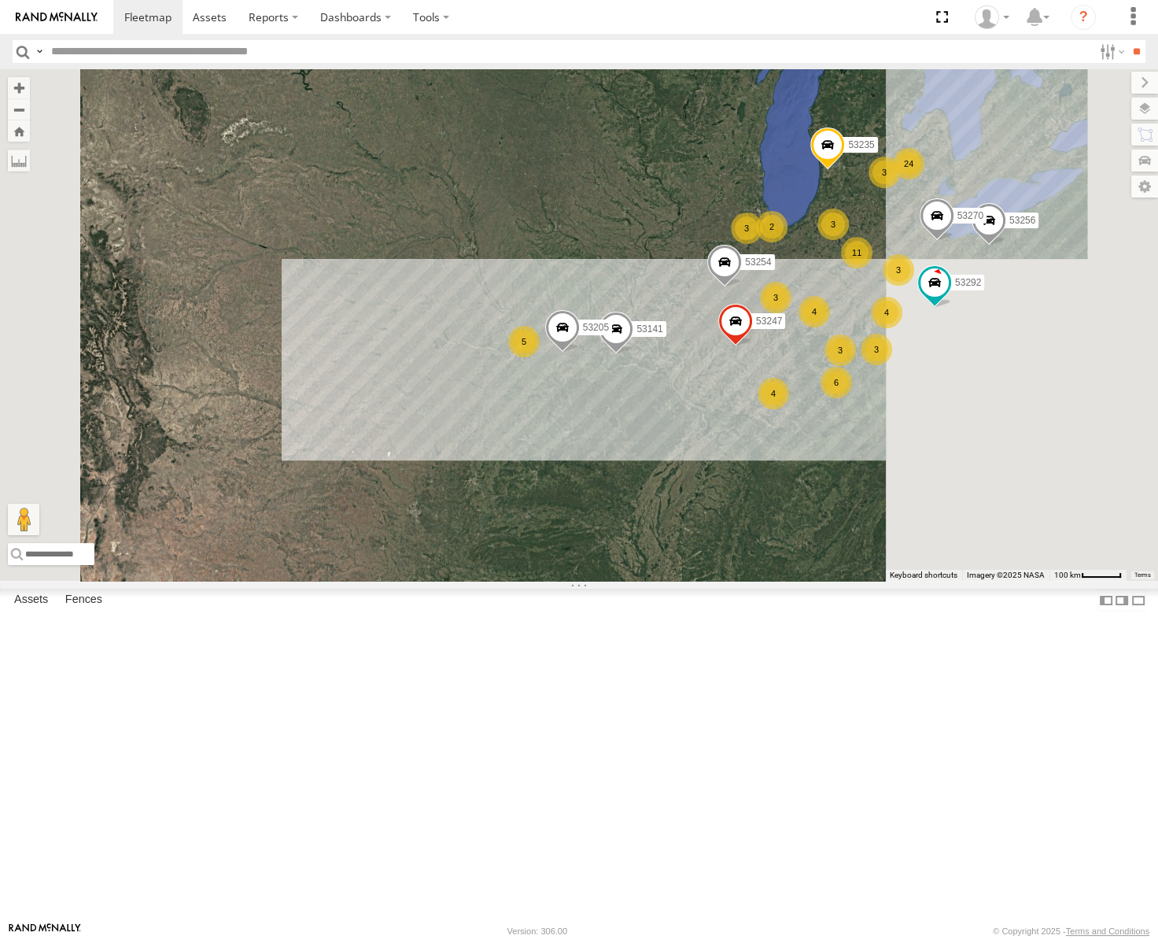
drag, startPoint x: 942, startPoint y: 621, endPoint x: 775, endPoint y: 567, distance: 175.4
click at [775, 567] on div "53217 53272 53247 53291 53254 53292 53235 53141 53256 53270 53205 4 11 3 24 3 4…" at bounding box center [579, 324] width 1158 height 511
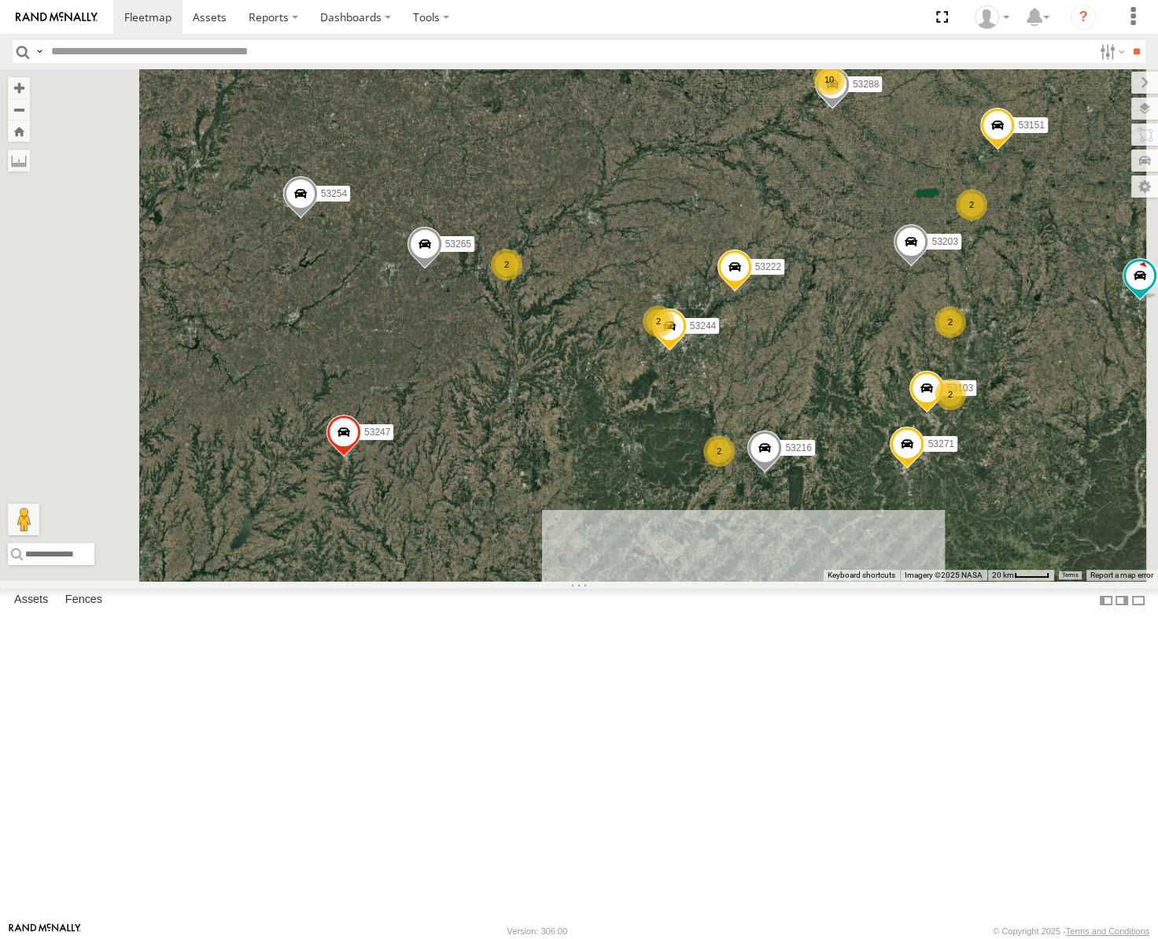
drag, startPoint x: 707, startPoint y: 470, endPoint x: 760, endPoint y: 491, distance: 57.6
click at [760, 493] on div "53217 53272 53247 53291 53254 53292 53235 53141 53205 53271 53151 53222 53203 5…" at bounding box center [579, 324] width 1158 height 511
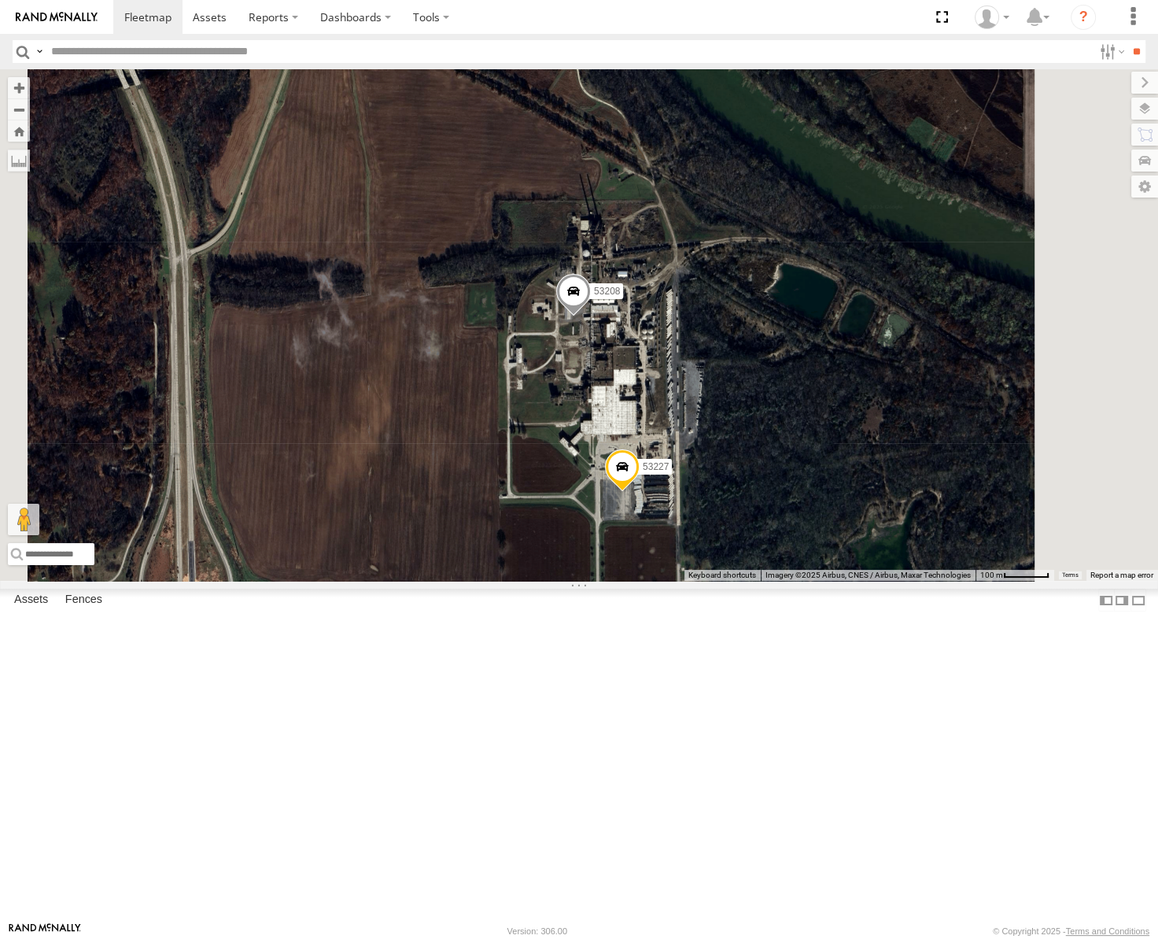
click at [640, 492] on span at bounding box center [622, 470] width 35 height 42
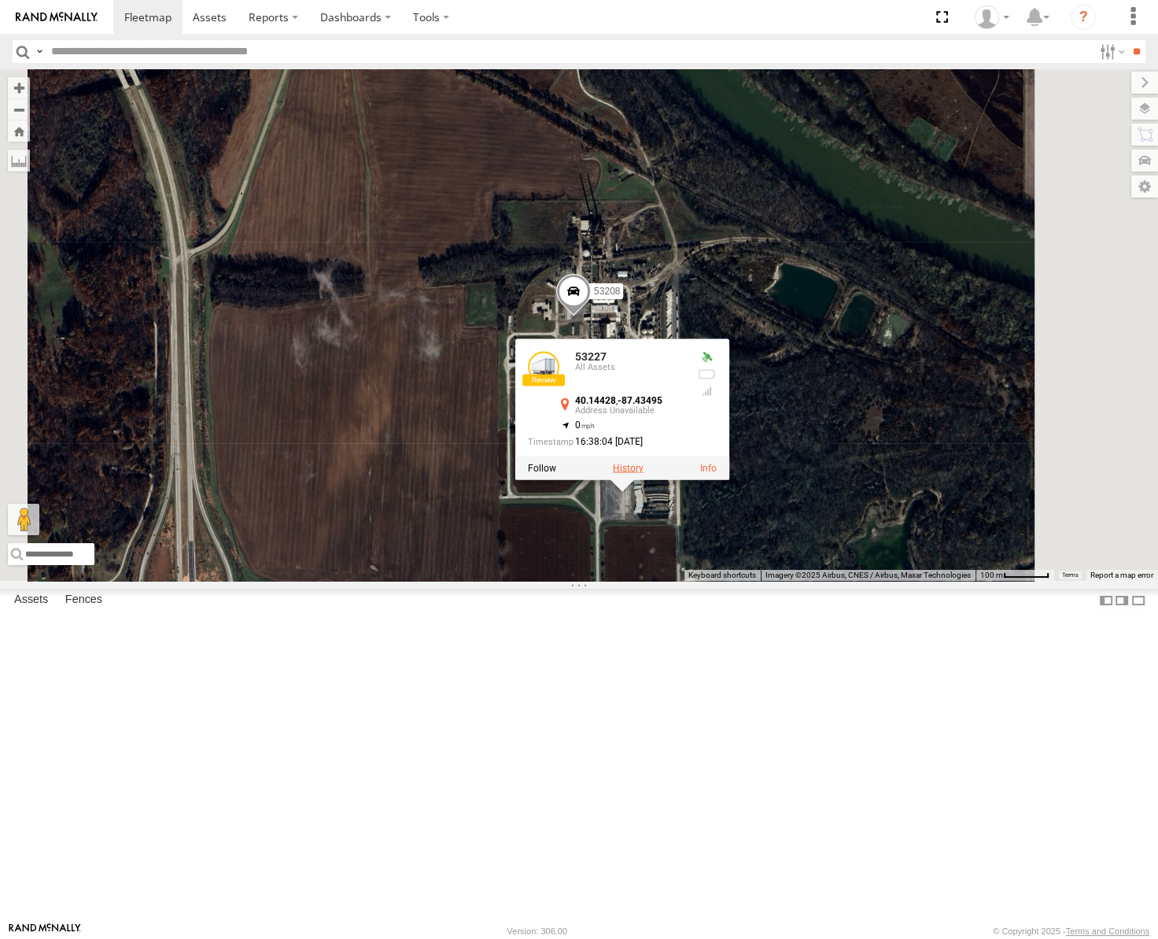
click at [644, 474] on label at bounding box center [628, 468] width 31 height 11
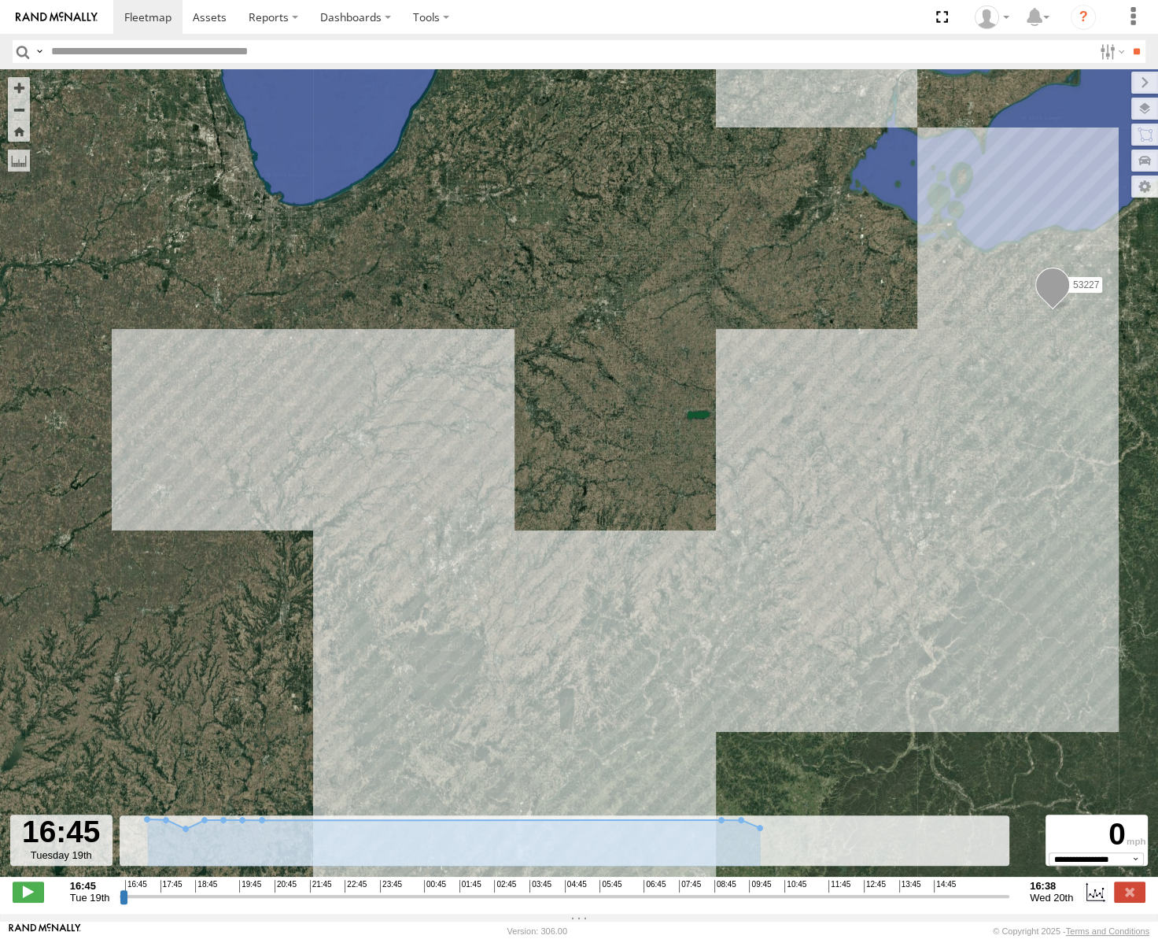
drag, startPoint x: 330, startPoint y: 483, endPoint x: 574, endPoint y: 502, distance: 245.4
click at [574, 502] on div "53227" at bounding box center [579, 481] width 1158 height 824
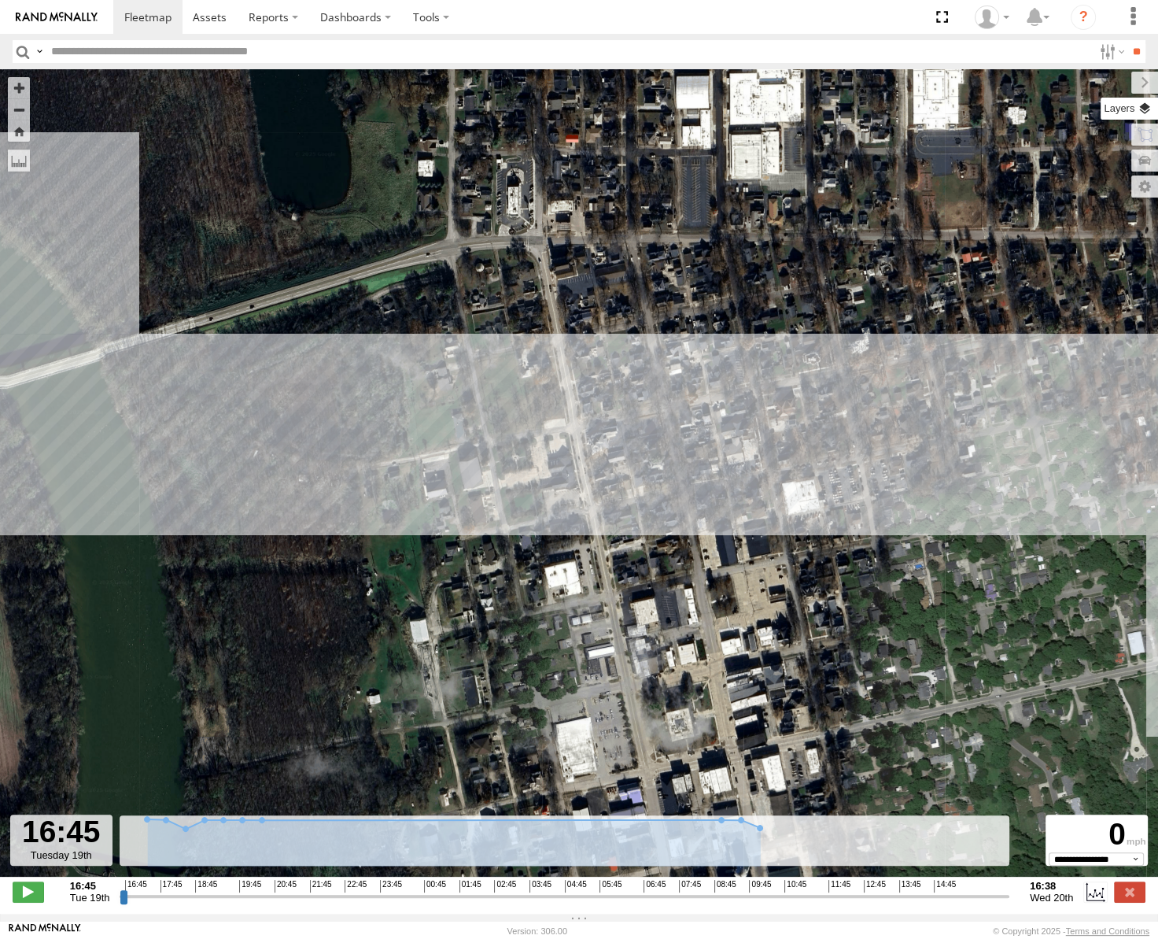
click at [1148, 103] on label at bounding box center [1129, 109] width 57 height 22
click at [0, 0] on span "Basemaps" at bounding box center [0, 0] width 0 height 0
click at [0, 0] on span "Roadmap" at bounding box center [0, 0] width 0 height 0
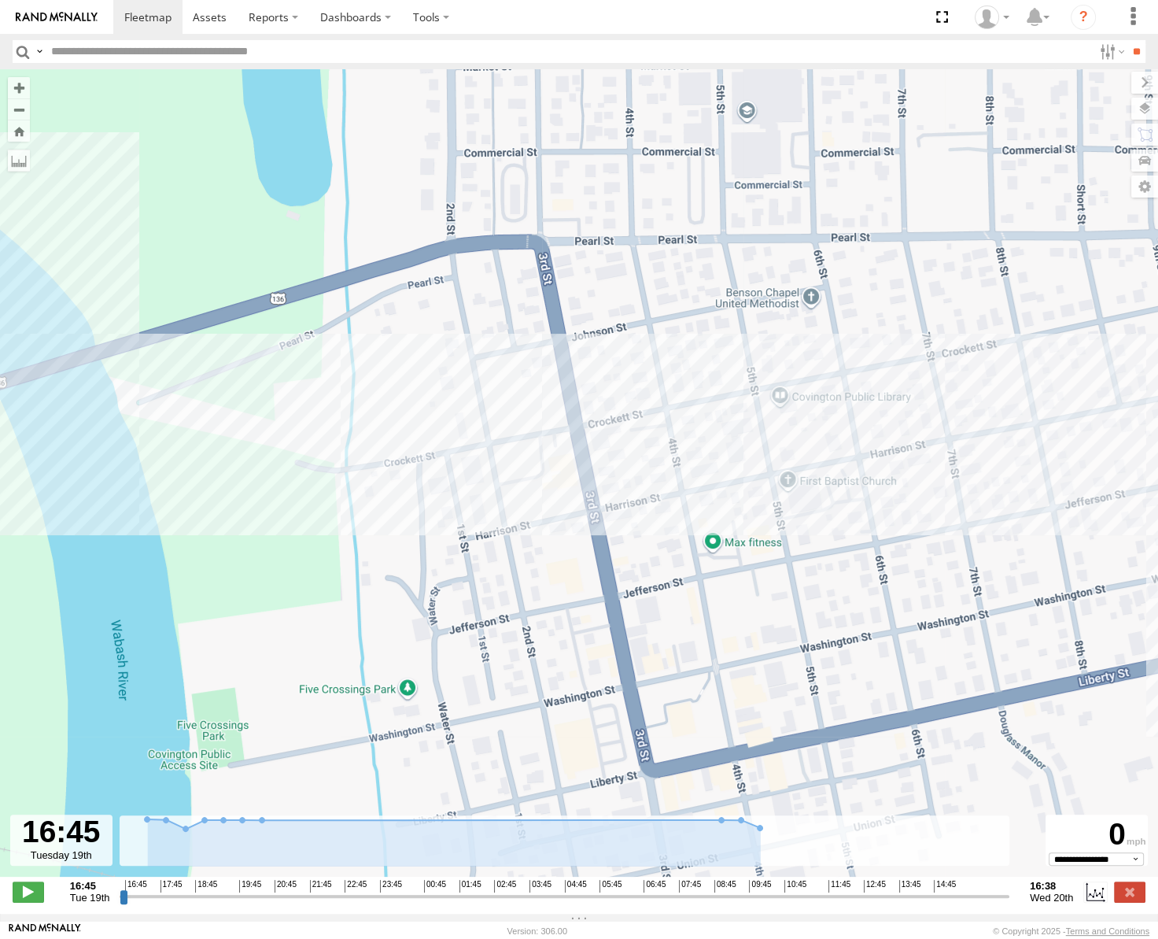
drag, startPoint x: 403, startPoint y: 421, endPoint x: 596, endPoint y: 508, distance: 212.3
click at [596, 508] on div "53227" at bounding box center [579, 481] width 1158 height 824
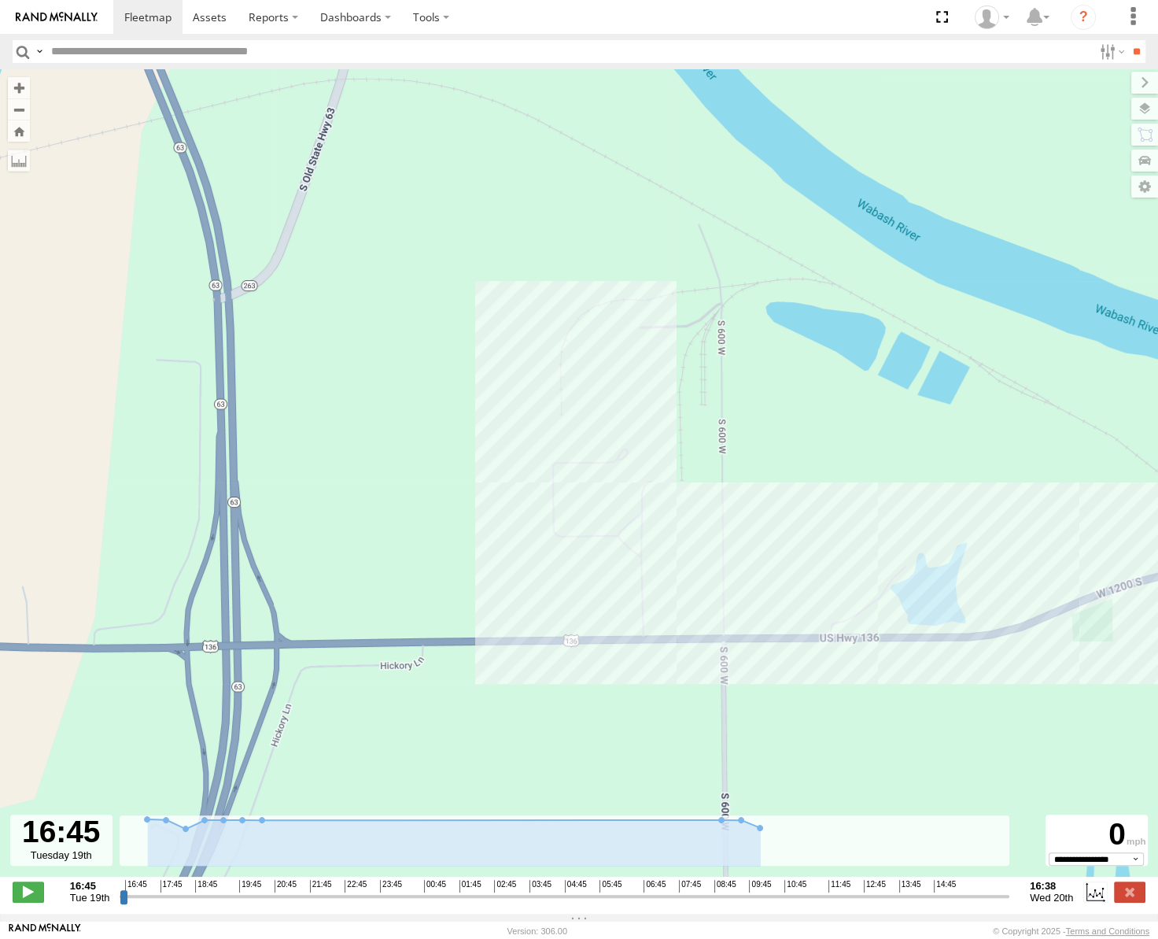
drag, startPoint x: 770, startPoint y: 367, endPoint x: 688, endPoint y: 370, distance: 81.9
click at [688, 370] on div "53227" at bounding box center [579, 481] width 1158 height 824
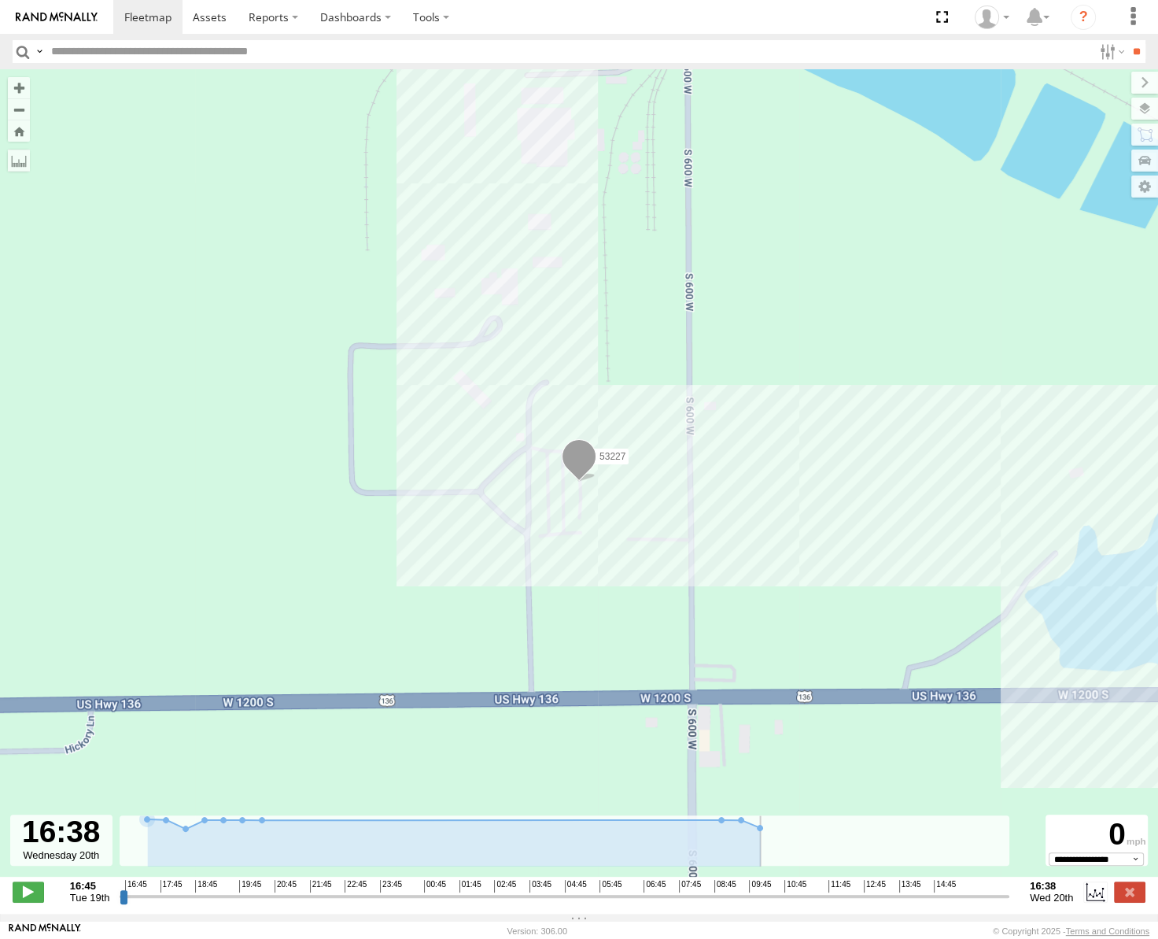
drag, startPoint x: 126, startPoint y: 905, endPoint x: 1036, endPoint y: 946, distance: 911.3
type input "**********"
click at [1009, 903] on input "range" at bounding box center [565, 895] width 890 height 15
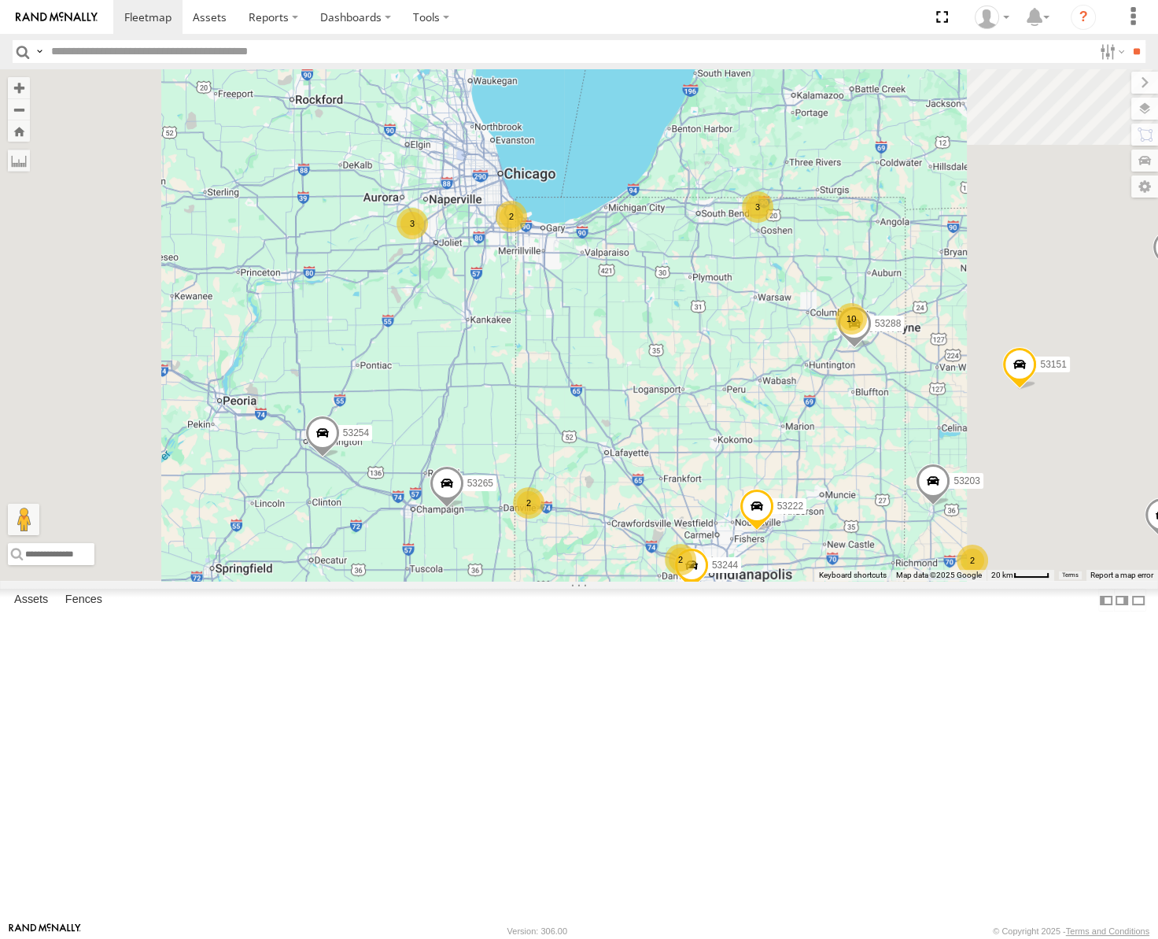
drag, startPoint x: 825, startPoint y: 589, endPoint x: 775, endPoint y: 459, distance: 140.0
click at [775, 459] on div "53217 53272 53247 53291 53254 53292 53235 53141 53205 53271 53151 53222 53203 5…" at bounding box center [579, 324] width 1158 height 511
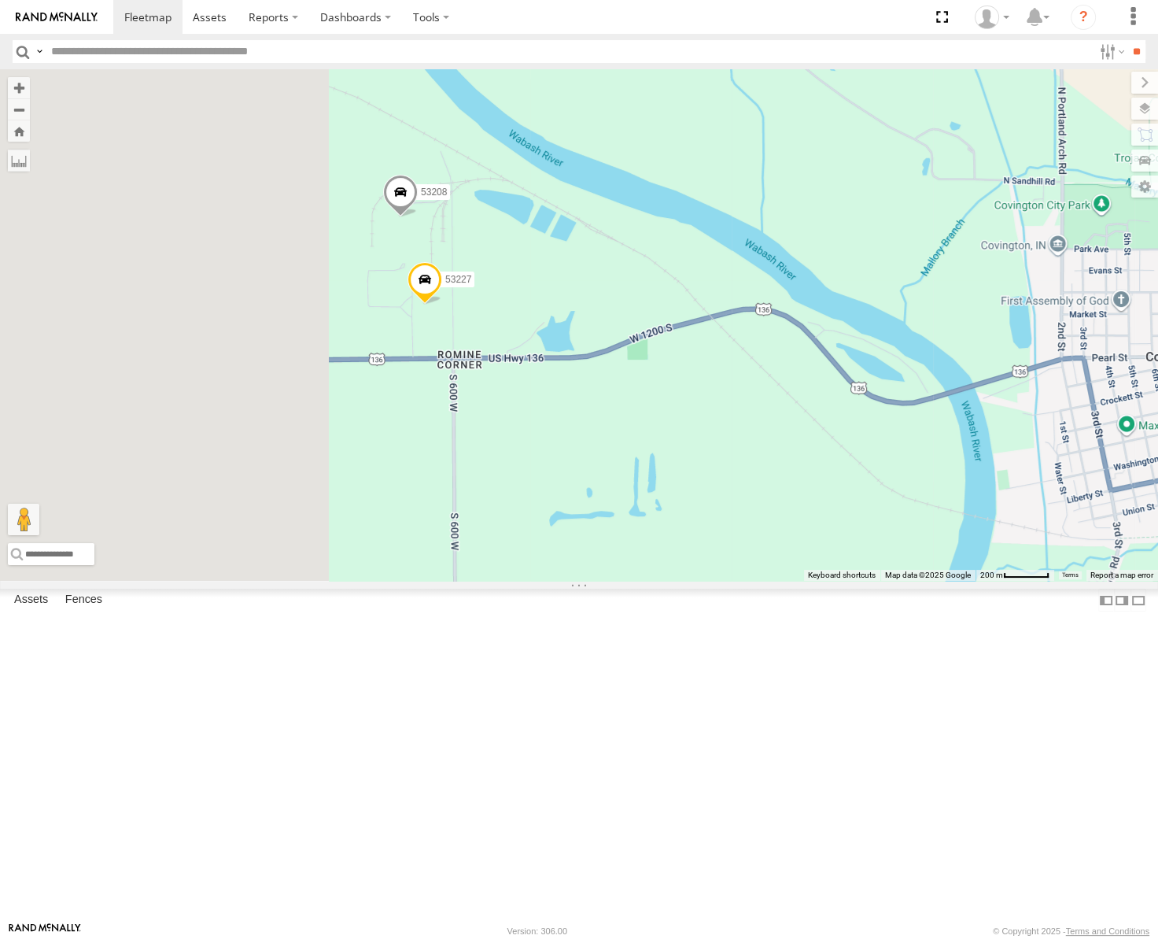
drag, startPoint x: 611, startPoint y: 447, endPoint x: 803, endPoint y: 467, distance: 192.3
click at [803, 467] on div "53217 53272 53247 53291 53254 53292 53235 53141 53205 53271 53151 53222 53203 5…" at bounding box center [579, 324] width 1158 height 511
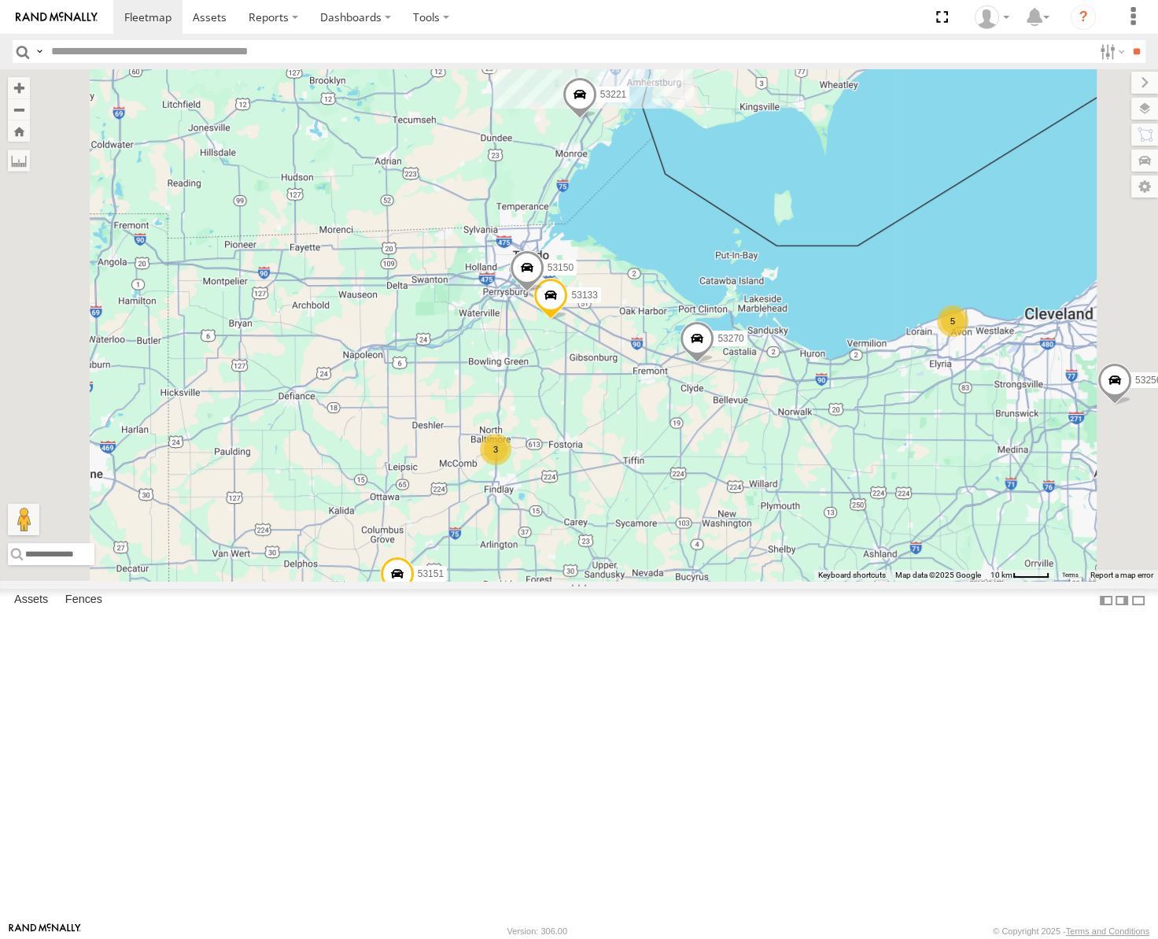
drag, startPoint x: 1035, startPoint y: 390, endPoint x: 885, endPoint y: 458, distance: 164.1
click at [885, 458] on div "53217 53247 53265 53292 53141 53272 53291 53235 53205 53144 53271 53230 53151 5…" at bounding box center [579, 324] width 1158 height 511
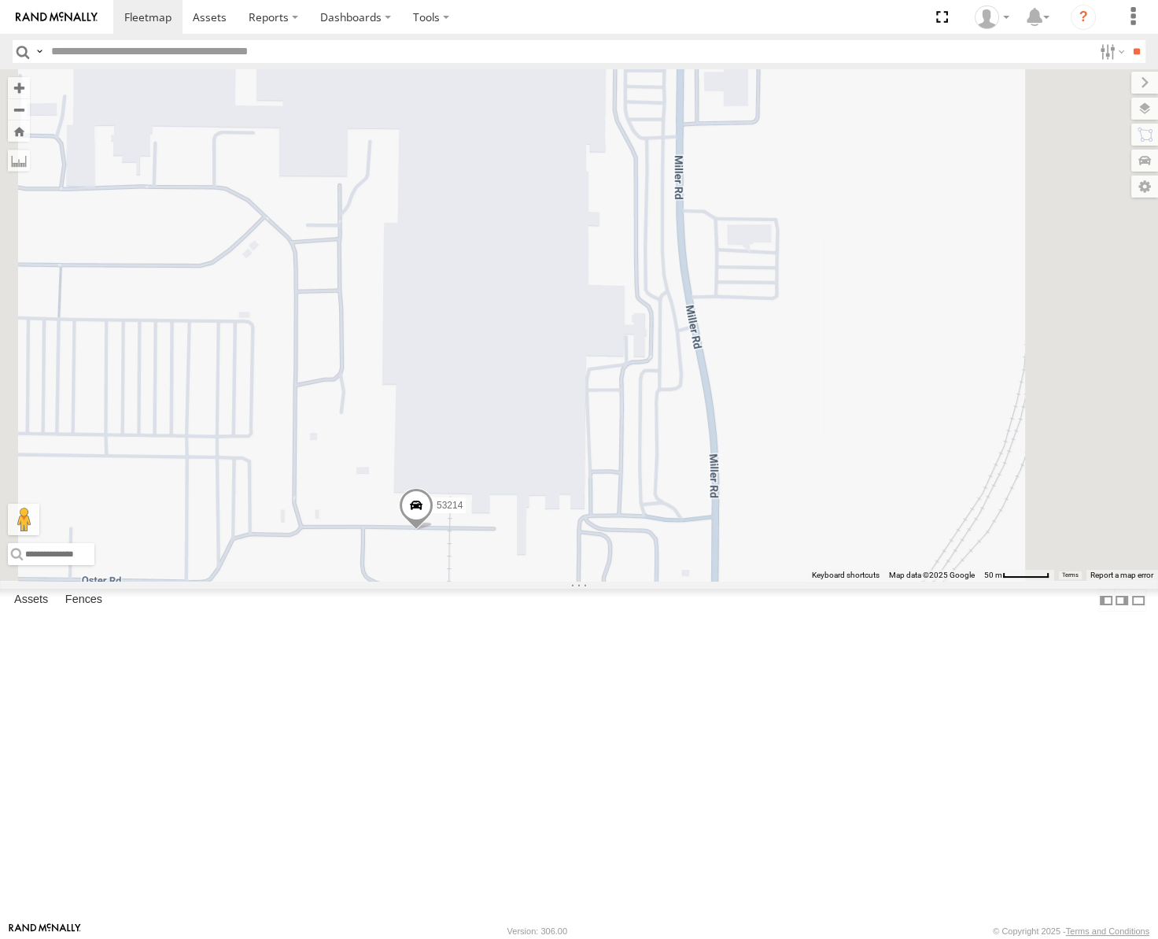
drag, startPoint x: 817, startPoint y: 700, endPoint x: 880, endPoint y: 485, distance: 224.1
click at [880, 486] on div "53217 53247 53265 53292 53141 53272 53291 53235 53205 53144 53271 53230 53151 5…" at bounding box center [579, 324] width 1158 height 511
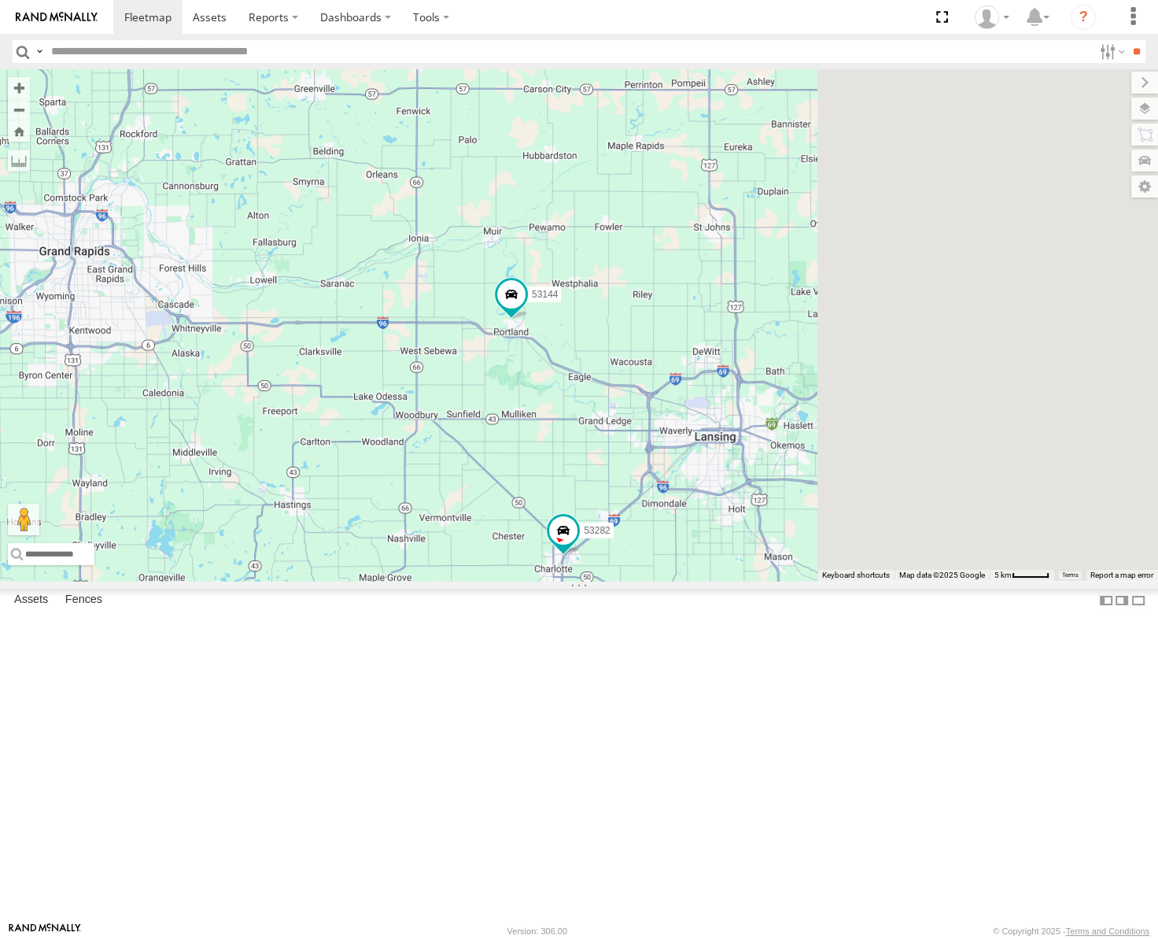
drag, startPoint x: 922, startPoint y: 543, endPoint x: 722, endPoint y: 515, distance: 201.8
click at [722, 515] on div "53265 53235 53247 53217 53292 53141 53205 53230 53288 53282 53144 53232" at bounding box center [579, 324] width 1158 height 511
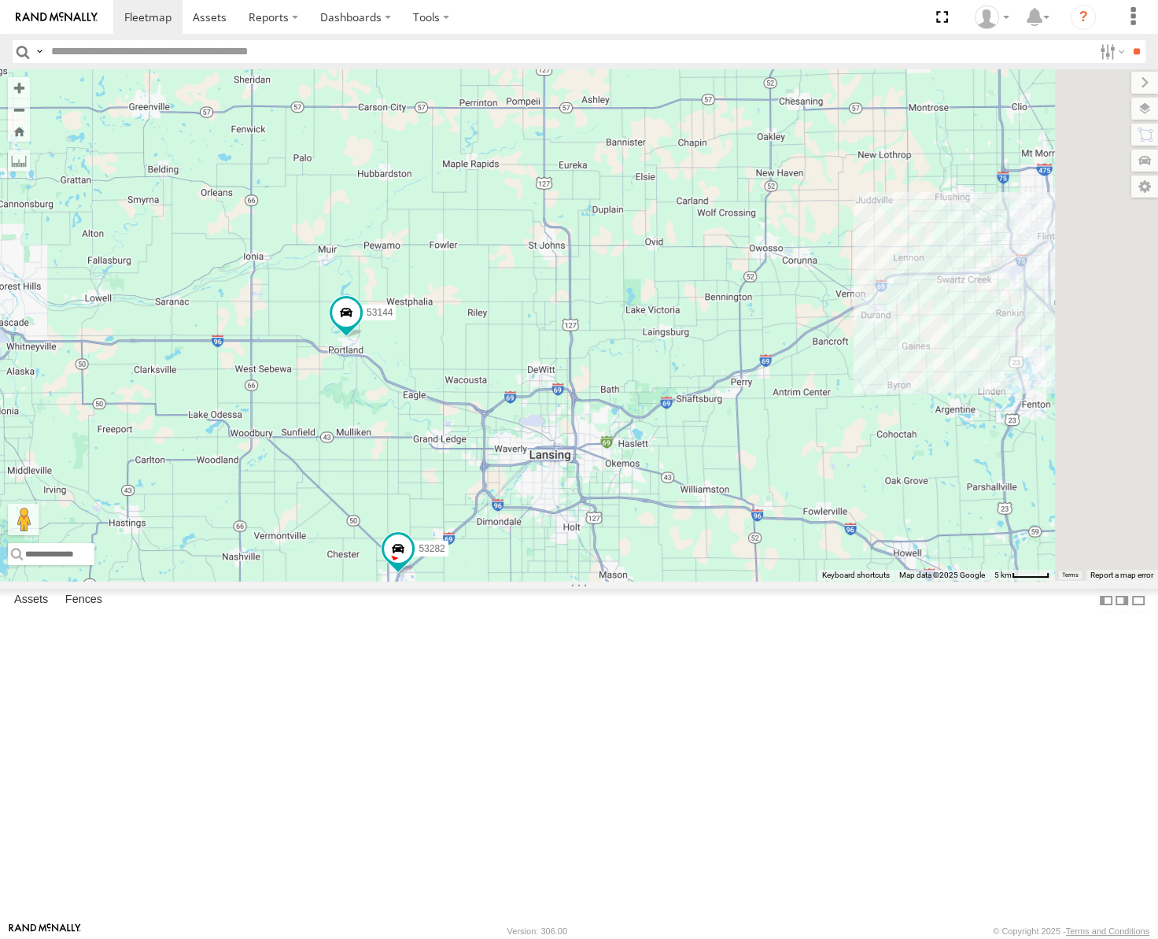
drag, startPoint x: 885, startPoint y: 448, endPoint x: 681, endPoint y: 614, distance: 262.4
click at [681, 581] on div "53265 53235 53247 53217 53292 53141 53205 53230 53288 53282 53144 53232" at bounding box center [579, 324] width 1158 height 511
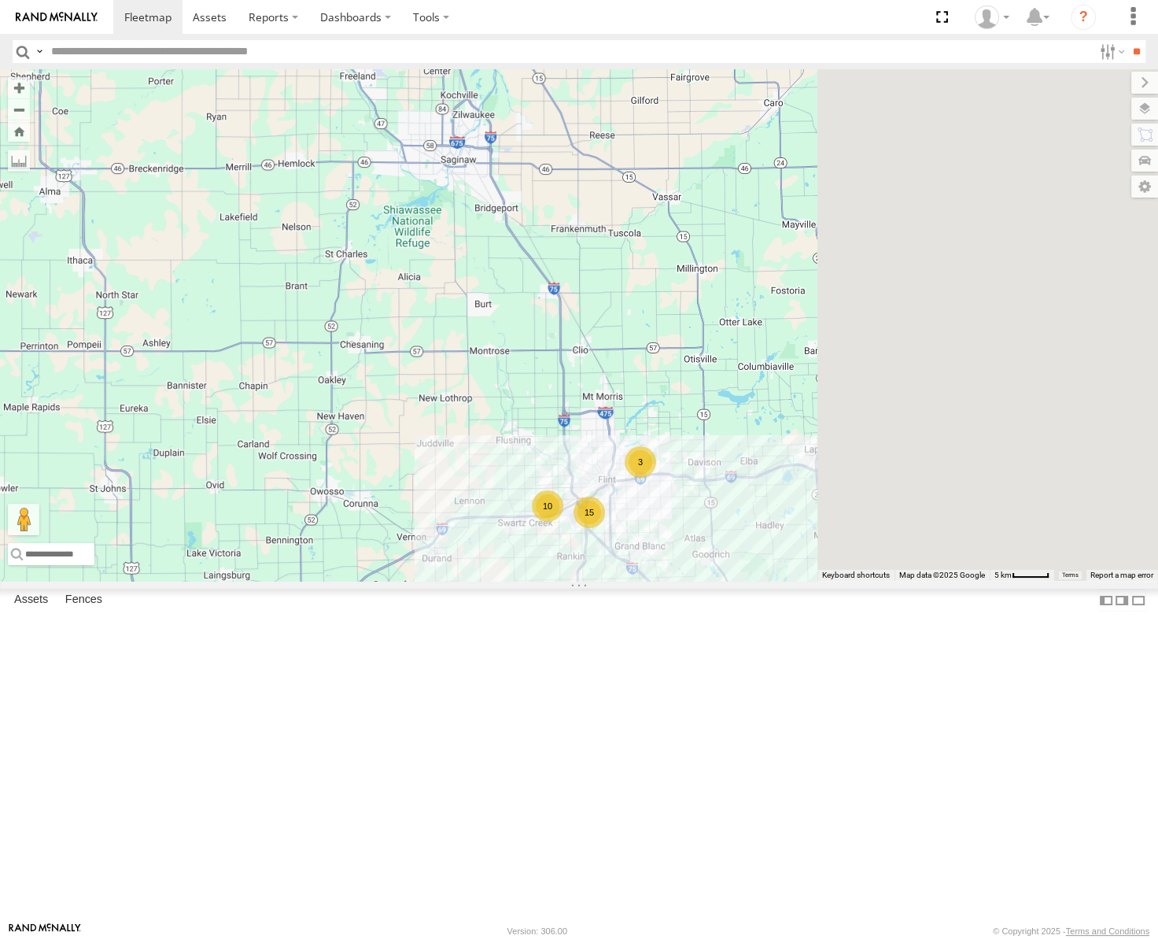
drag, startPoint x: 724, startPoint y: 504, endPoint x: 671, endPoint y: 494, distance: 53.7
click at [669, 496] on div "53265 53235 53247 53217 53292 53141 53205 53230 53288 53282 53144 53232 15 10 3" at bounding box center [579, 324] width 1158 height 511
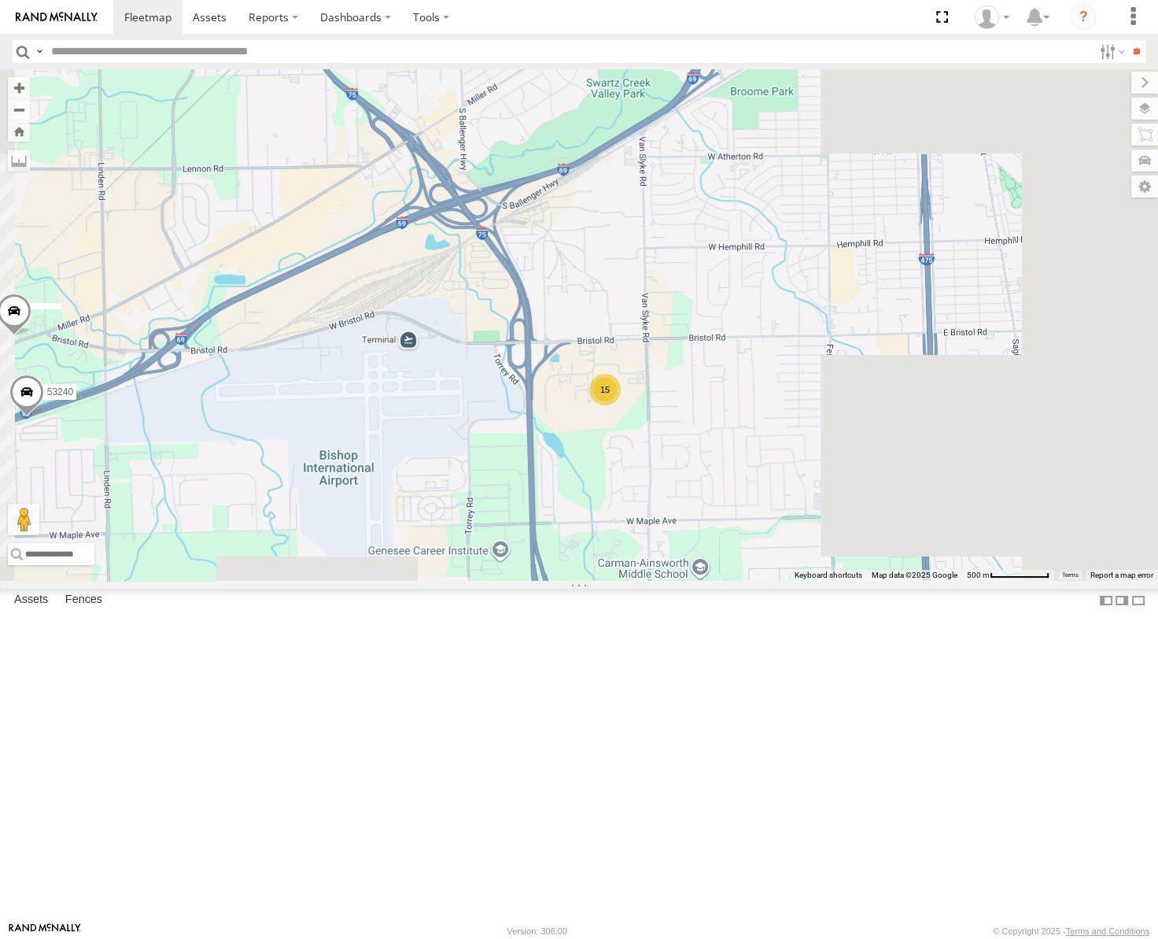
drag, startPoint x: 736, startPoint y: 537, endPoint x: 685, endPoint y: 496, distance: 66.1
click at [685, 496] on div "53265 53235 53247 53217 53292 53141 53205 53230 53288 53282 53144 53232 53240 15" at bounding box center [579, 324] width 1158 height 511
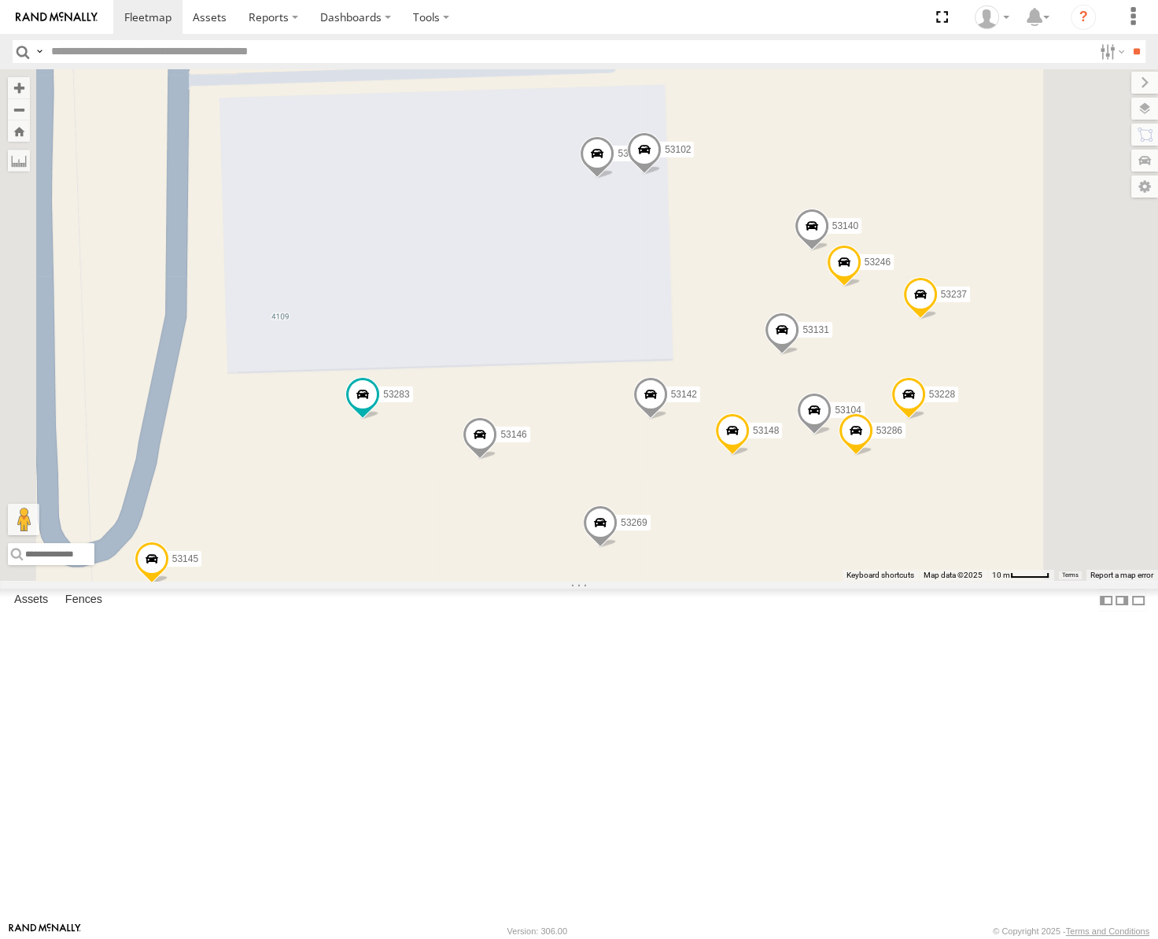
drag, startPoint x: 849, startPoint y: 471, endPoint x: 803, endPoint y: 456, distance: 48.0
click at [803, 456] on div "53265 53235 53247 53217 53292 53141 53205 53230 53288 53282 53144 53232 53240 5…" at bounding box center [579, 324] width 1158 height 511
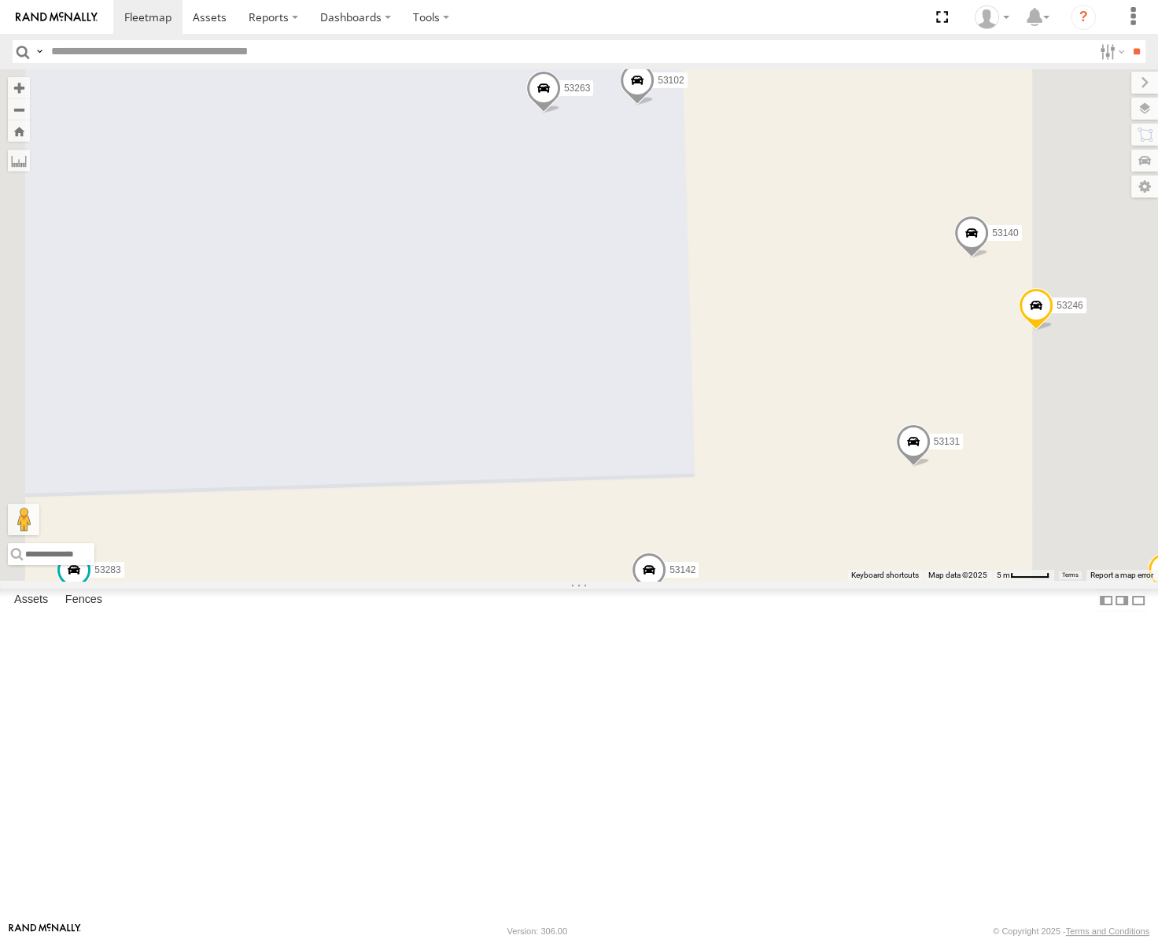
drag, startPoint x: 868, startPoint y: 482, endPoint x: 818, endPoint y: 375, distance: 118.3
click at [818, 378] on div "53265 53235 53247 53217 53292 53141 53205 53230 53288 53282 53144 53232 53240 5…" at bounding box center [579, 324] width 1158 height 511
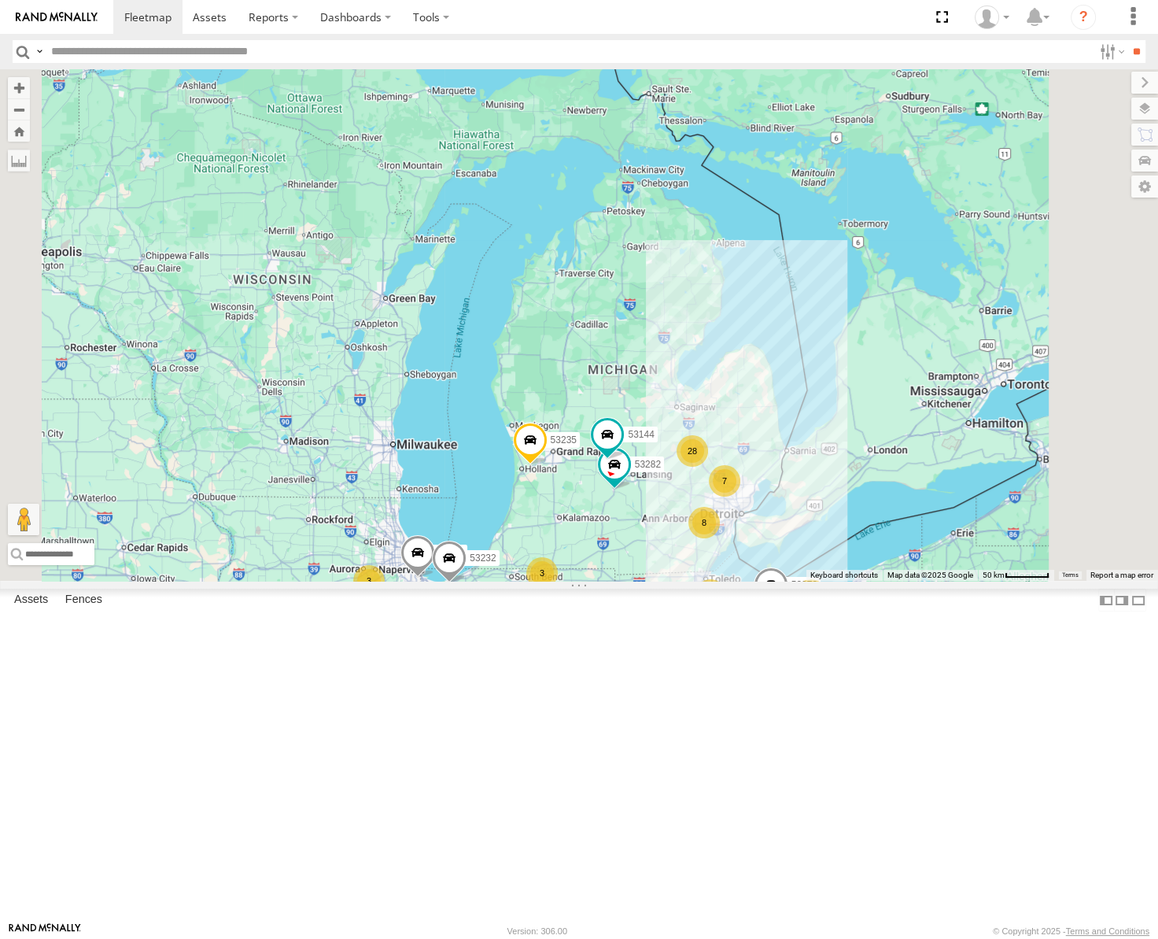
drag, startPoint x: 858, startPoint y: 638, endPoint x: 913, endPoint y: 501, distance: 147.3
click at [913, 501] on div "53265 53235 53247 53217 53292 53141 53205 53230 53282 53144 53232 7 11 8 28 7 2…" at bounding box center [579, 324] width 1158 height 511
